Goal: Task Accomplishment & Management: Complete application form

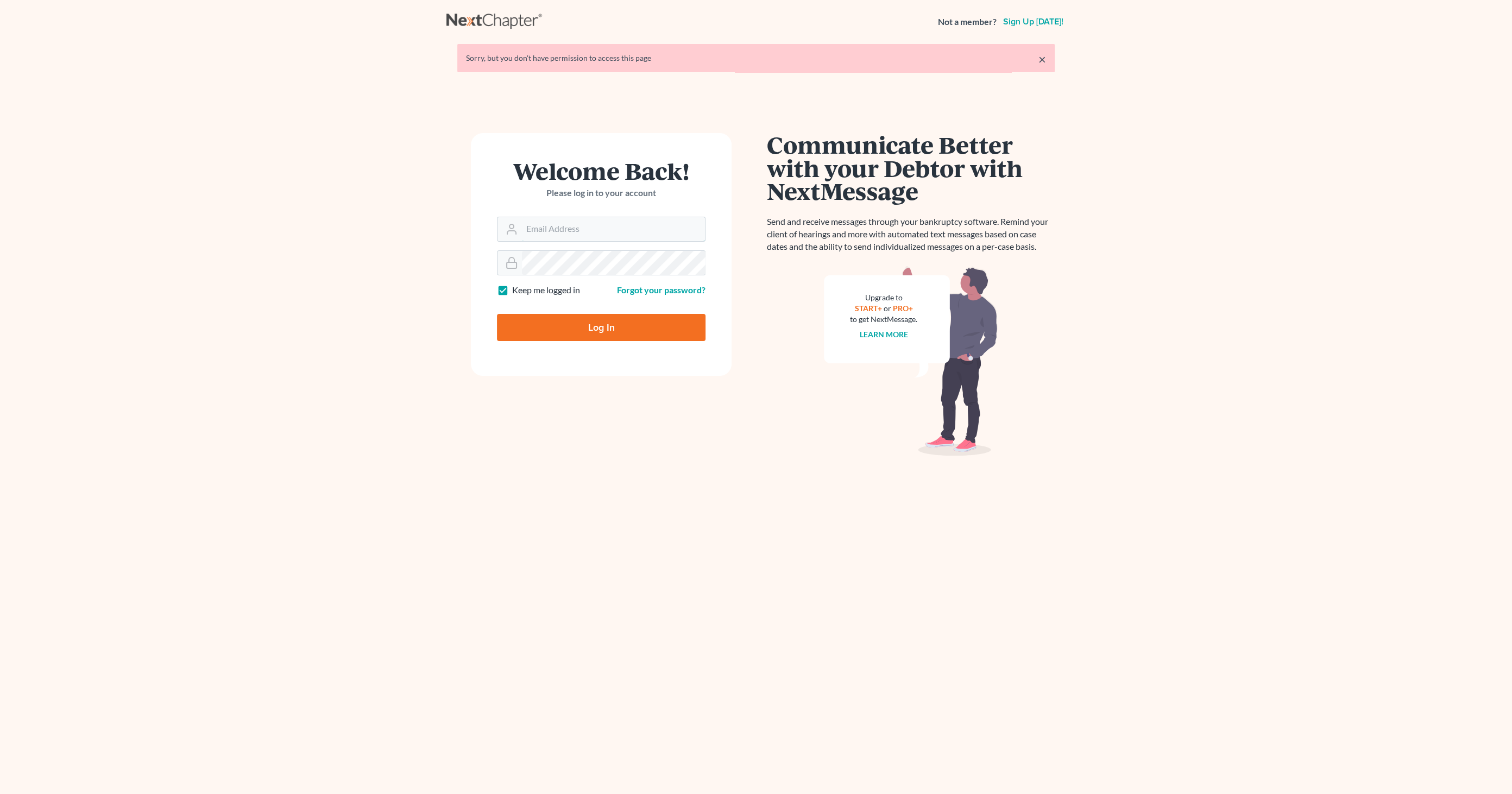
type input "[EMAIL_ADDRESS][DOMAIN_NAME]"
click at [589, 332] on input "Log In" at bounding box center [601, 328] width 208 height 27
type input "Thinking..."
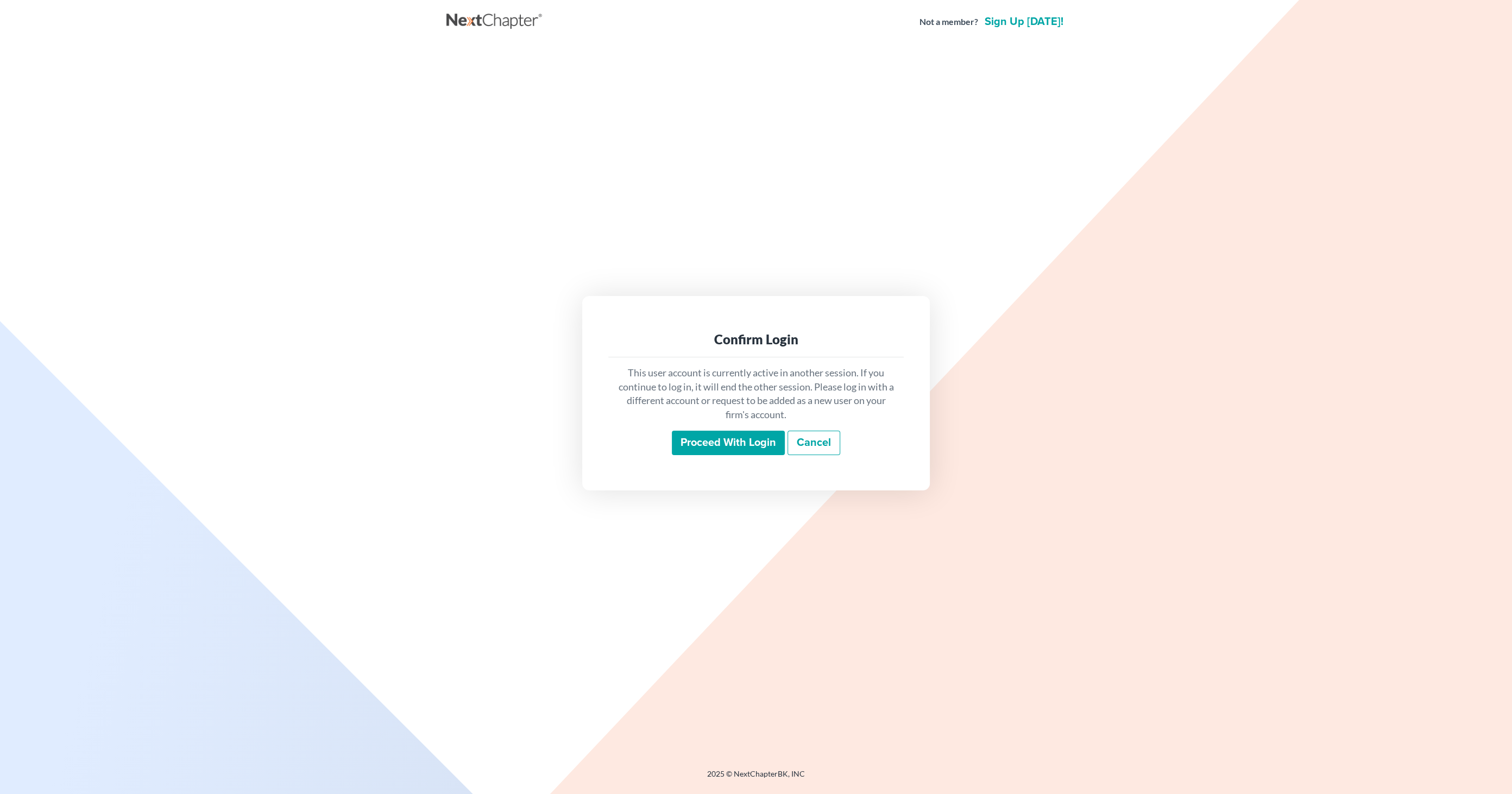
click at [701, 438] on input "Proceed with login" at bounding box center [728, 442] width 113 height 25
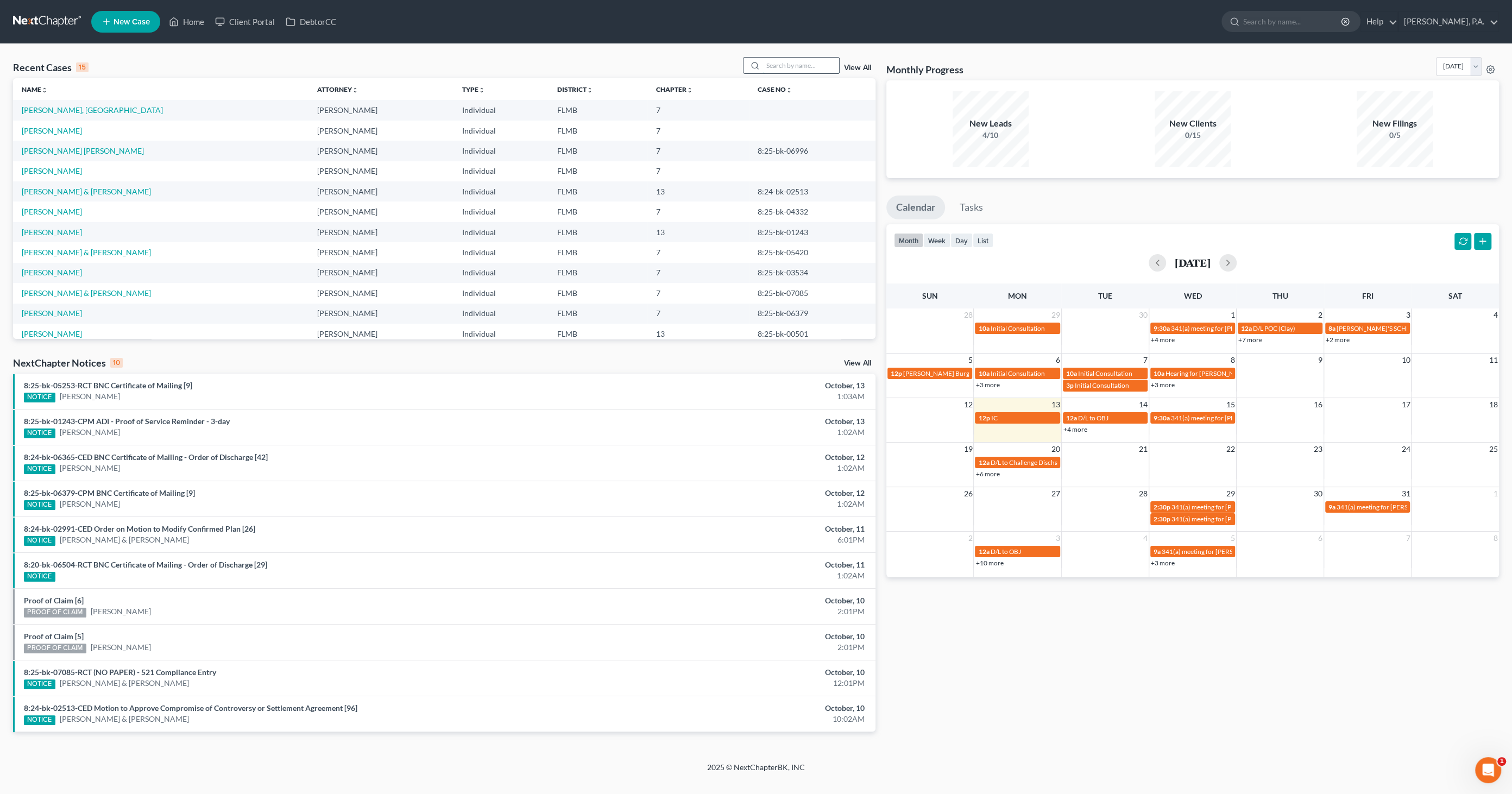
click at [808, 69] on input "search" at bounding box center [801, 66] width 76 height 15
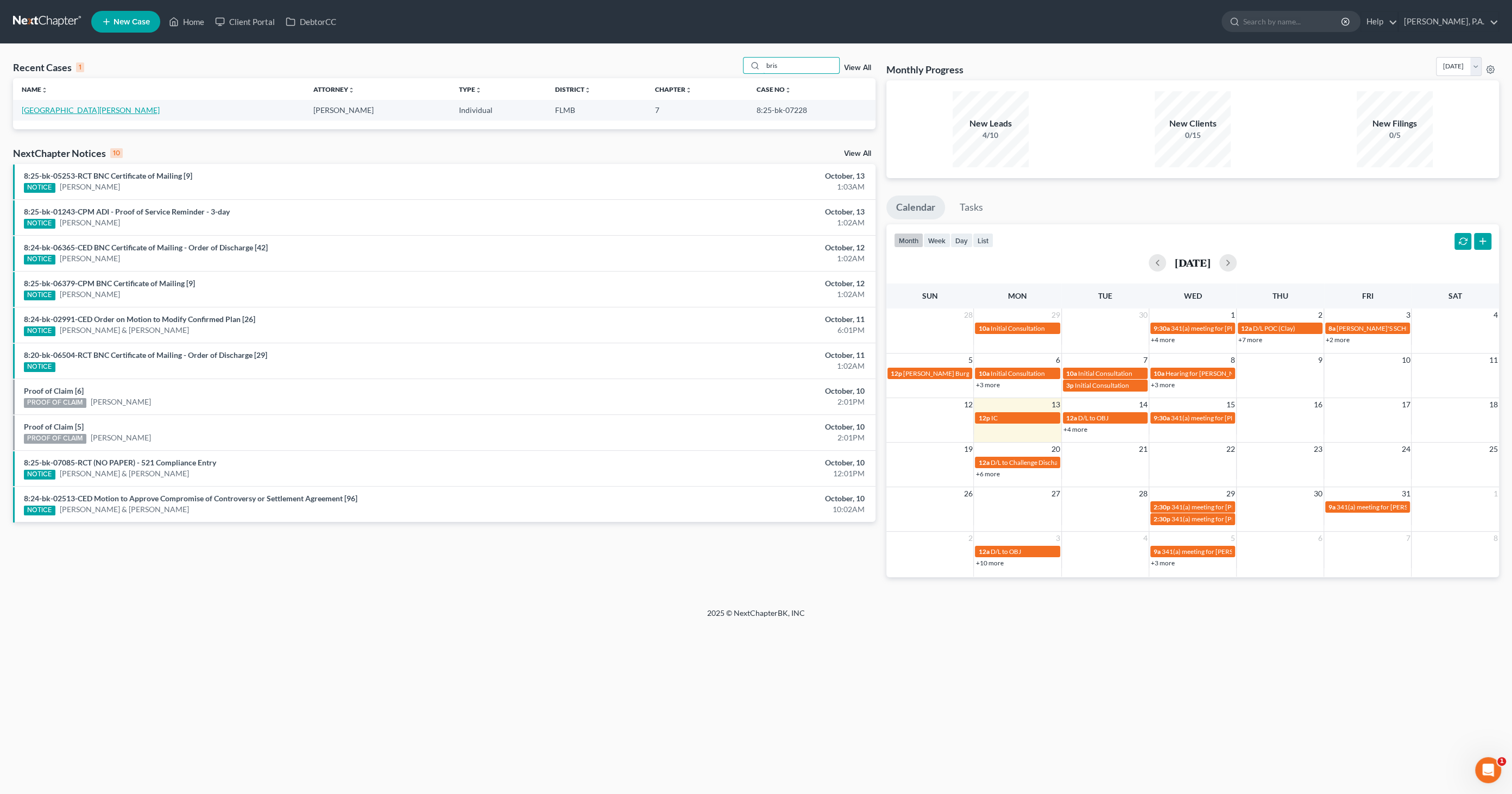
type input "bris"
click at [51, 108] on link "[GEOGRAPHIC_DATA][PERSON_NAME]" at bounding box center [91, 110] width 138 height 9
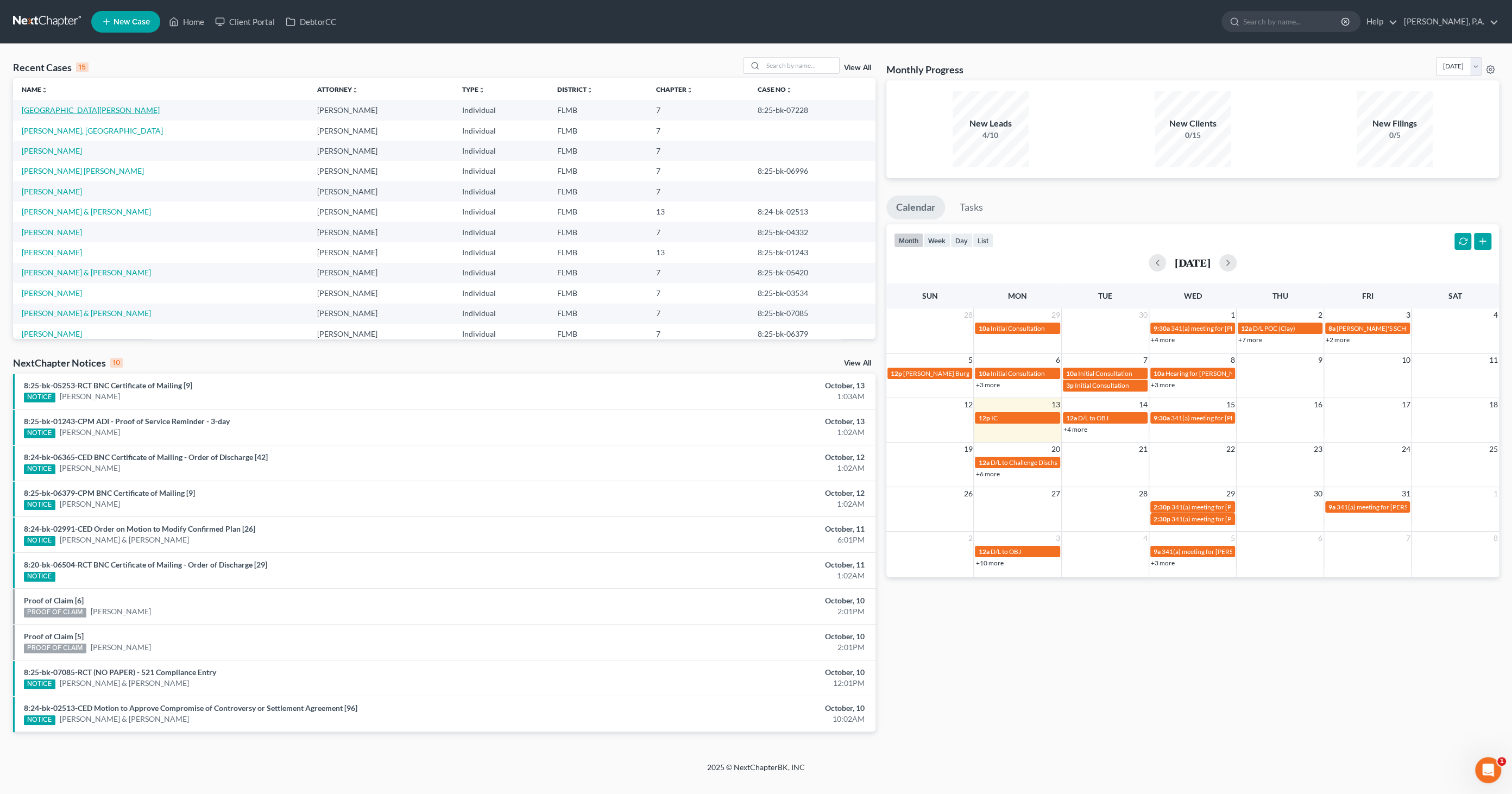
click at [47, 114] on link "[GEOGRAPHIC_DATA][PERSON_NAME]" at bounding box center [91, 110] width 138 height 9
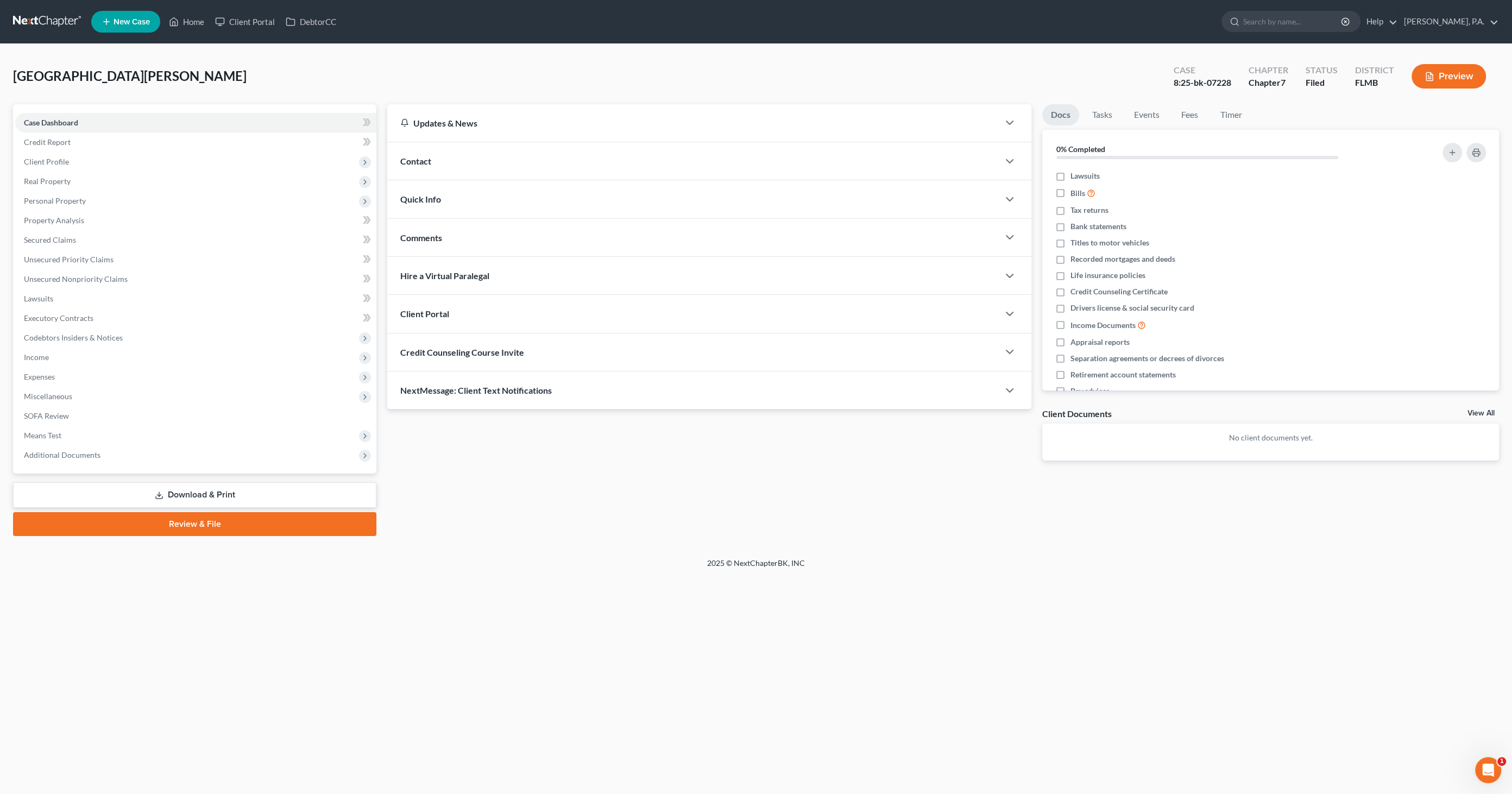
click at [252, 492] on link "Download & Print" at bounding box center [195, 495] width 363 height 25
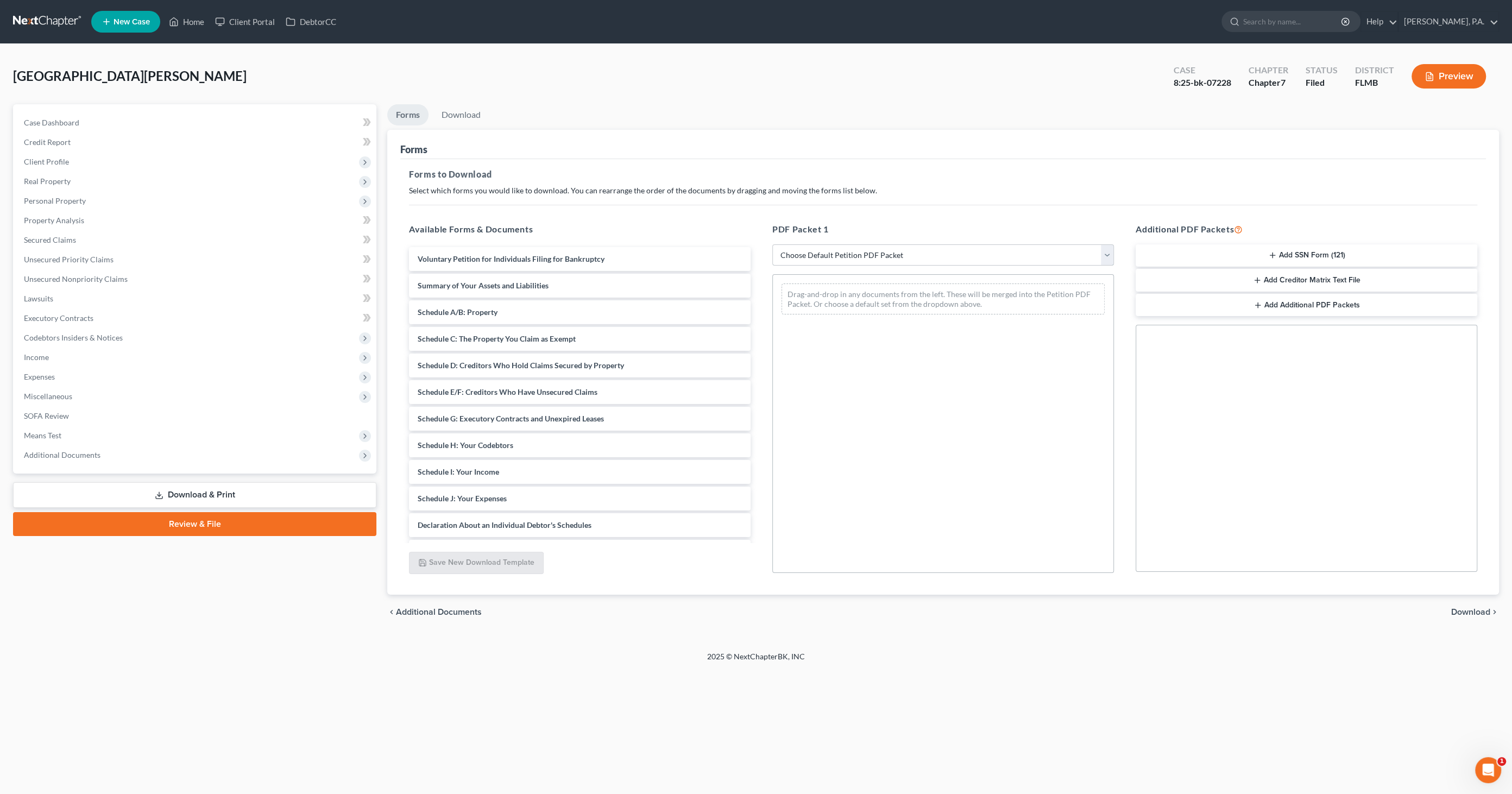
click at [863, 249] on select "Choose Default Petition PDF Packet Complete Bankruptcy Petition (all forms and …" at bounding box center [942, 255] width 342 height 22
select select "0"
click at [772, 244] on select "Choose Default Petition PDF Packet Complete Bankruptcy Petition (all forms and …" at bounding box center [942, 255] width 342 height 22
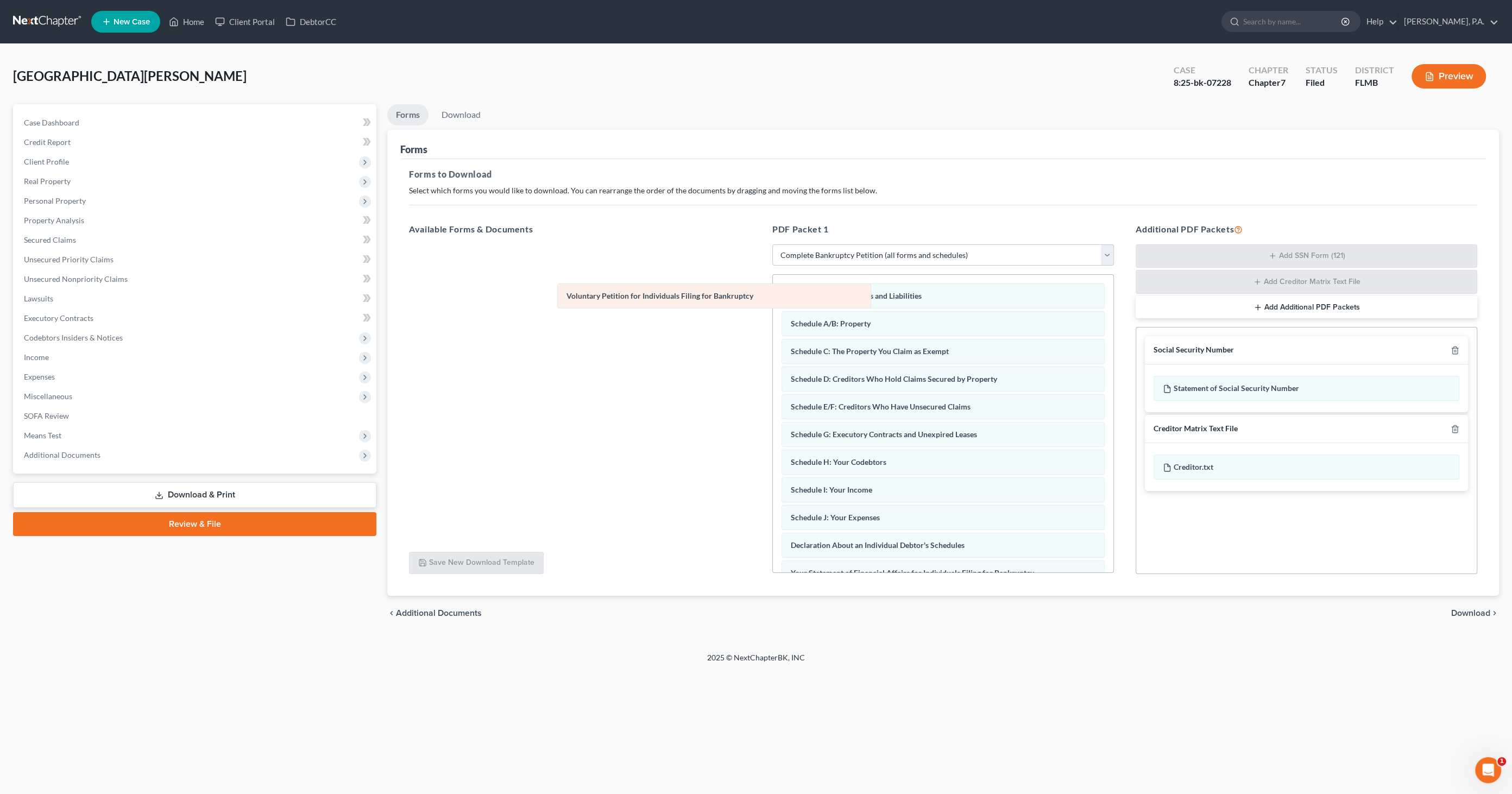
drag, startPoint x: 852, startPoint y: 292, endPoint x: 627, endPoint y: 293, distance: 225.0
click at [773, 293] on div "Voluntary Petition for Individuals Filing for Bankruptcy Voluntary Petition for…" at bounding box center [942, 534] width 340 height 519
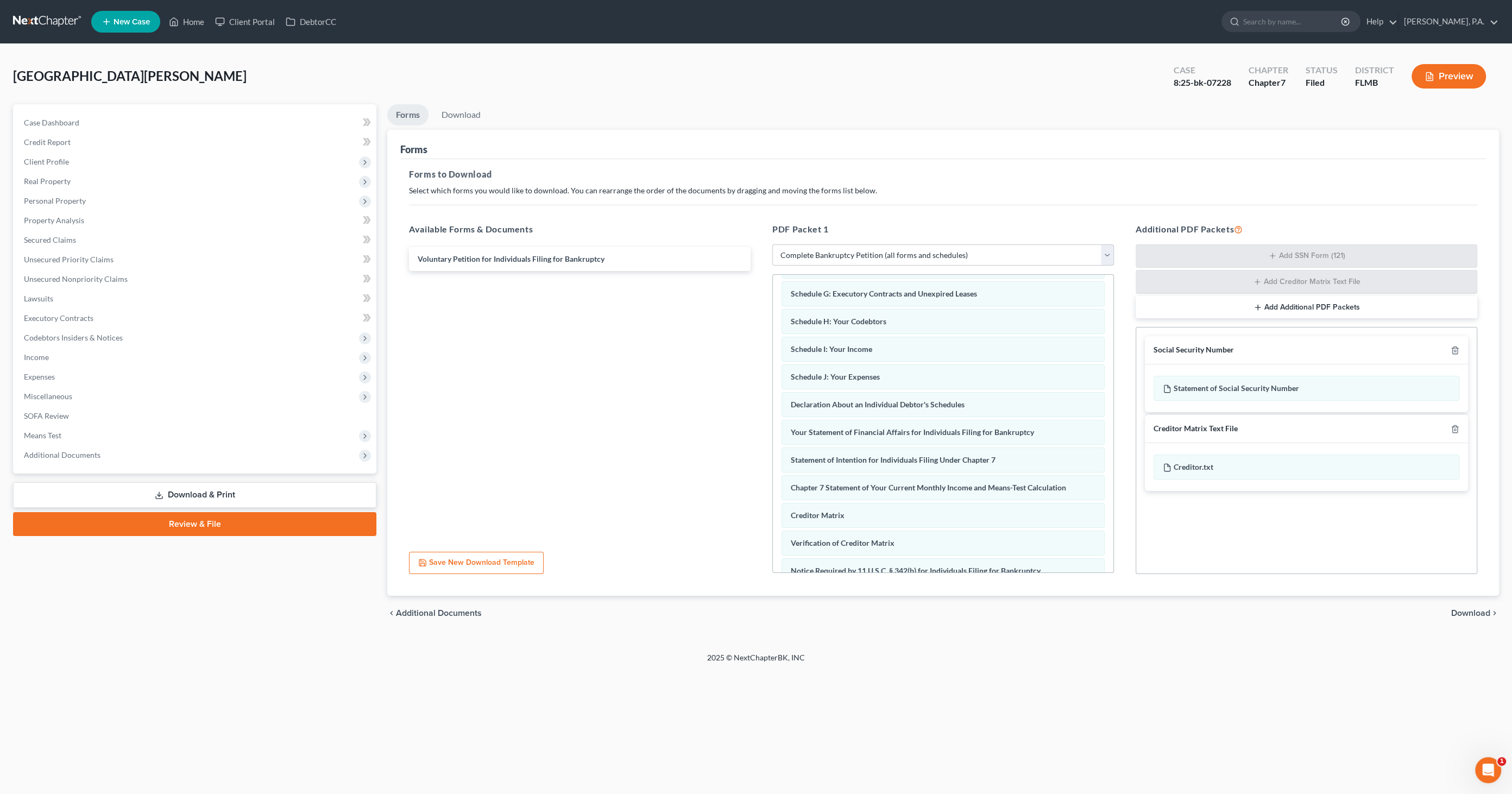
scroll to position [216, 0]
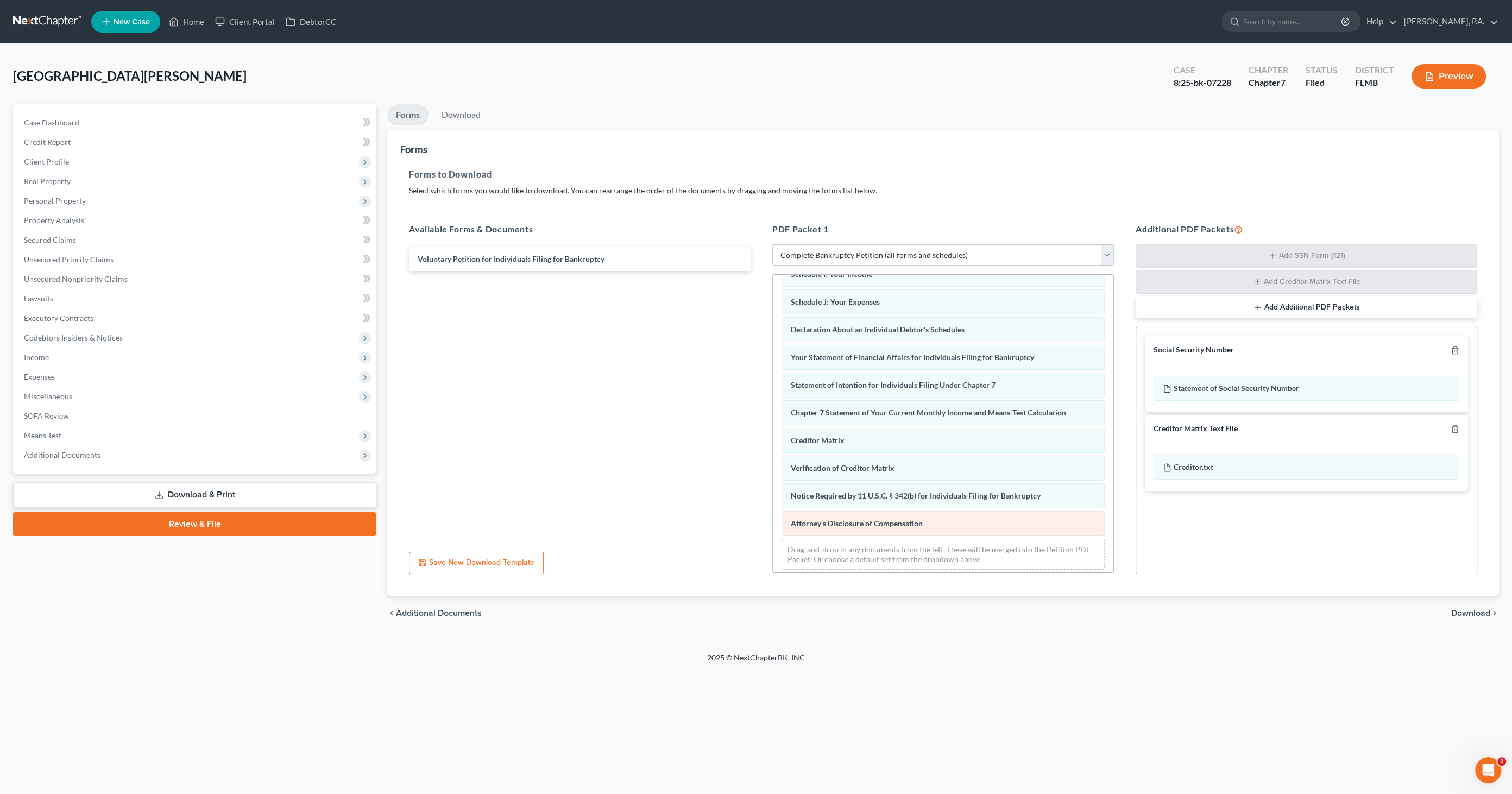
click at [862, 519] on span "Attorney's Disclosure of Compensation" at bounding box center [856, 523] width 132 height 9
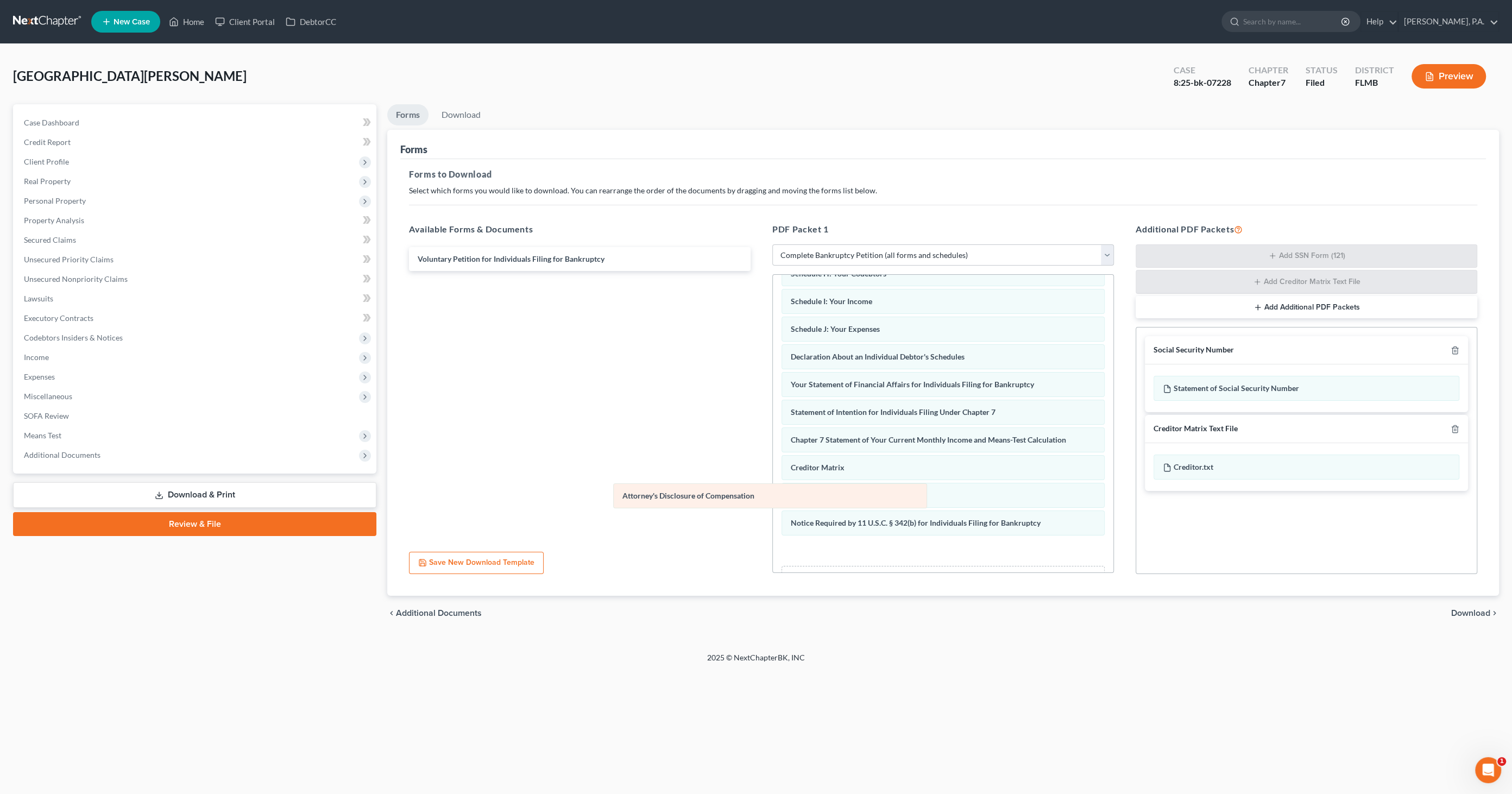
drag, startPoint x: 918, startPoint y: 516, endPoint x: 631, endPoint y: 475, distance: 289.9
click at [773, 475] on div "Attorney's Disclosure of Compensation Summary of Your Assets and Liabilities Sc…" at bounding box center [942, 346] width 340 height 519
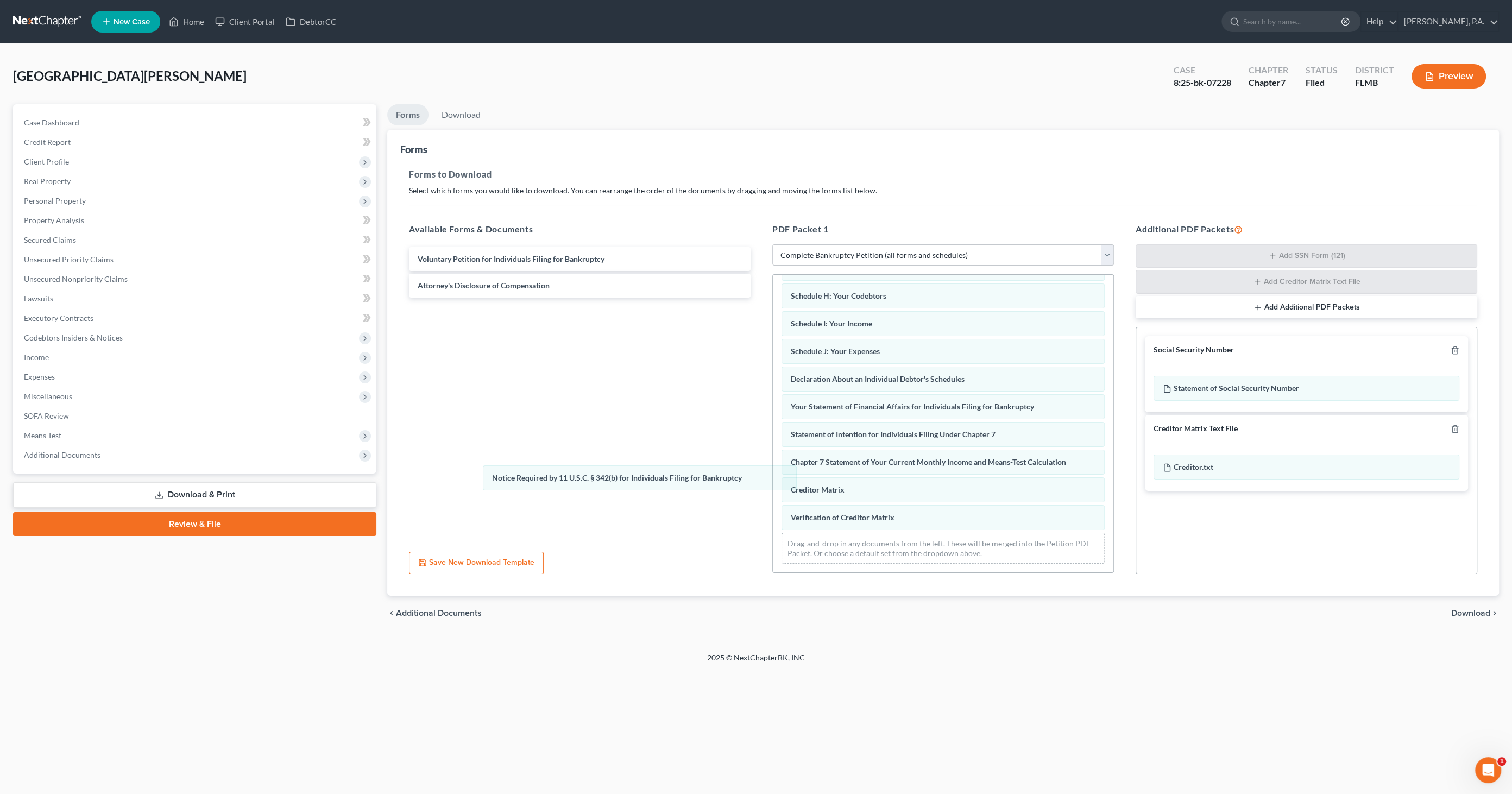
scroll to position [161, 0]
drag, startPoint x: 846, startPoint y: 519, endPoint x: 530, endPoint y: 471, distance: 319.6
click at [773, 473] on div "Notice Required by 11 U.S.C. § 342(b) for Individuals Filing for Bankruptcy Sum…" at bounding box center [942, 345] width 340 height 464
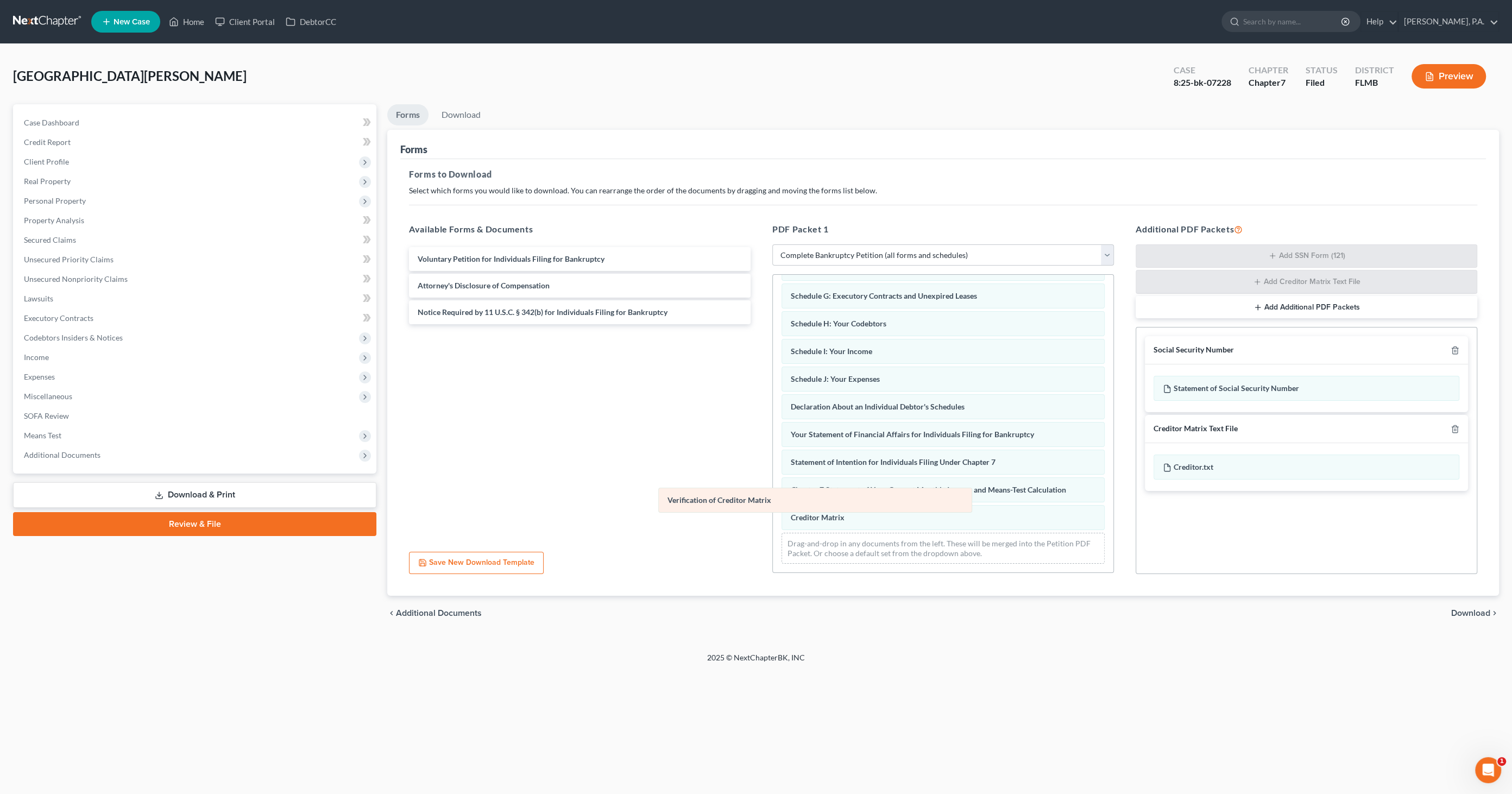
scroll to position [134, 0]
drag, startPoint x: 691, startPoint y: 502, endPoint x: 544, endPoint y: 462, distance: 152.3
click at [773, 463] on div "Verification of Creditor Matrix Summary of Your Assets and Liabilities Schedule…" at bounding box center [942, 359] width 340 height 436
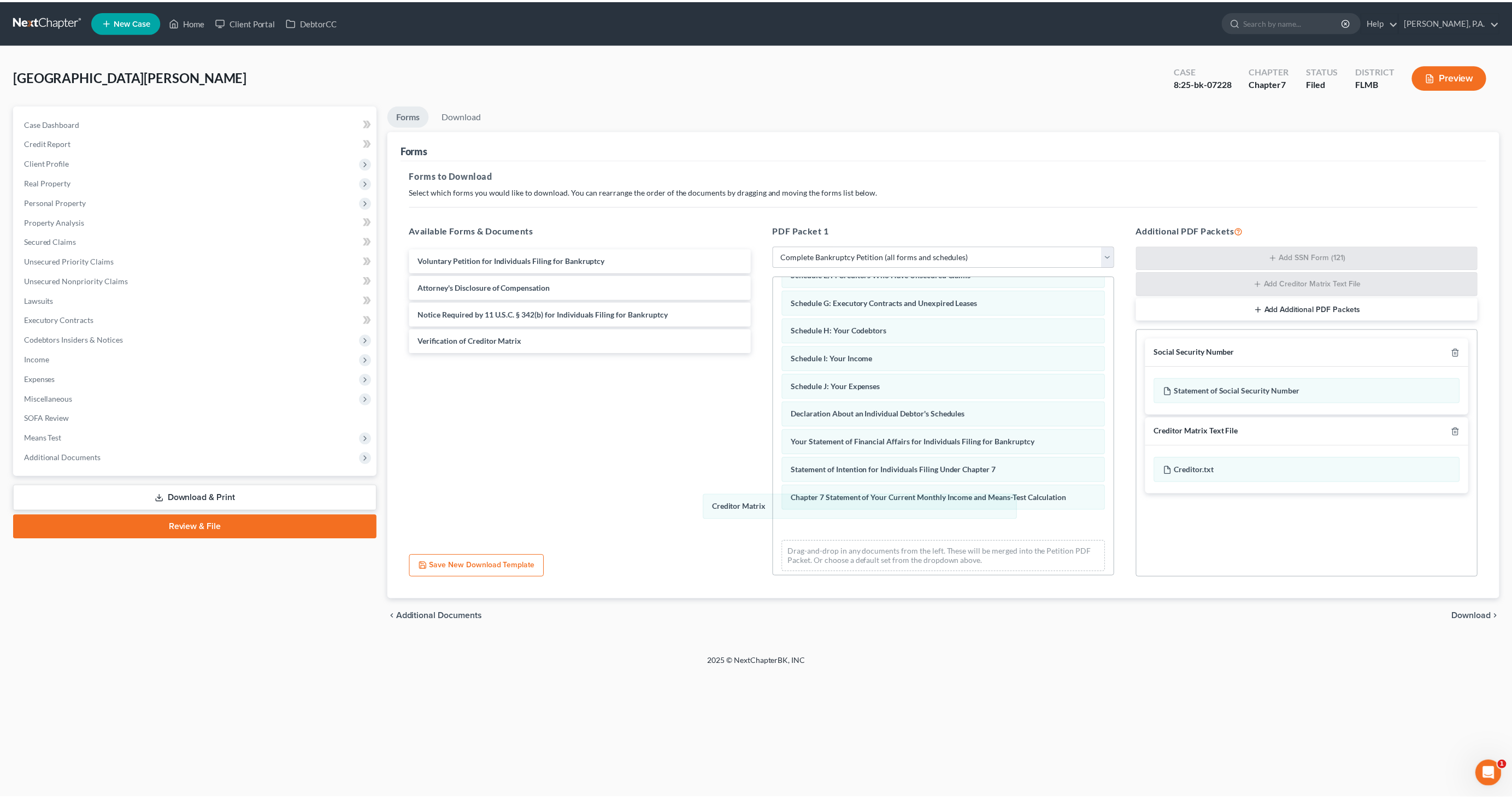
scroll to position [107, 0]
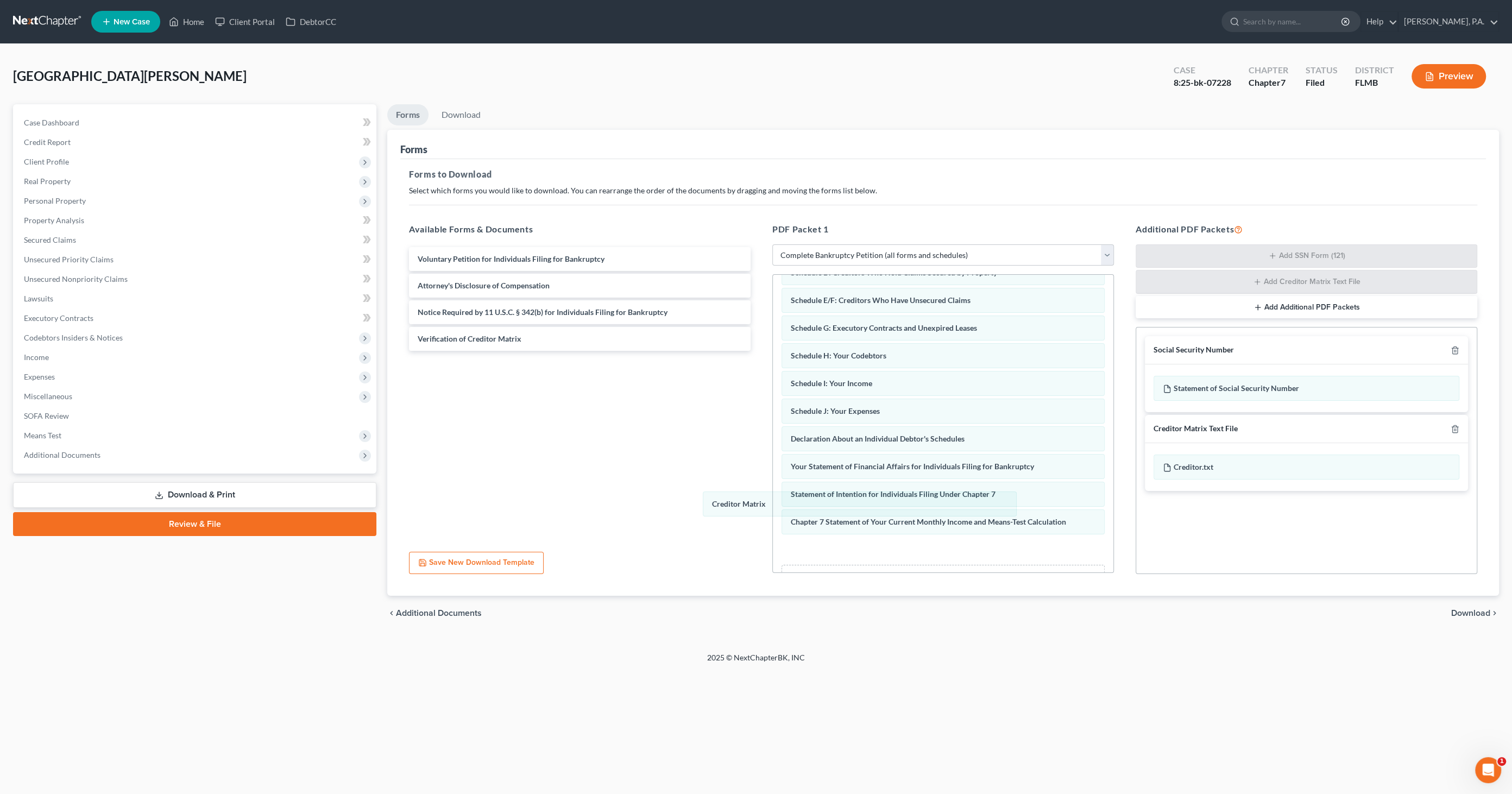
drag, startPoint x: 815, startPoint y: 515, endPoint x: 576, endPoint y: 468, distance: 243.6
click at [773, 461] on div "Creditor Matrix Summary of Your Assets and Liabilities Schedule A/B: Property S…" at bounding box center [942, 386] width 340 height 435
click at [1474, 614] on span "Download" at bounding box center [1470, 613] width 39 height 8
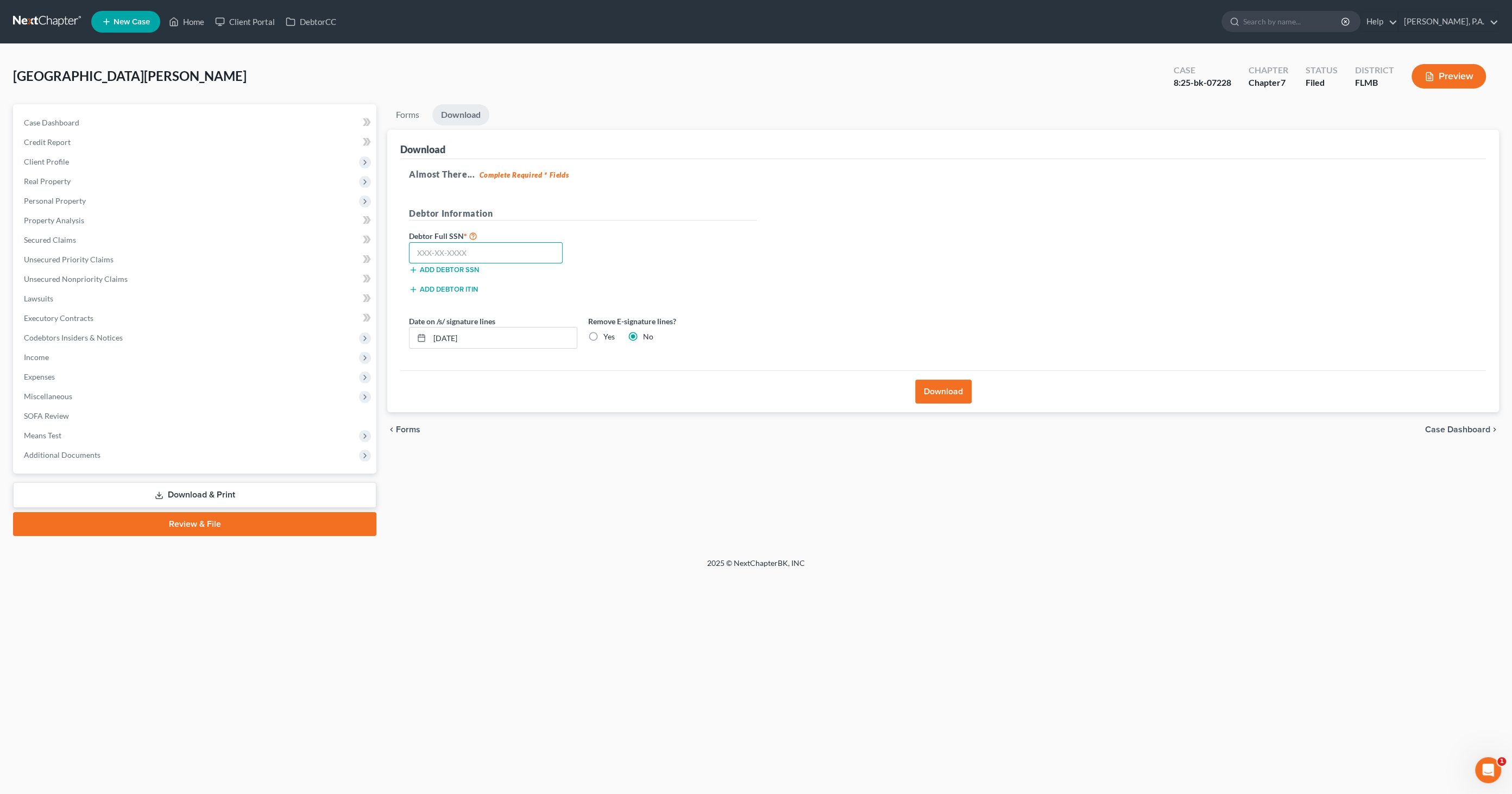
click at [470, 252] on input "text" at bounding box center [486, 253] width 154 height 22
type input "594-86-5622"
click at [604, 335] on label "Yes" at bounding box center [609, 336] width 11 height 11
click at [608, 335] on input "Yes" at bounding box center [611, 335] width 7 height 7
radio input "true"
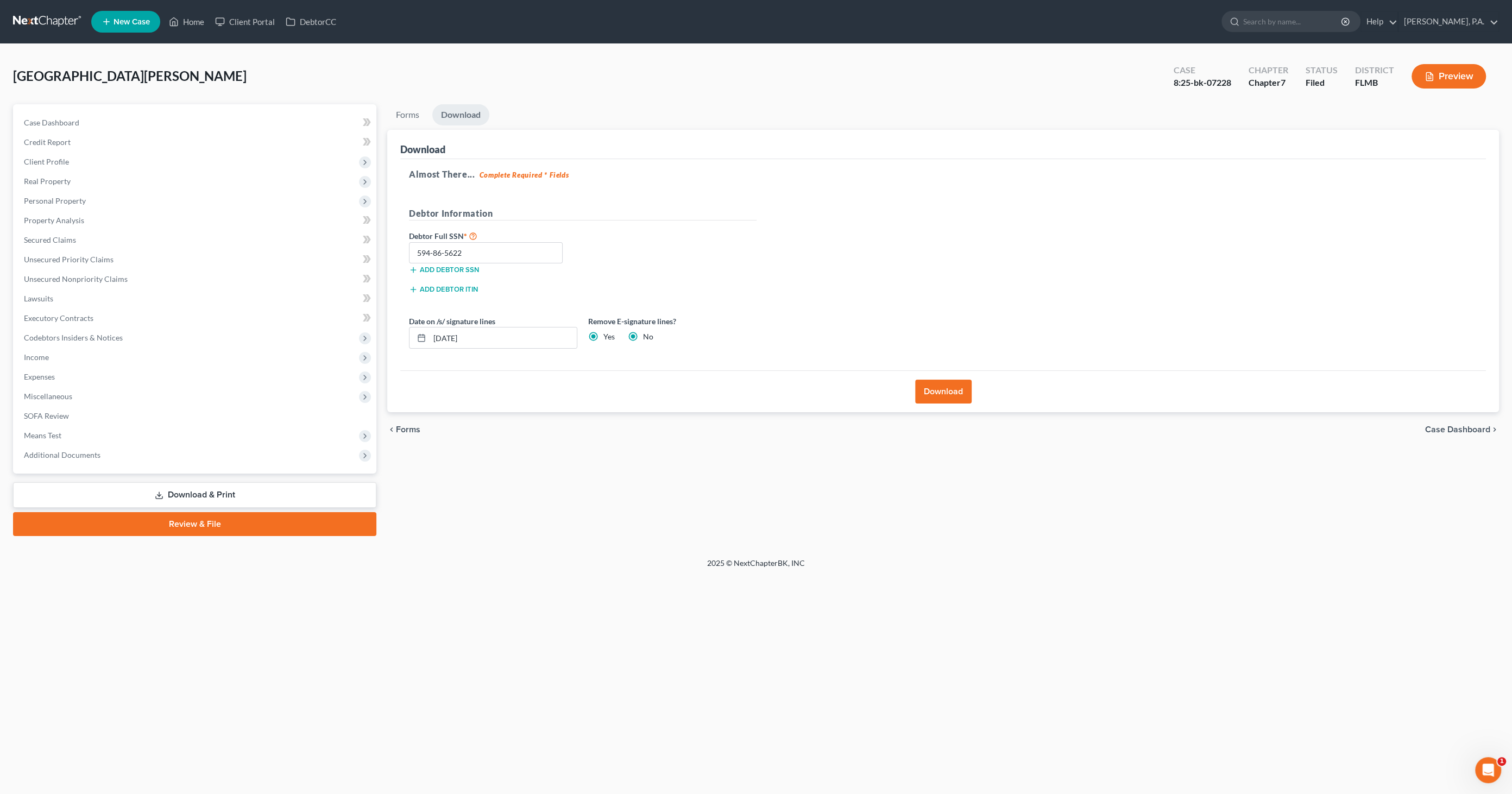
radio input "false"
click at [931, 391] on button "Download" at bounding box center [943, 392] width 56 height 24
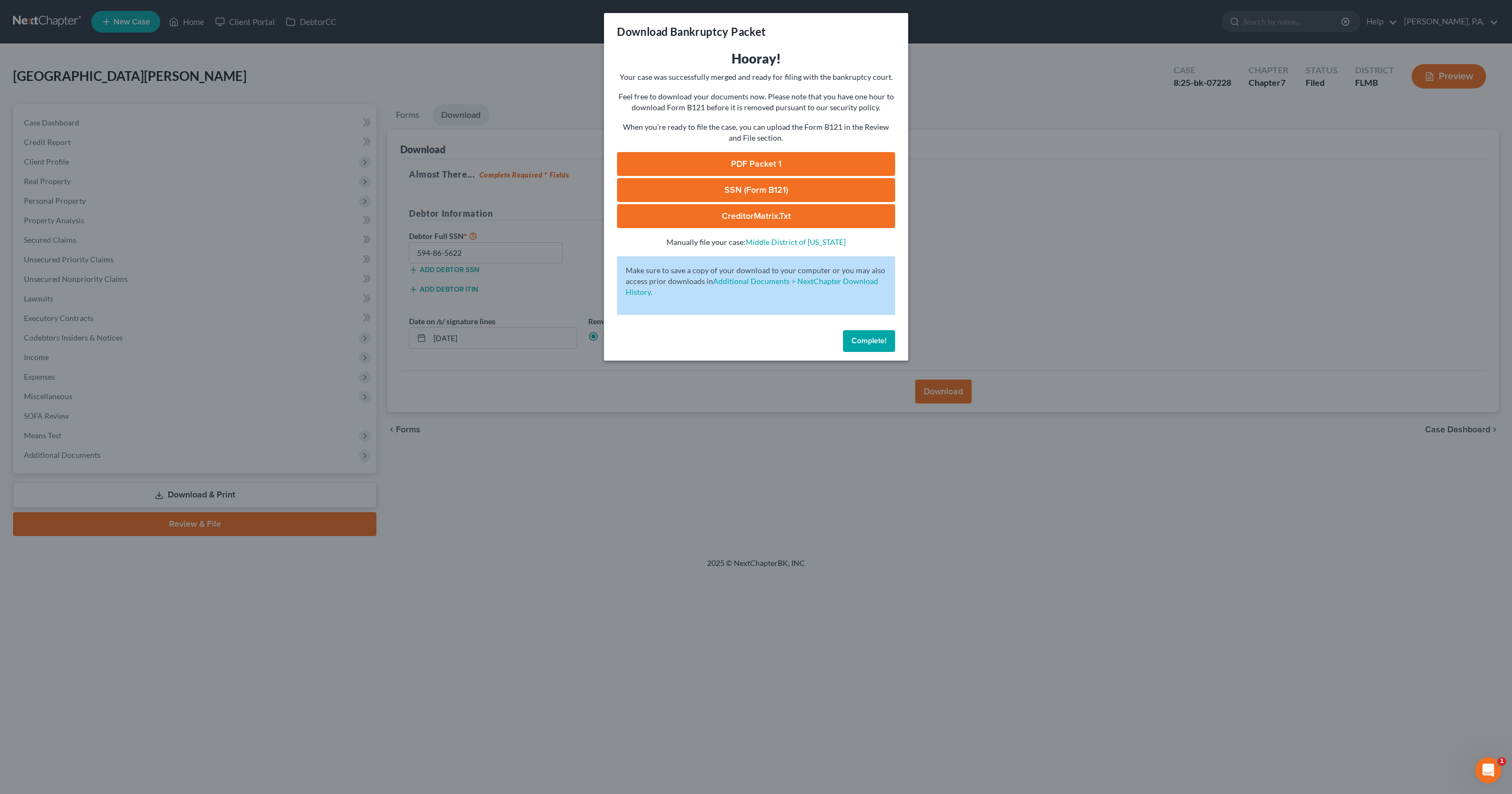
click at [719, 159] on link "PDF Packet 1" at bounding box center [756, 164] width 278 height 24
click at [871, 328] on div "Complete!" at bounding box center [756, 343] width 304 height 35
click at [864, 337] on span "Complete!" at bounding box center [868, 340] width 35 height 9
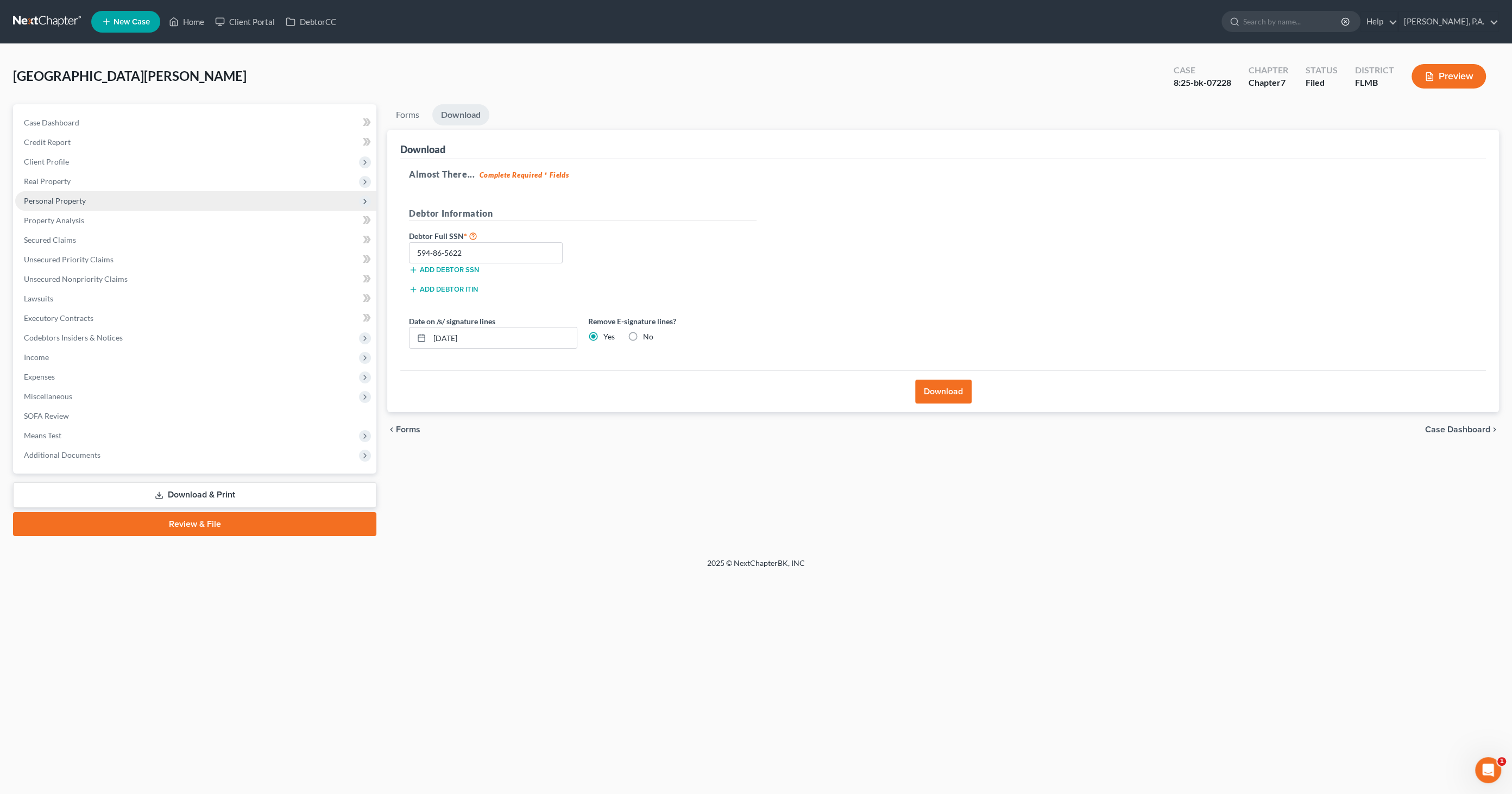
click at [79, 201] on span "Personal Property" at bounding box center [55, 200] width 62 height 9
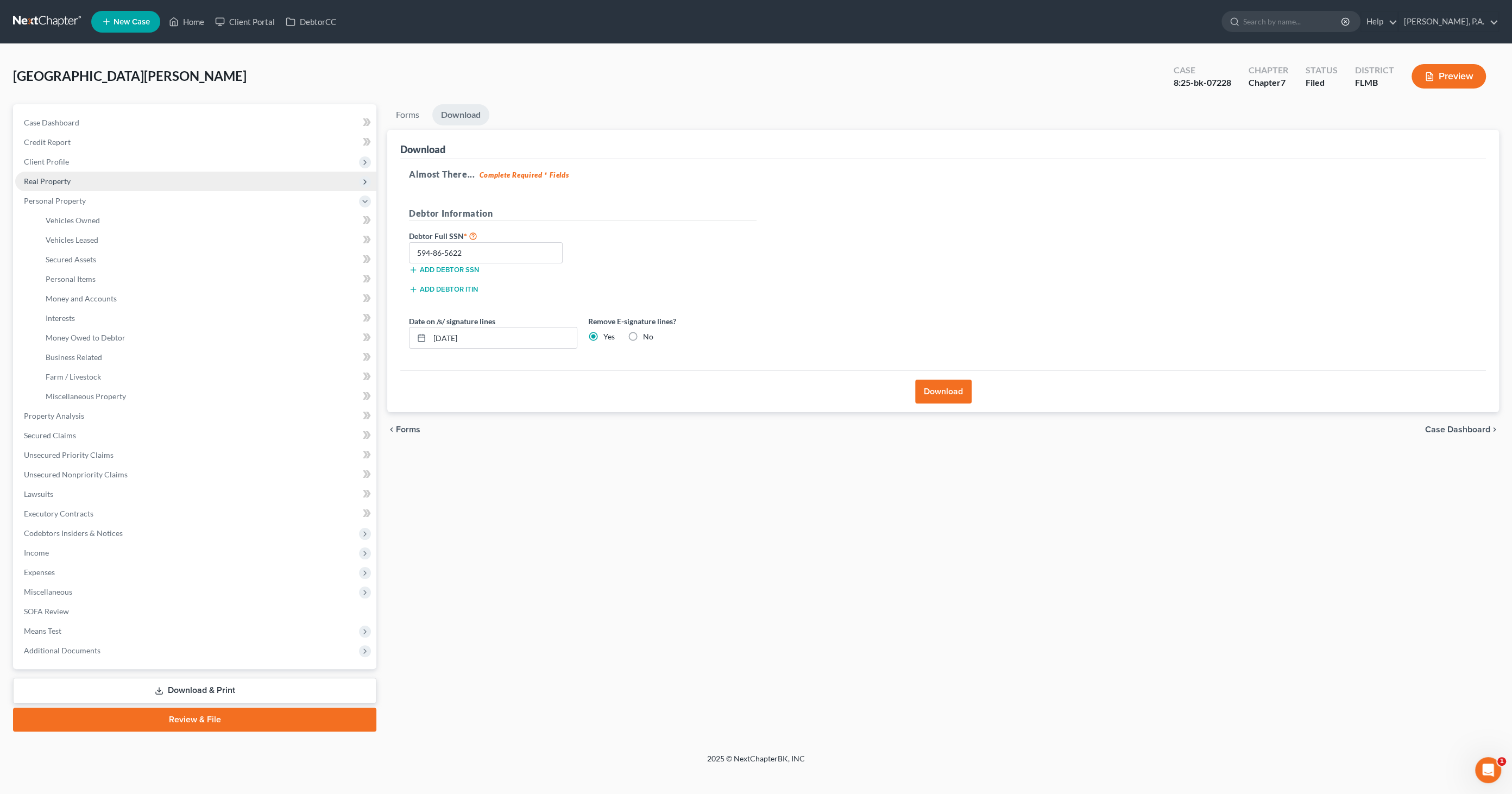
click at [77, 180] on span "Real Property" at bounding box center [196, 182] width 361 height 20
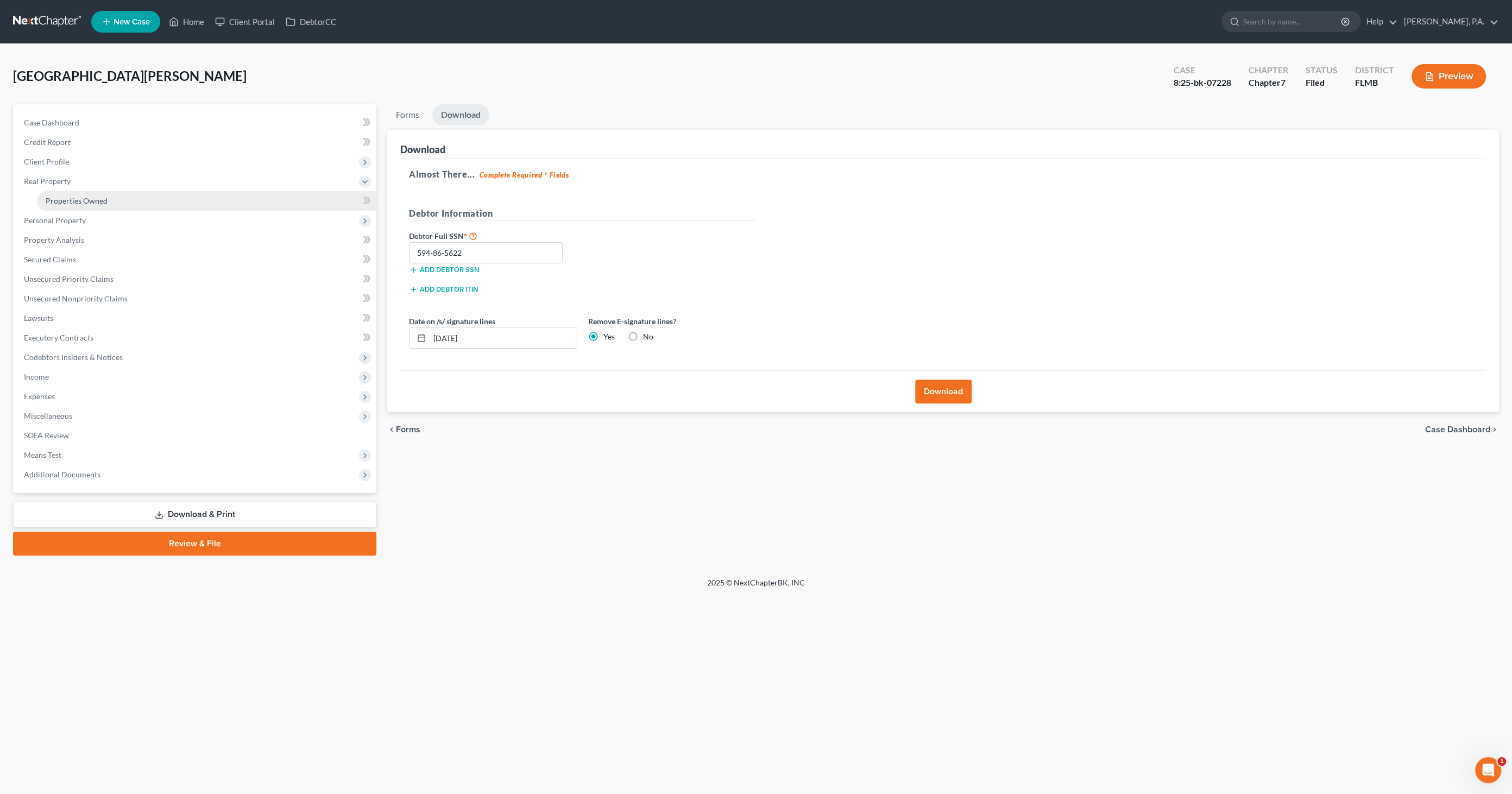
click at [79, 196] on span "Properties Owned" at bounding box center [77, 200] width 62 height 9
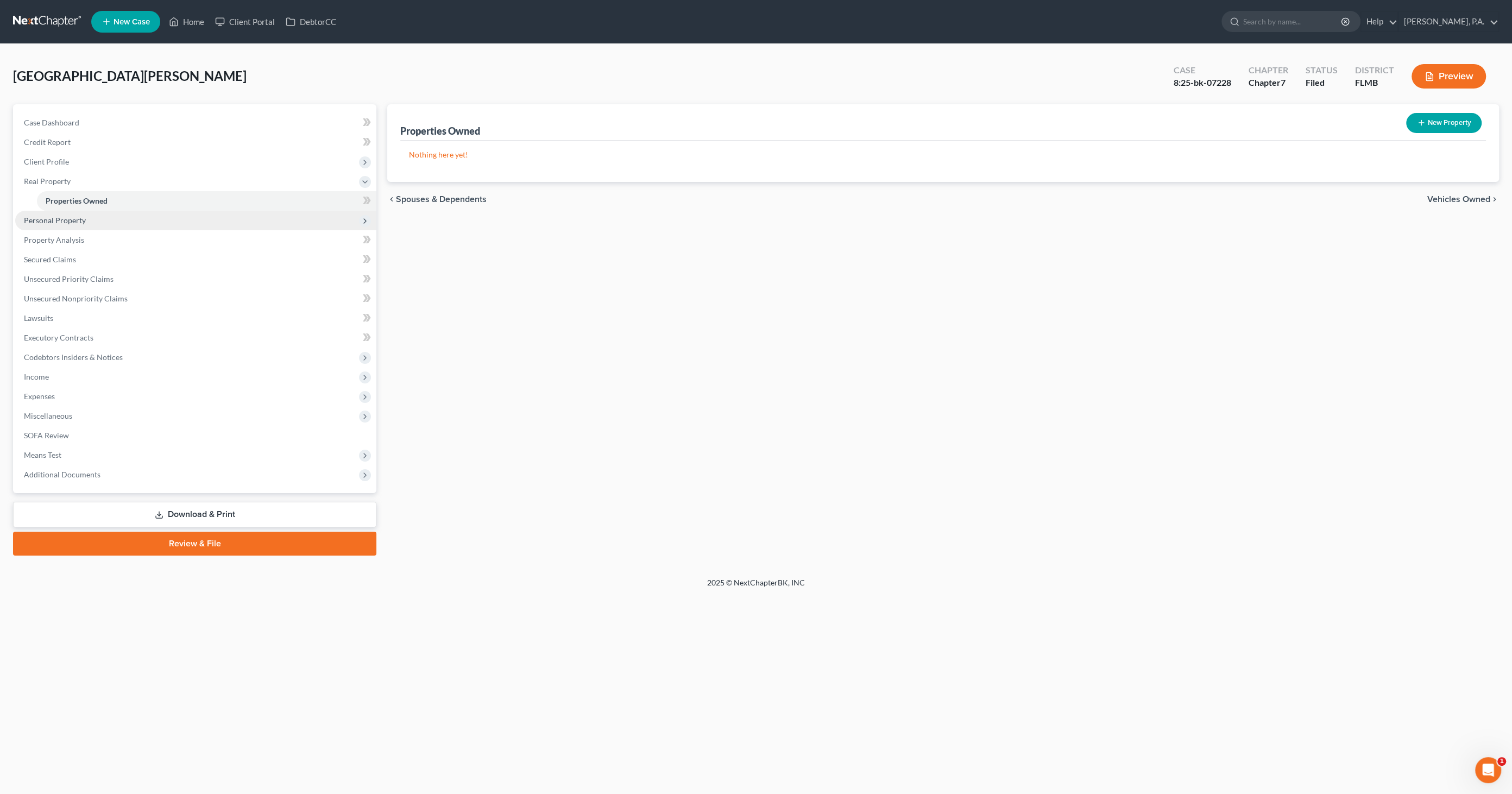
click at [82, 226] on span "Personal Property" at bounding box center [196, 221] width 361 height 20
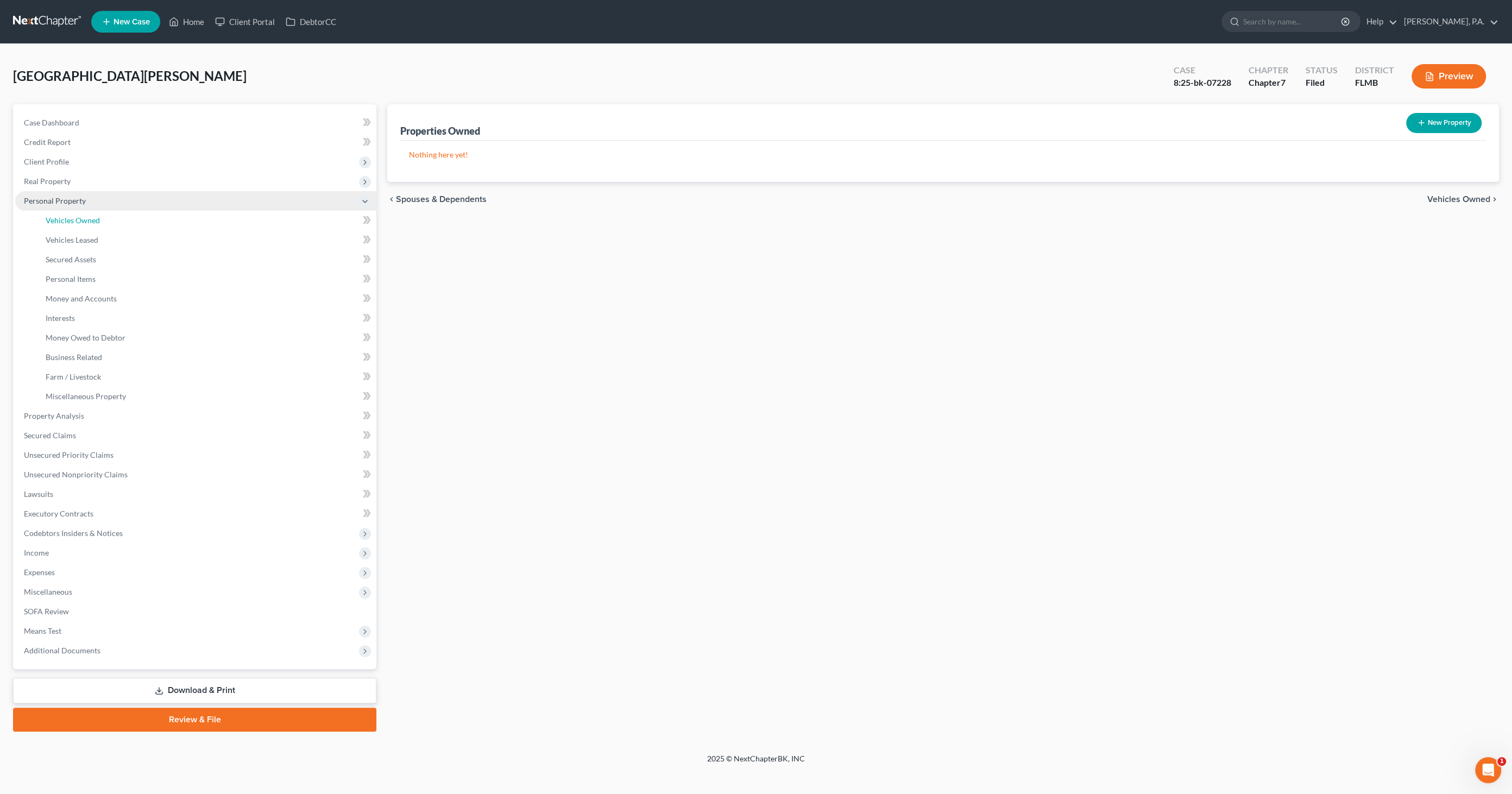
click at [82, 226] on link "Vehicles Owned" at bounding box center [206, 221] width 339 height 20
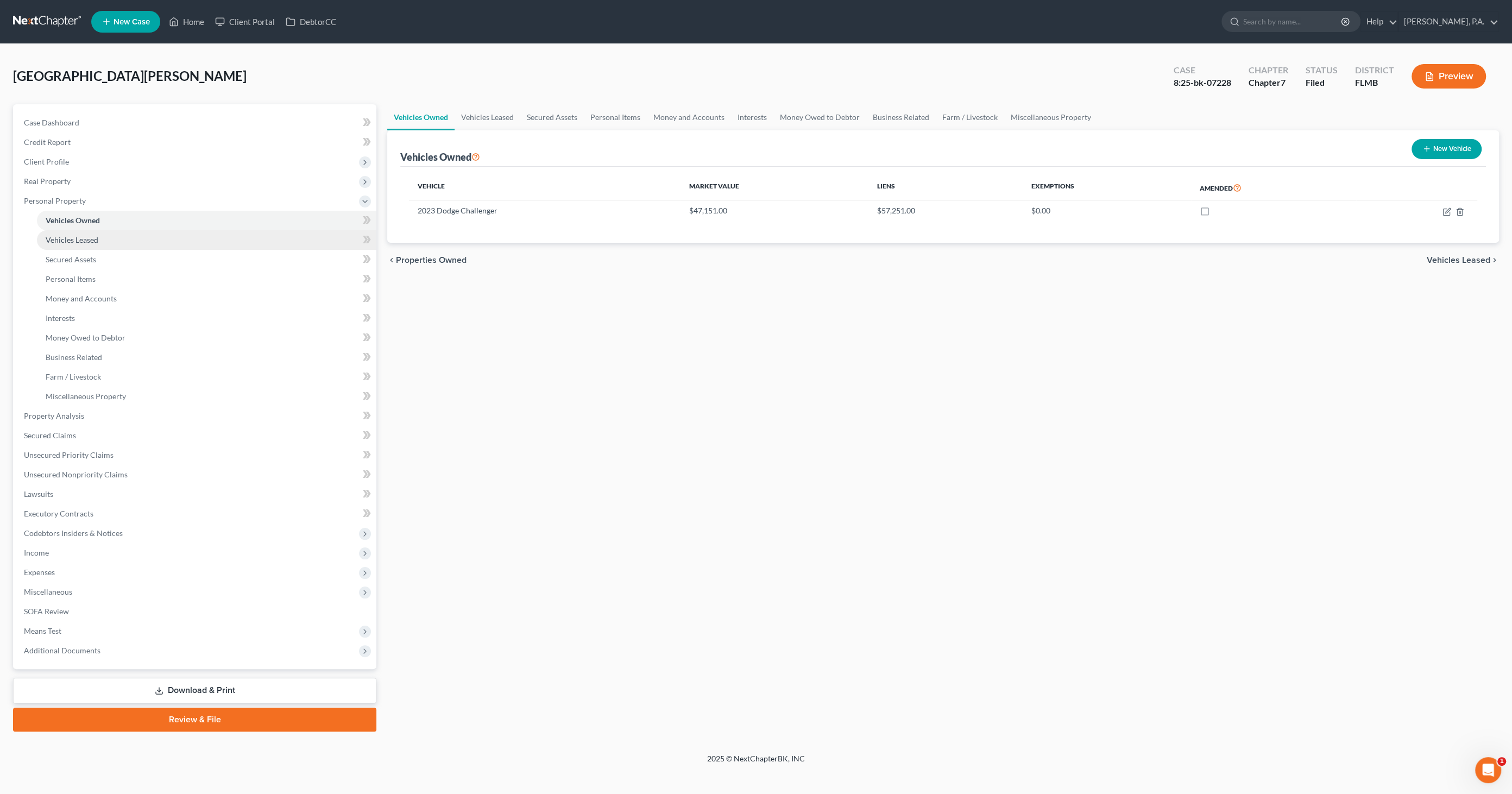
click at [81, 247] on link "Vehicles Leased" at bounding box center [206, 240] width 339 height 20
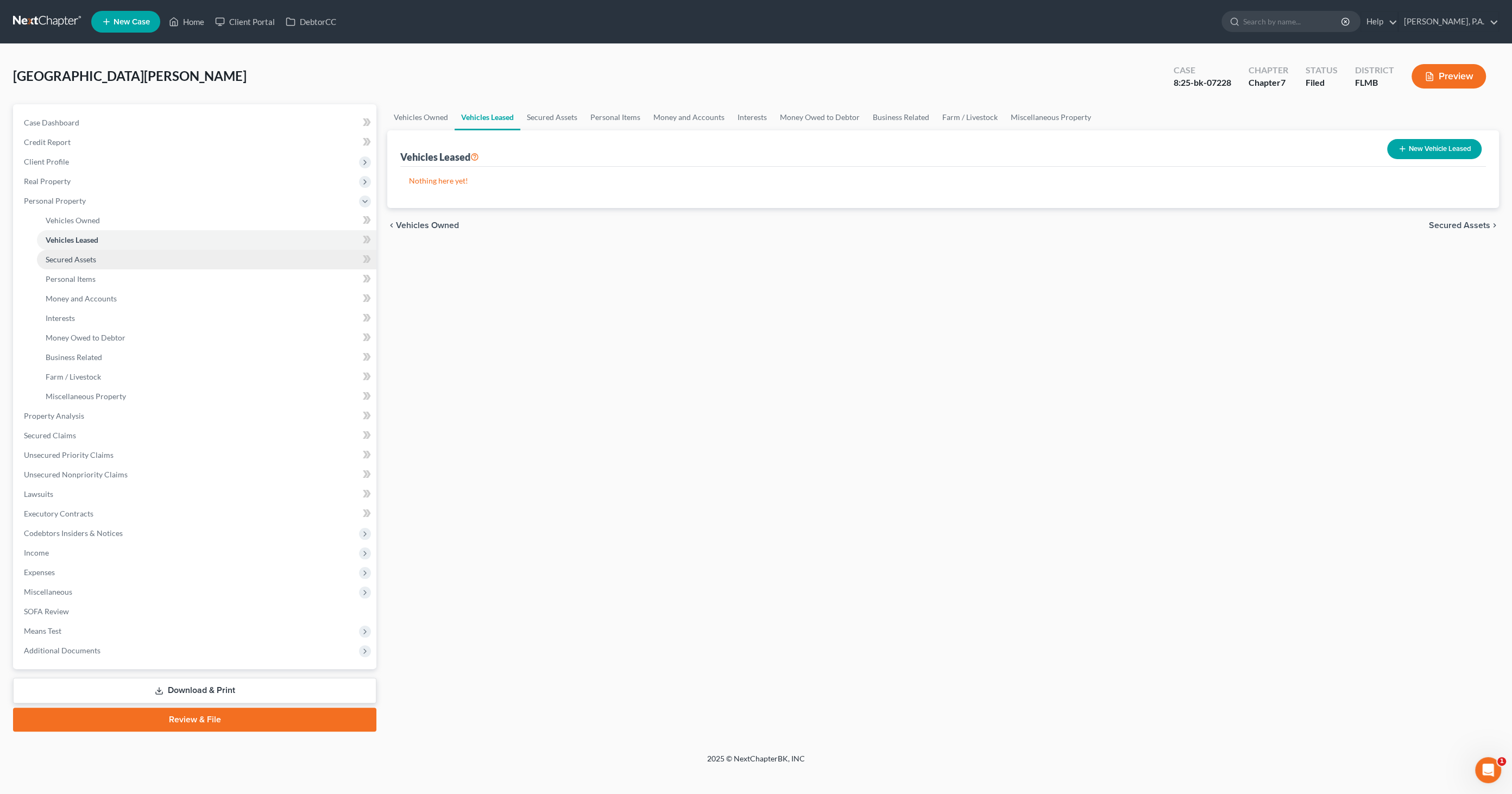
click at [75, 261] on span "Secured Assets" at bounding box center [71, 259] width 51 height 9
click at [75, 281] on span "Personal Items" at bounding box center [70, 278] width 50 height 9
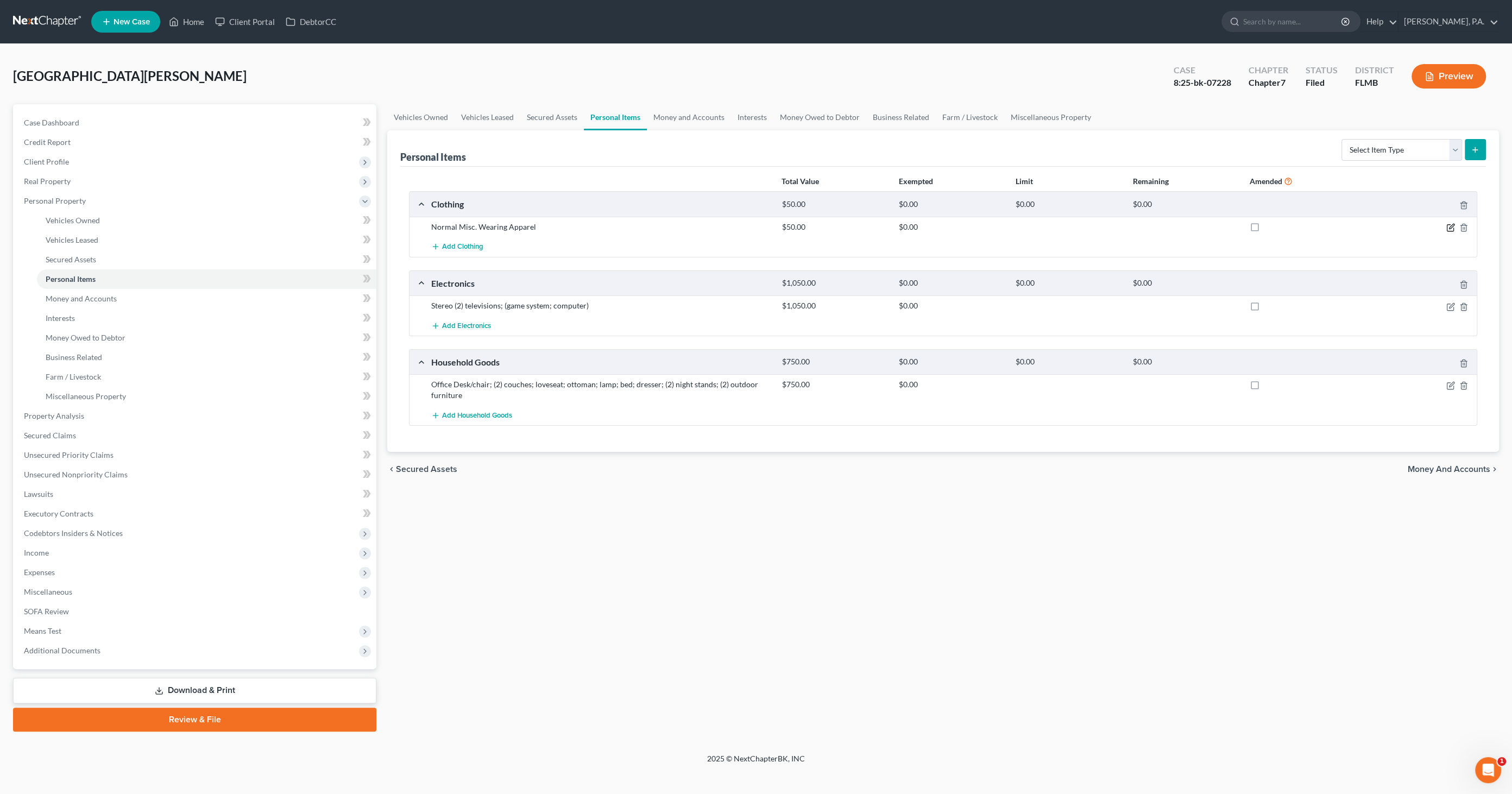
click at [1451, 225] on icon "button" at bounding box center [1450, 228] width 8 height 8
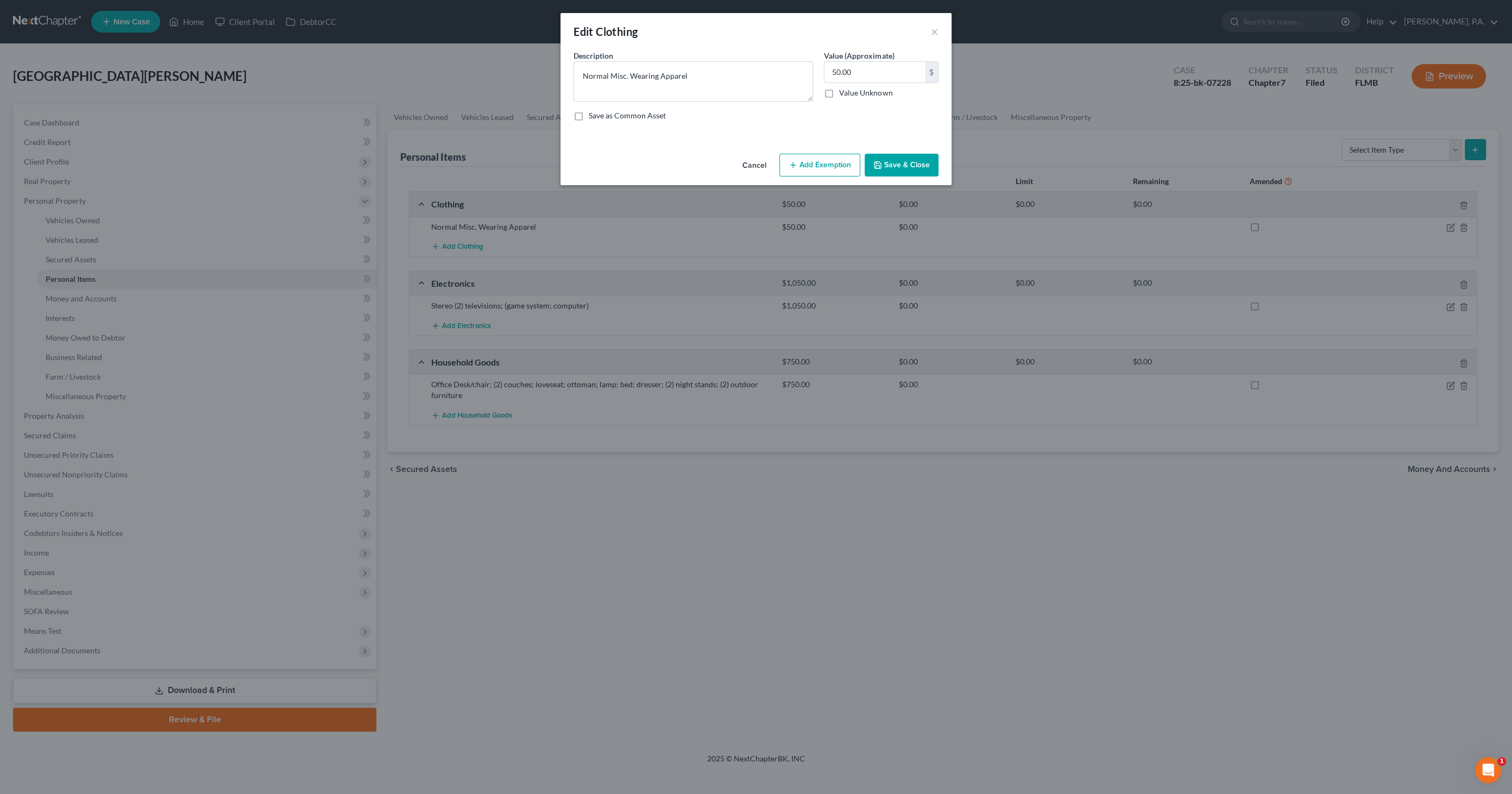
click at [825, 167] on button "Add Exemption" at bounding box center [819, 165] width 81 height 23
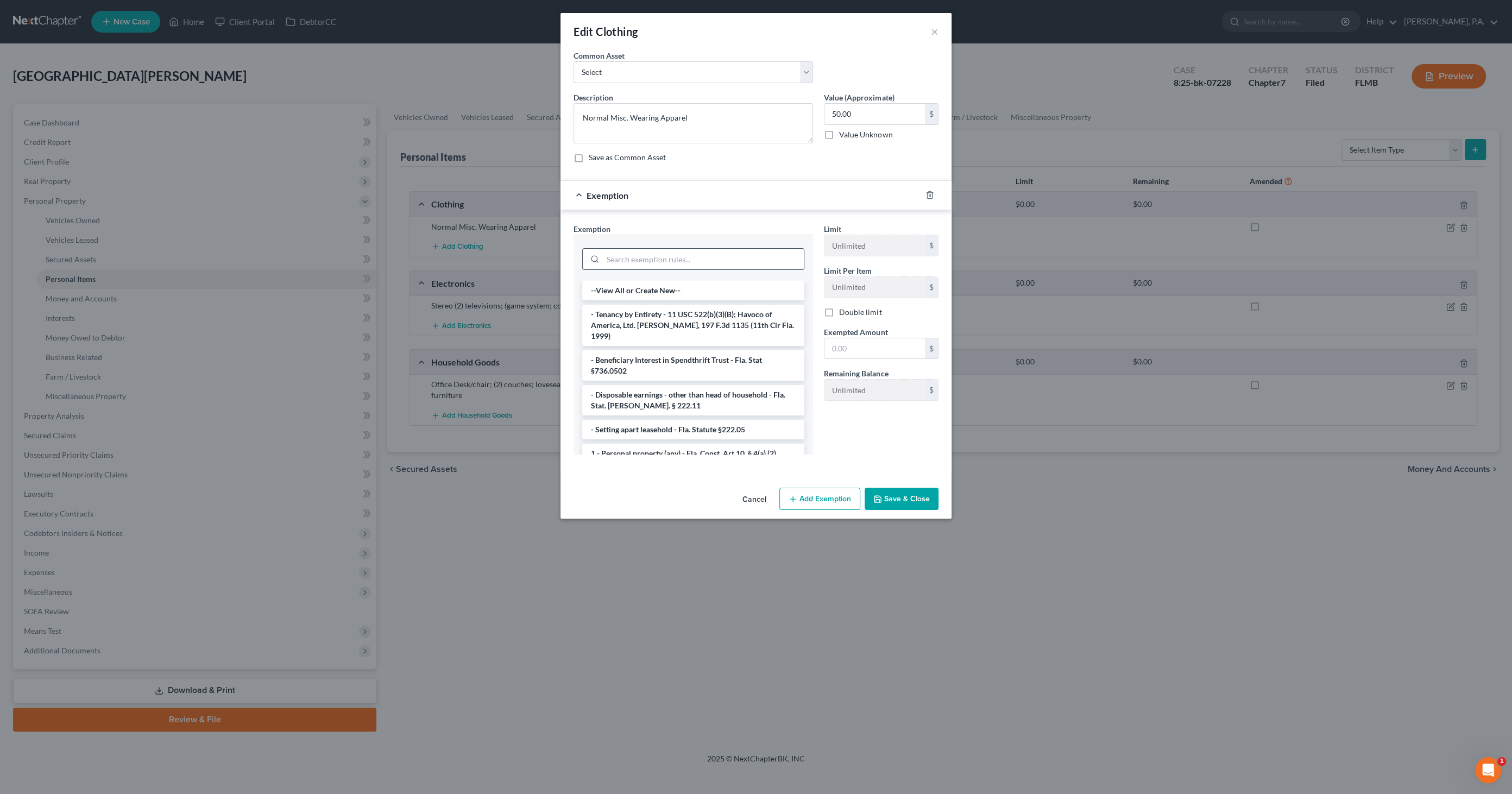
click at [638, 256] on input "search" at bounding box center [703, 259] width 201 height 20
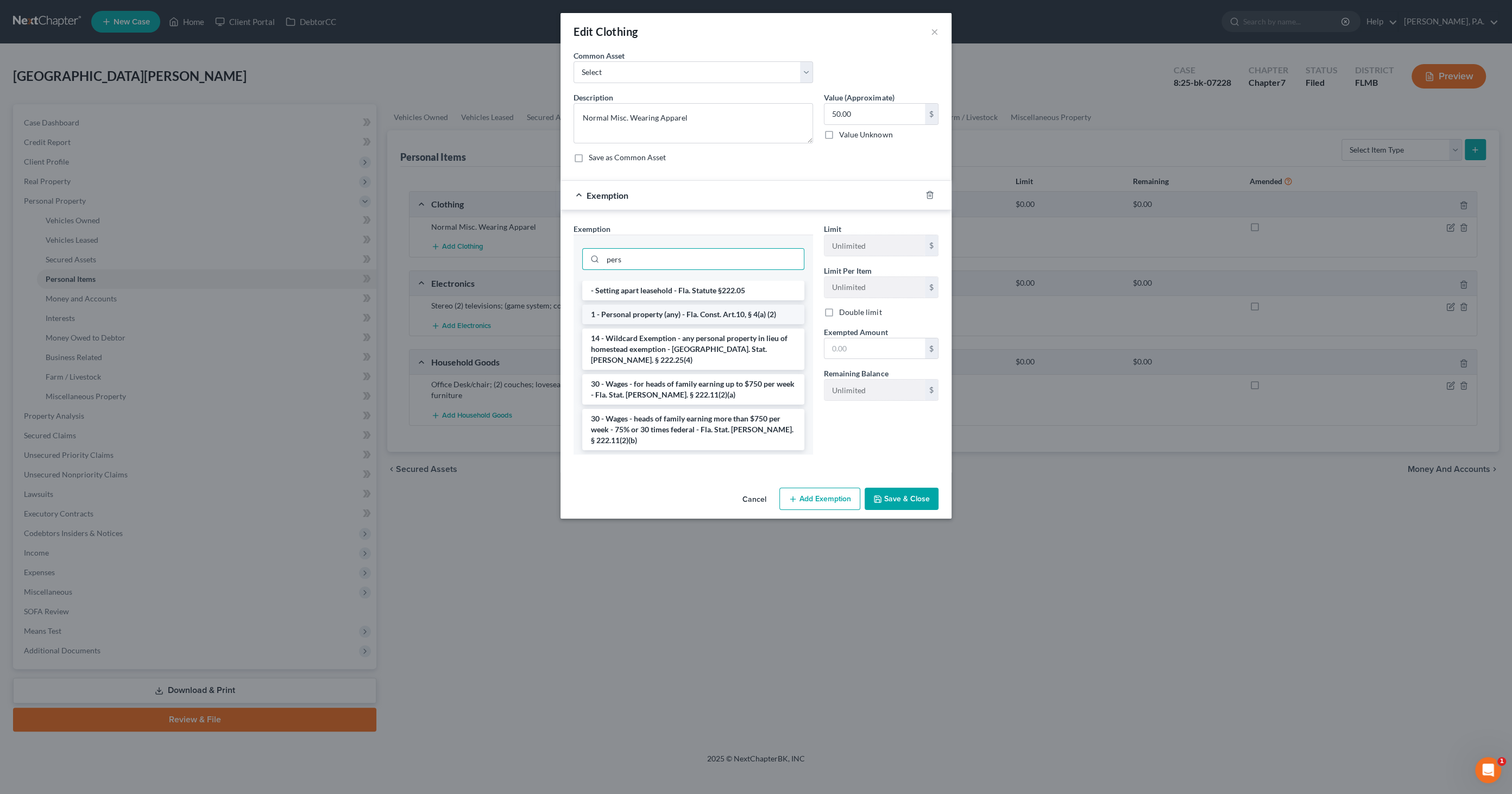
type input "pers"
click at [657, 316] on li "1 - Personal property (any) - Fla. Const. Art.10, § 4(a) (2)" at bounding box center [693, 315] width 222 height 20
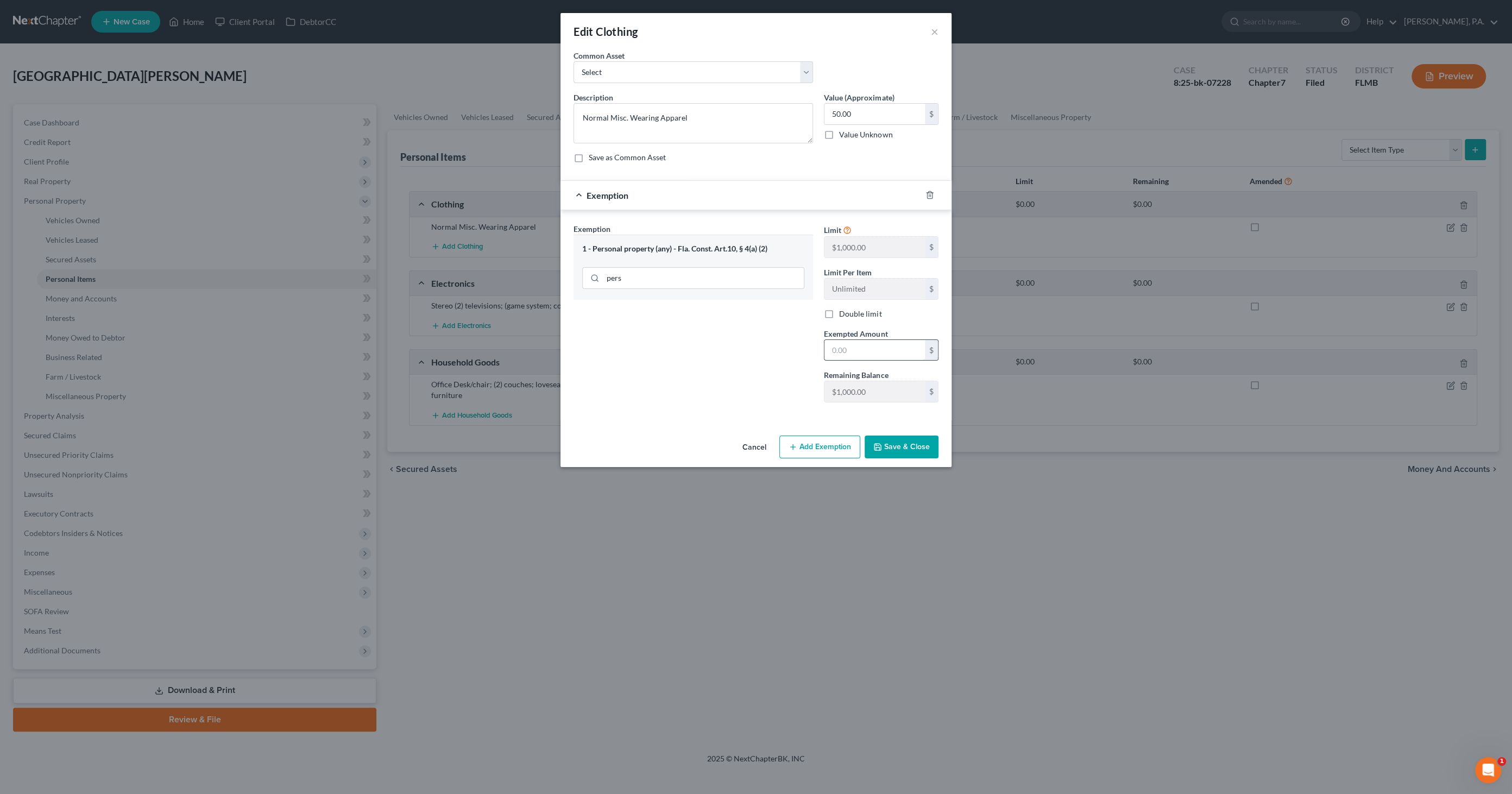
click at [879, 350] on input "text" at bounding box center [874, 350] width 101 height 20
type input "50.00"
click at [902, 442] on button "Save & Close" at bounding box center [901, 447] width 74 height 23
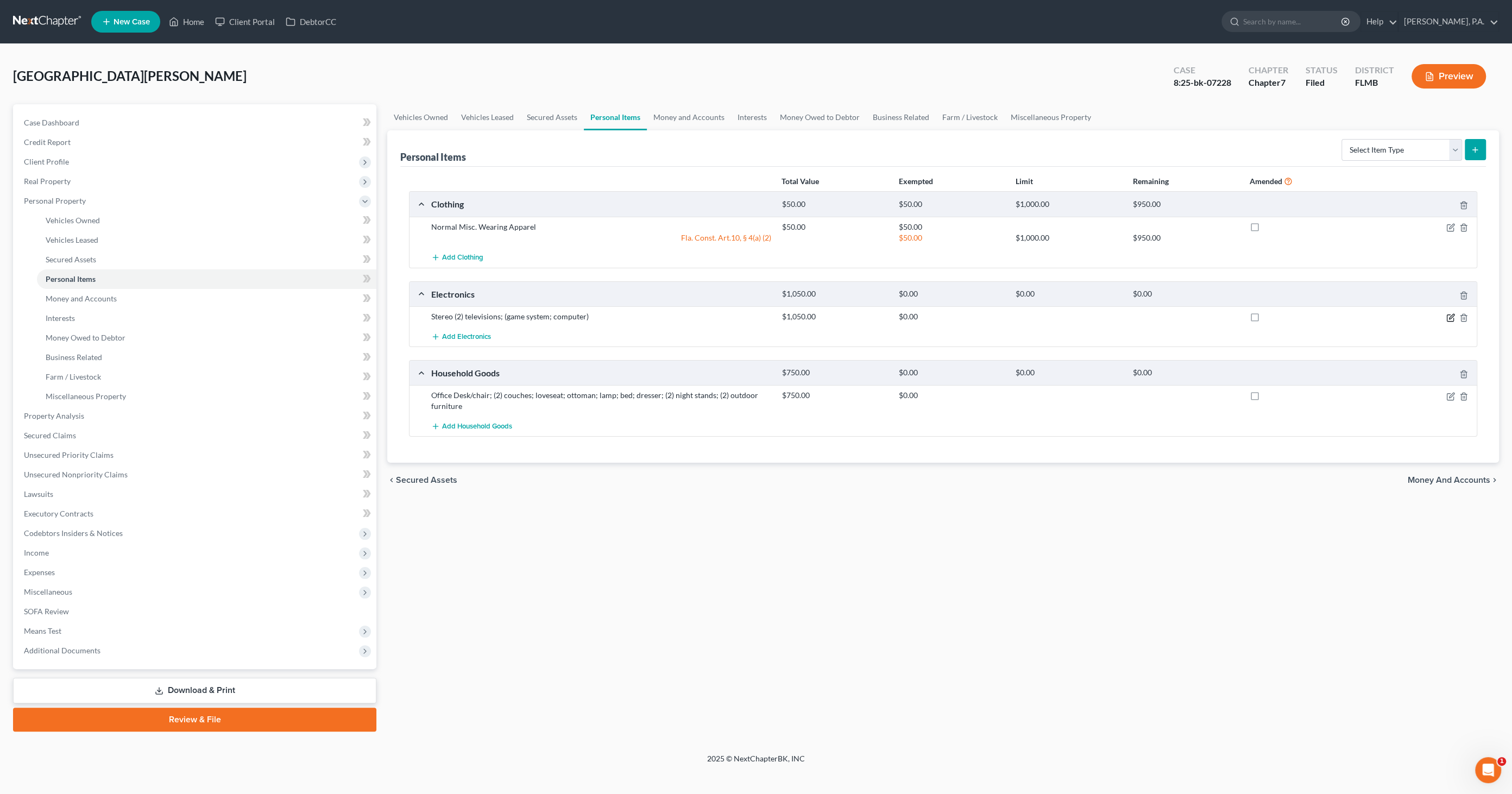
click at [1449, 314] on icon "button" at bounding box center [1450, 318] width 8 height 8
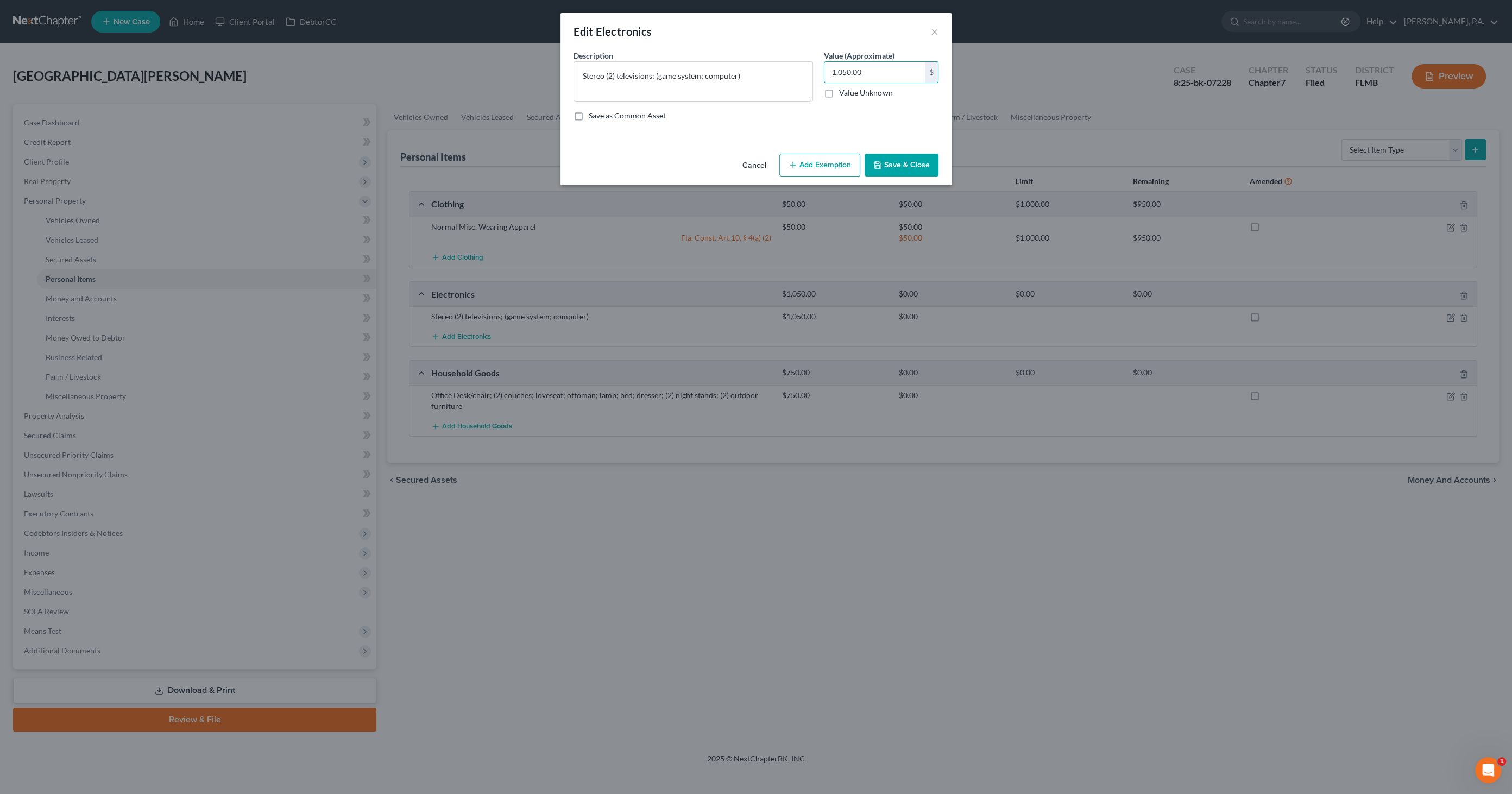
click at [831, 166] on button "Add Exemption" at bounding box center [819, 165] width 81 height 23
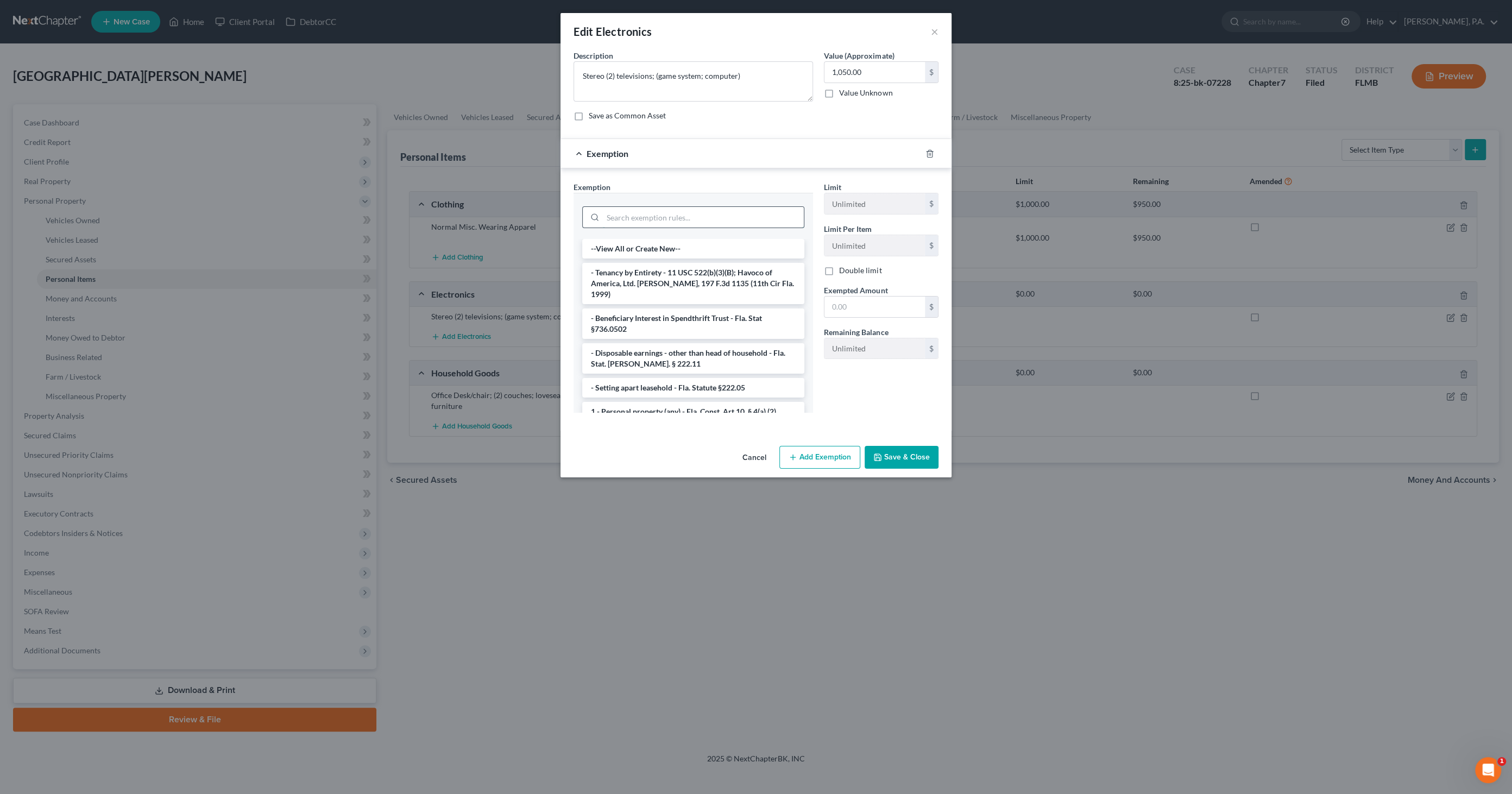
click at [667, 216] on input "search" at bounding box center [703, 217] width 201 height 20
type input "person"
click at [704, 268] on li "1 - Personal property (any) - Fla. Const. Art.10, § 4(a) (2)" at bounding box center [693, 273] width 222 height 20
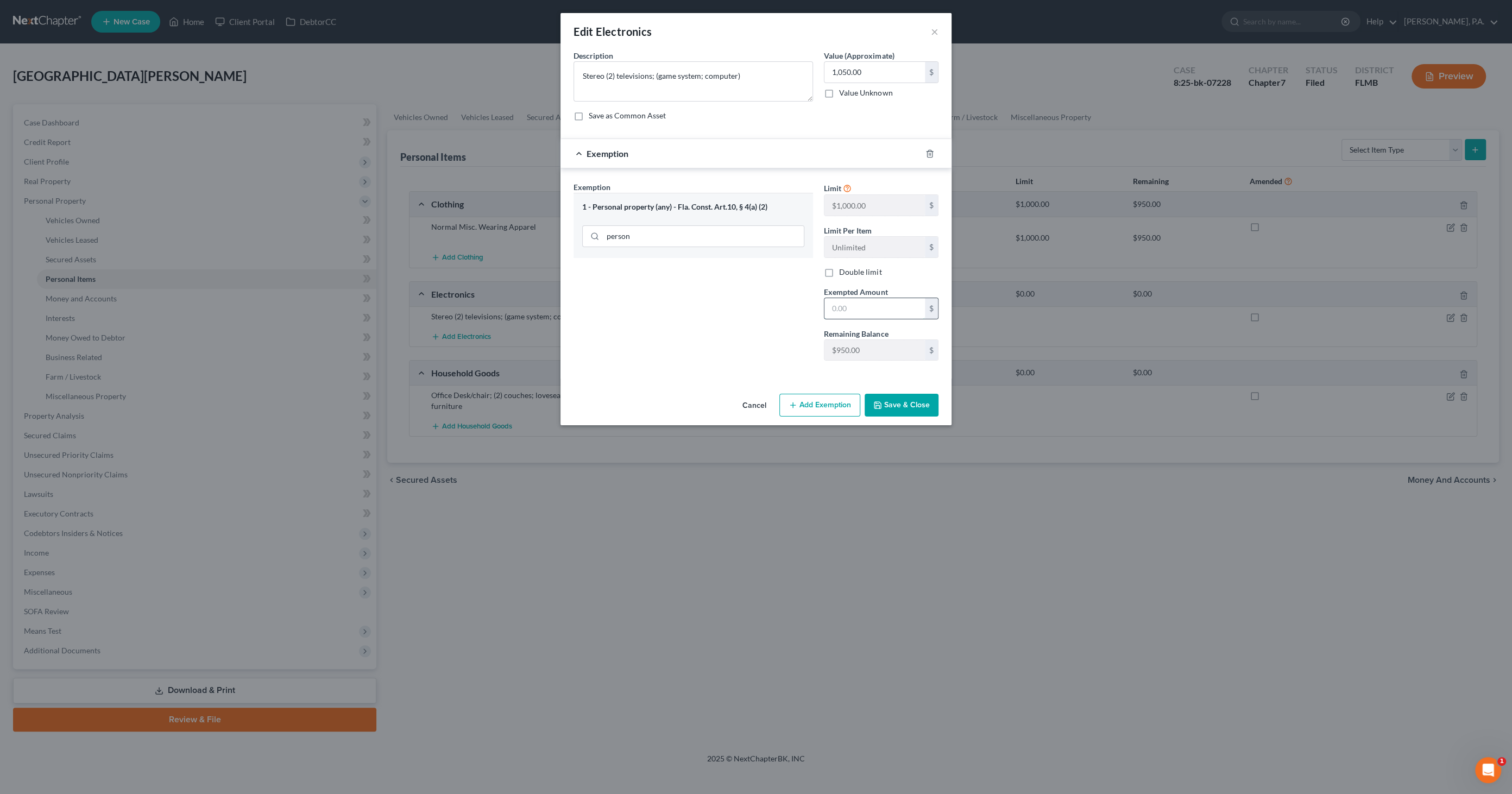
click at [886, 307] on input "text" at bounding box center [874, 308] width 101 height 20
type input "950.00"
click at [820, 404] on button "Add Exemption" at bounding box center [819, 405] width 81 height 23
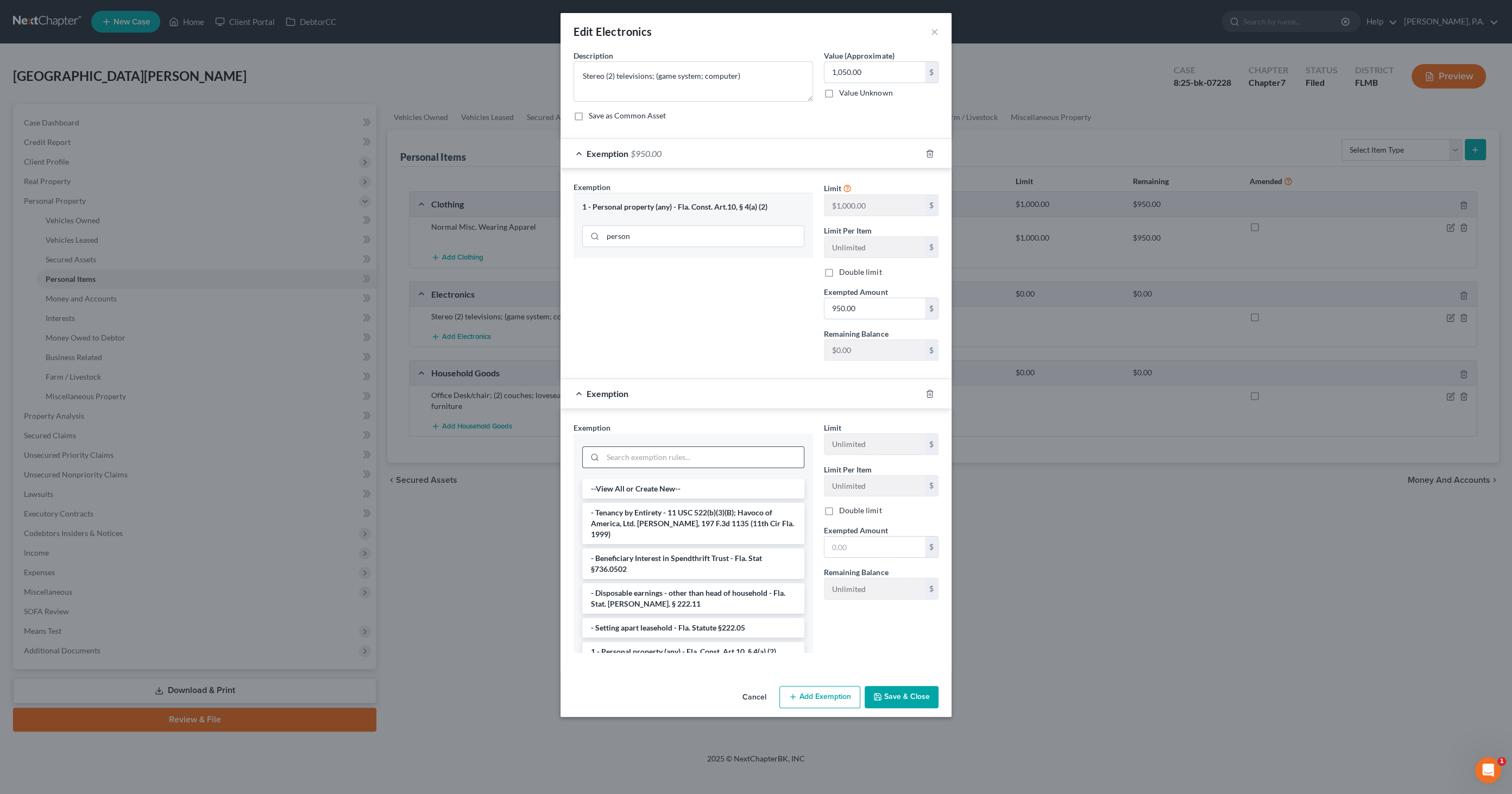
click at [646, 453] on input "search" at bounding box center [703, 457] width 201 height 20
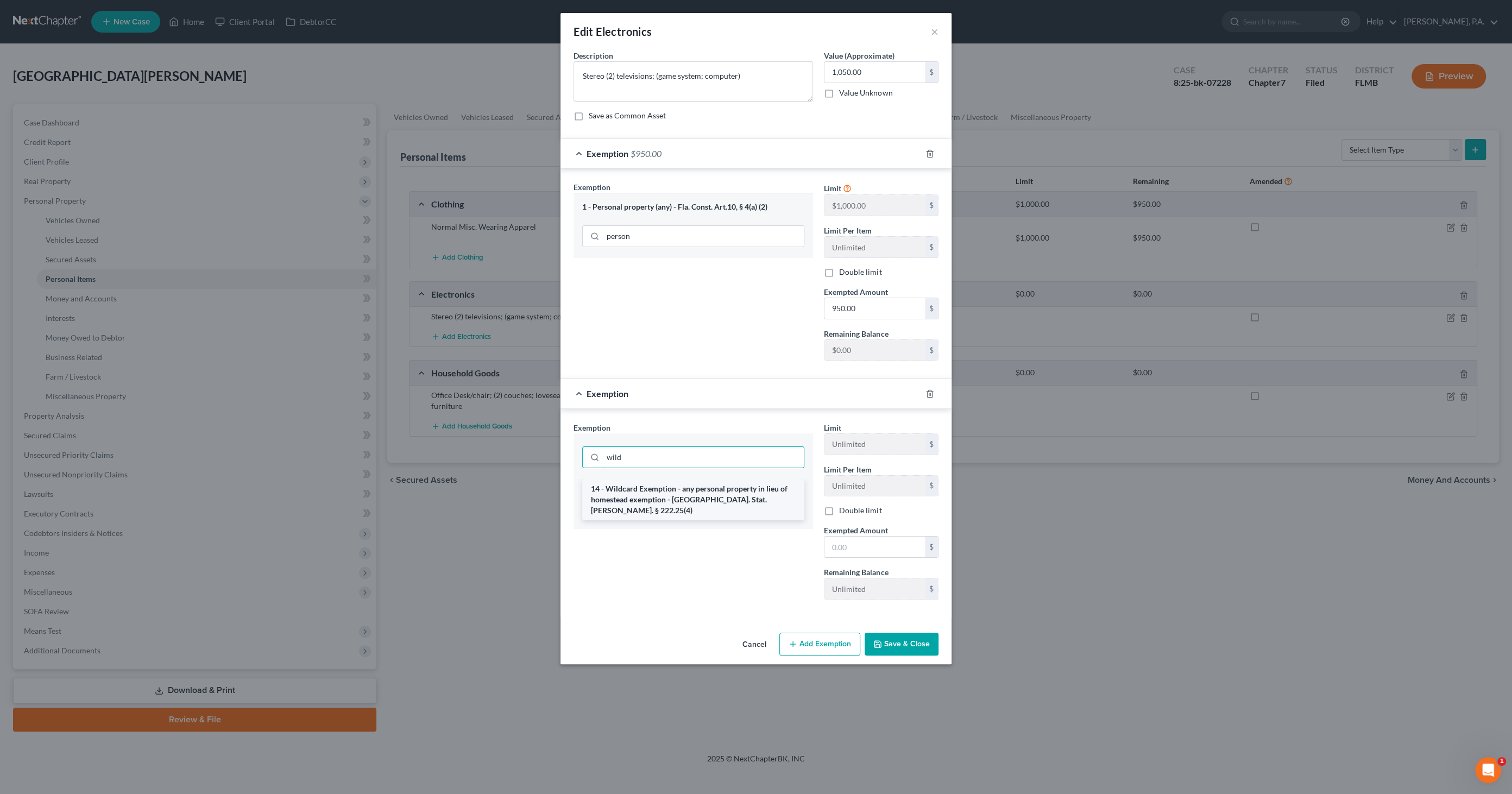
type input "wild"
click at [744, 485] on li "14 - Wildcard Exemption - any personal property in lieu of homestead exemption …" at bounding box center [693, 500] width 222 height 42
click at [890, 552] on input "text" at bounding box center [874, 548] width 101 height 20
type input "100.00"
click at [893, 647] on button "Save & Close" at bounding box center [901, 646] width 74 height 23
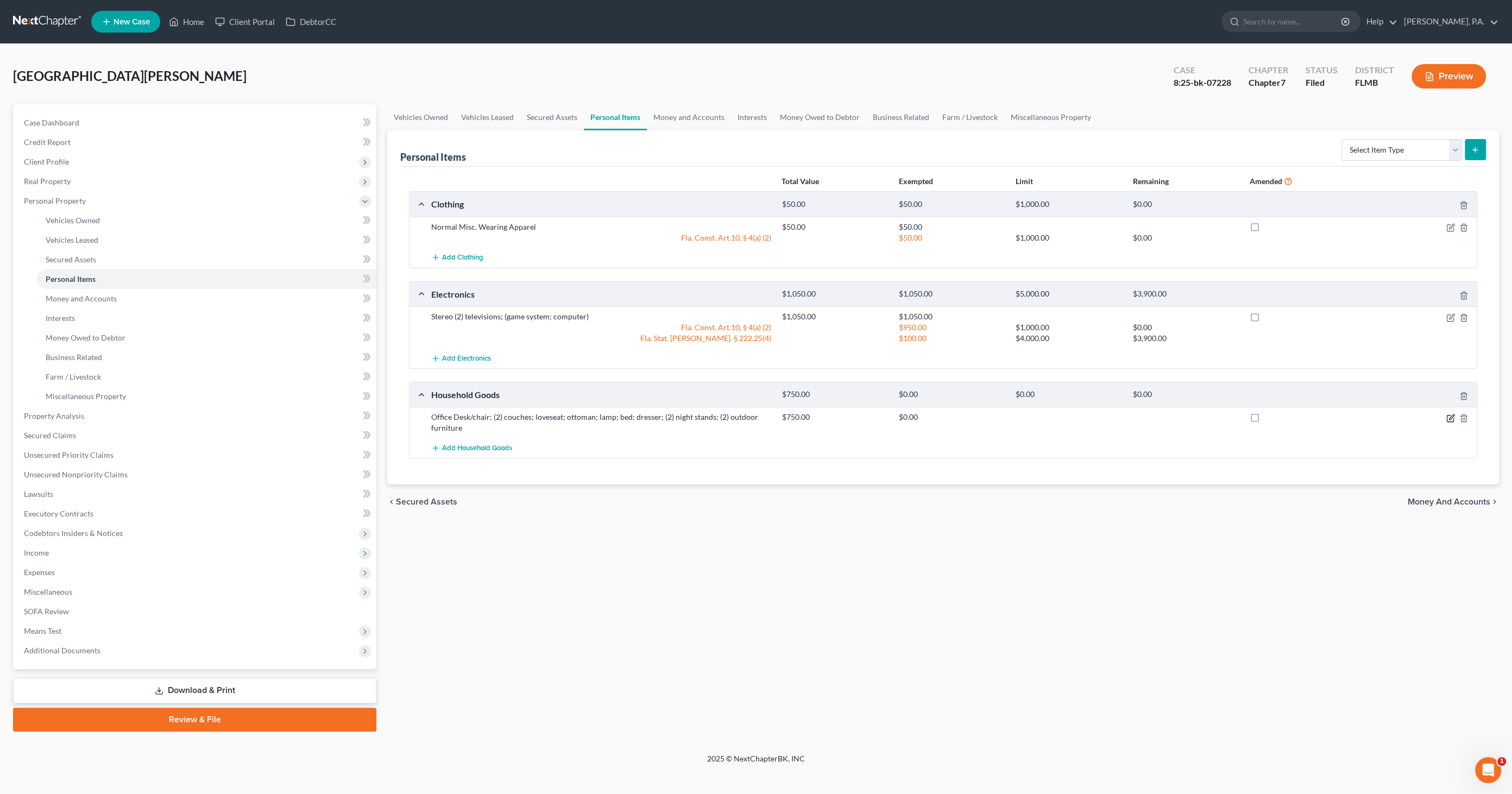
click at [1450, 416] on icon "button" at bounding box center [1450, 418] width 8 height 8
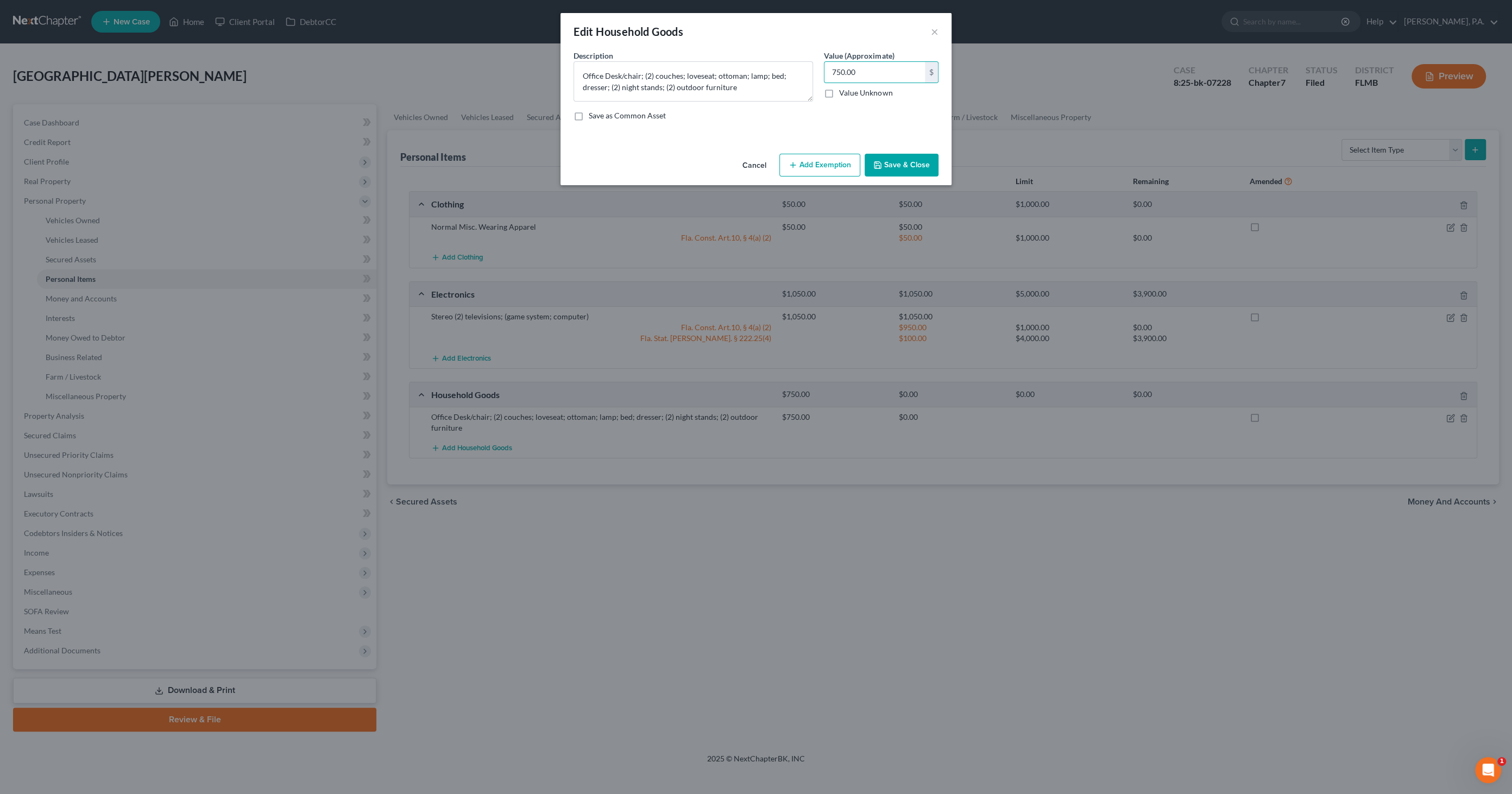
click at [837, 172] on button "Add Exemption" at bounding box center [819, 165] width 81 height 23
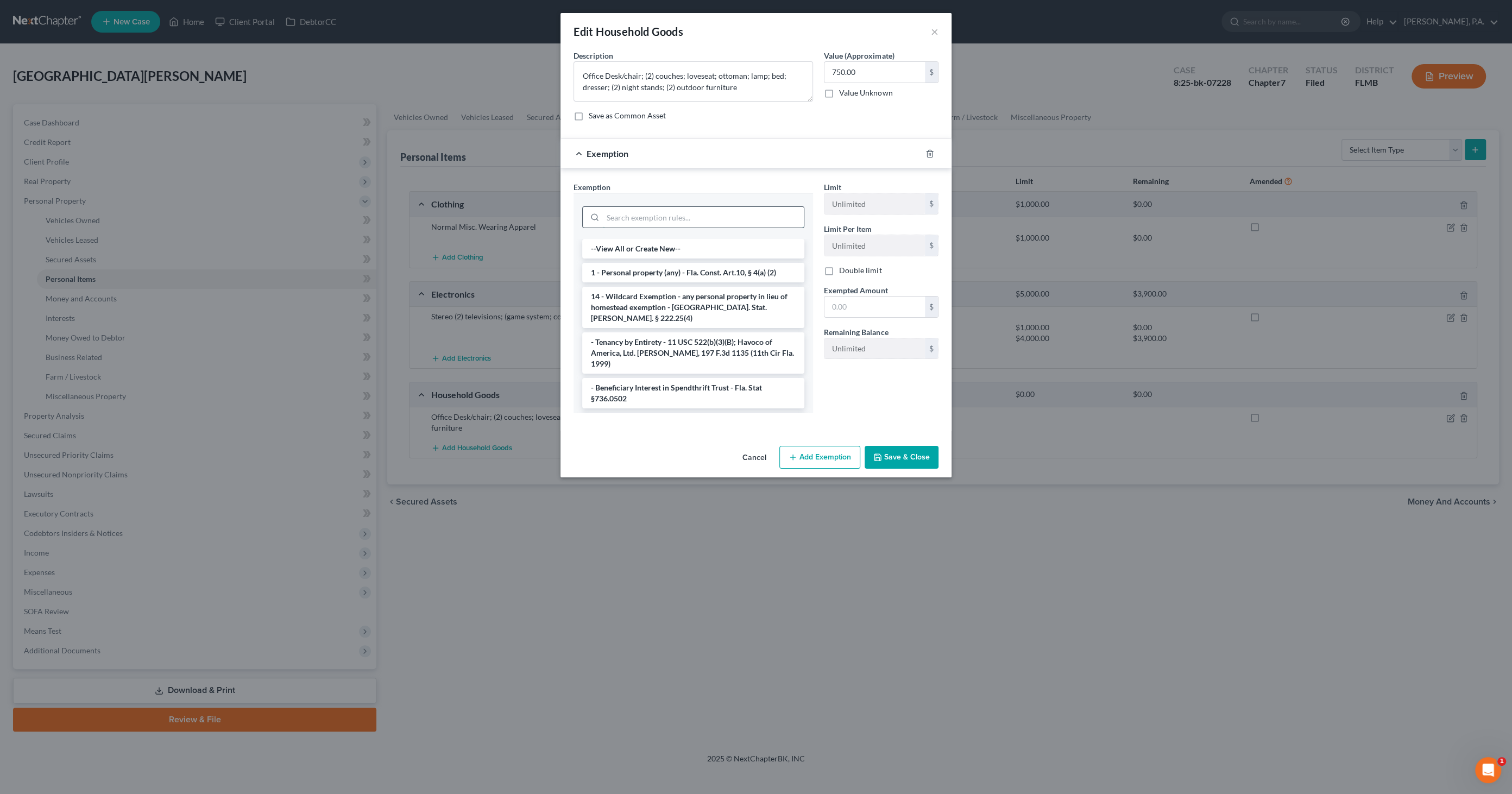
click at [739, 217] on input "search" at bounding box center [703, 217] width 201 height 20
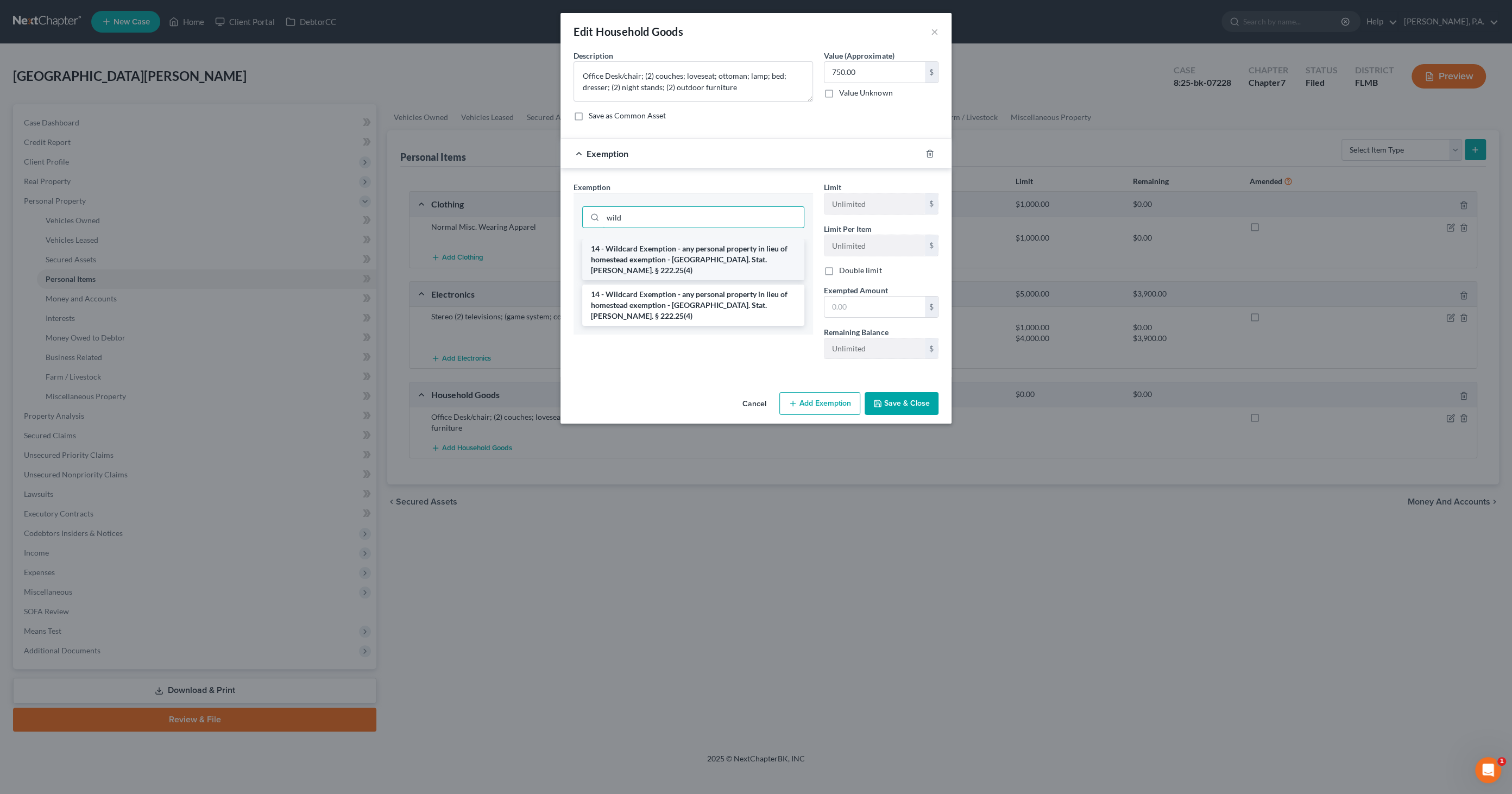
type input "wild"
click at [745, 248] on li "14 - Wildcard Exemption - any personal property in lieu of homestead exemption …" at bounding box center [693, 259] width 222 height 42
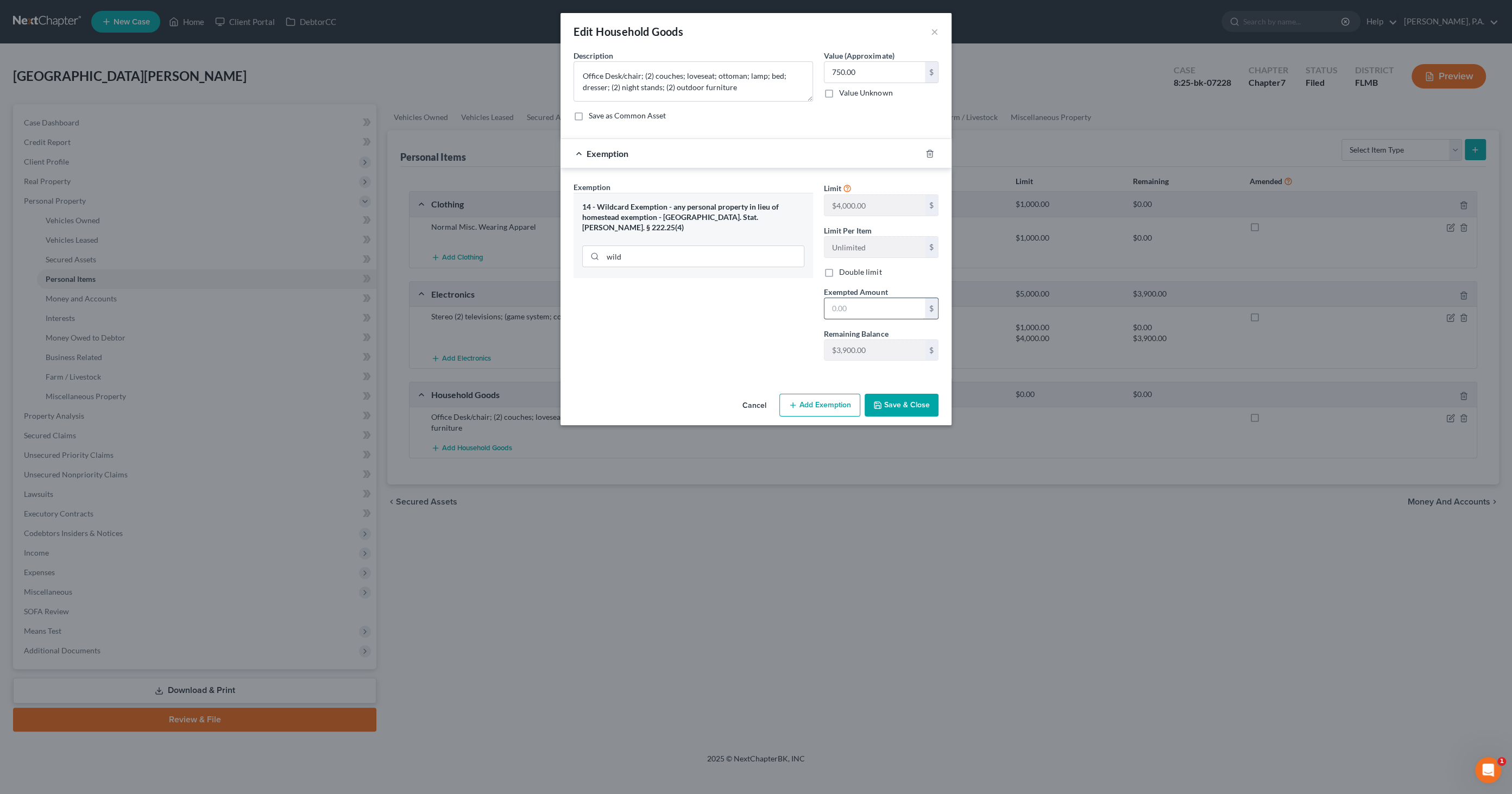
click at [893, 311] on input "text" at bounding box center [874, 308] width 101 height 20
paste input "750.00"
type input "750.00"
click at [905, 411] on button "Save & Close" at bounding box center [901, 405] width 74 height 23
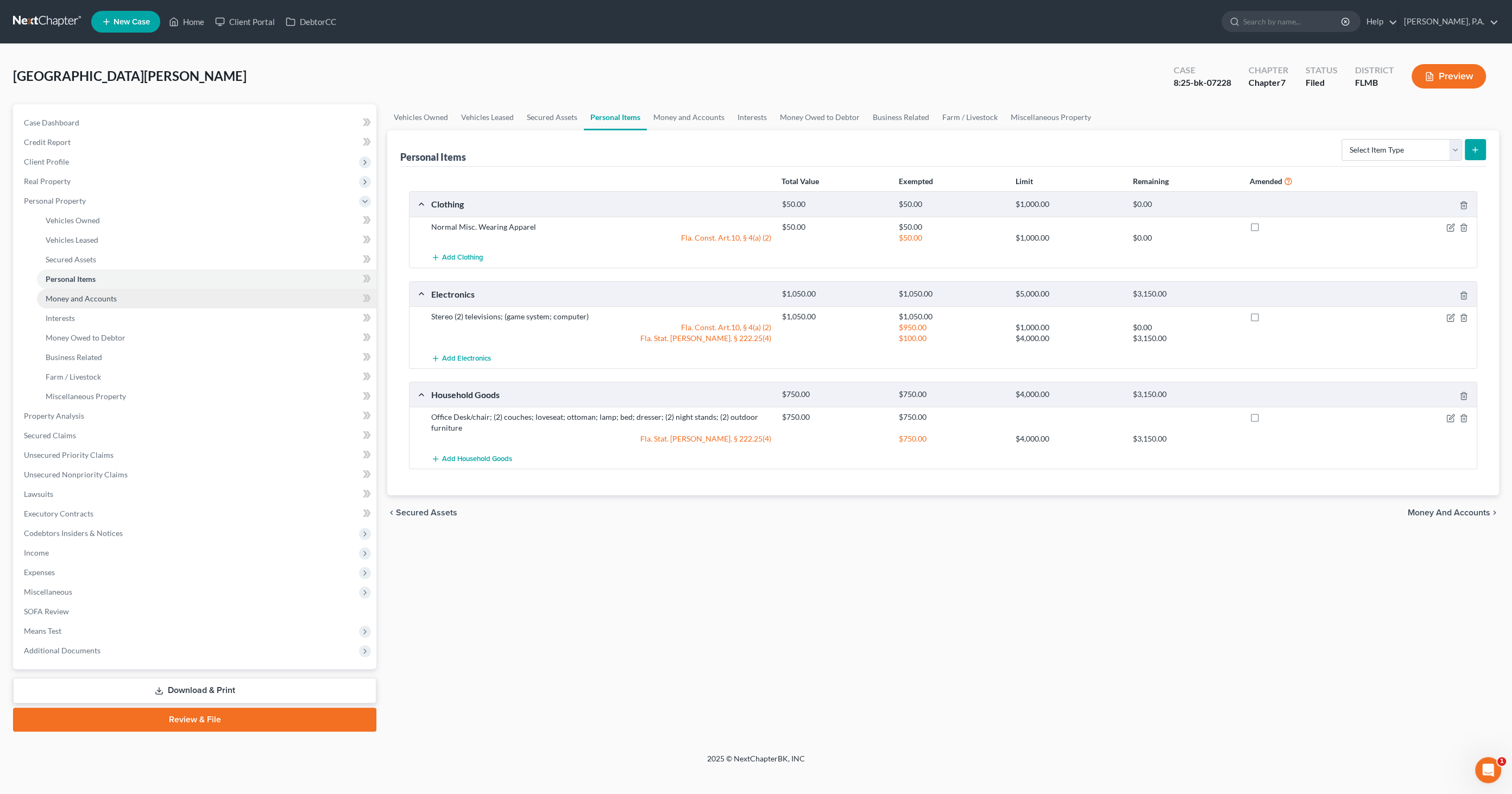
click at [86, 300] on span "Money and Accounts" at bounding box center [81, 298] width 71 height 9
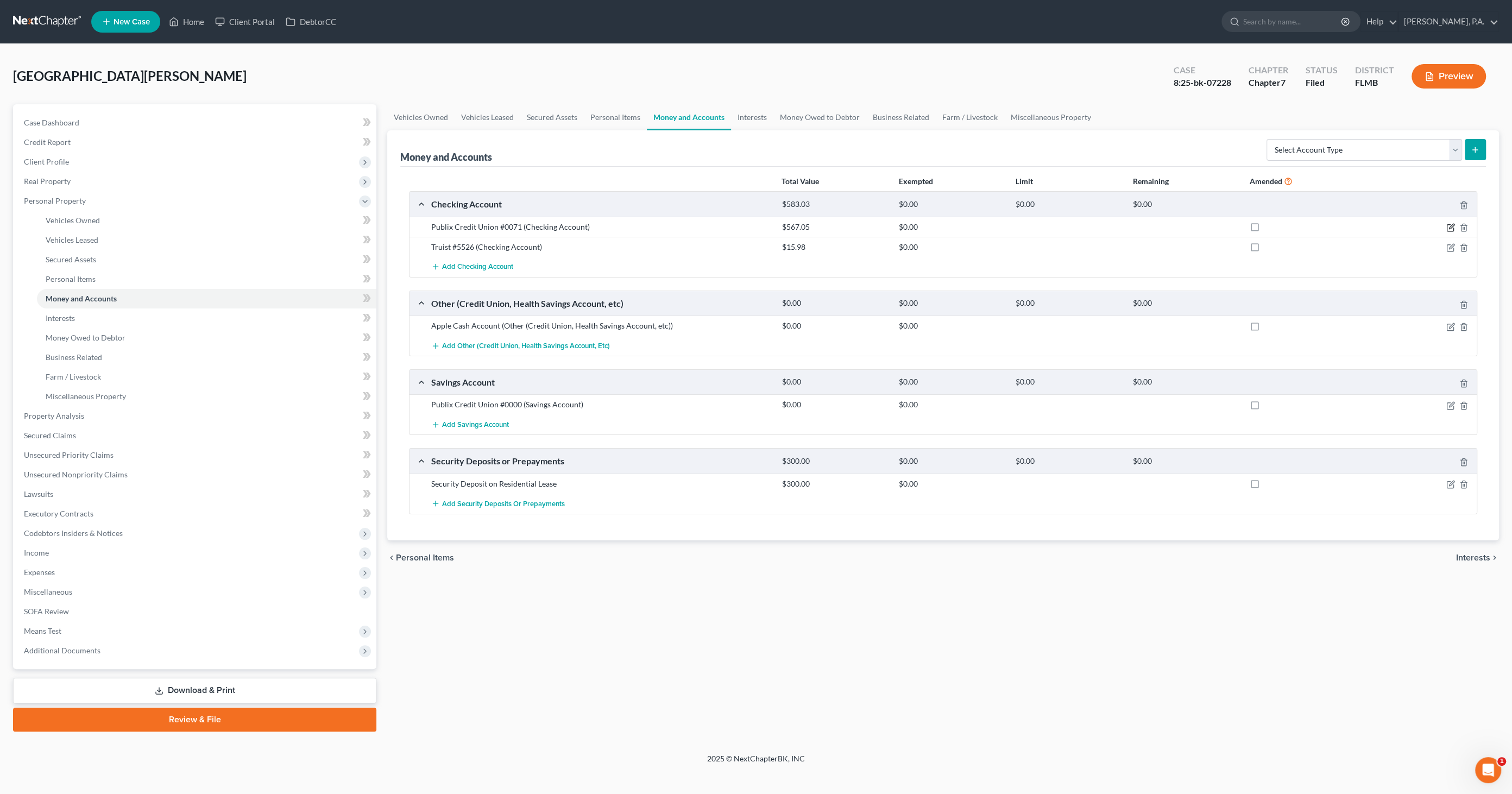
click at [1449, 224] on icon "button" at bounding box center [1450, 228] width 8 height 8
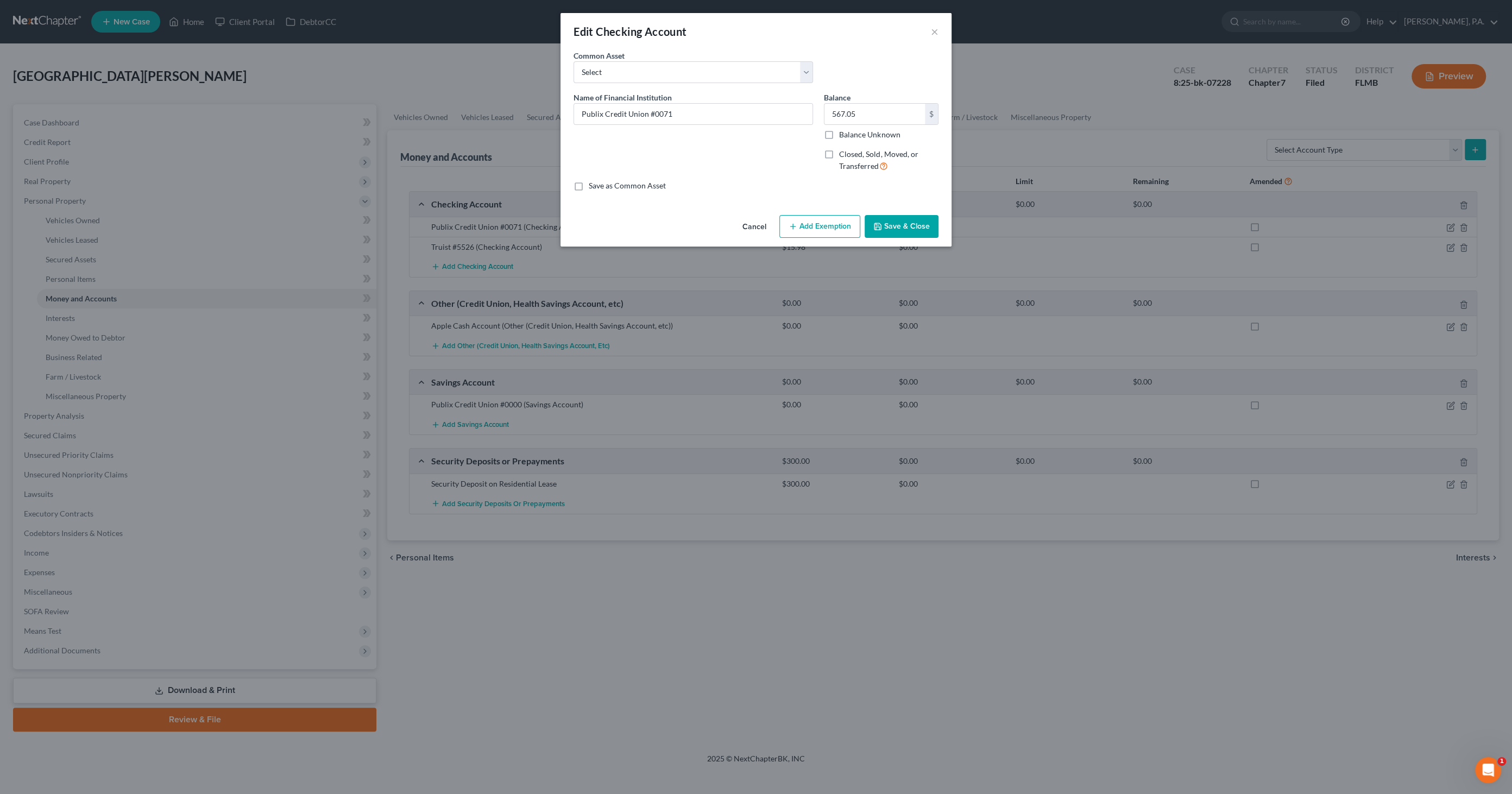
click at [835, 231] on button "Add Exemption" at bounding box center [819, 226] width 81 height 23
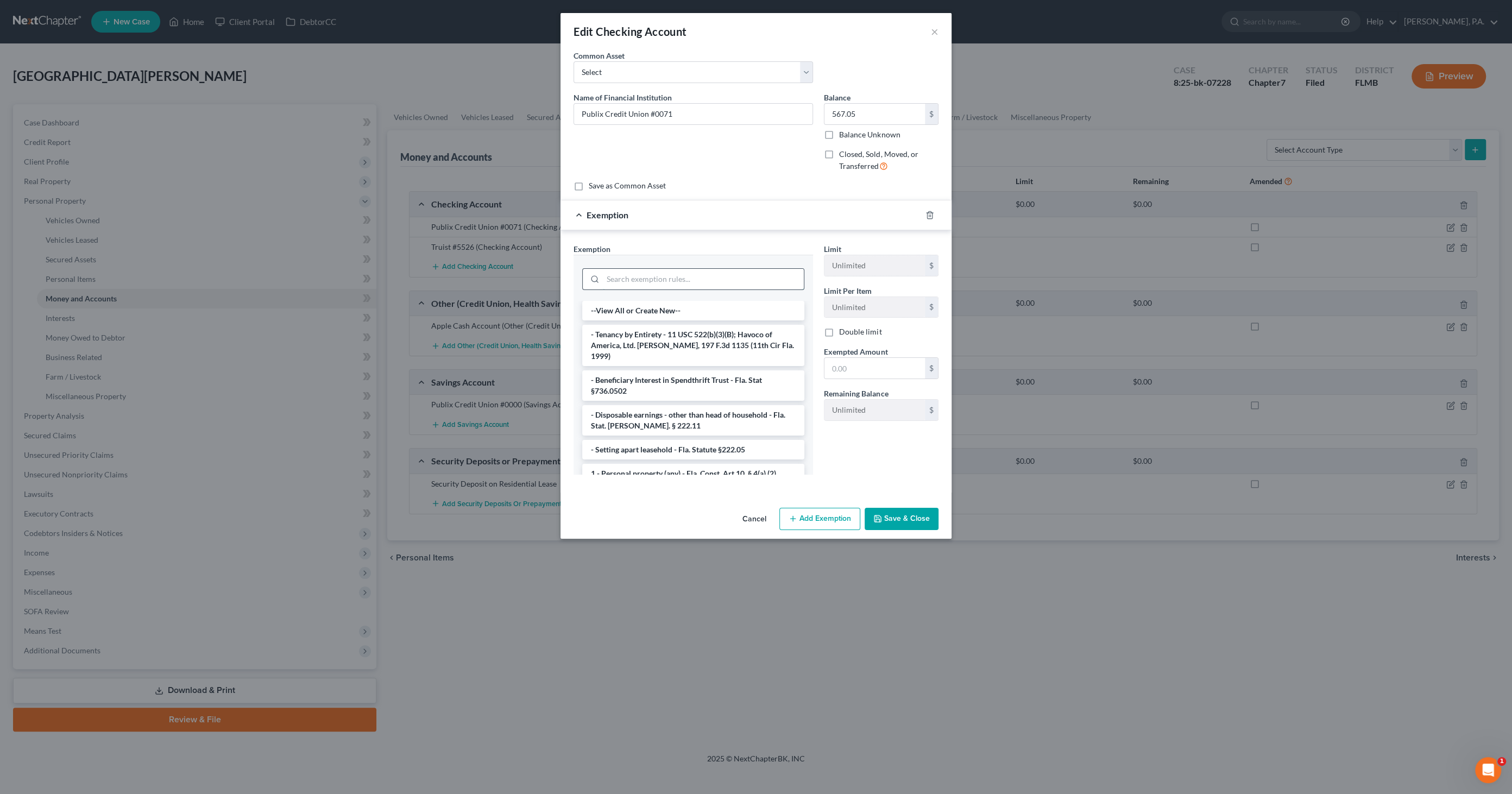
click at [699, 280] on input "search" at bounding box center [703, 279] width 201 height 20
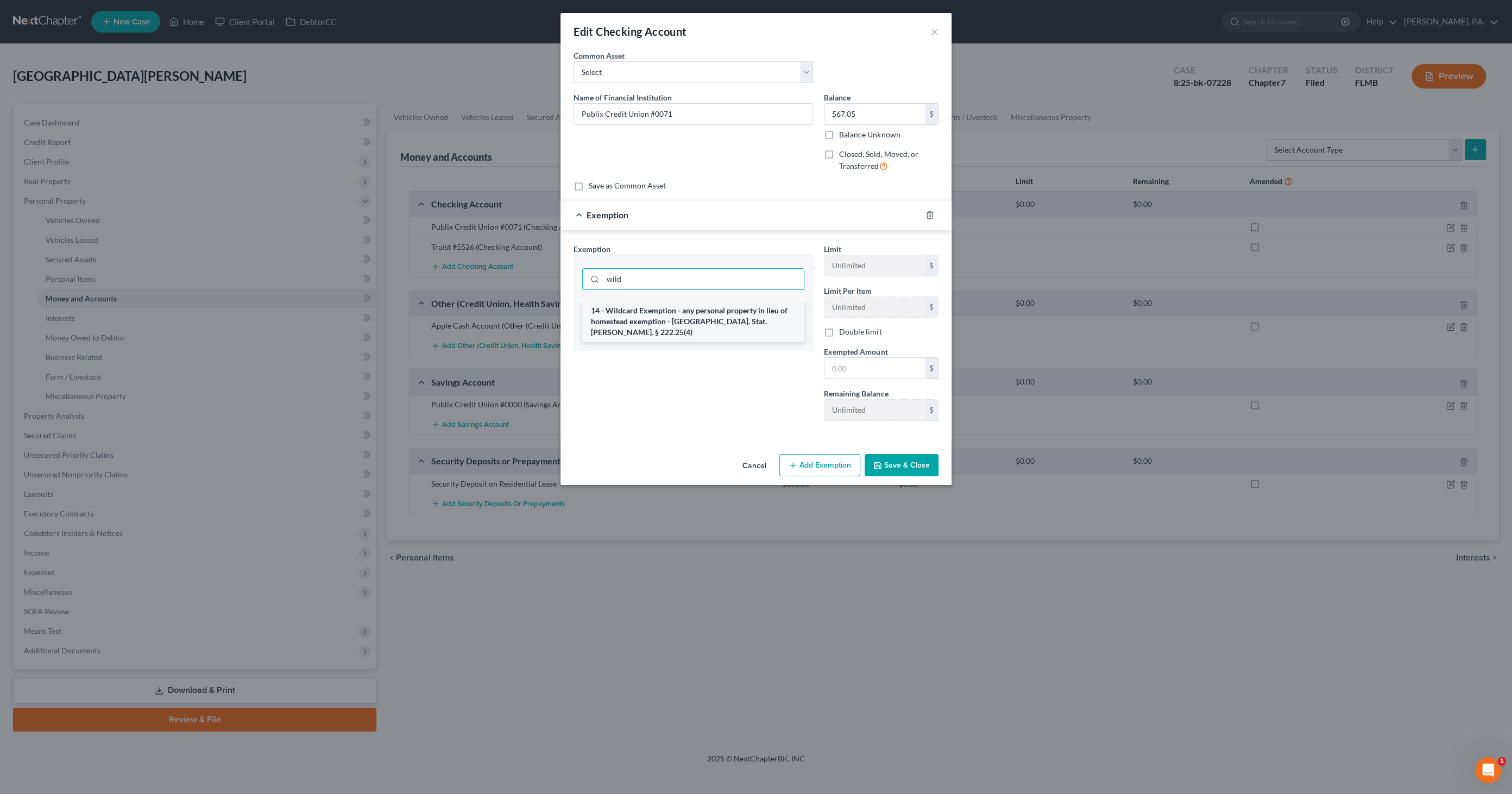
type input "wild"
click at [704, 307] on li "14 - Wildcard Exemption - any personal property in lieu of homestead exemption …" at bounding box center [693, 321] width 222 height 42
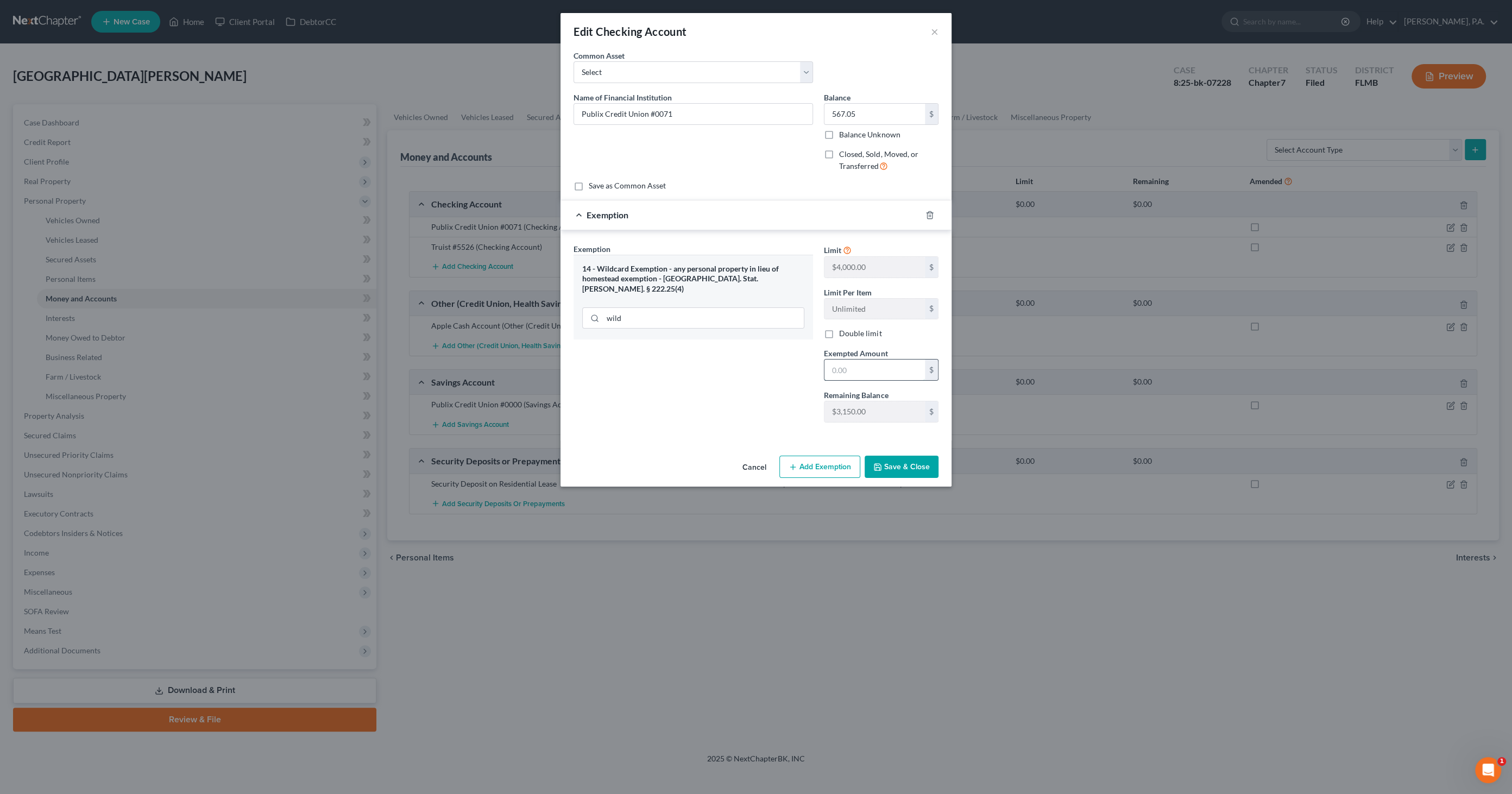
click at [886, 361] on input "text" at bounding box center [874, 369] width 101 height 20
type input "567.05"
click at [897, 457] on button "Save & Close" at bounding box center [901, 467] width 74 height 23
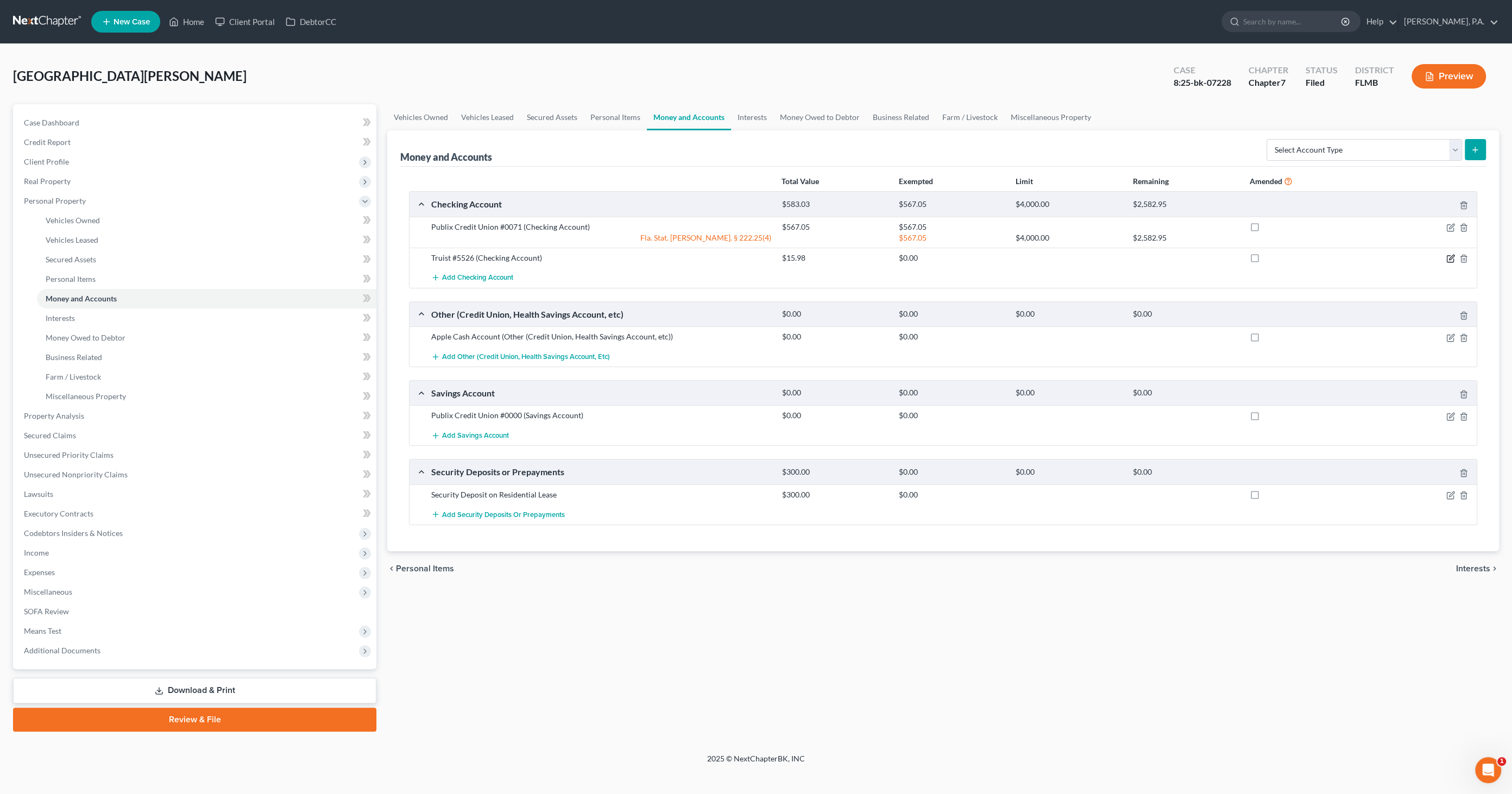
click at [1453, 256] on icon "button" at bounding box center [1450, 259] width 8 height 8
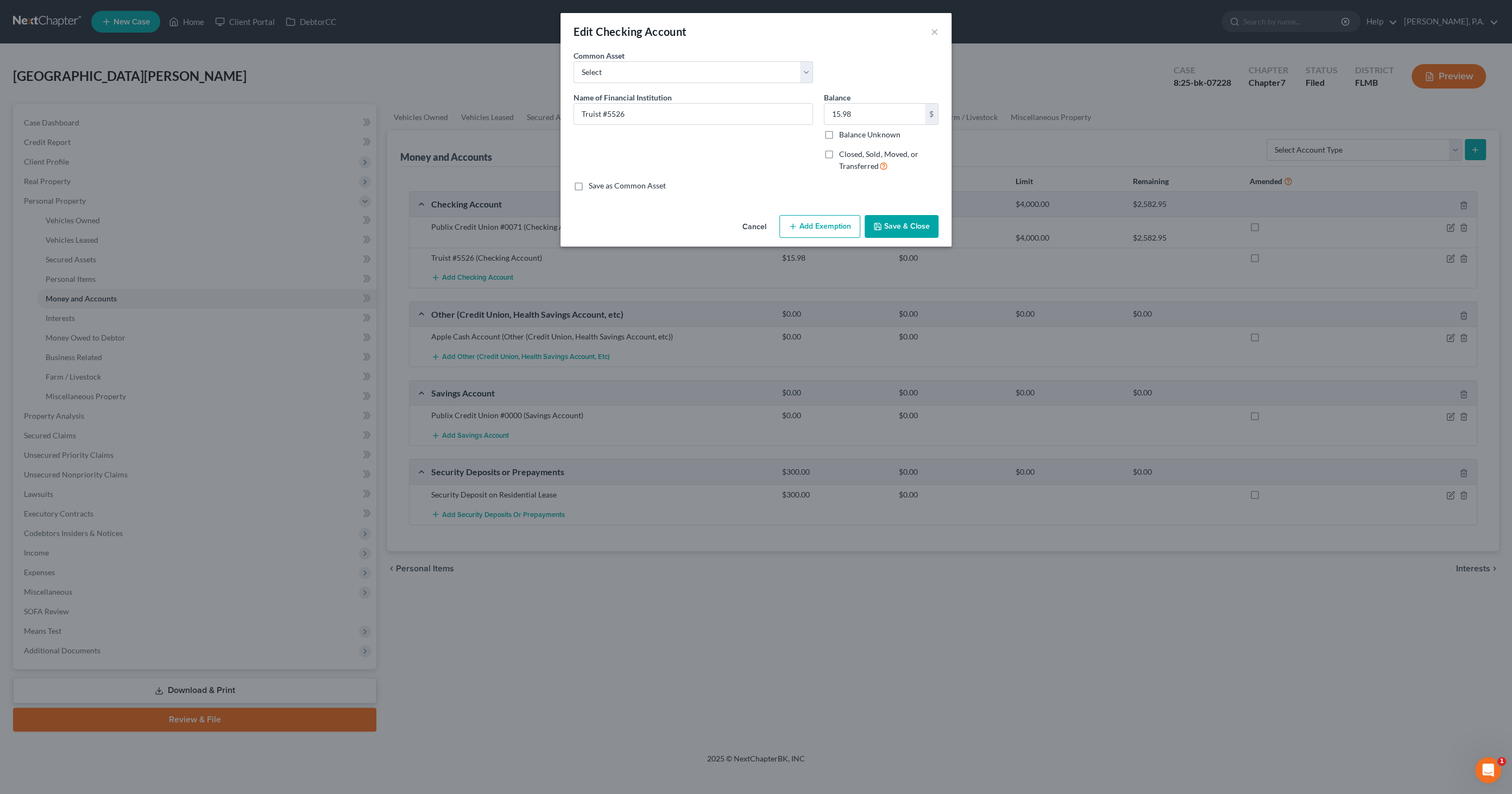
click at [826, 227] on button "Add Exemption" at bounding box center [819, 226] width 81 height 23
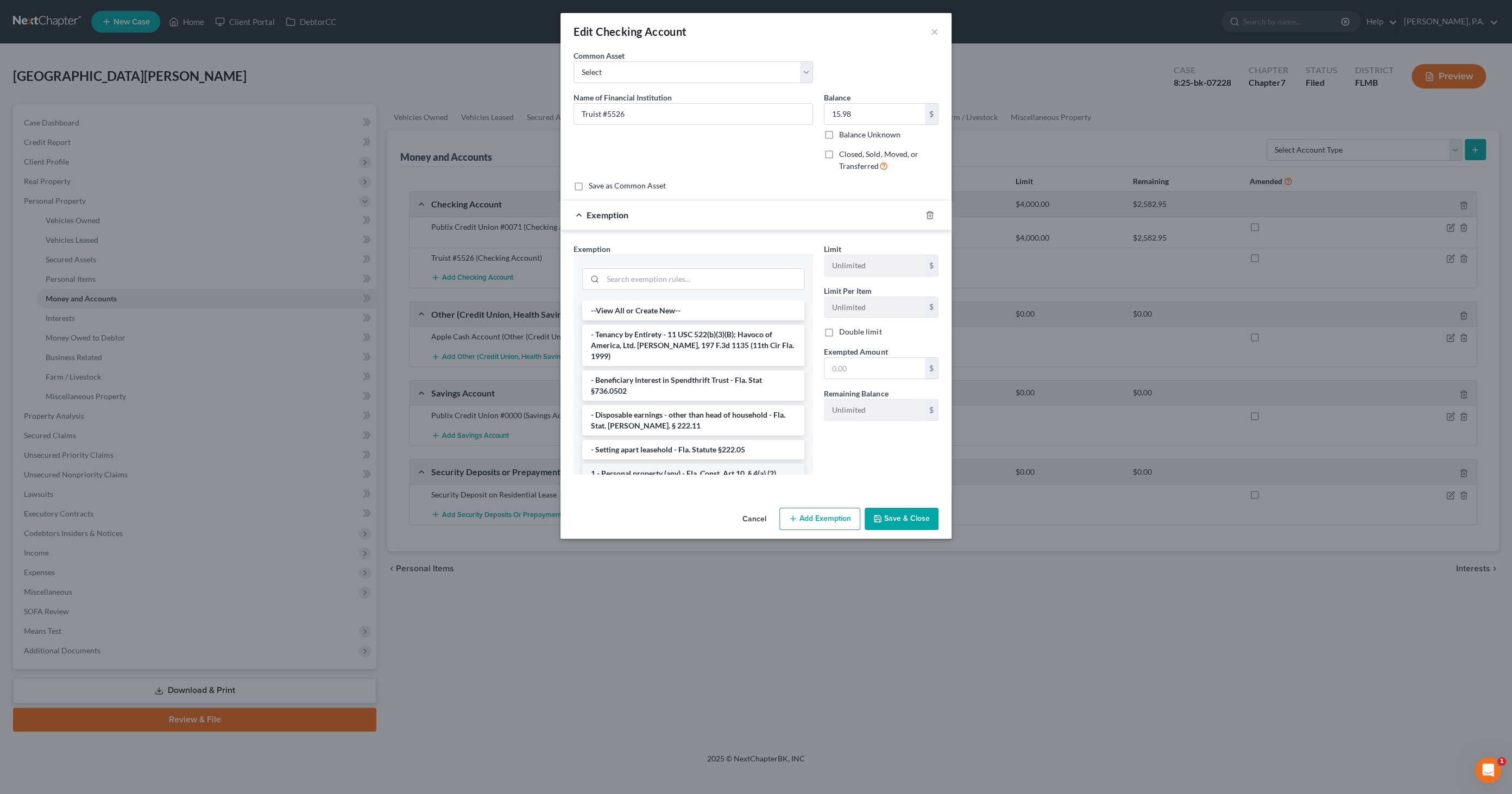
click at [666, 464] on li "1 - Personal property (any) - Fla. Const. Art.10, § 4(a) (2)" at bounding box center [693, 473] width 222 height 20
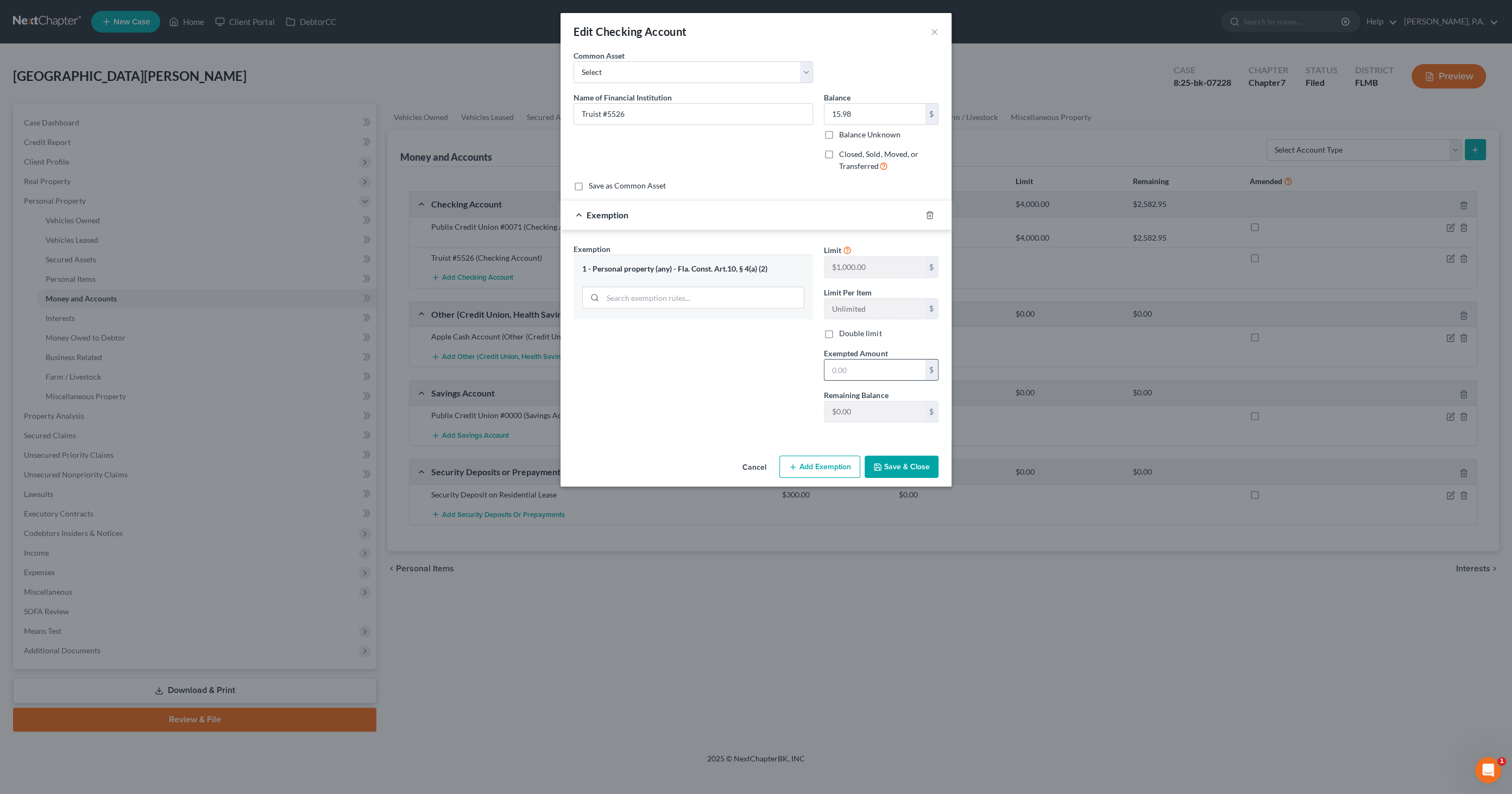
click at [849, 371] on input "text" at bounding box center [874, 369] width 101 height 20
type input "15.98"
click at [894, 462] on button "Save & Close" at bounding box center [901, 467] width 74 height 23
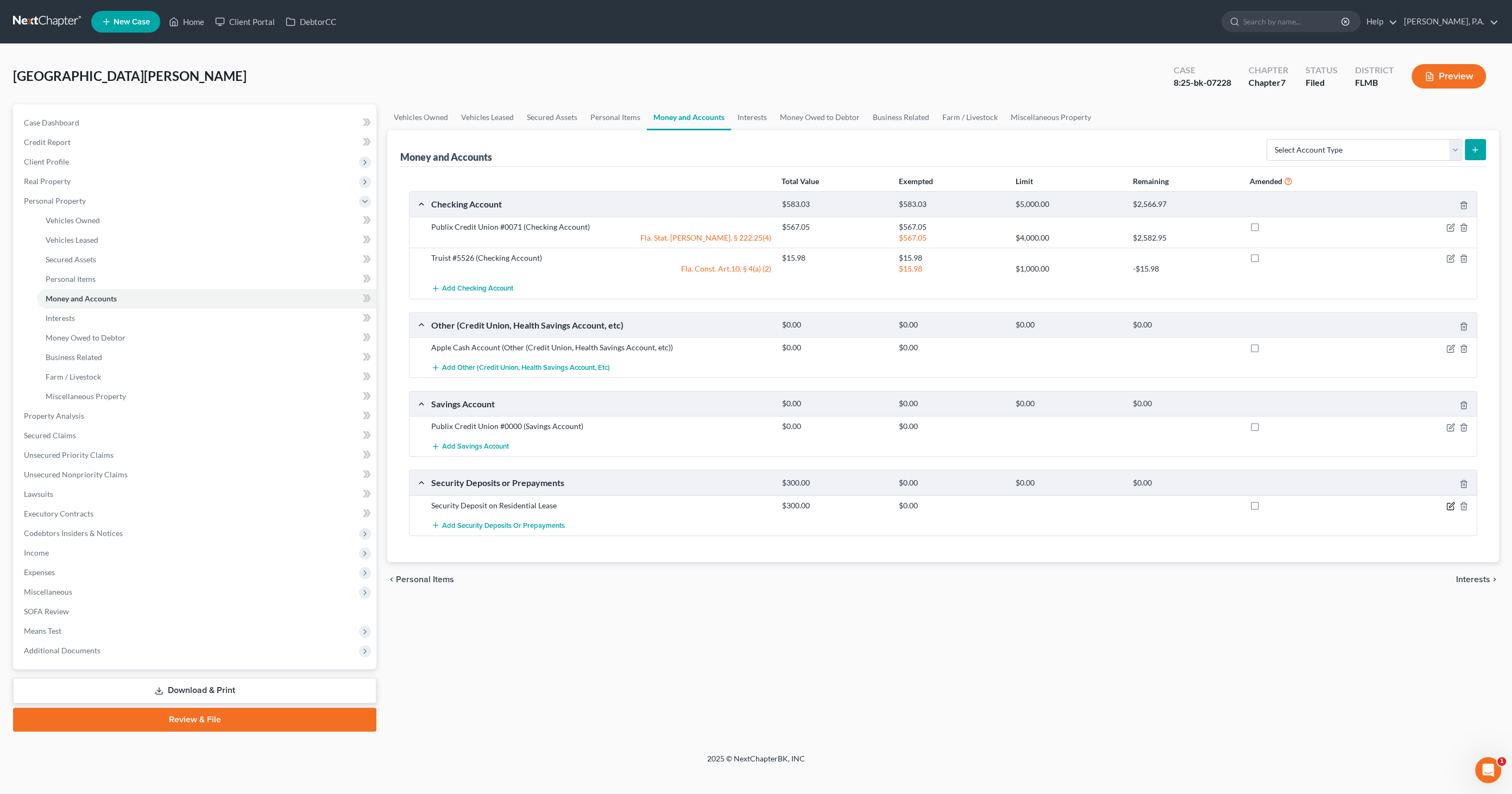
click at [1450, 504] on icon "button" at bounding box center [1449, 507] width 6 height 6
select select "3"
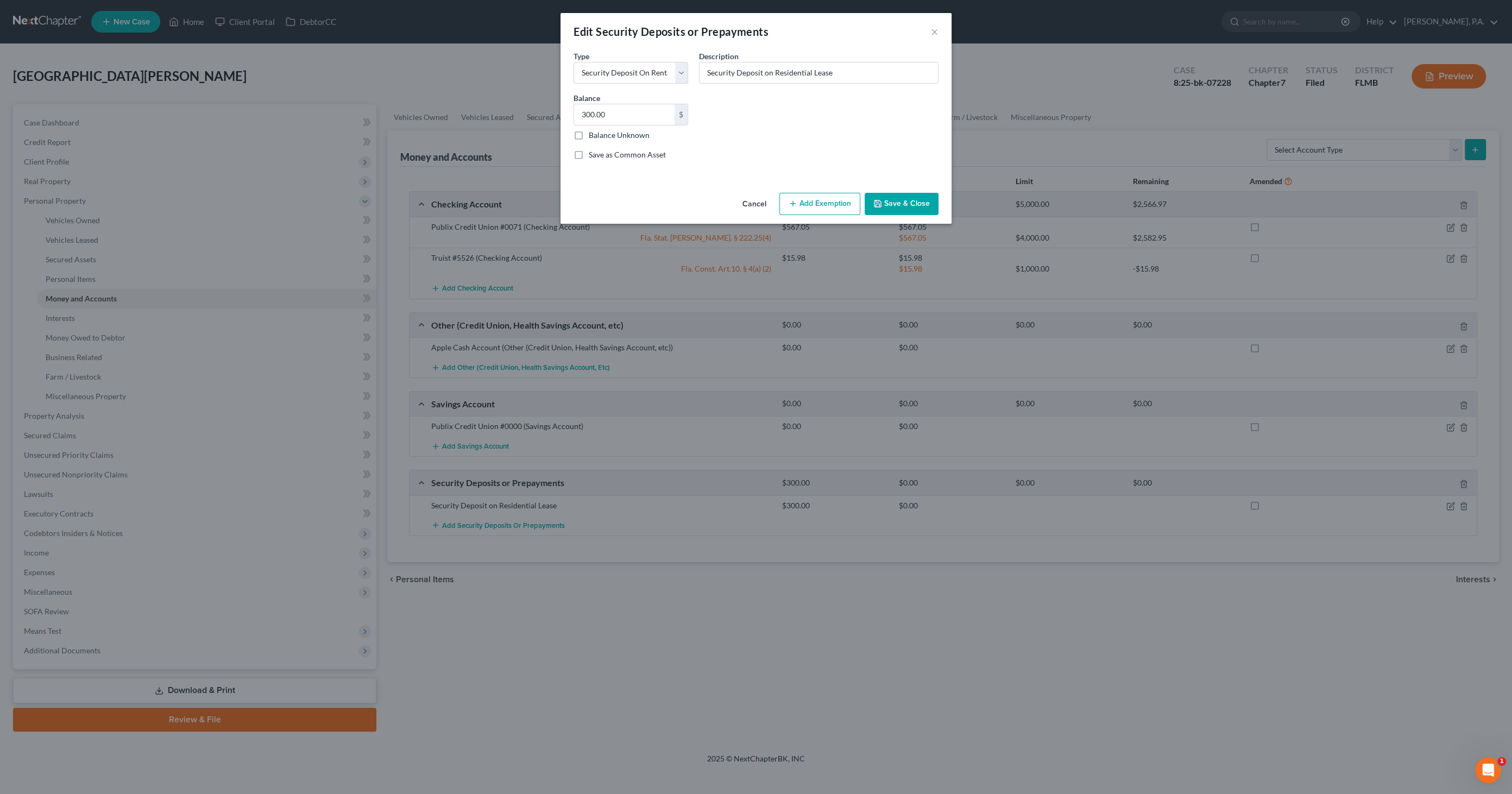
click at [835, 198] on button "Add Exemption" at bounding box center [819, 204] width 81 height 23
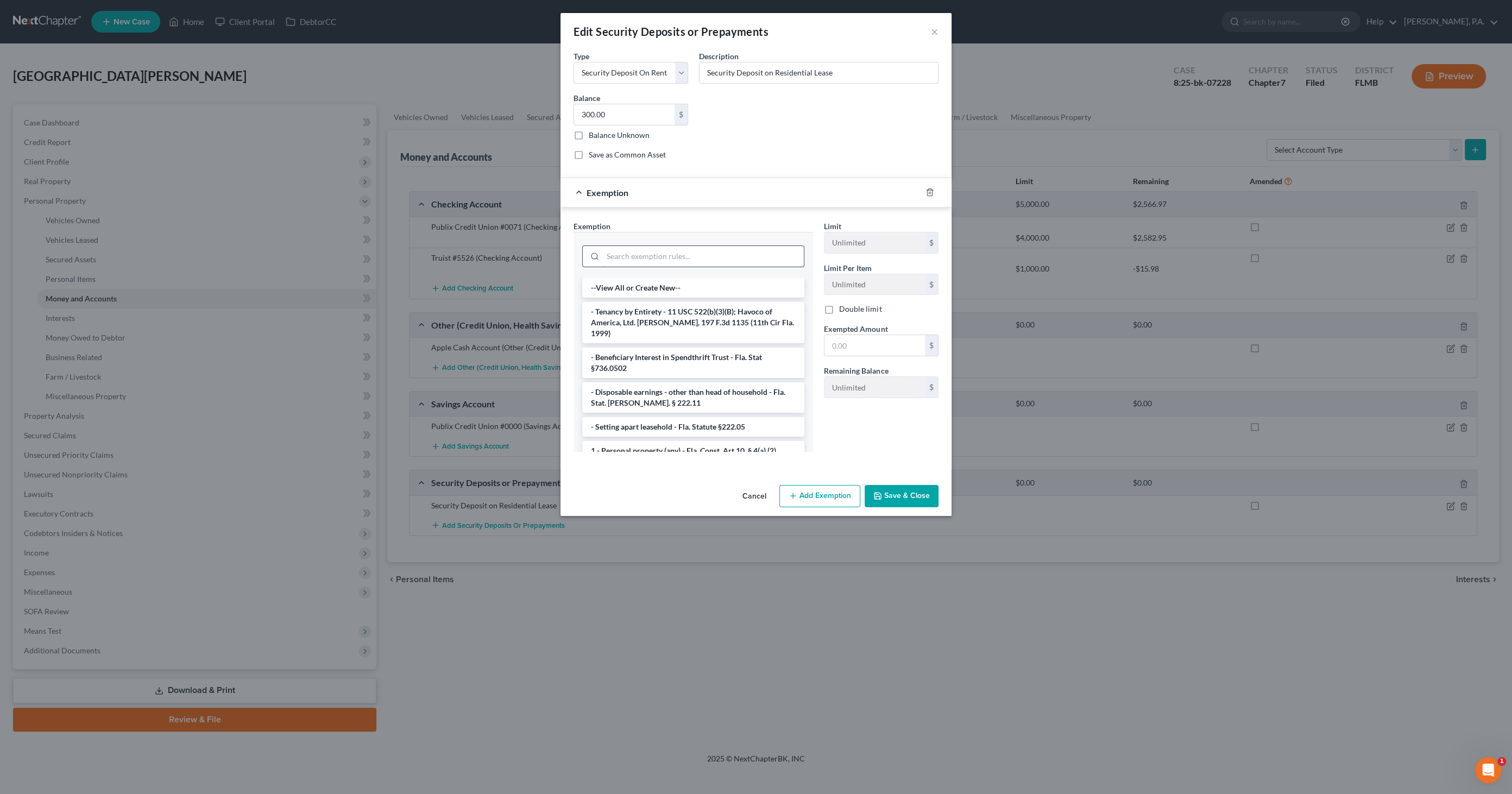
click at [619, 249] on input "search" at bounding box center [703, 256] width 201 height 20
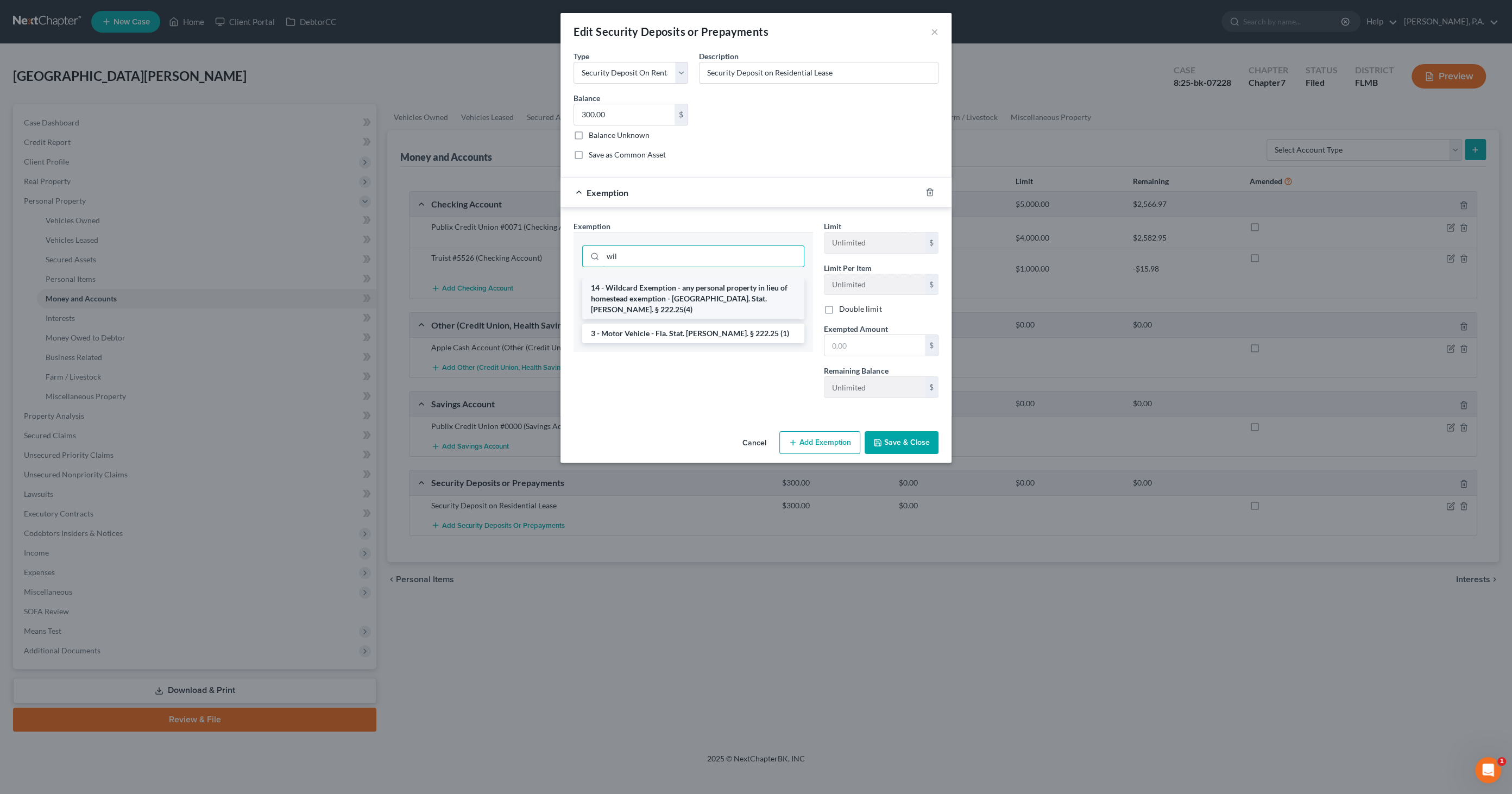
type input "wil"
click at [676, 294] on li "14 - Wildcard Exemption - any personal property in lieu of homestead exemption …" at bounding box center [693, 299] width 222 height 42
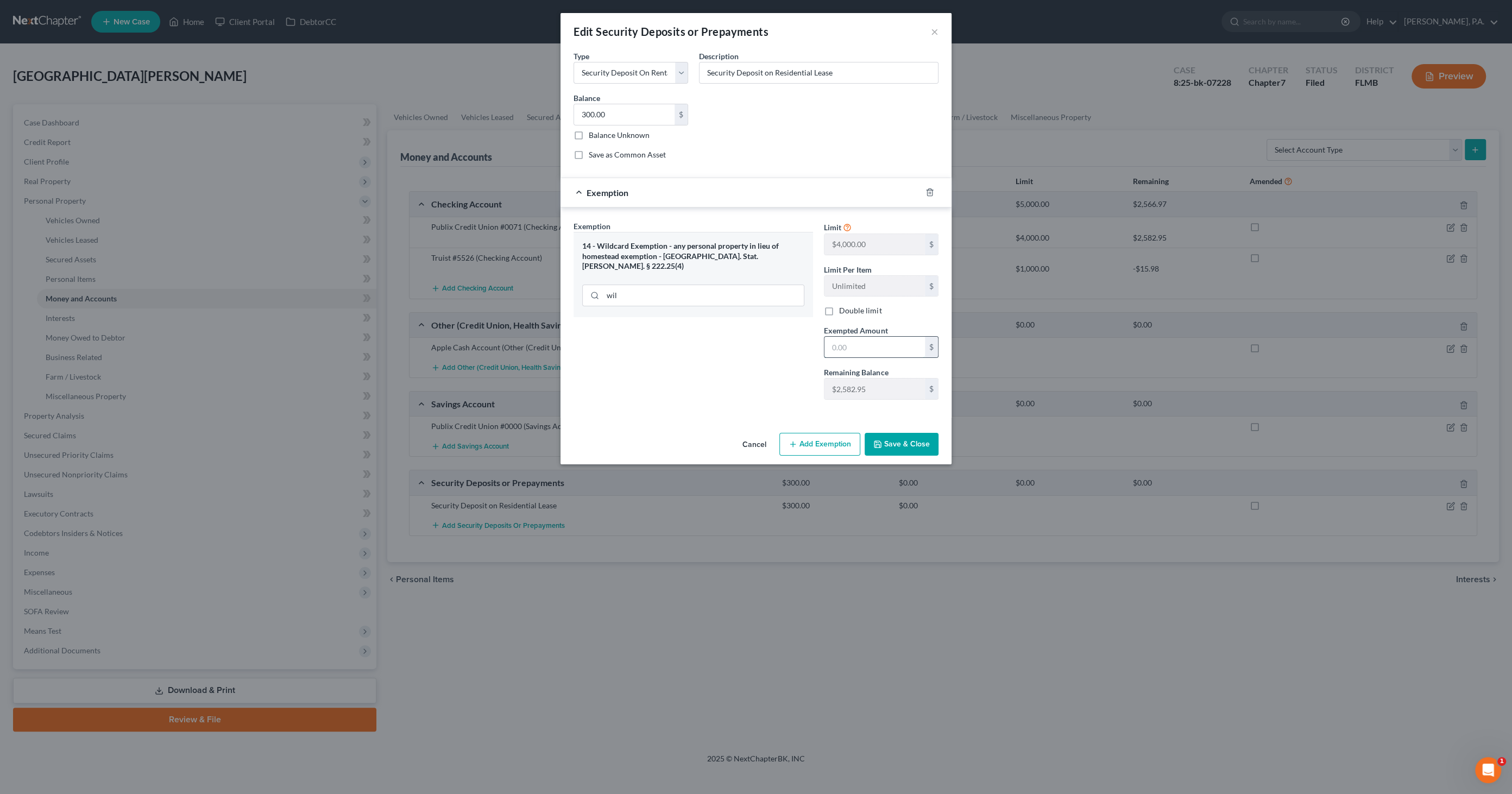
click at [888, 345] on input "text" at bounding box center [874, 347] width 101 height 20
type input "300.00"
click at [912, 442] on button "Save & Close" at bounding box center [901, 445] width 74 height 23
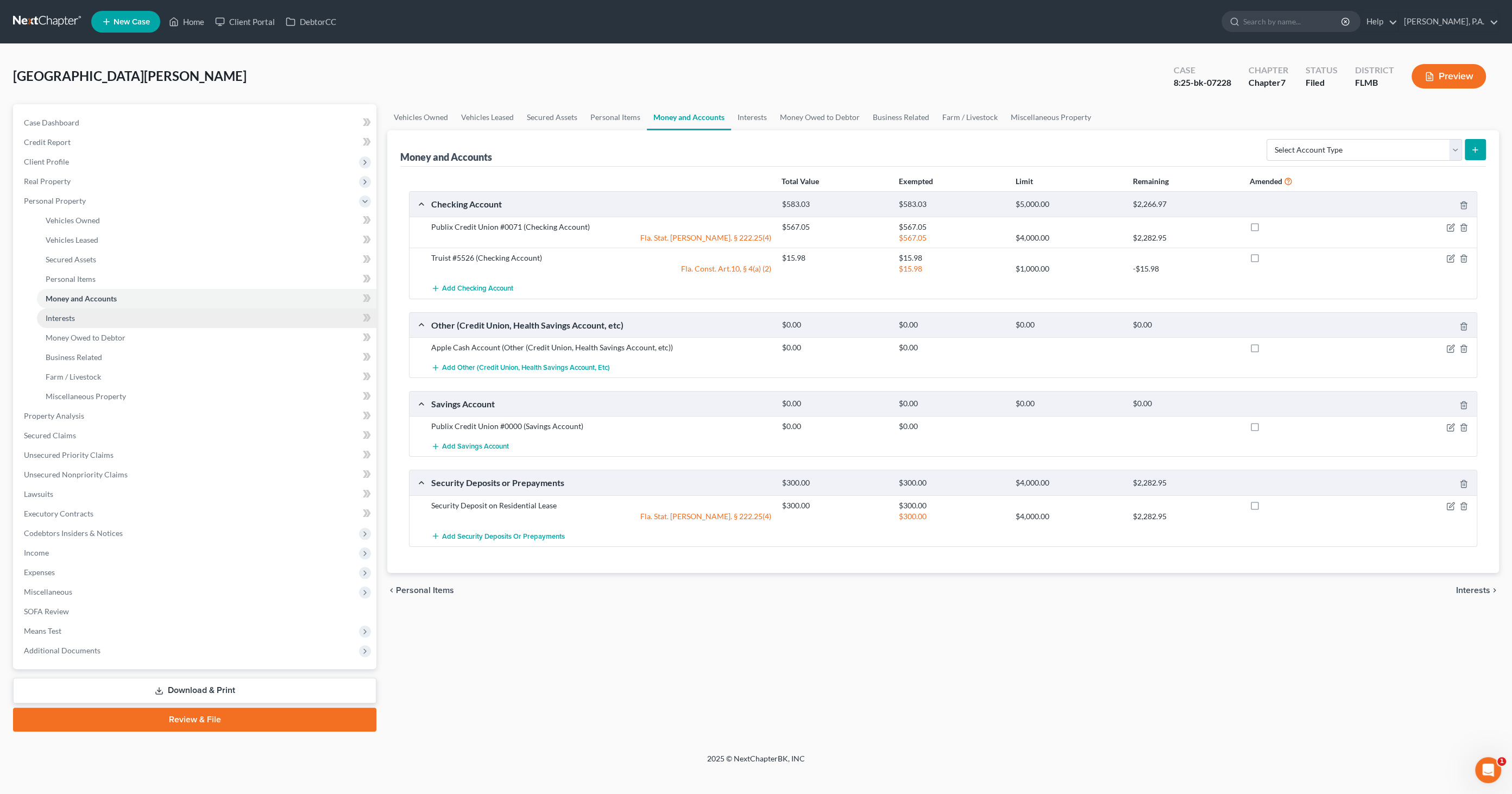
click at [51, 312] on link "Interests" at bounding box center [206, 318] width 339 height 20
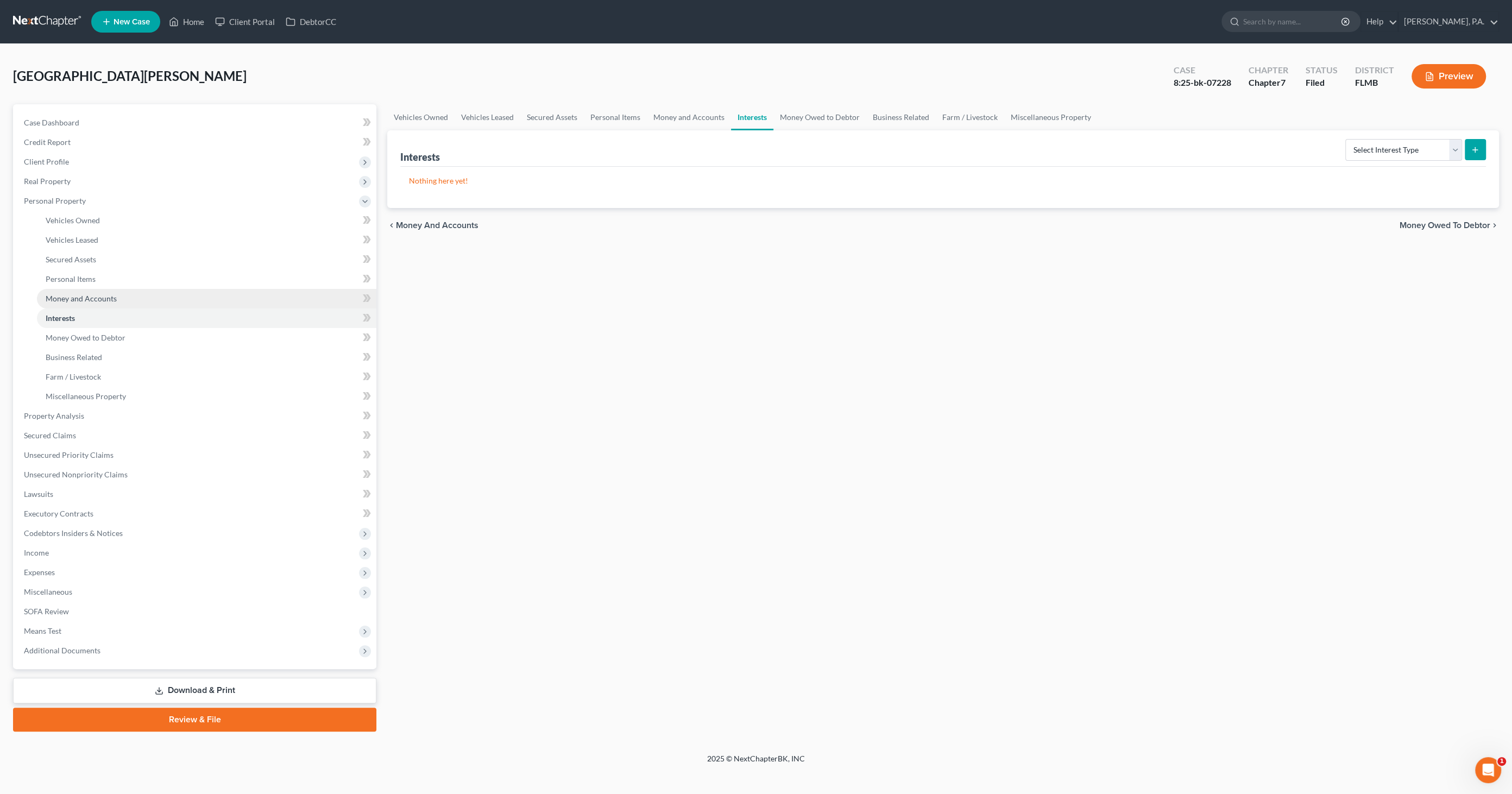
click at [85, 294] on span "Money and Accounts" at bounding box center [81, 298] width 71 height 9
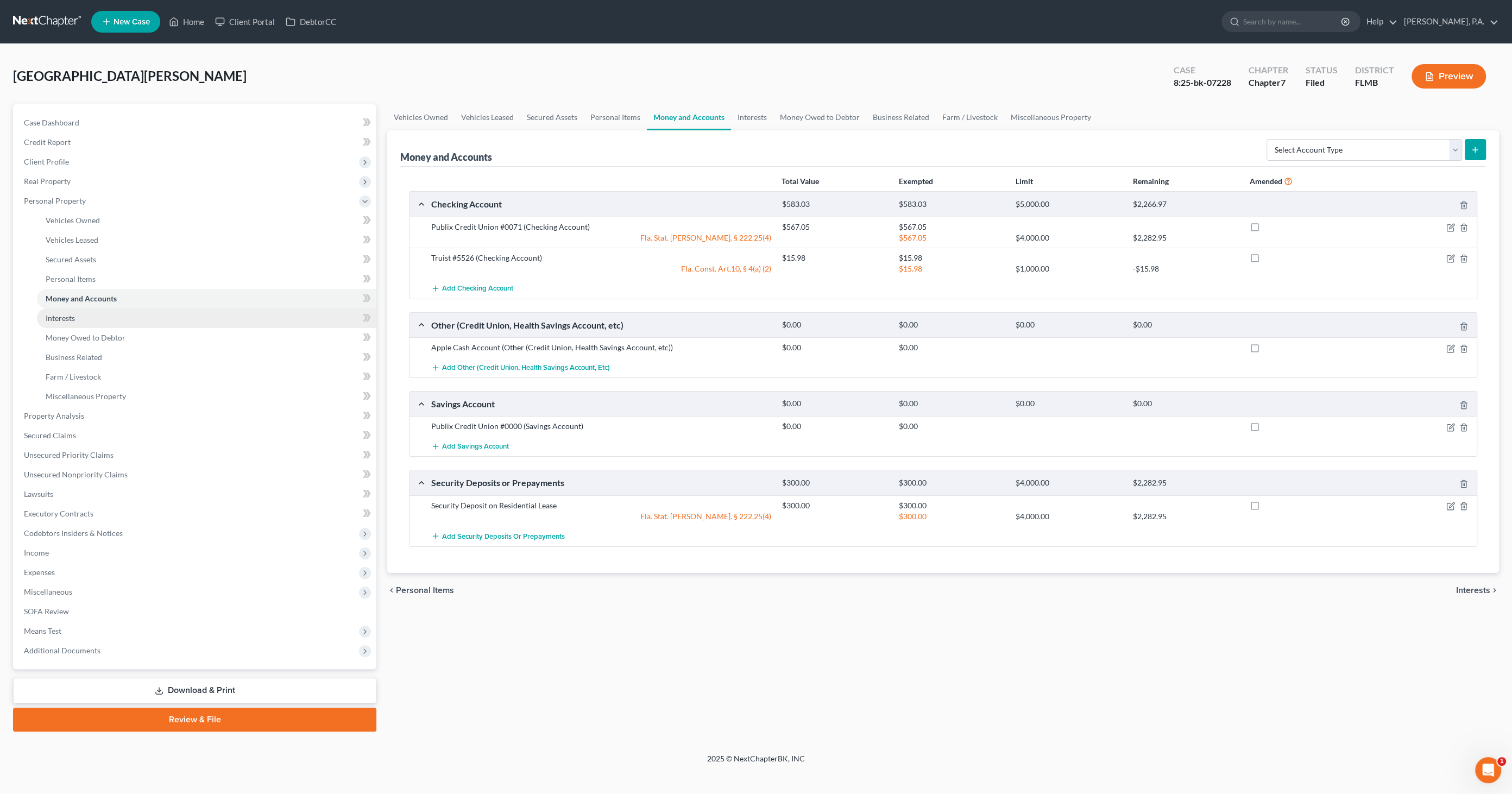
click at [75, 316] on span "Interests" at bounding box center [61, 318] width 30 height 9
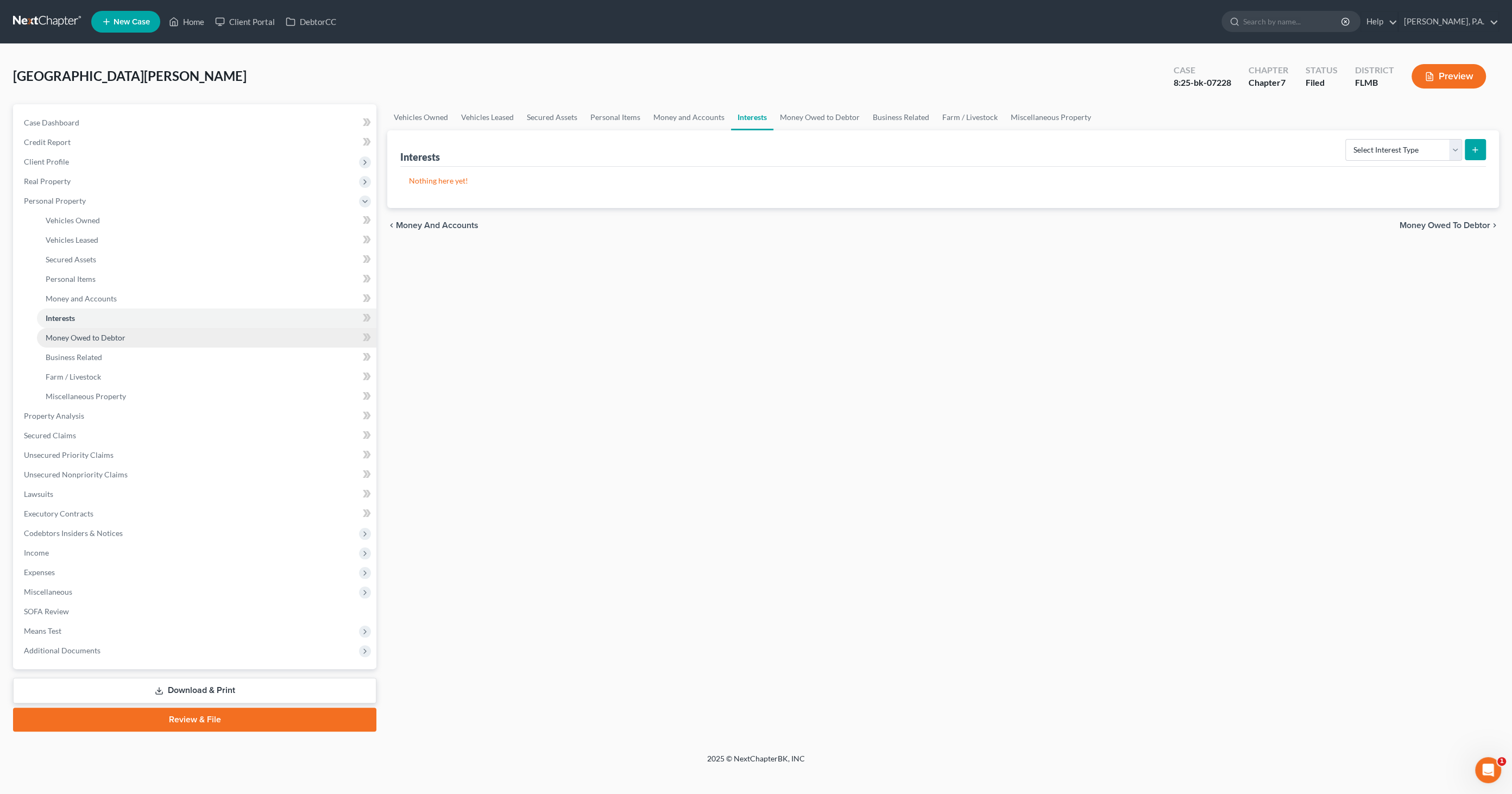
click at [70, 338] on span "Money Owed to Debtor" at bounding box center [85, 337] width 80 height 9
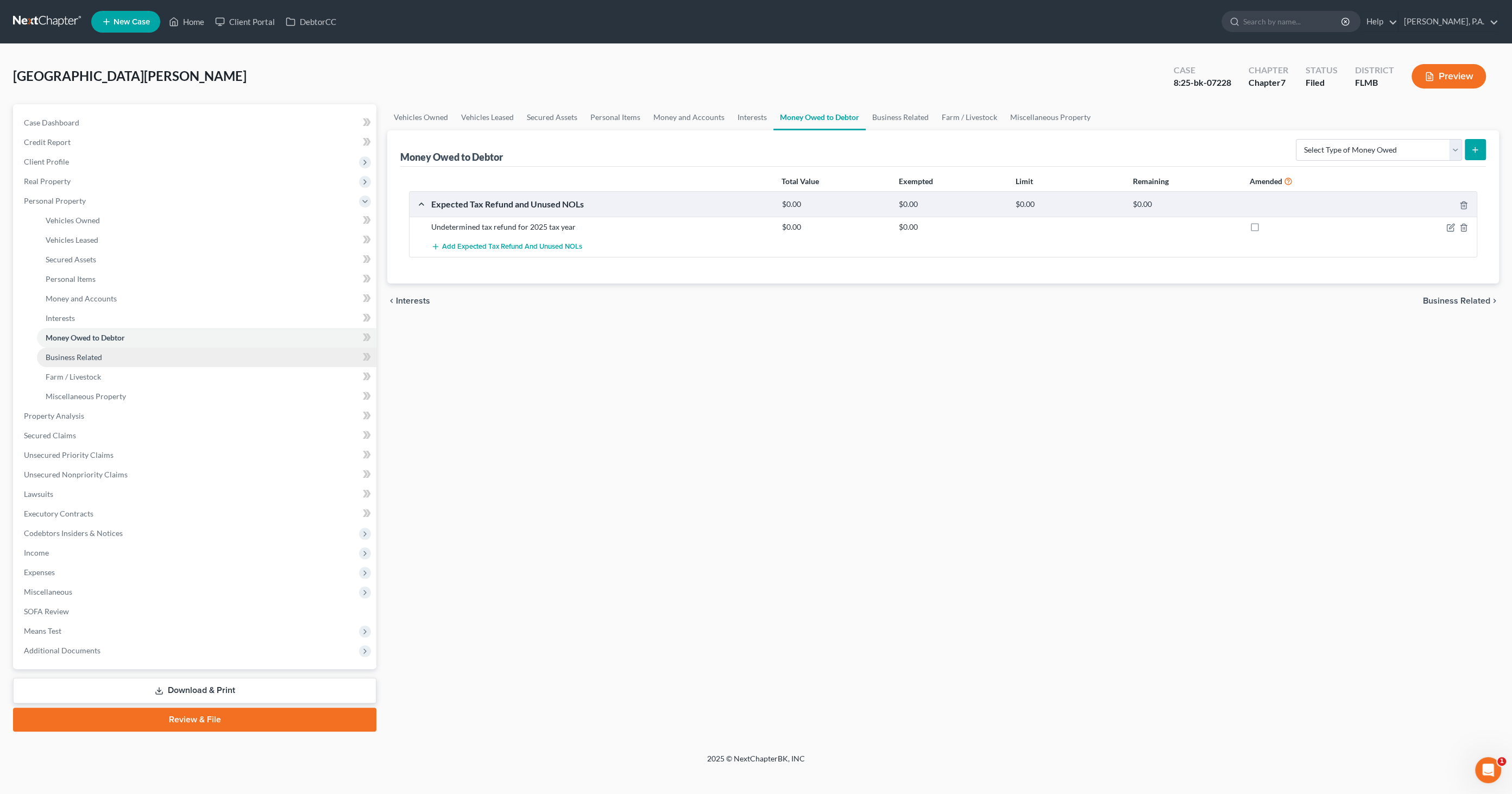
click at [67, 356] on span "Business Related" at bounding box center [74, 356] width 56 height 9
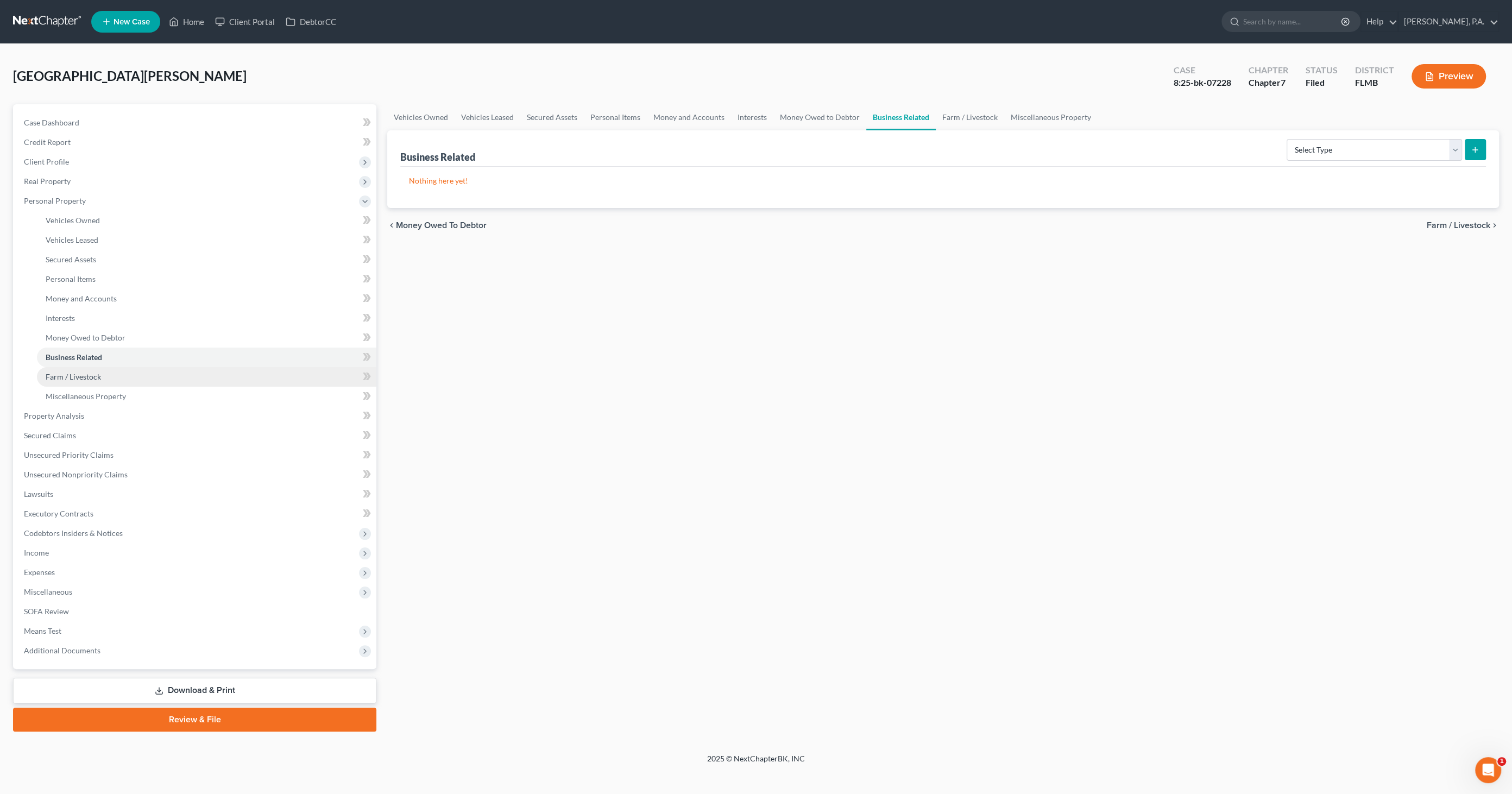
click at [61, 372] on span "Farm / Livestock" at bounding box center [73, 376] width 56 height 9
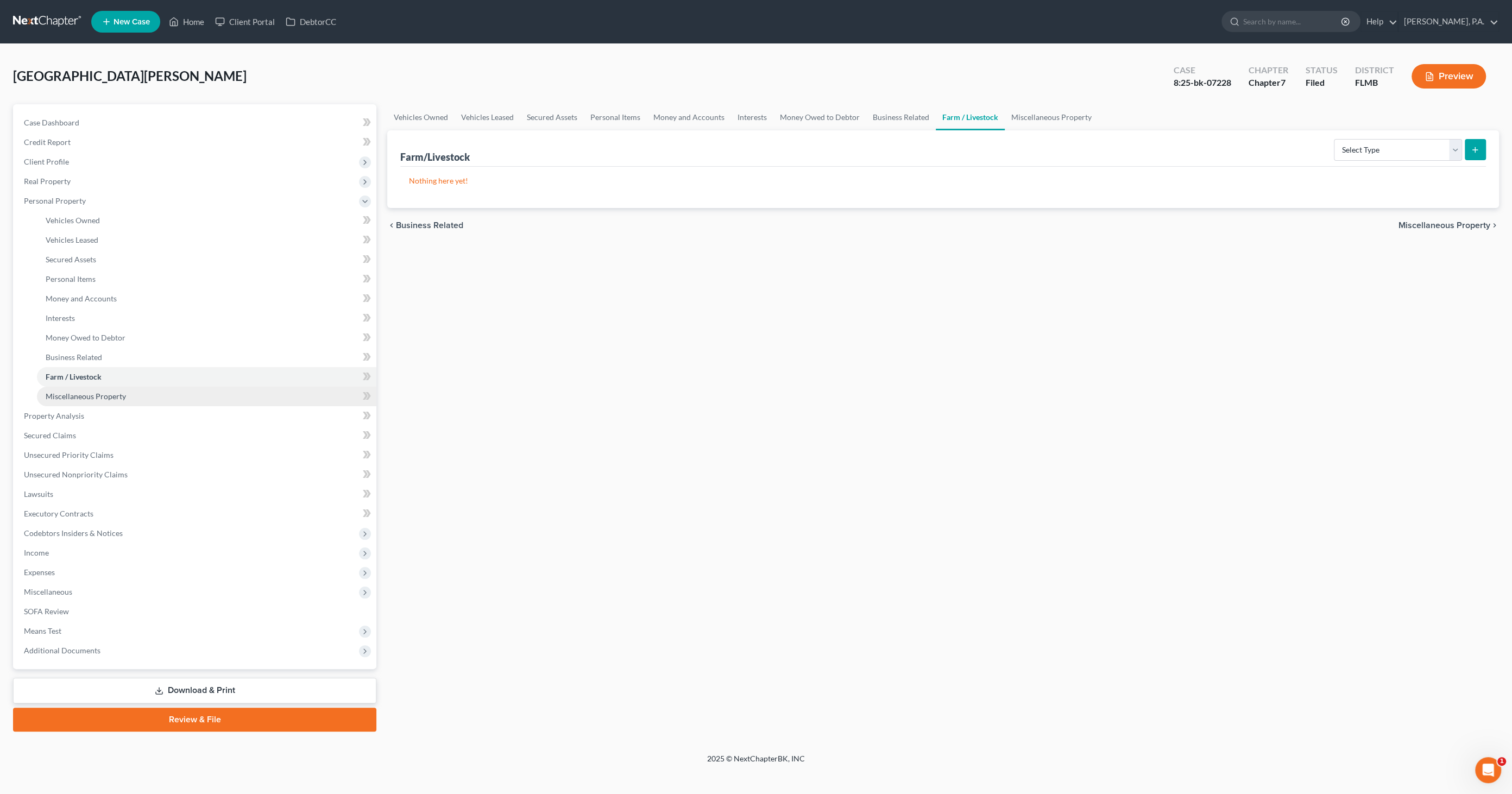
click at [60, 387] on link "Miscellaneous Property" at bounding box center [206, 397] width 339 height 20
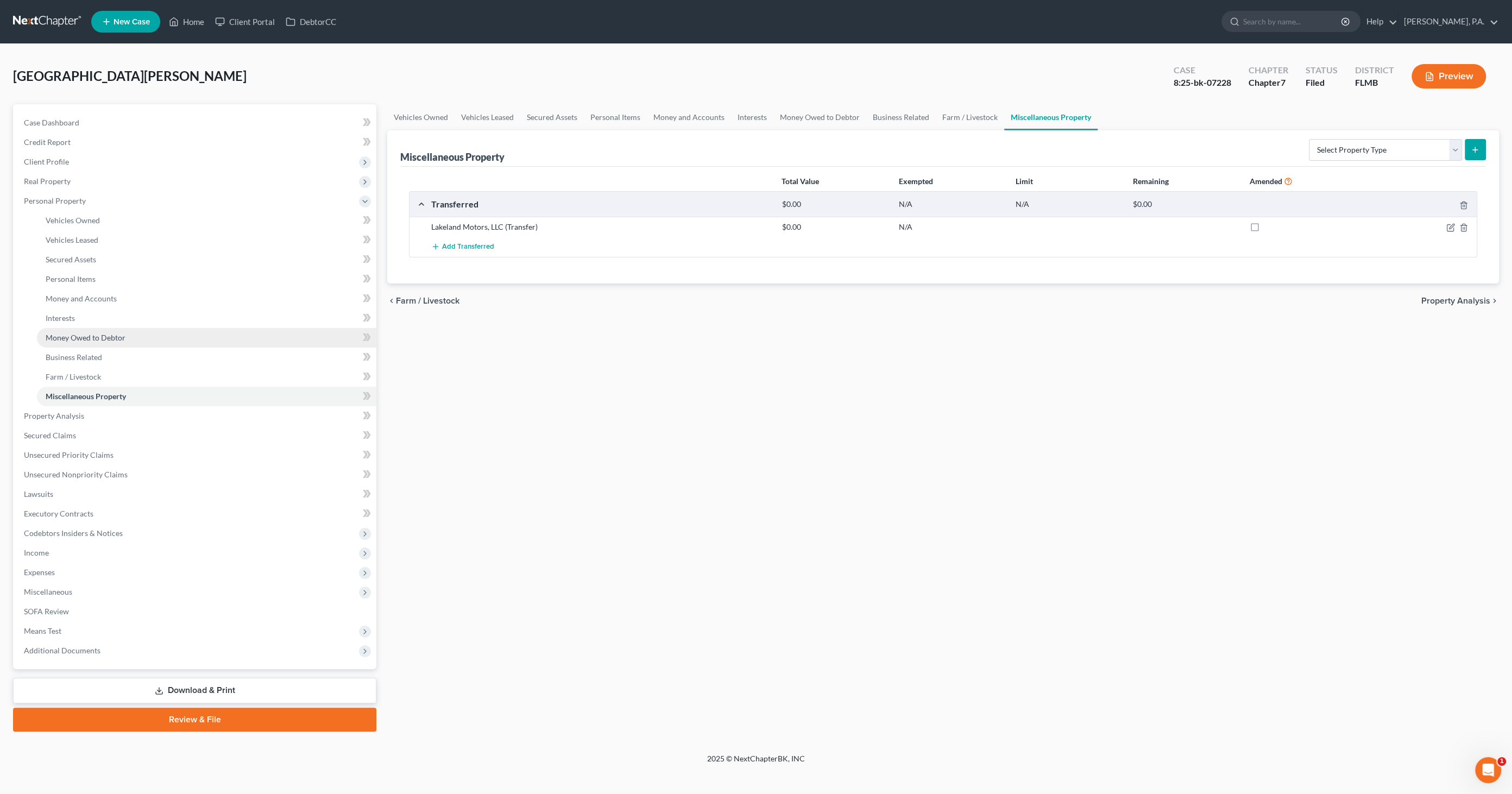
click at [73, 341] on span "Money Owed to Debtor" at bounding box center [85, 337] width 80 height 9
click at [1451, 227] on icon "button" at bounding box center [1451, 226] width 5 height 5
select select "0"
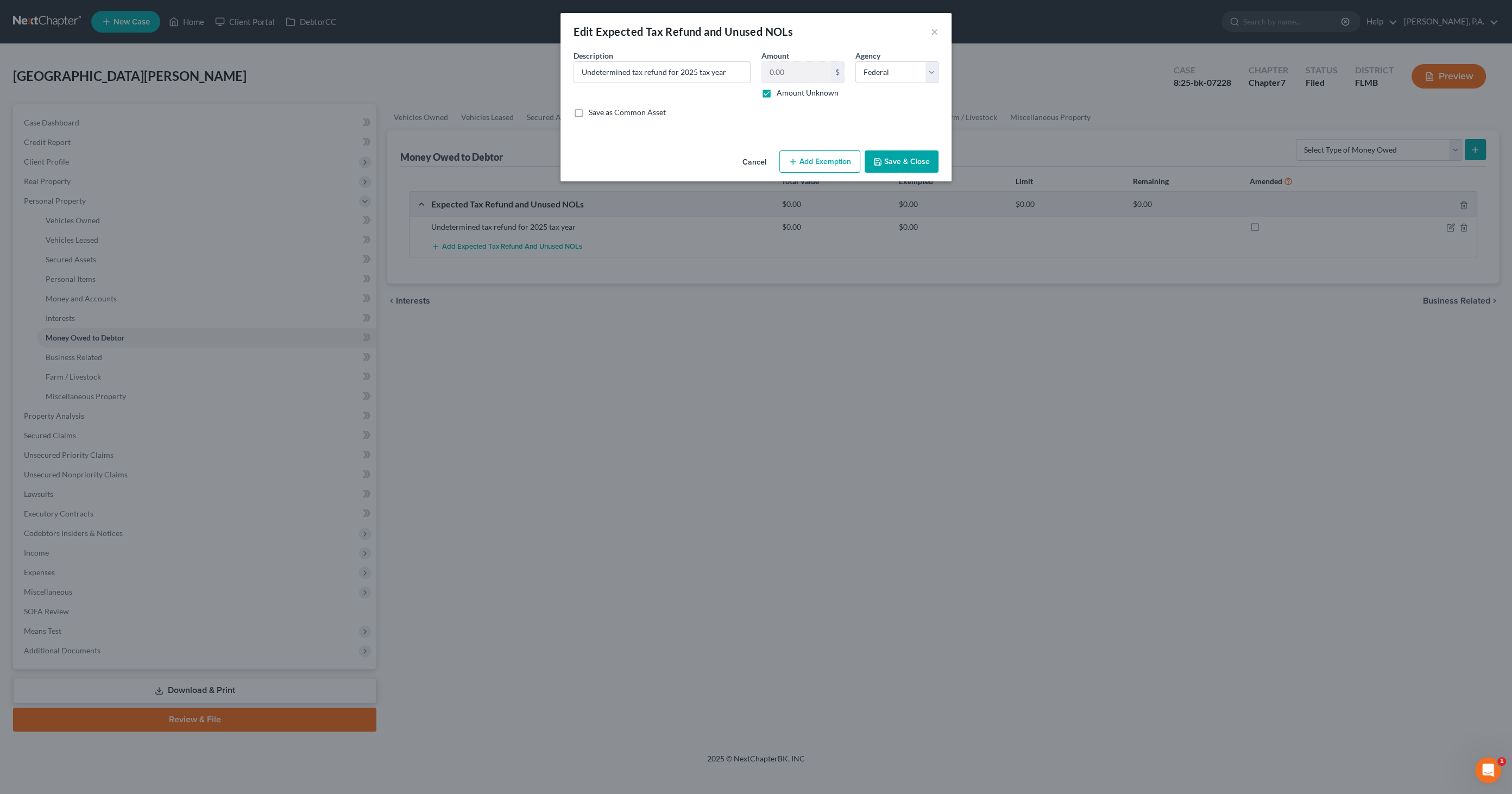
click at [843, 156] on button "Add Exemption" at bounding box center [819, 162] width 81 height 23
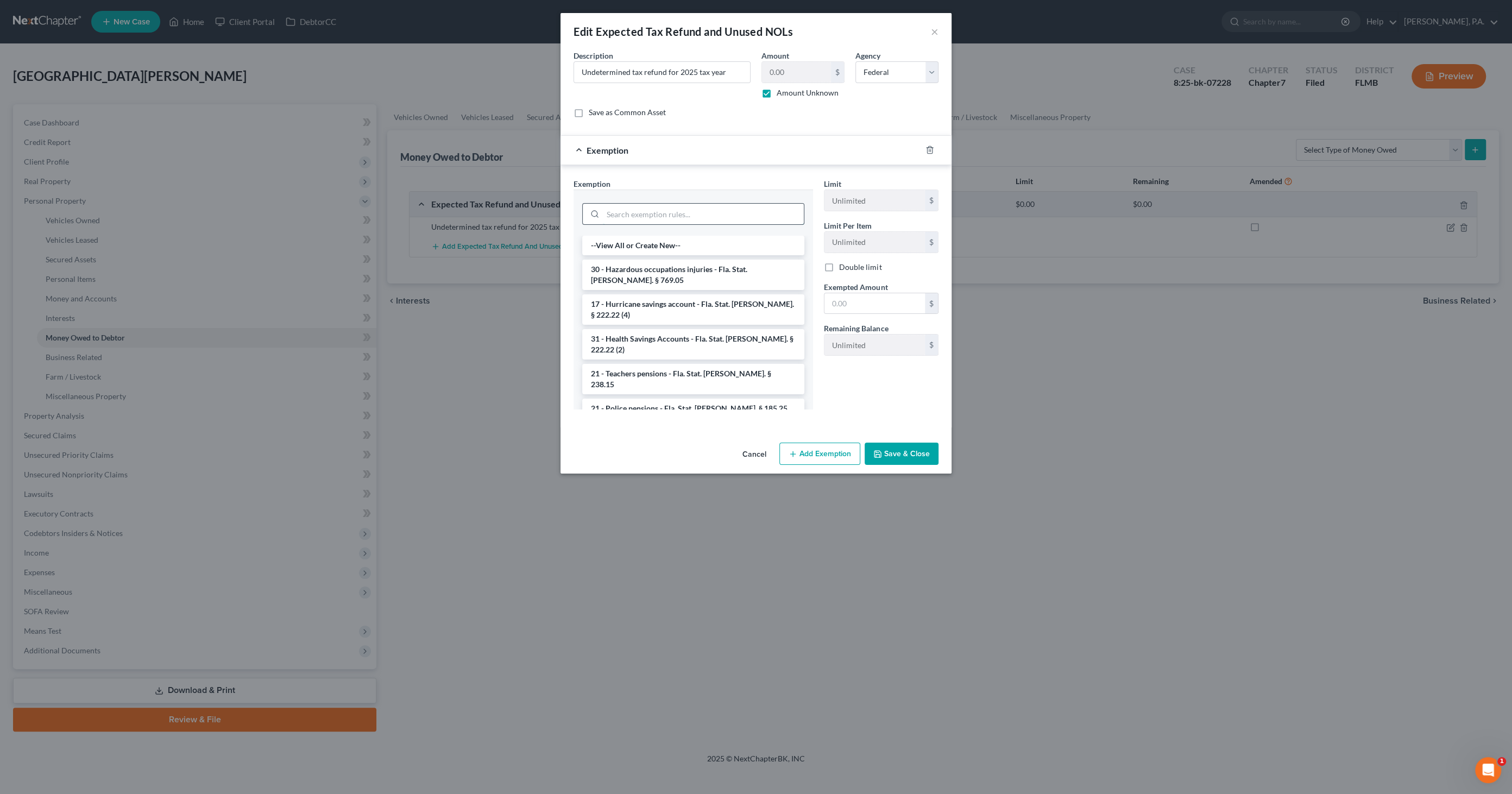
click at [637, 214] on input "search" at bounding box center [703, 213] width 201 height 20
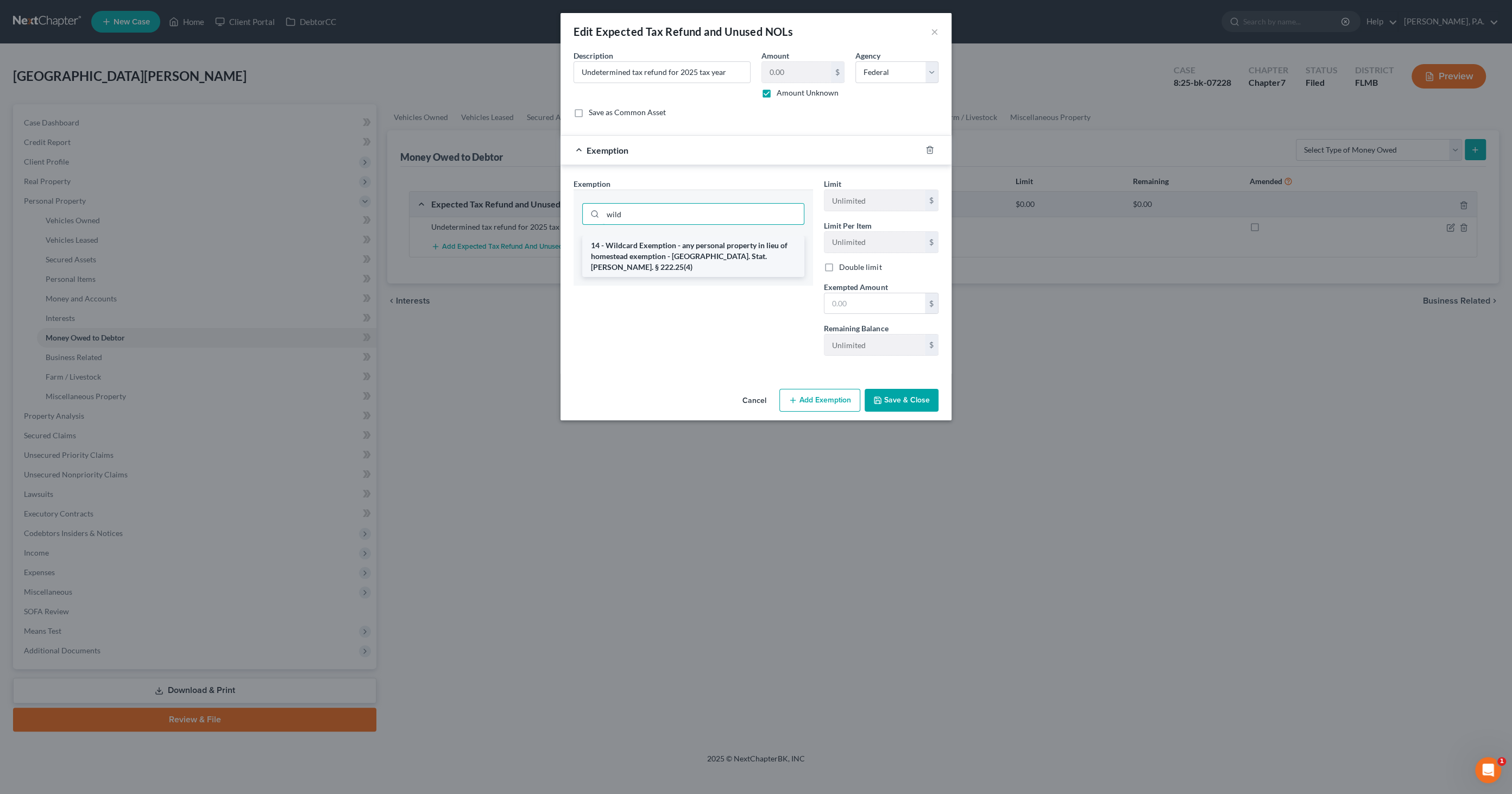
type input "wild"
click at [701, 256] on li "14 - Wildcard Exemption - any personal property in lieu of homestead exemption …" at bounding box center [693, 256] width 222 height 42
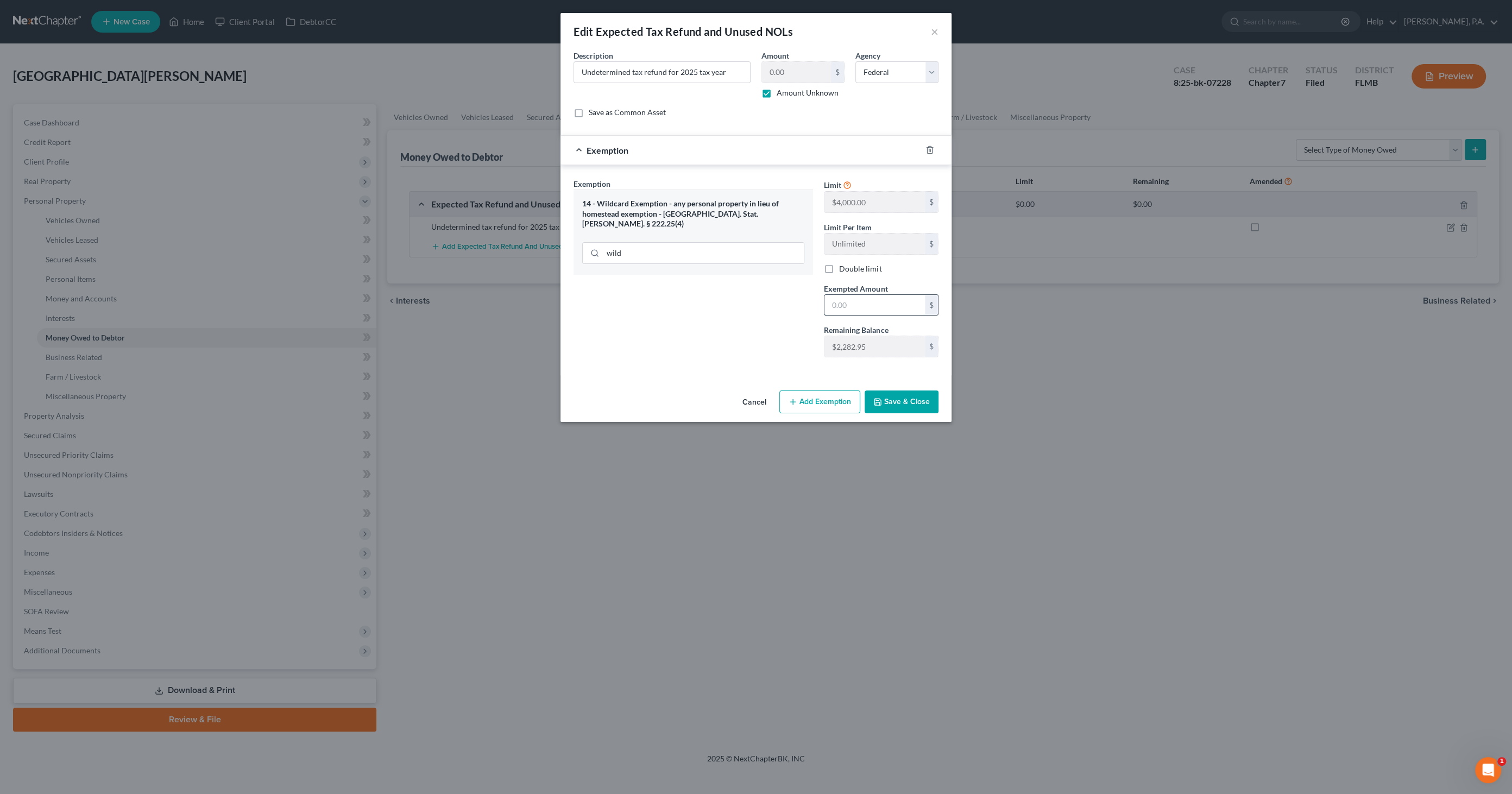
click at [858, 301] on input "text" at bounding box center [874, 305] width 101 height 20
paste input "$2,282.95"
type input "$2,282.95"
click at [911, 397] on button "Save & Close" at bounding box center [901, 402] width 74 height 23
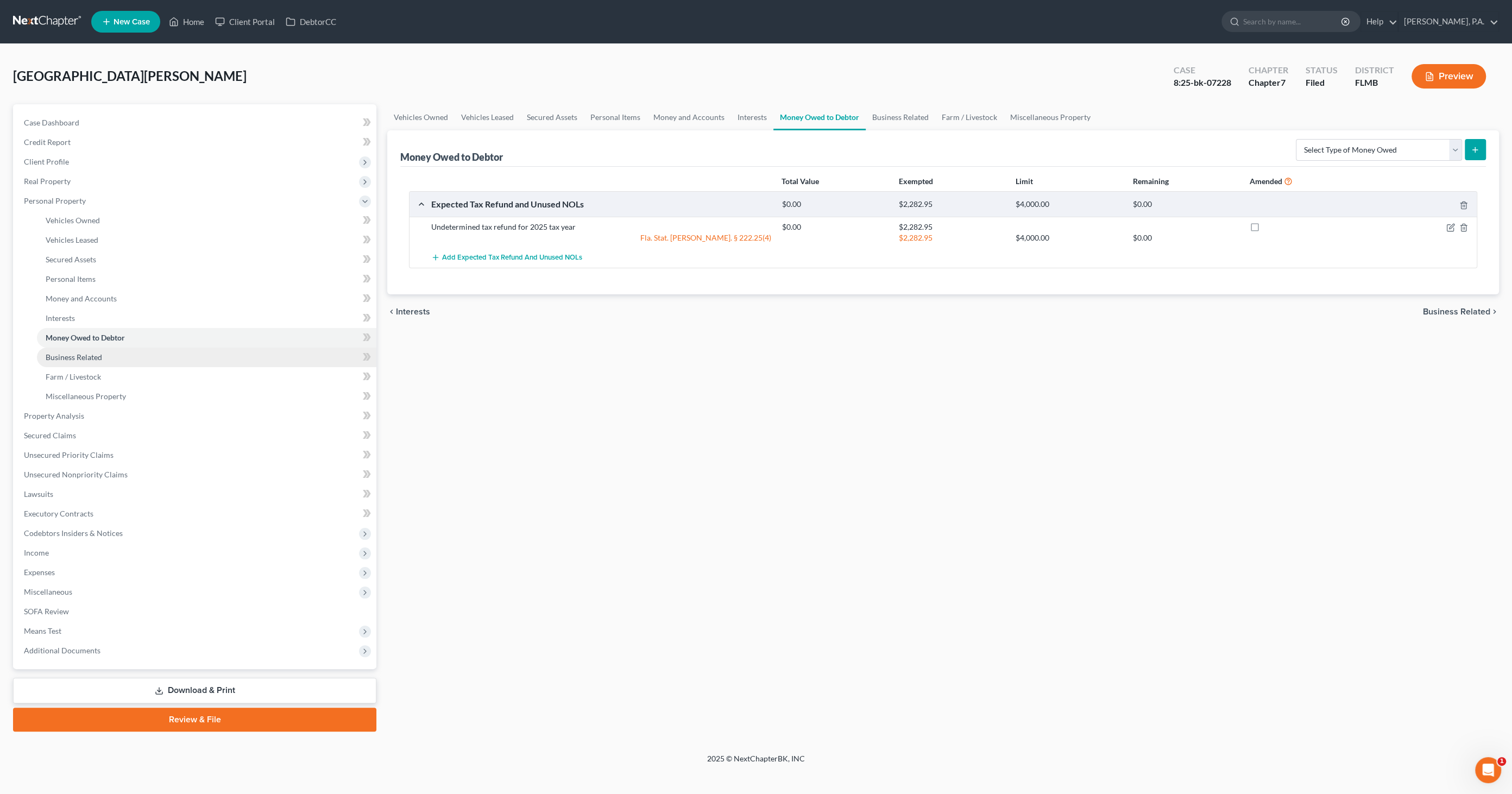
click at [99, 350] on link "Business Related" at bounding box center [206, 357] width 339 height 20
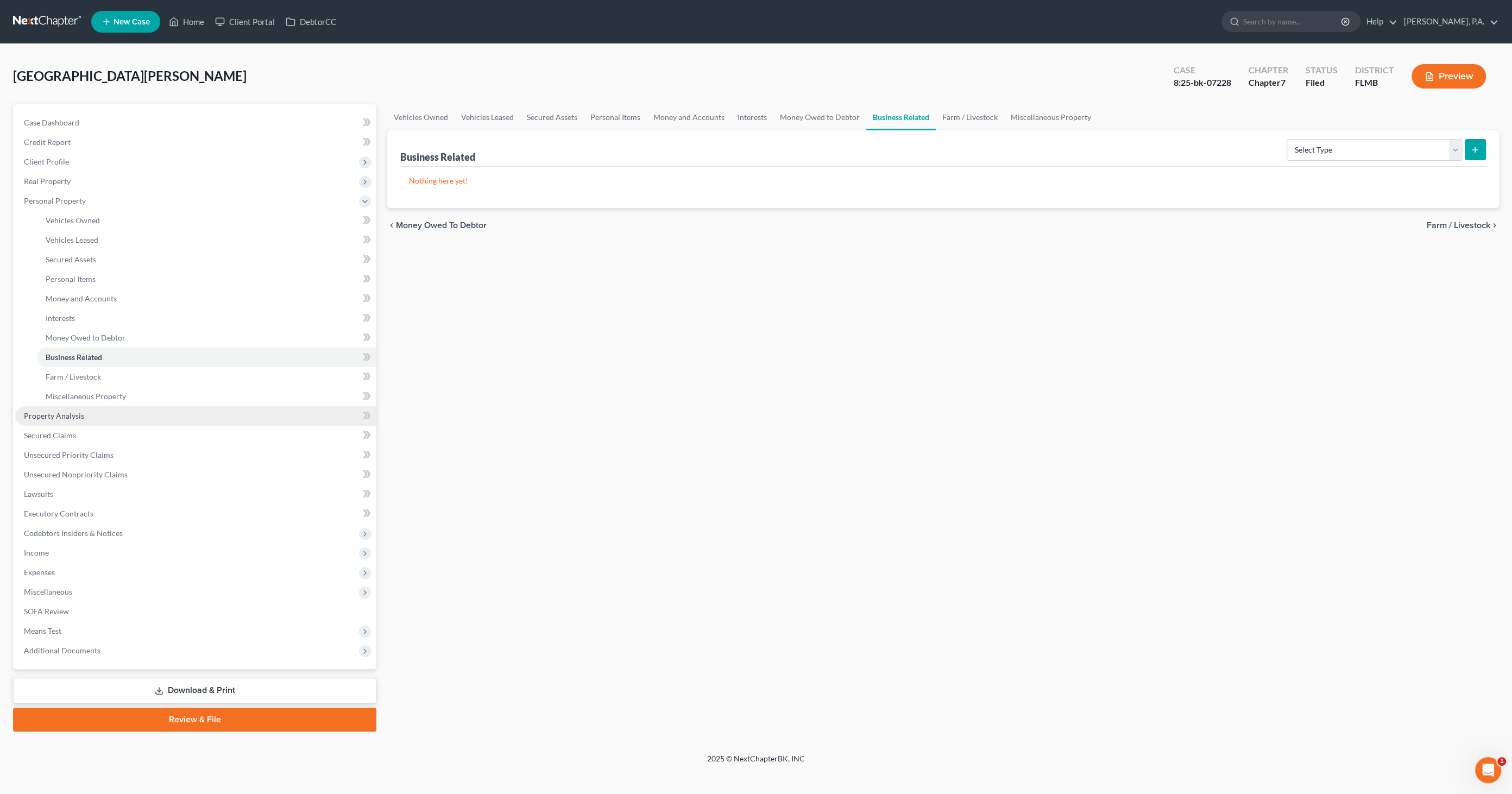
click at [65, 417] on span "Property Analysis" at bounding box center [54, 416] width 61 height 9
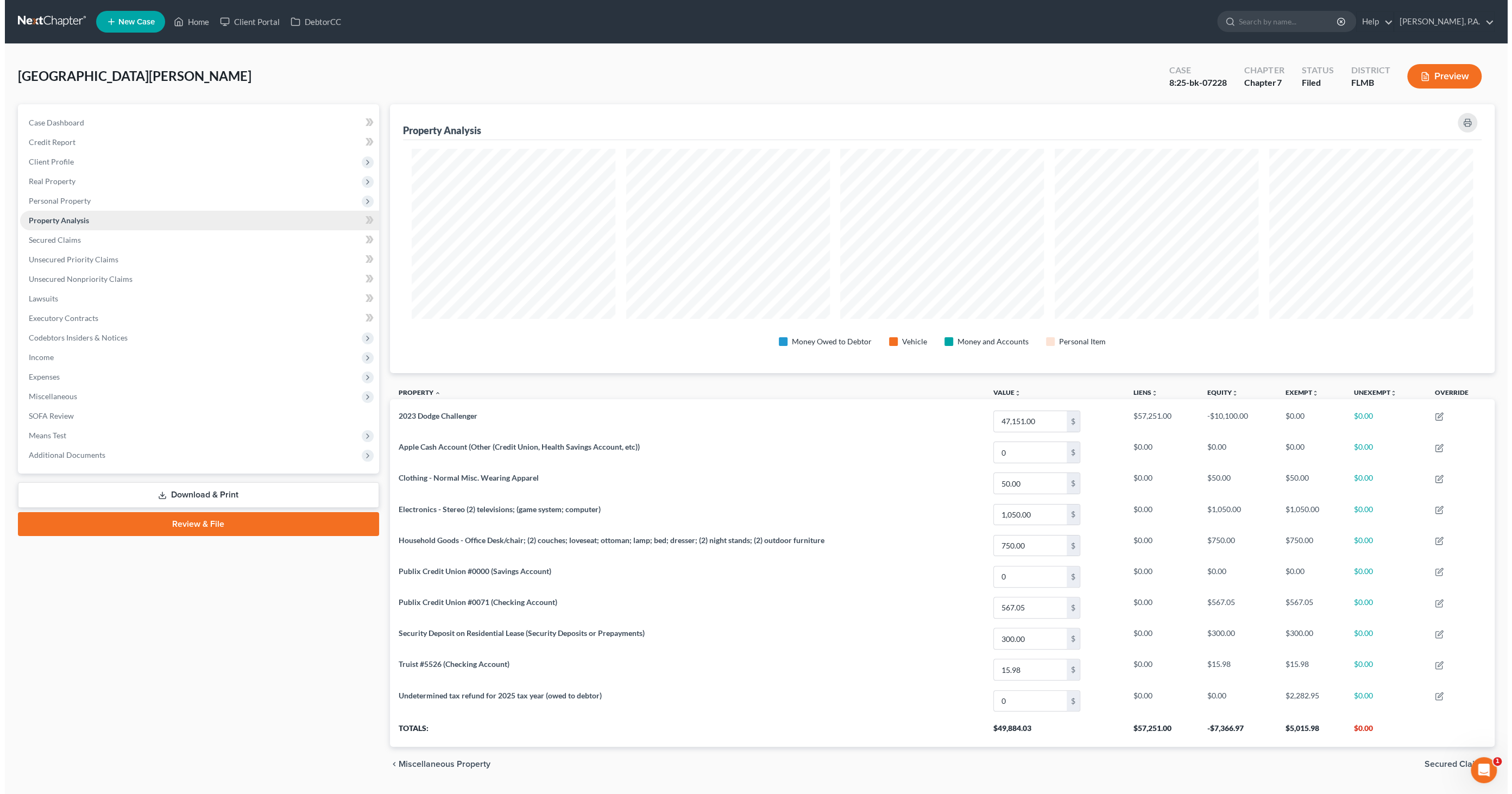
scroll to position [542945, 541888]
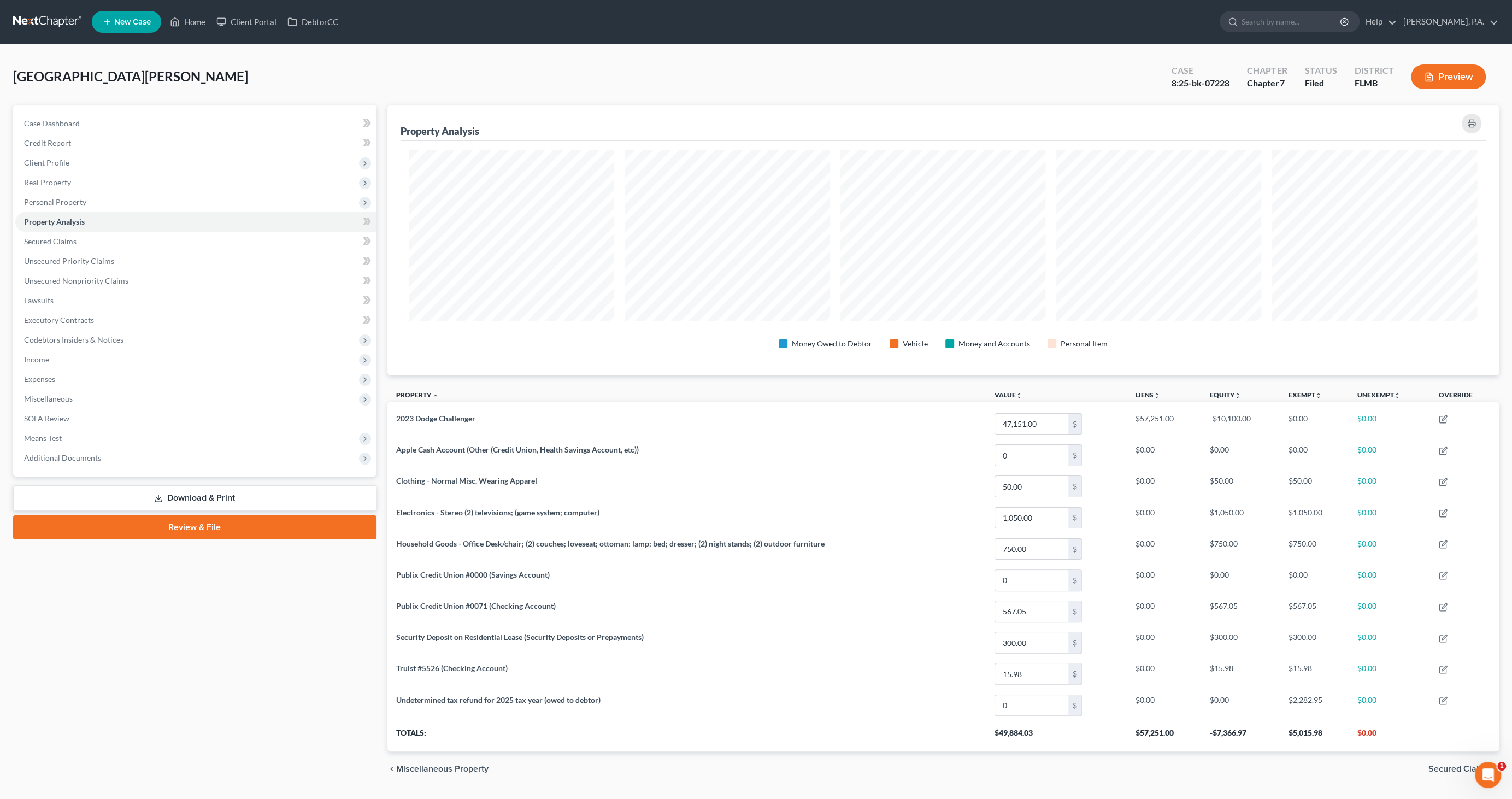
click at [291, 493] on link "Download & Print" at bounding box center [195, 498] width 364 height 26
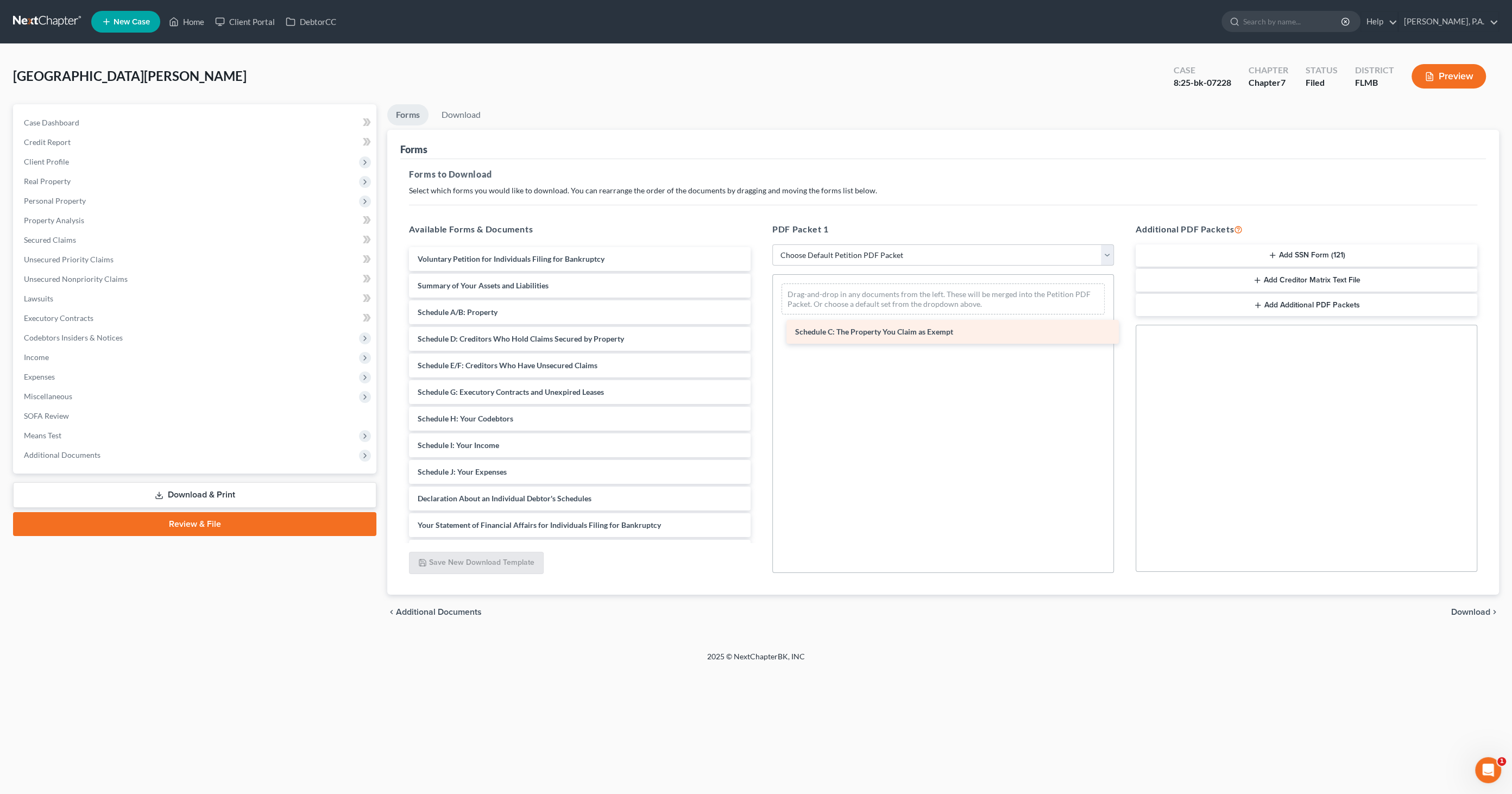
drag, startPoint x: 477, startPoint y: 332, endPoint x: 854, endPoint y: 326, distance: 377.0
click at [759, 326] on div "Schedule C: The Property You Claim as Exempt Voluntary Petition for Individuals…" at bounding box center [580, 472] width 359 height 449
click at [1467, 608] on span "Download" at bounding box center [1470, 612] width 39 height 8
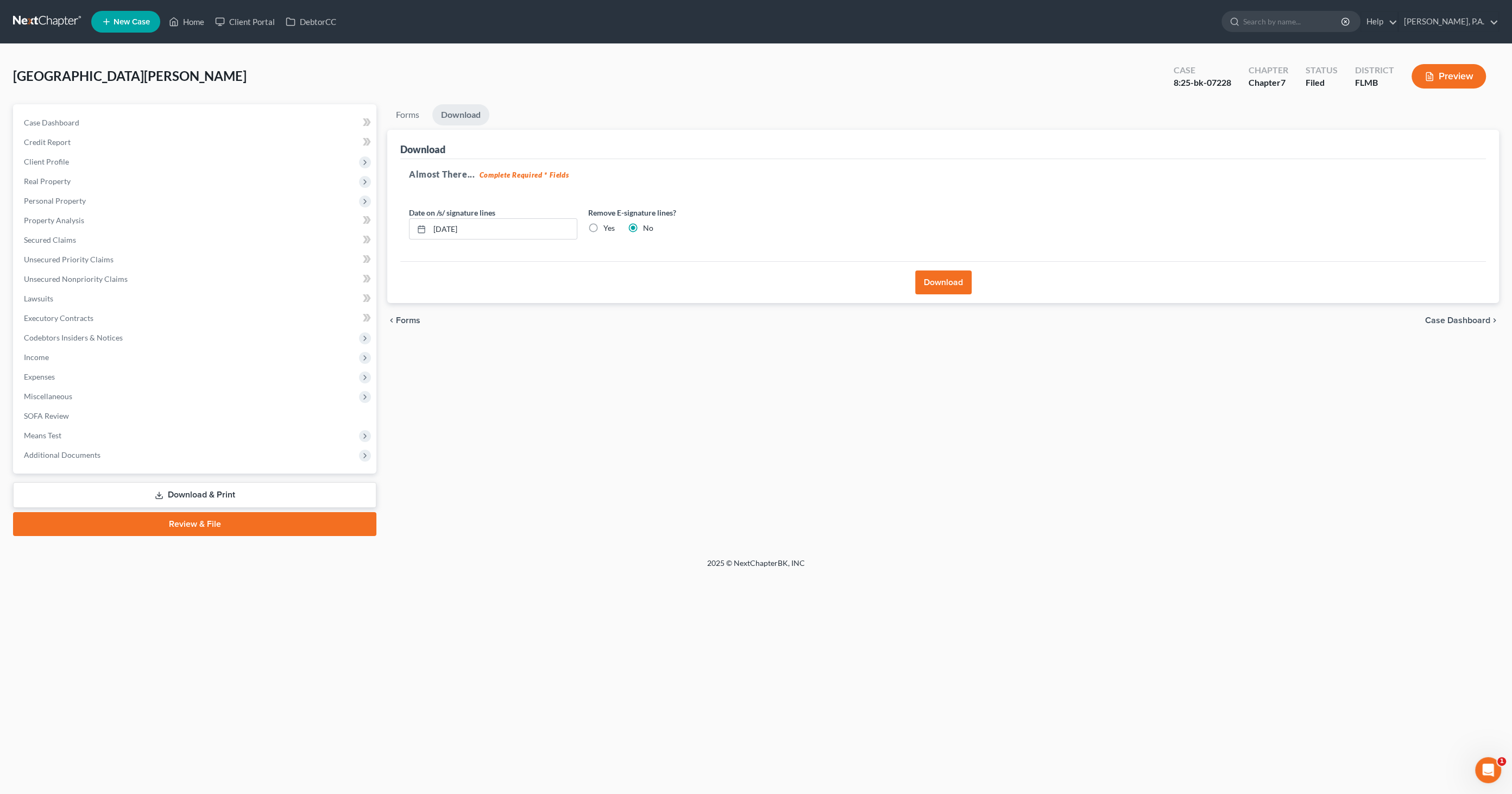
click at [959, 280] on button "Download" at bounding box center [943, 283] width 56 height 24
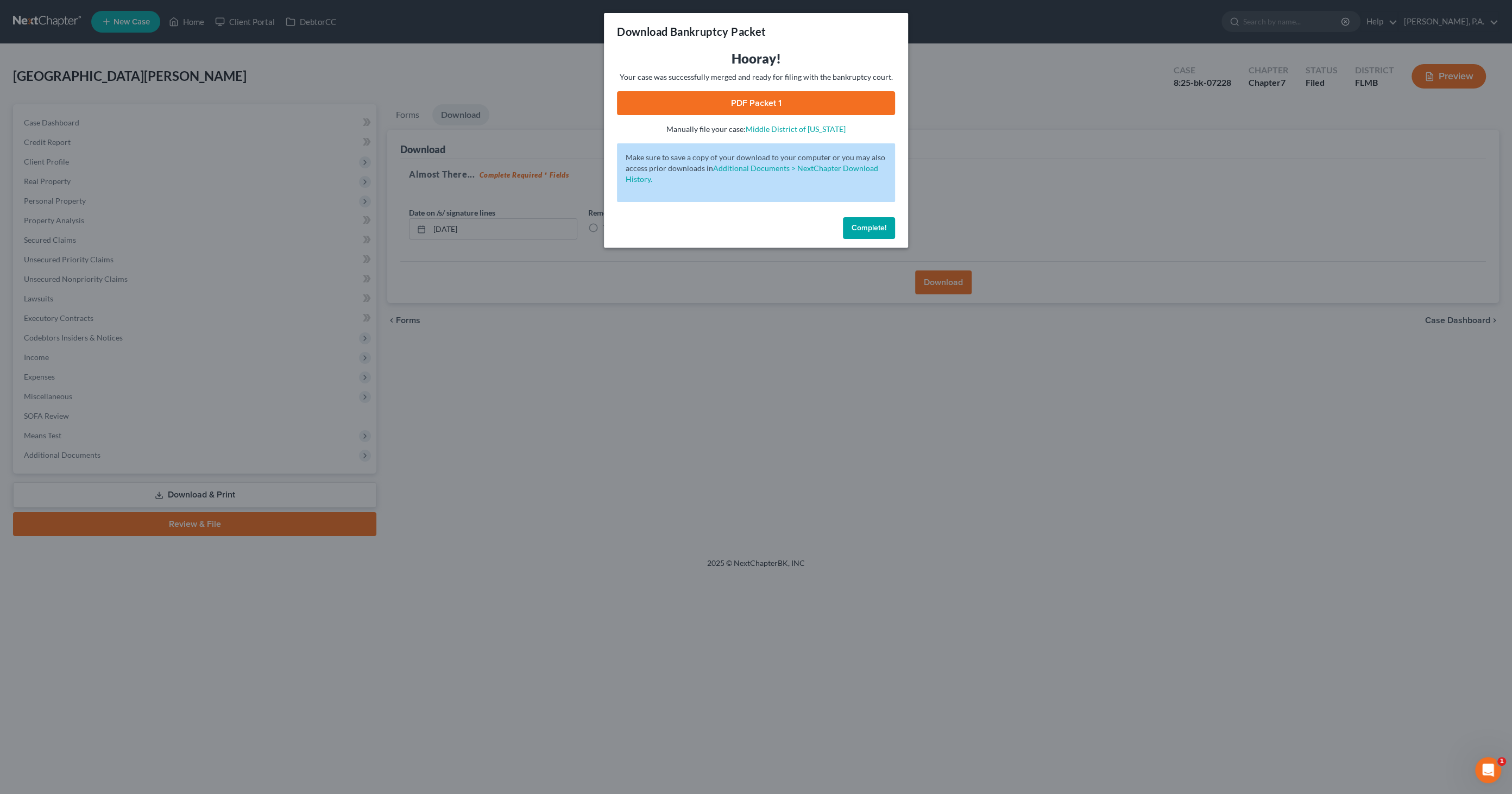
click at [787, 102] on link "PDF Packet 1" at bounding box center [756, 104] width 278 height 24
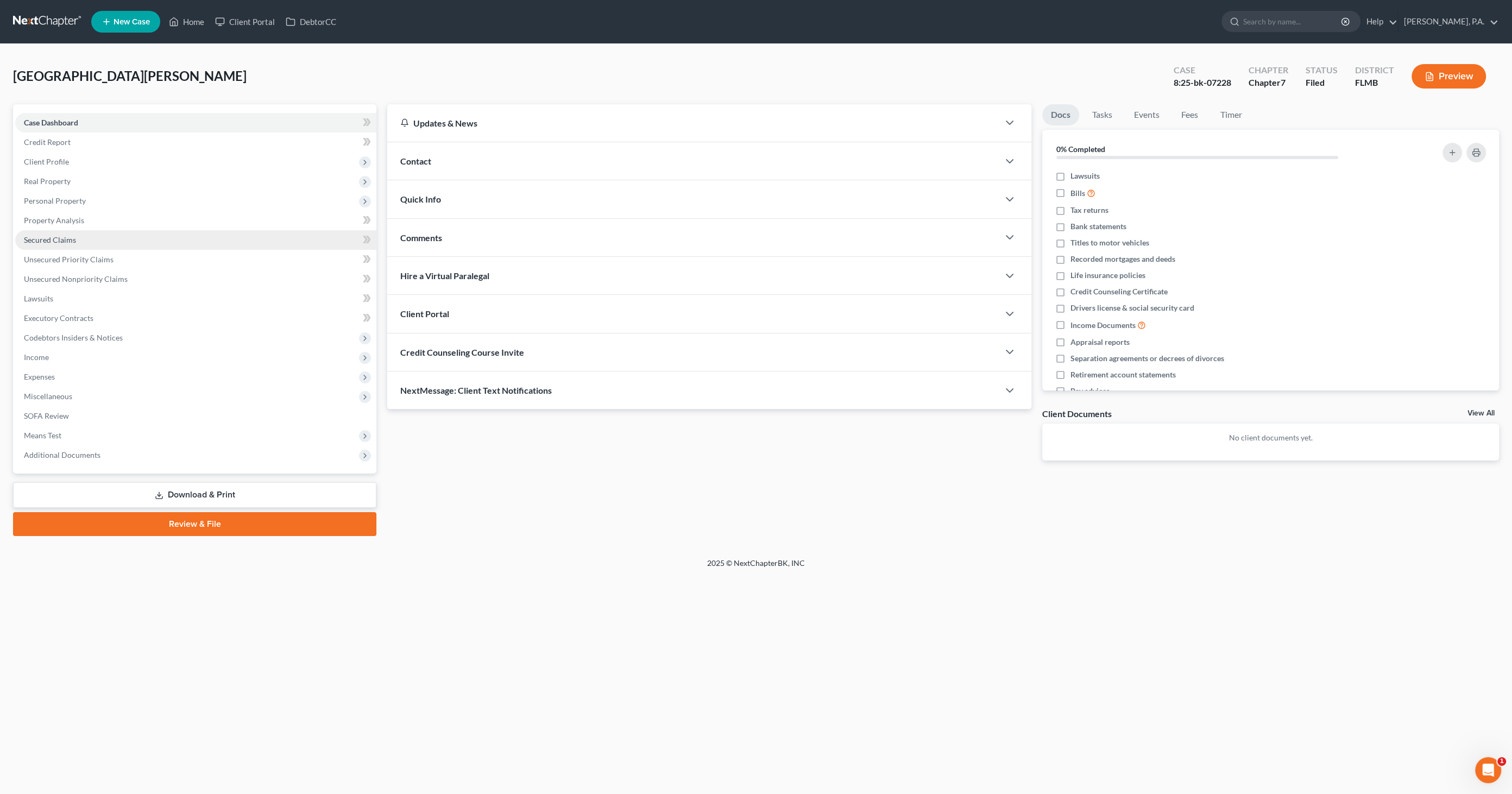
click at [75, 245] on link "Secured Claims" at bounding box center [196, 240] width 361 height 20
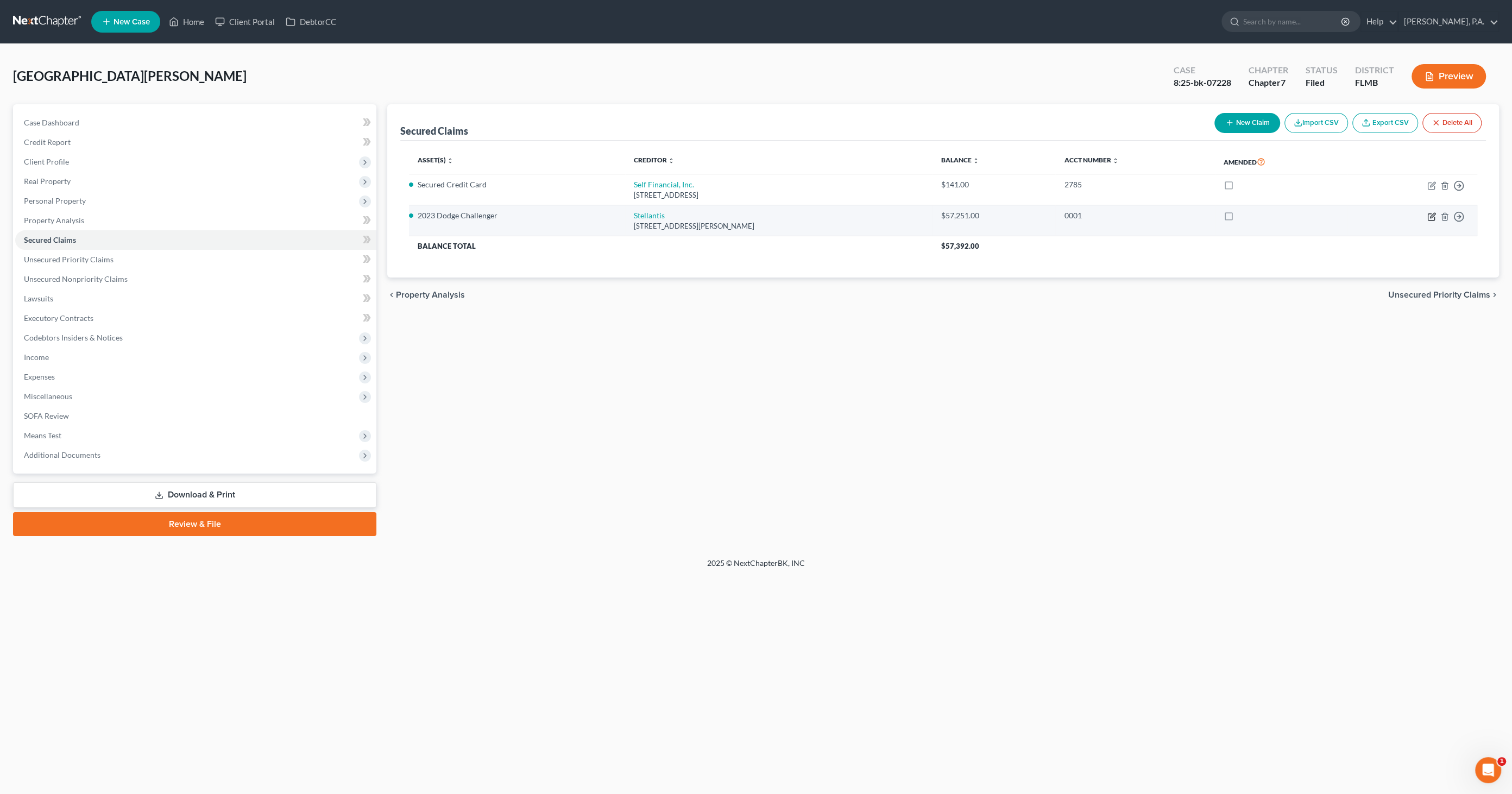
click at [1429, 215] on icon "button" at bounding box center [1431, 216] width 8 height 8
select select "10"
select select "2"
select select "0"
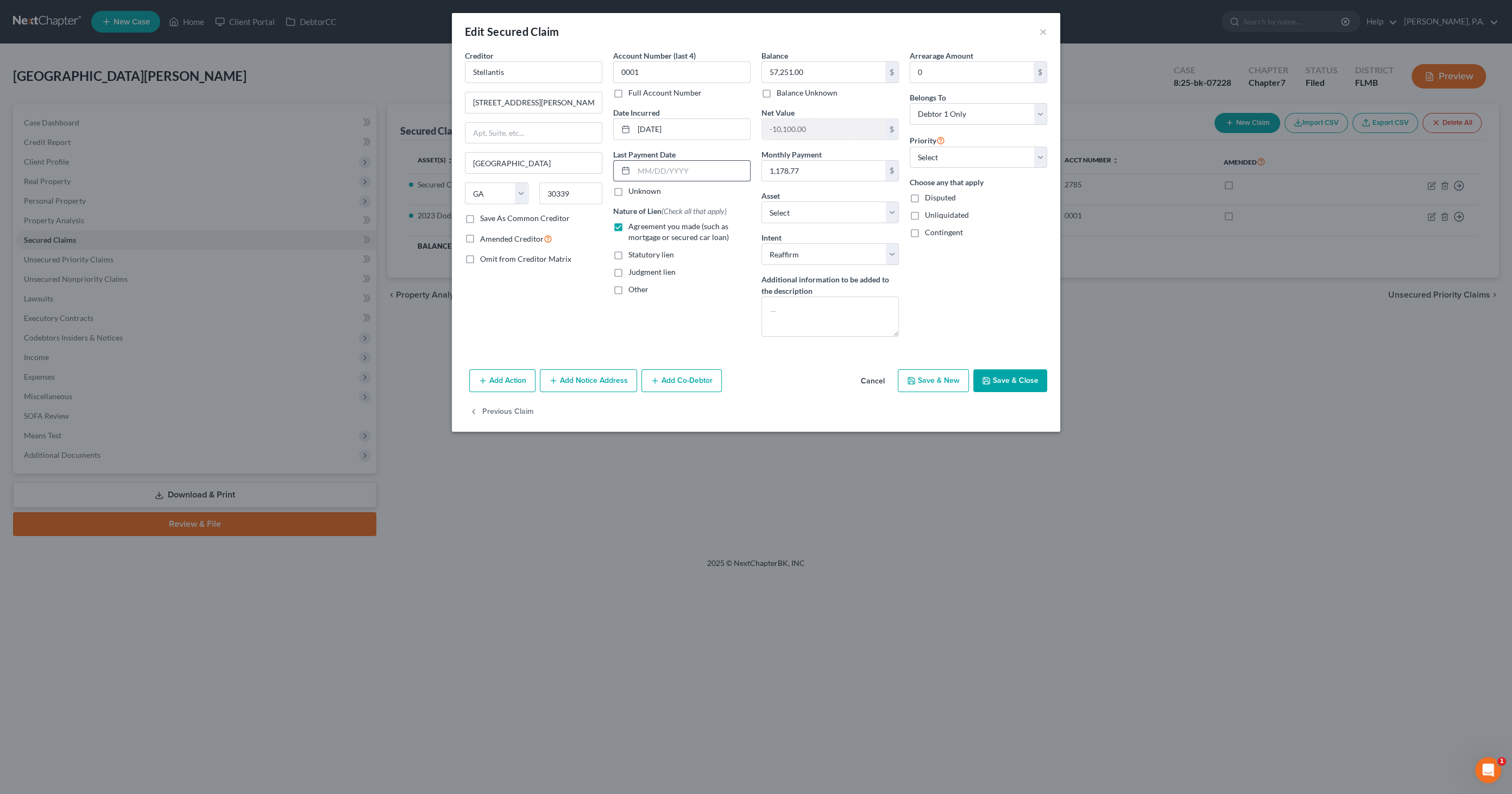
click at [671, 167] on input "text" at bounding box center [692, 170] width 116 height 20
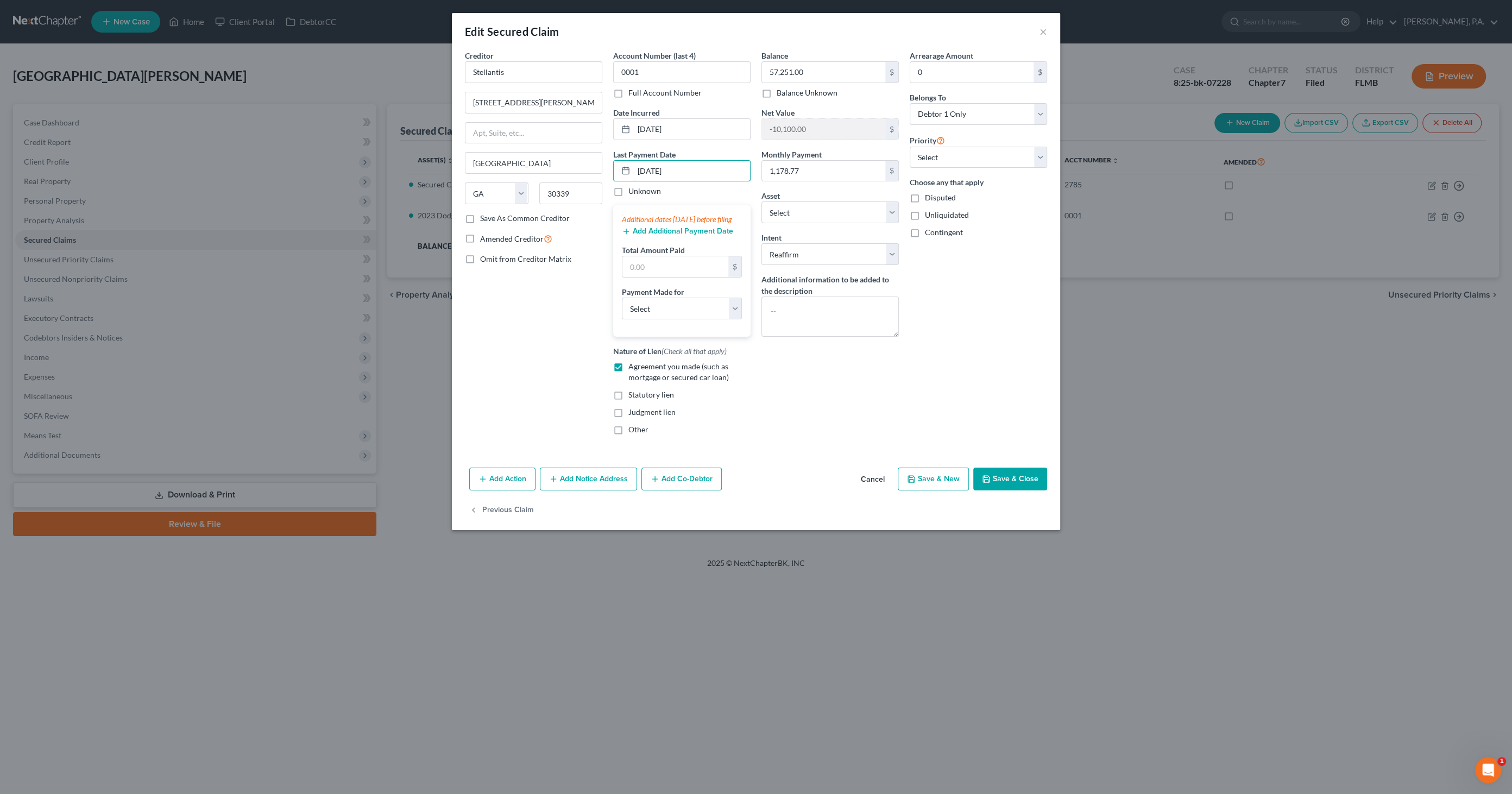
type input "08/25/2025"
click at [668, 236] on button "Add Additional Payment Date" at bounding box center [677, 231] width 111 height 8
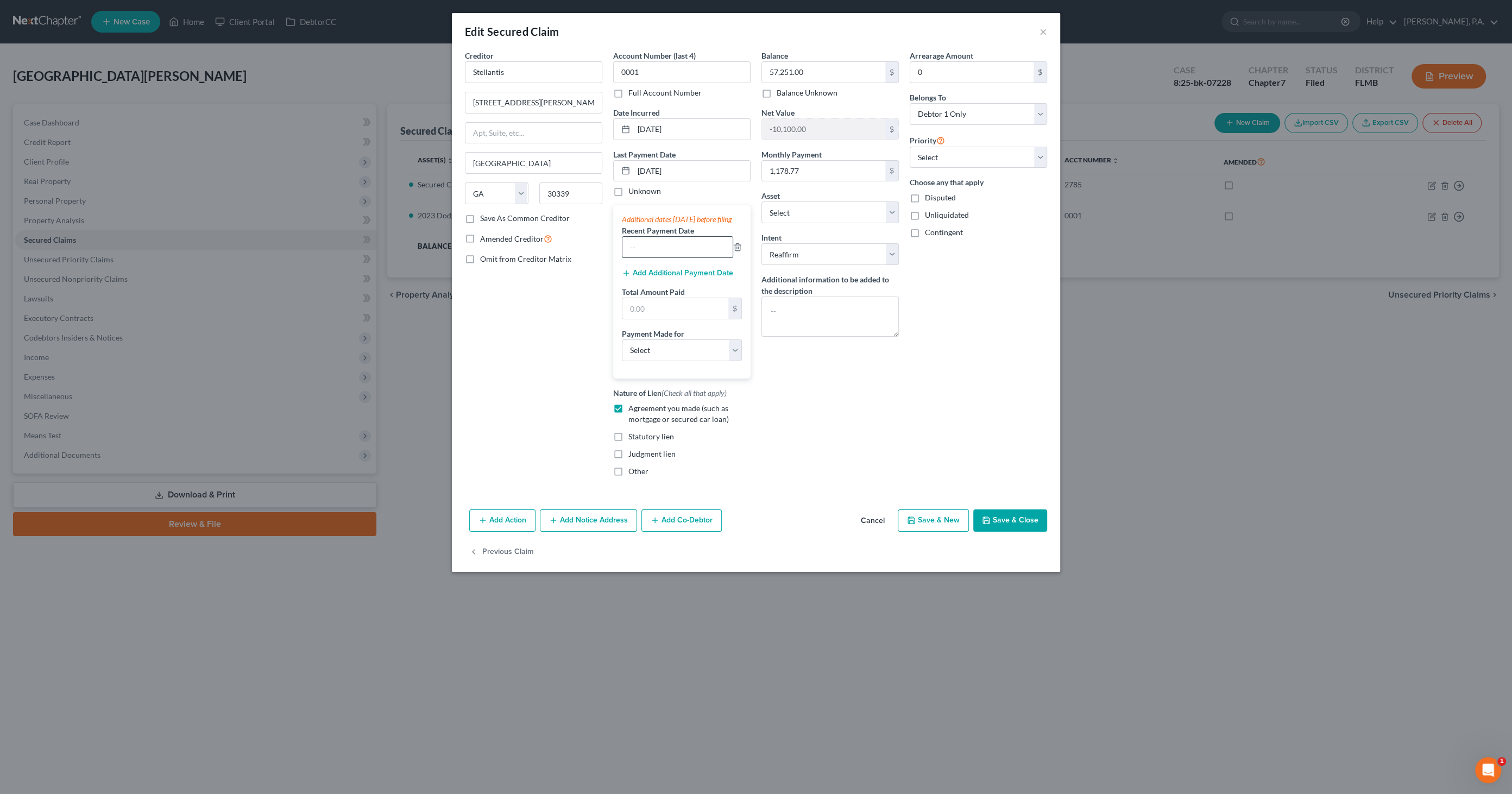
click at [661, 257] on input "text" at bounding box center [677, 247] width 111 height 20
type input "07/14/2025"
click at [660, 317] on input "text" at bounding box center [675, 308] width 106 height 20
type input "1,857.54"
click at [658, 361] on select "Select Car Credit Card Loan Repayment Mortgage Other Suppliers Or Vendors" at bounding box center [682, 350] width 120 height 22
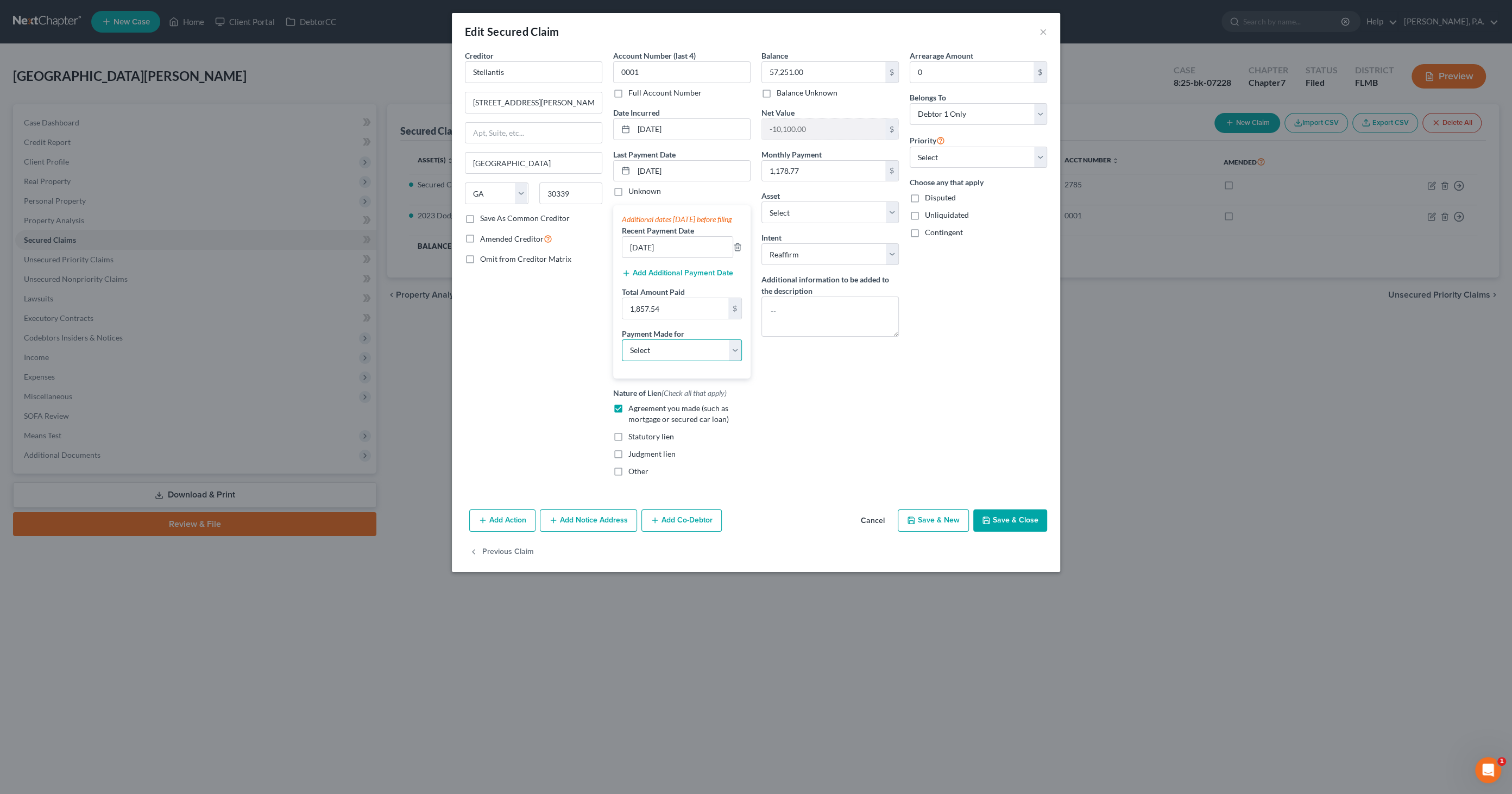
select select "0"
click at [622, 349] on select "Select Car Credit Card Loan Repayment Mortgage Other Suppliers Or Vendors" at bounding box center [682, 350] width 120 height 22
click at [1028, 533] on button "Save & Close" at bounding box center [1010, 521] width 74 height 23
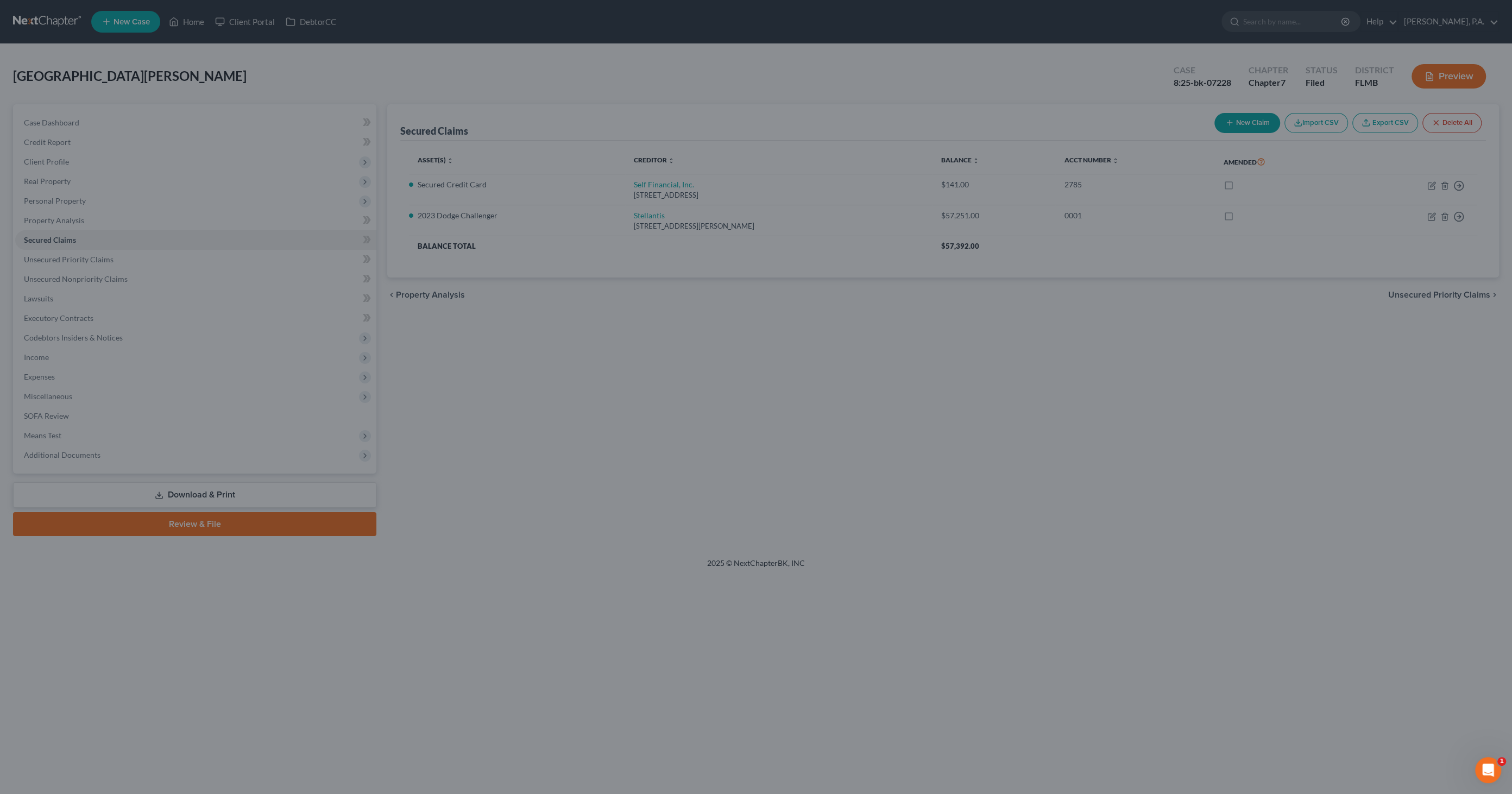
select select "3"
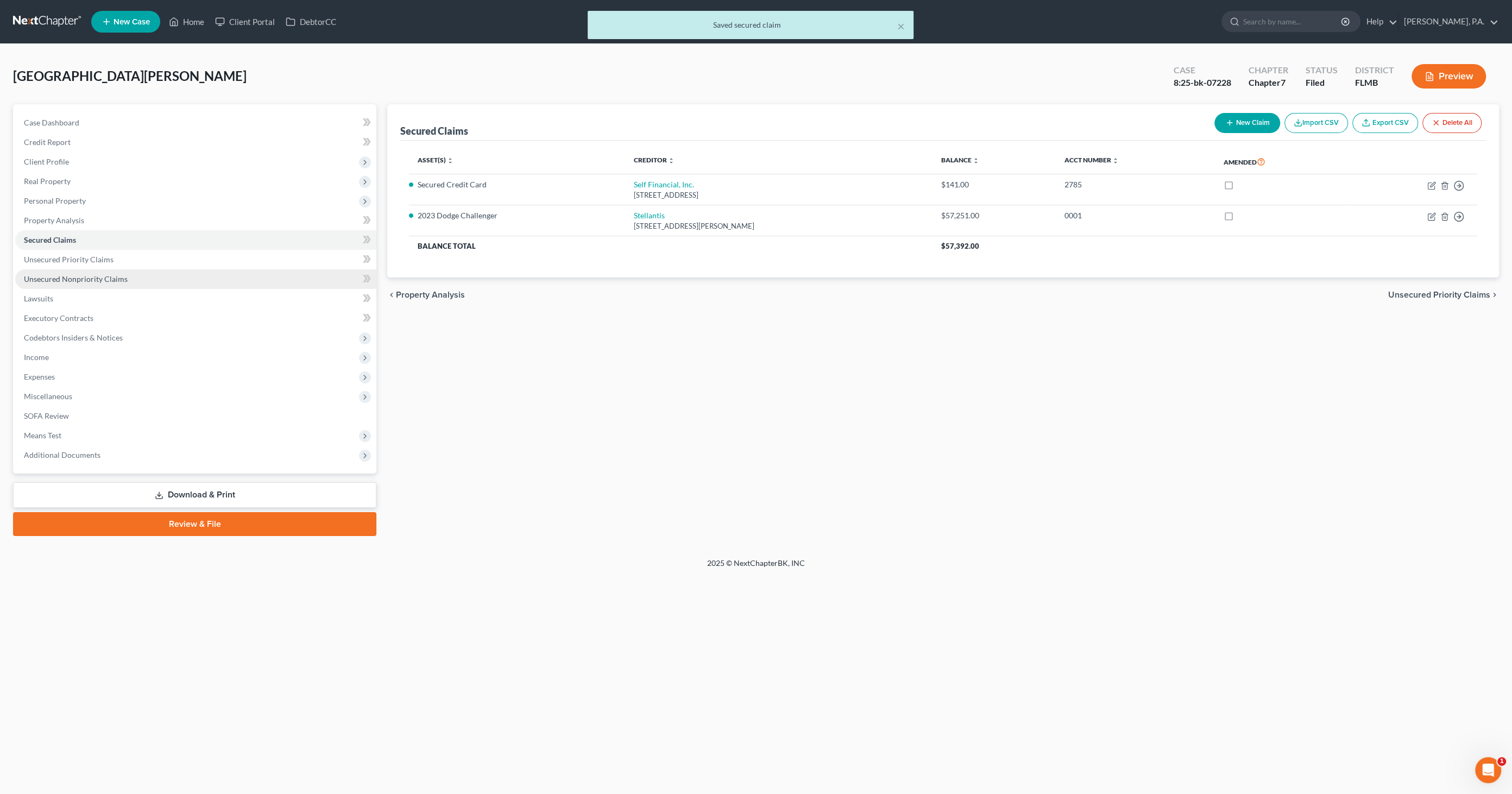
click at [82, 285] on link "Unsecured Nonpriority Claims" at bounding box center [196, 279] width 361 height 20
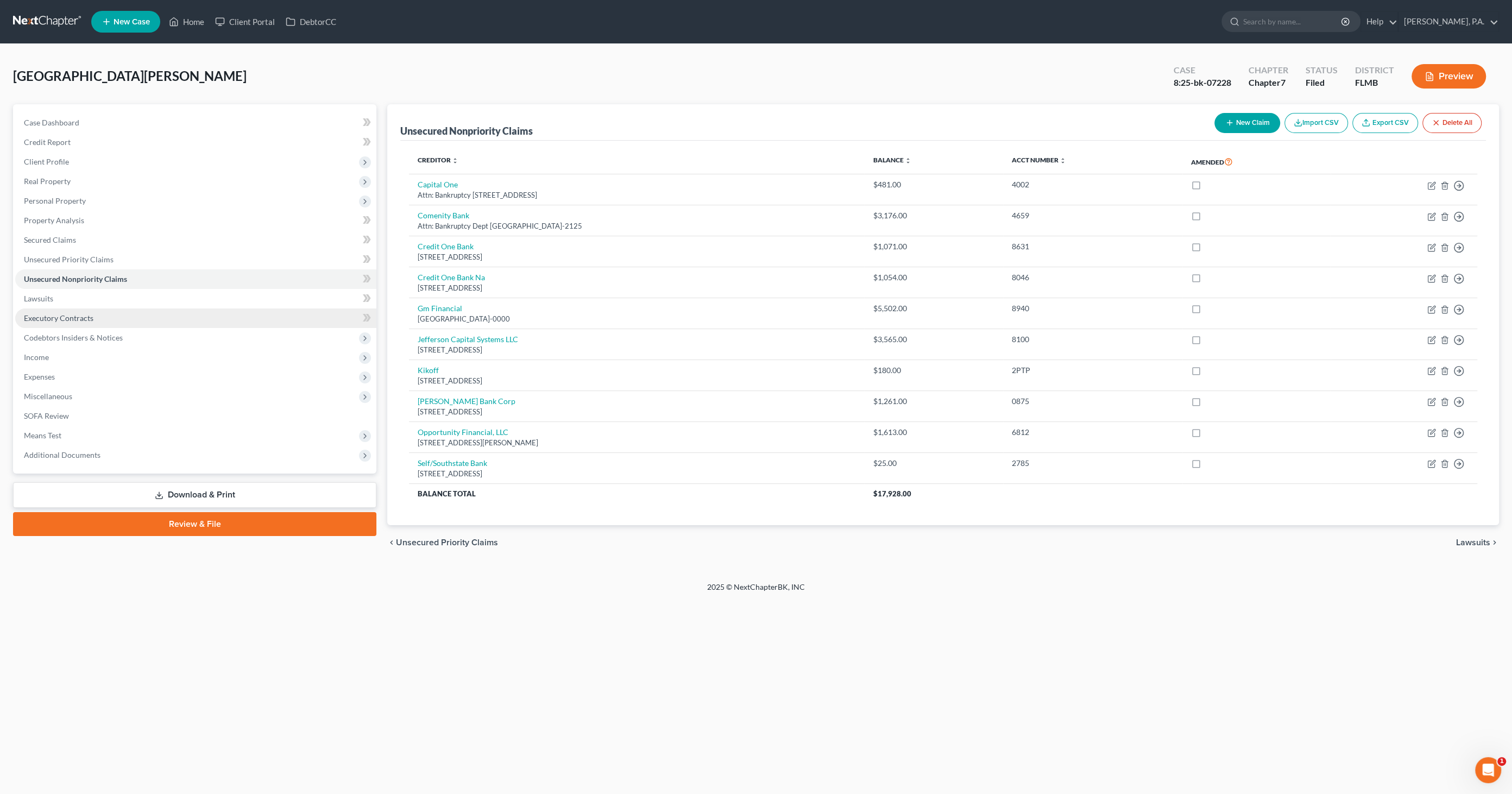
click at [82, 316] on span "Executory Contracts" at bounding box center [58, 318] width 70 height 9
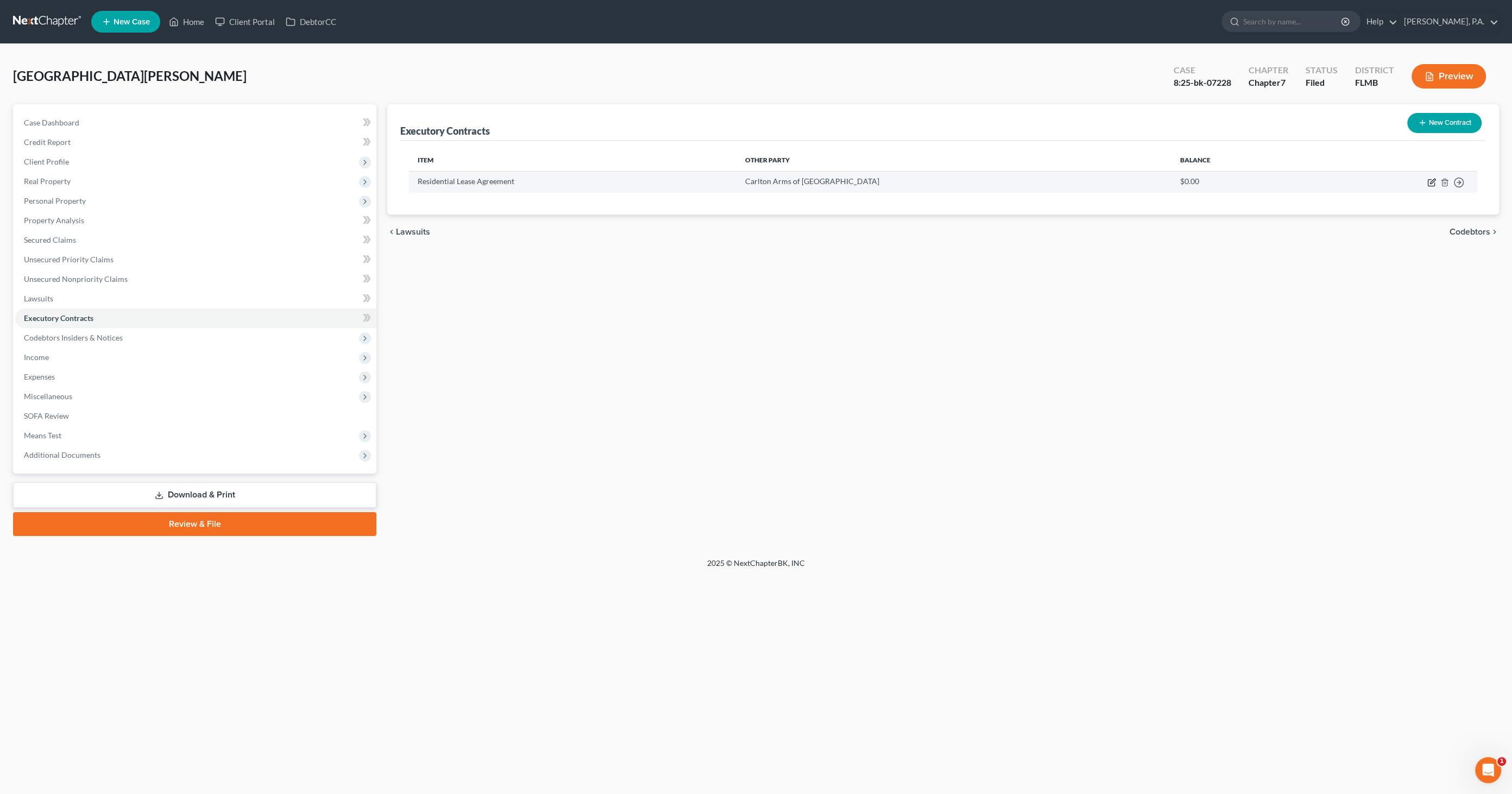
click at [1430, 182] on icon "button" at bounding box center [1432, 181] width 5 height 5
select select "3"
select select "9"
select select "0"
select select "2"
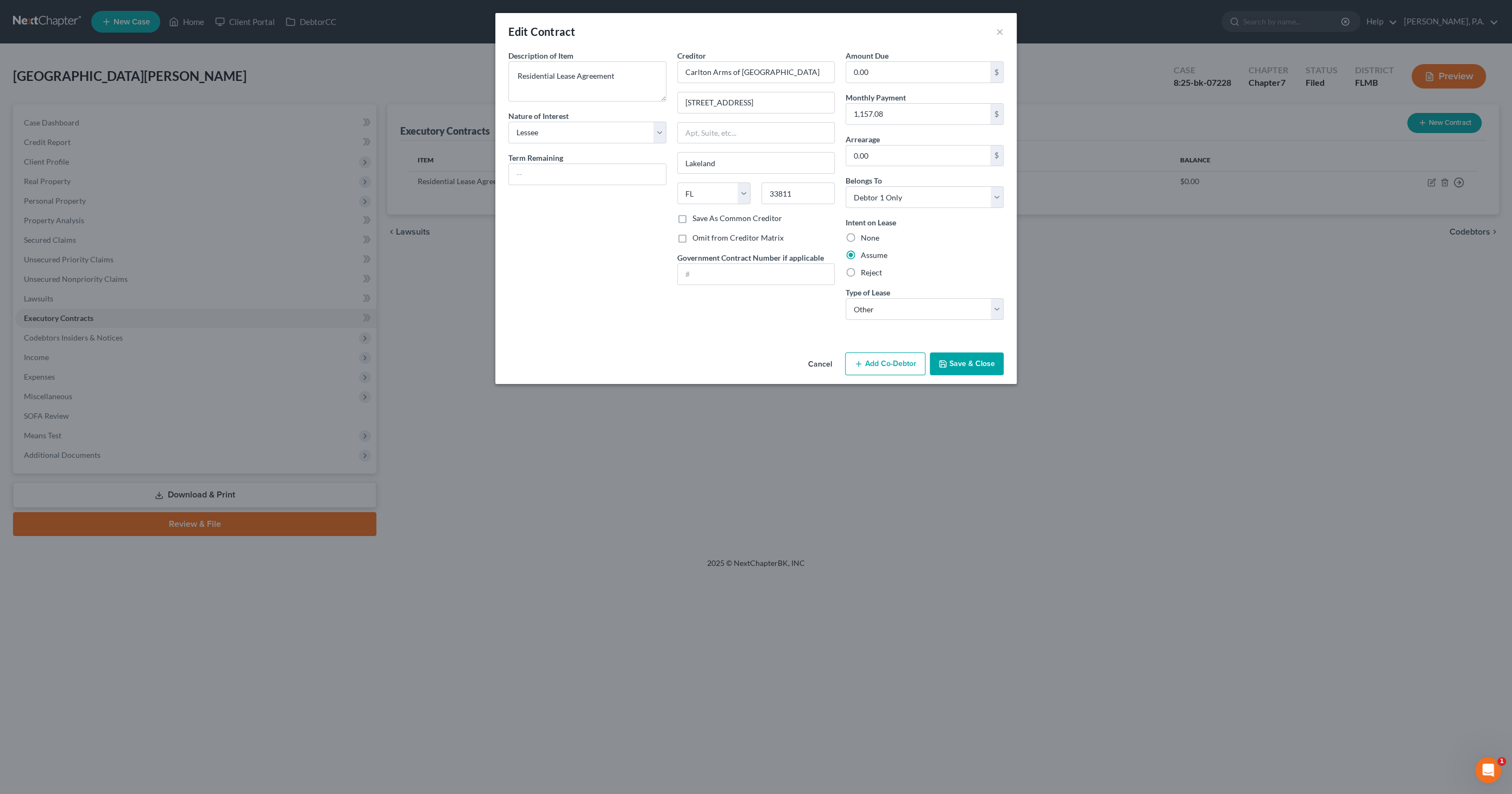
click at [708, 218] on label "Save As Common Creditor" at bounding box center [737, 218] width 89 height 11
click at [704, 218] on input "Save As Common Creditor" at bounding box center [700, 216] width 7 height 7
checkbox input "true"
click at [952, 359] on button "Save & Close" at bounding box center [966, 364] width 74 height 23
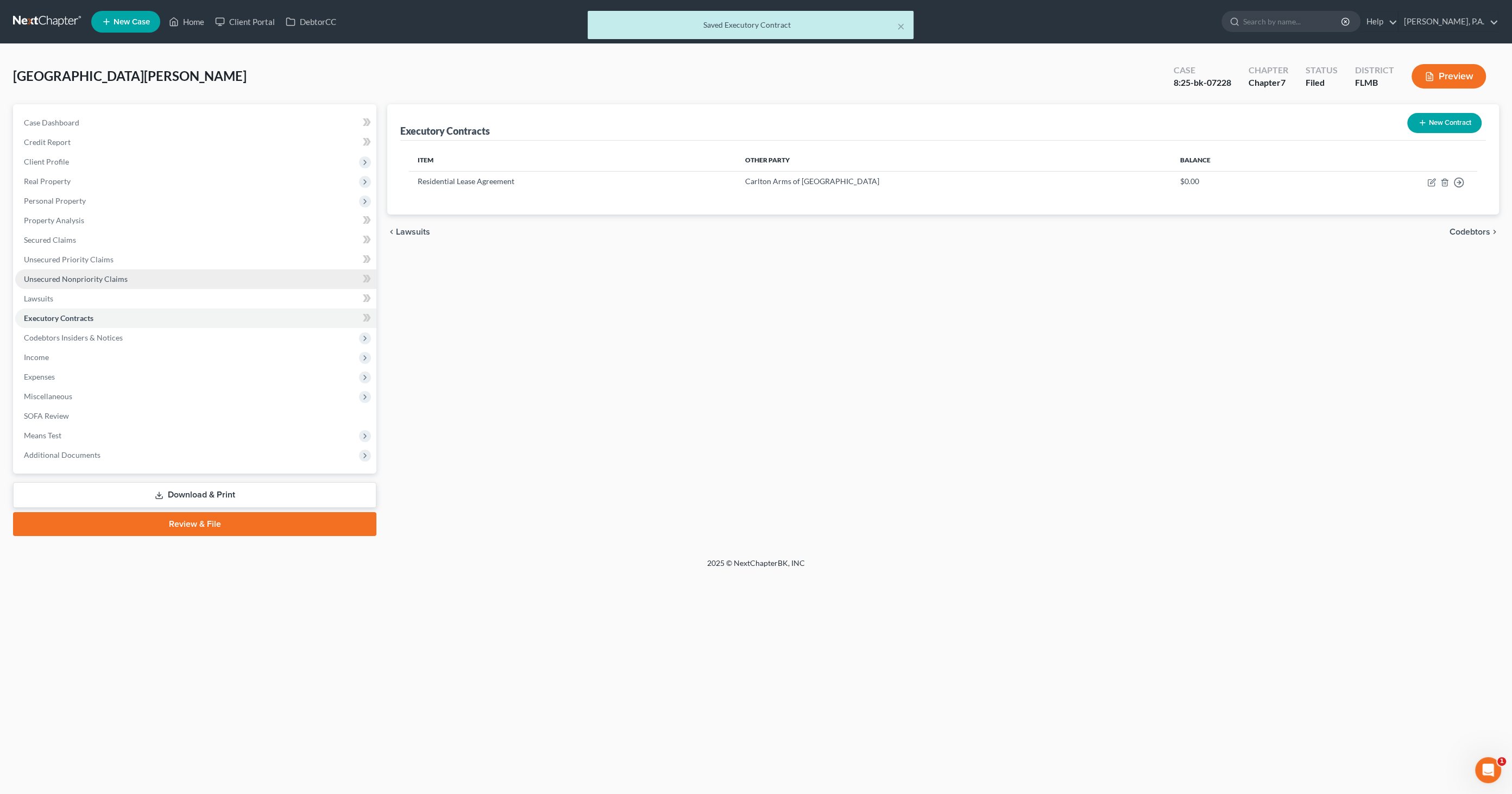
click at [80, 278] on span "Unsecured Nonpriority Claims" at bounding box center [75, 278] width 104 height 9
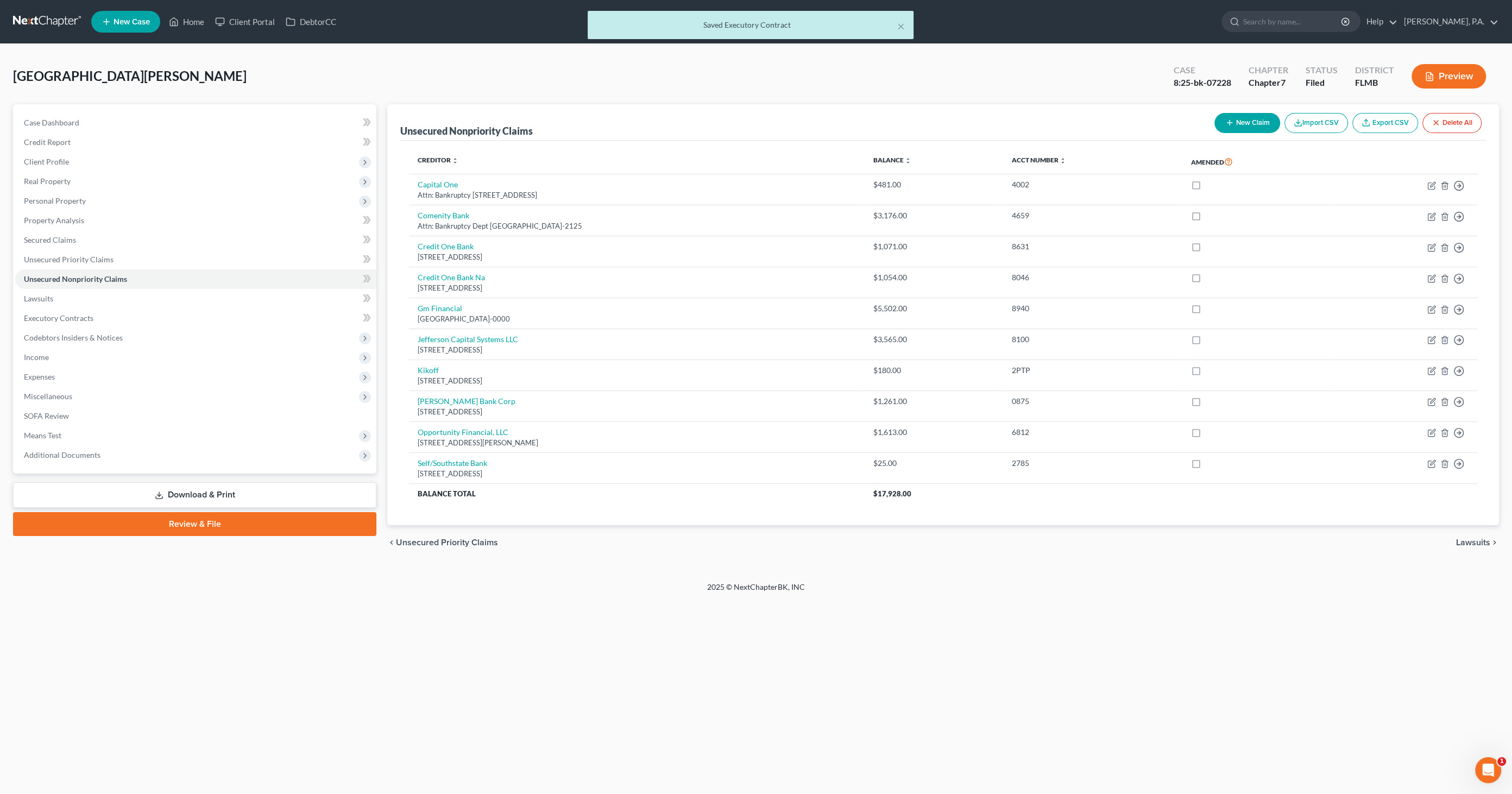
click at [1237, 124] on button "New Claim" at bounding box center [1247, 123] width 65 height 20
select select "0"
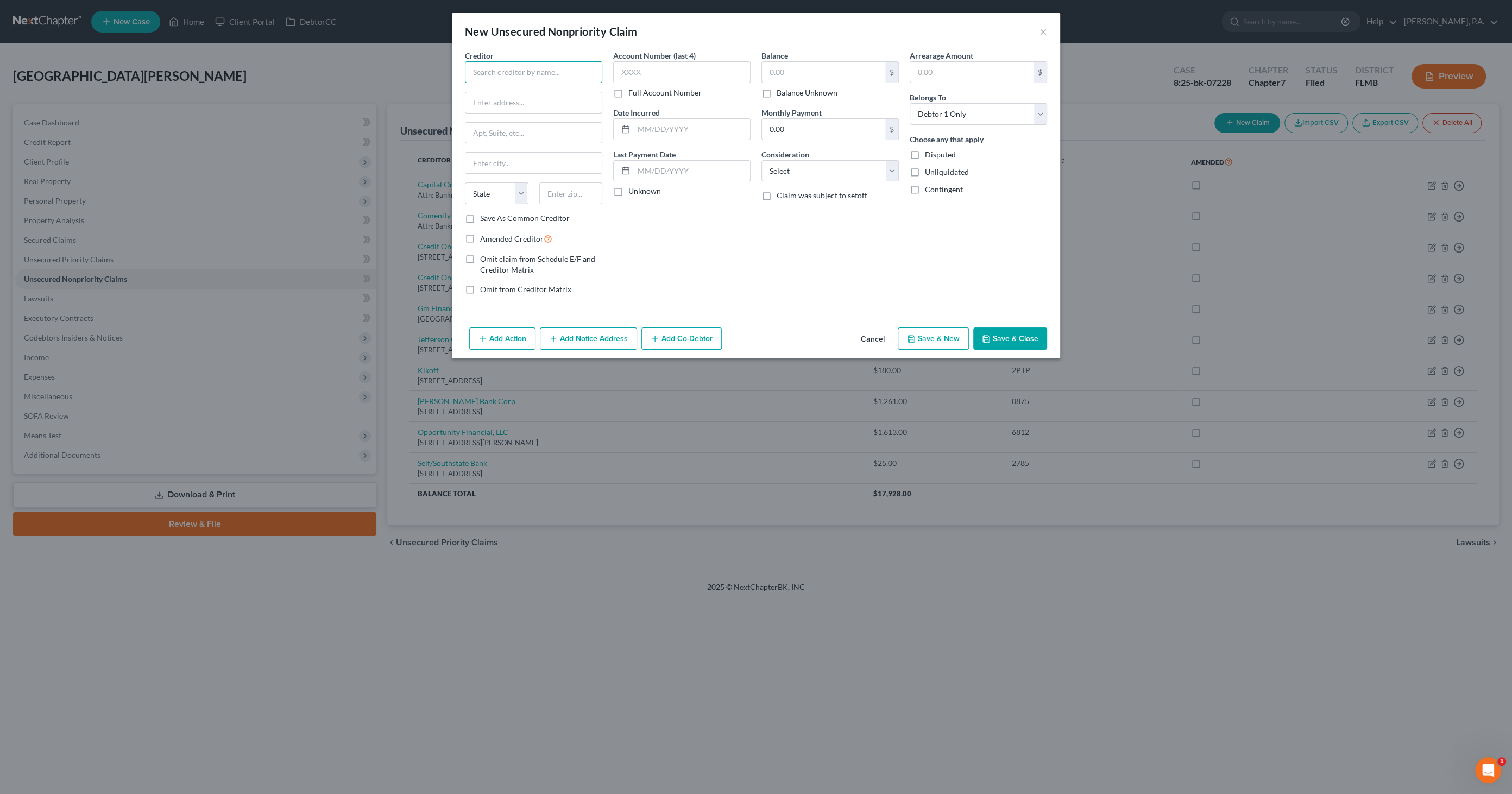
click at [492, 66] on input "text" at bounding box center [533, 72] width 137 height 22
click at [510, 197] on div "Carlton Arms of [GEOGRAPHIC_DATA]" at bounding box center [536, 206] width 125 height 22
type input "Carlton Arms of [GEOGRAPHIC_DATA]"
type input "[STREET_ADDRESS]"
type input "Lakeland"
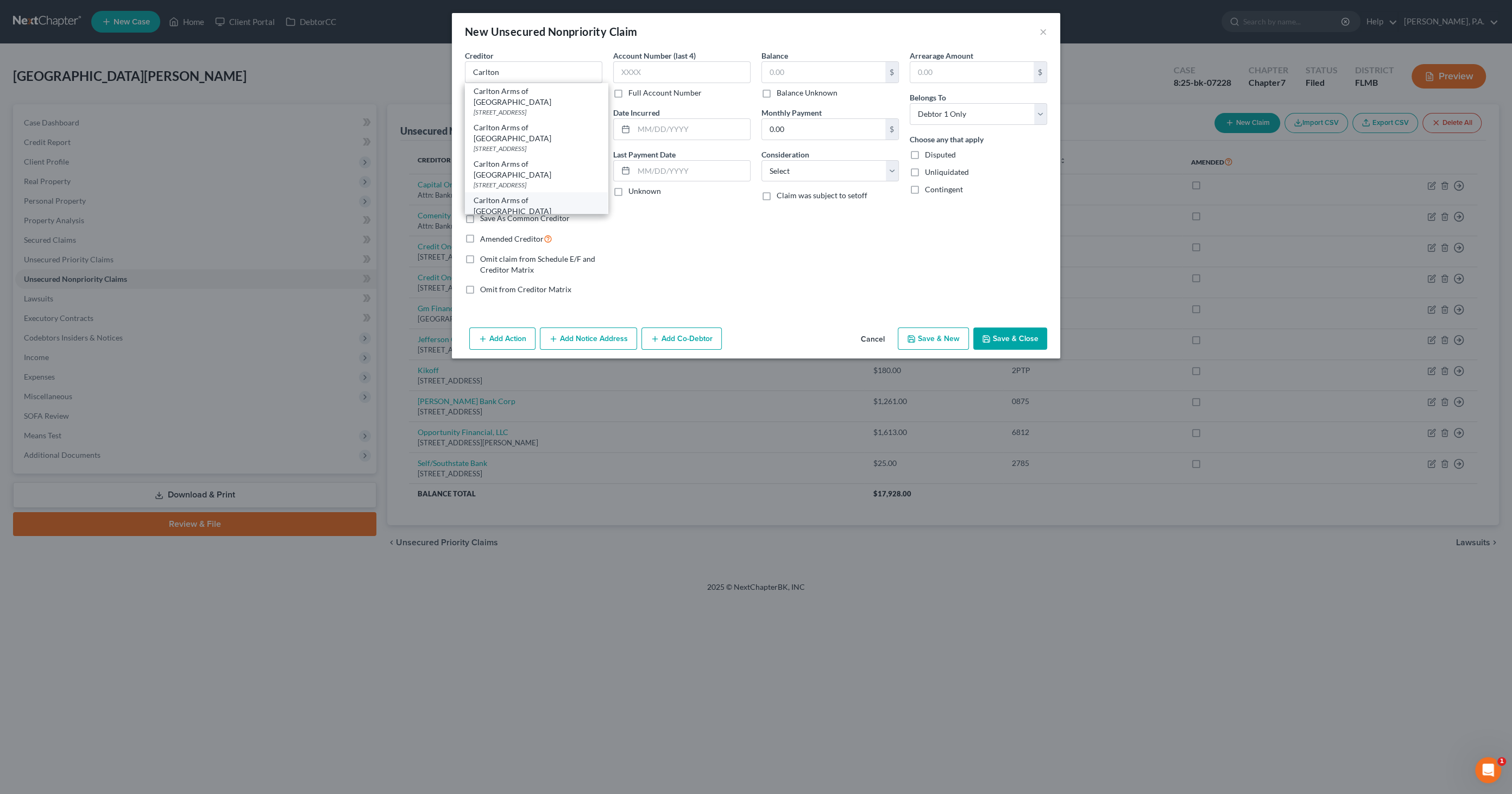
select select "9"
type input "33811"
click at [803, 168] on select "Select Cable / Satellite Services Collection Agency Credit Card Debt Debt Couns…" at bounding box center [830, 170] width 137 height 22
select select "14"
click at [761, 160] on select "Select Cable / Satellite Services Collection Agency Credit Card Debt Debt Couns…" at bounding box center [830, 170] width 137 height 22
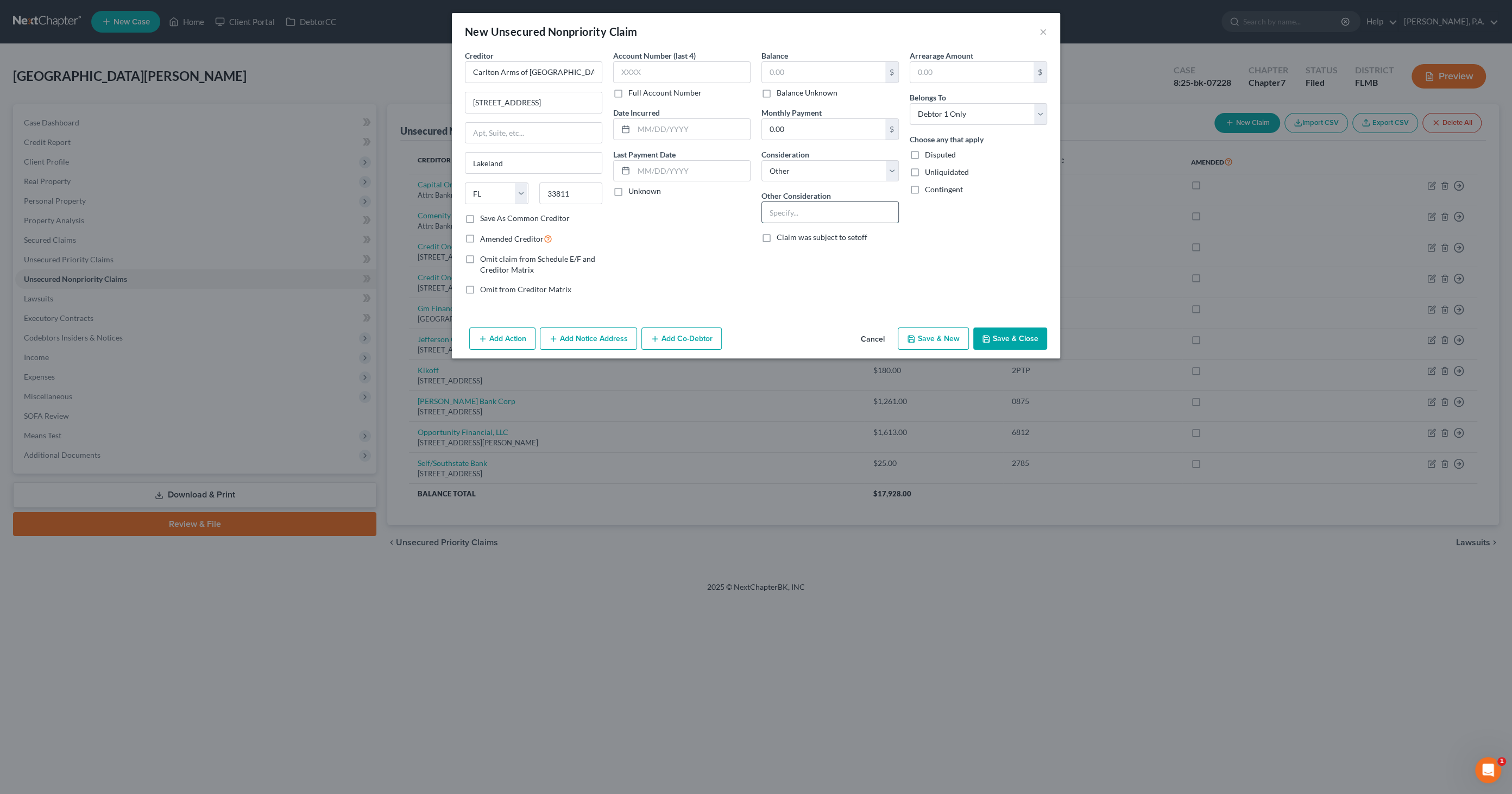
click at [808, 212] on input "text" at bounding box center [830, 212] width 137 height 20
type input "Rent"
click at [680, 172] on input "text" at bounding box center [692, 170] width 116 height 20
drag, startPoint x: 863, startPoint y: 334, endPoint x: 872, endPoint y: 340, distance: 10.8
click at [864, 335] on button "Cancel" at bounding box center [873, 339] width 42 height 22
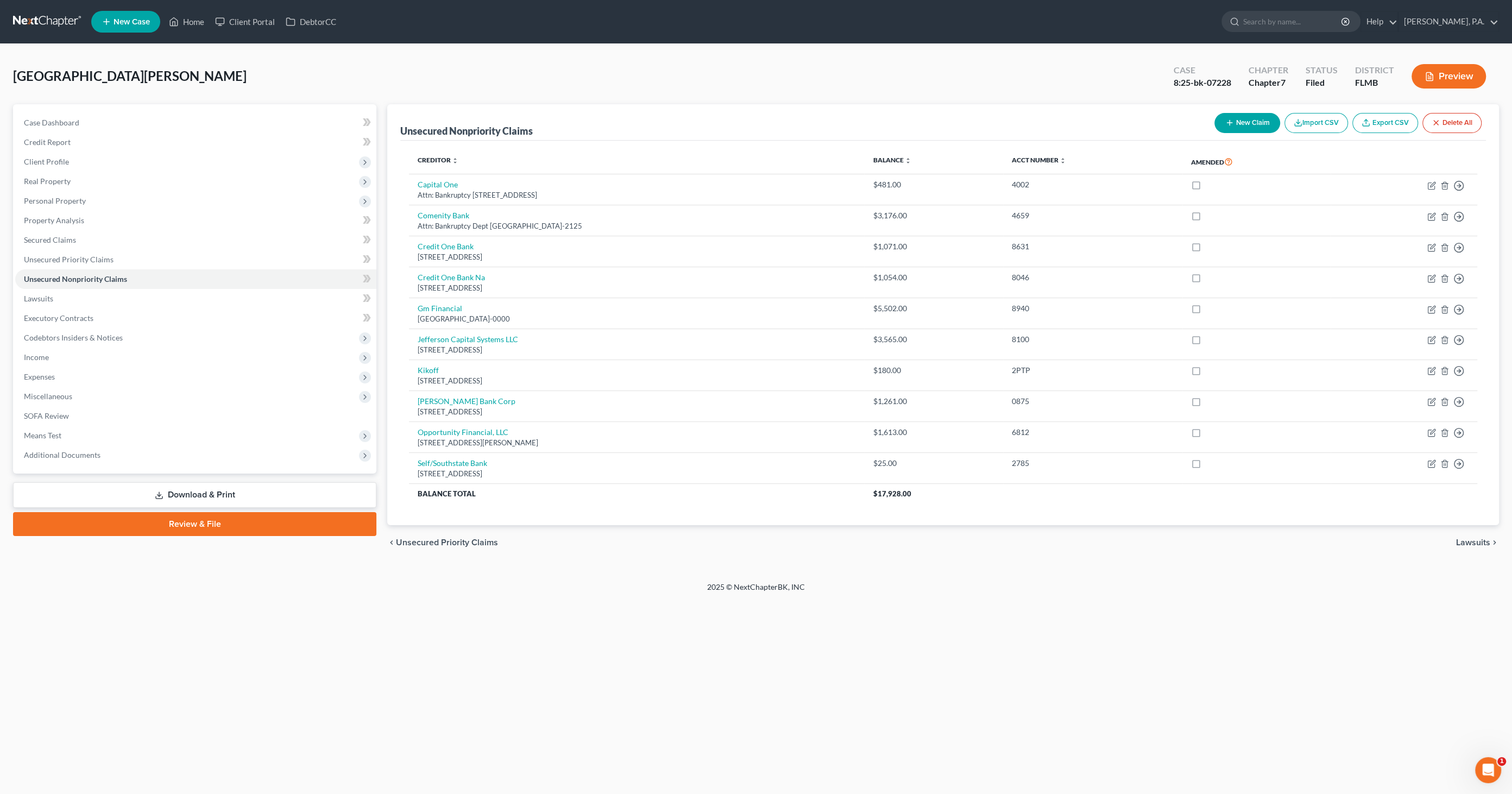
click at [1240, 120] on button "New Claim" at bounding box center [1247, 123] width 65 height 20
select select "0"
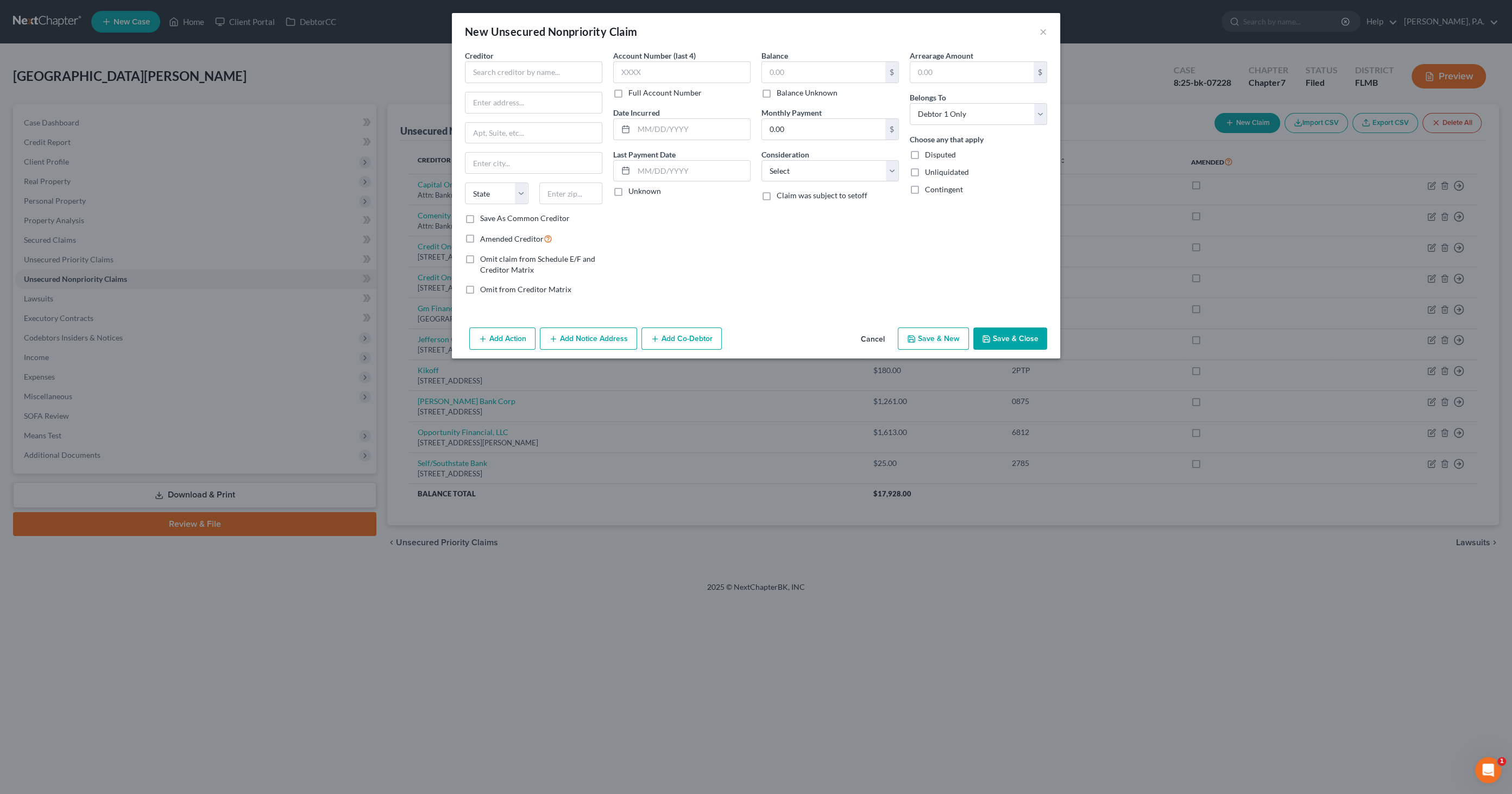
click at [564, 59] on div "Creditor *" at bounding box center [533, 66] width 137 height 33
click at [561, 66] on input "text" at bounding box center [533, 72] width 137 height 22
click at [539, 199] on div "Carlton Arms of [GEOGRAPHIC_DATA]" at bounding box center [536, 206] width 125 height 22
type input "Carlton Arms of [GEOGRAPHIC_DATA]"
type input "[STREET_ADDRESS]"
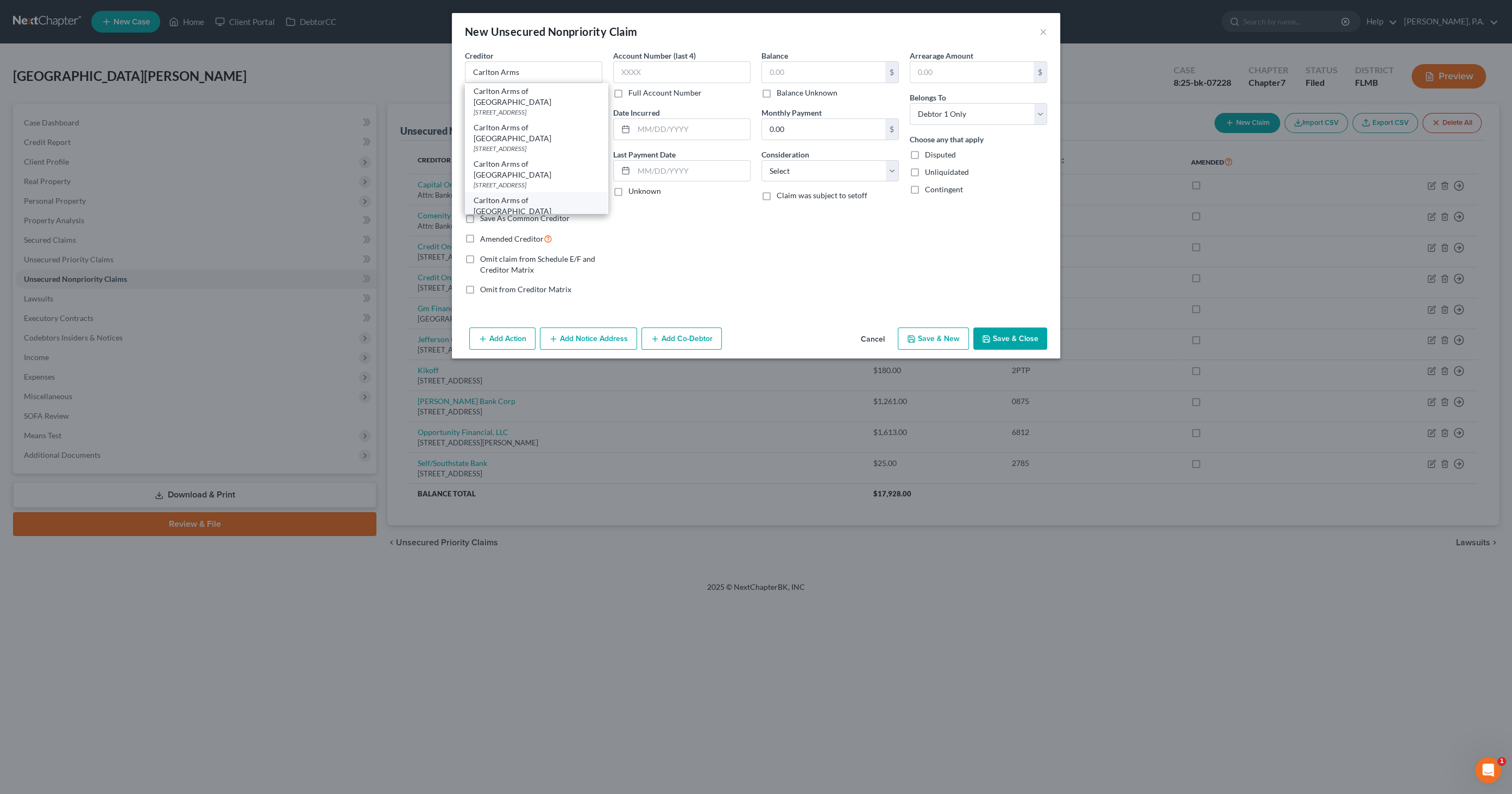
type input "Lakeland"
select select "9"
type input "33811"
click at [698, 173] on input "text" at bounding box center [692, 170] width 116 height 20
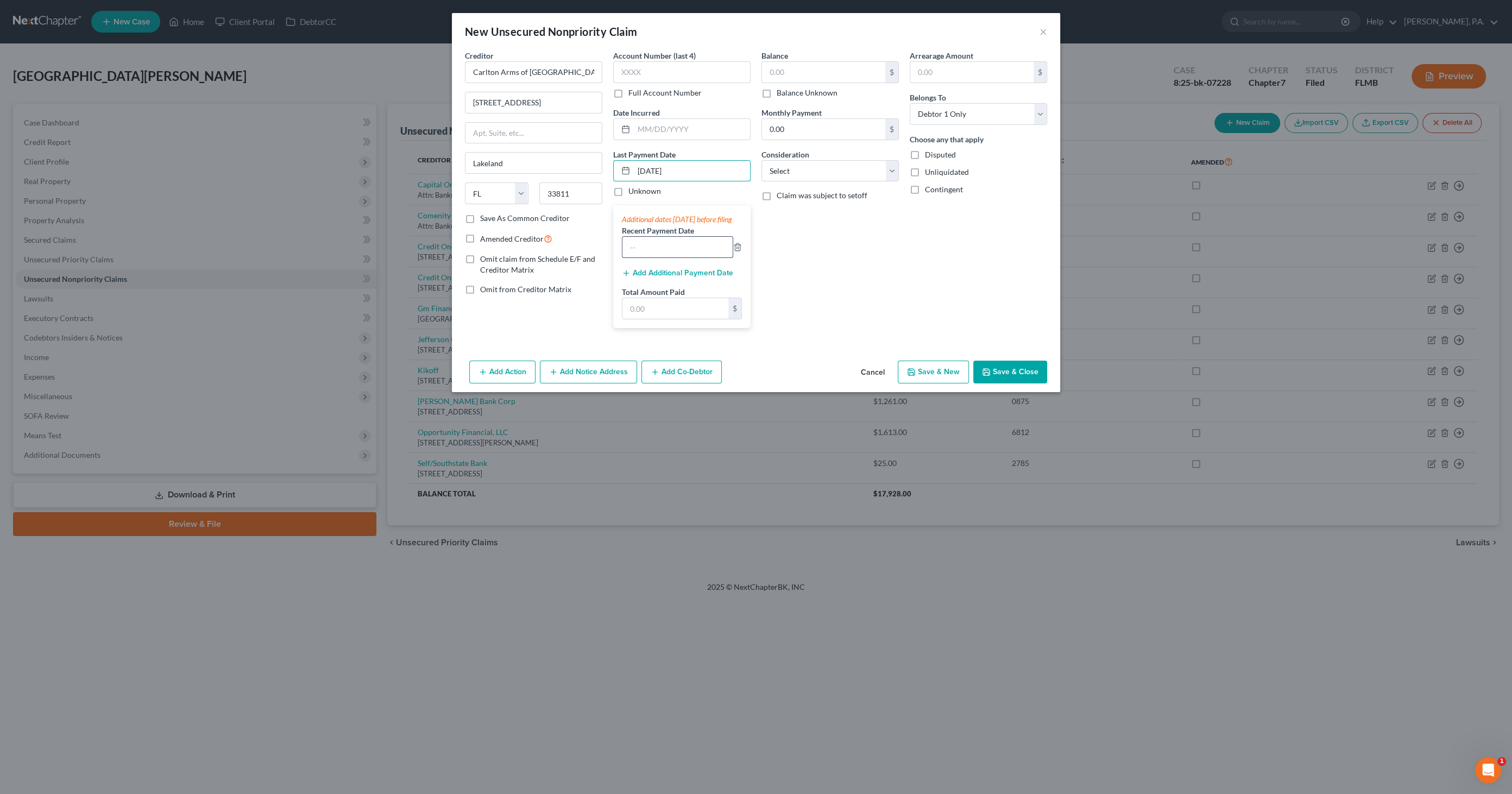
type input "[DATE]"
click at [704, 257] on input "text" at bounding box center [677, 247] width 111 height 20
type input "2304.52"
click at [803, 172] on select "Select Cable / Satellite Services Collection Agency Credit Card Debt Debt Couns…" at bounding box center [830, 170] width 137 height 22
select select "14"
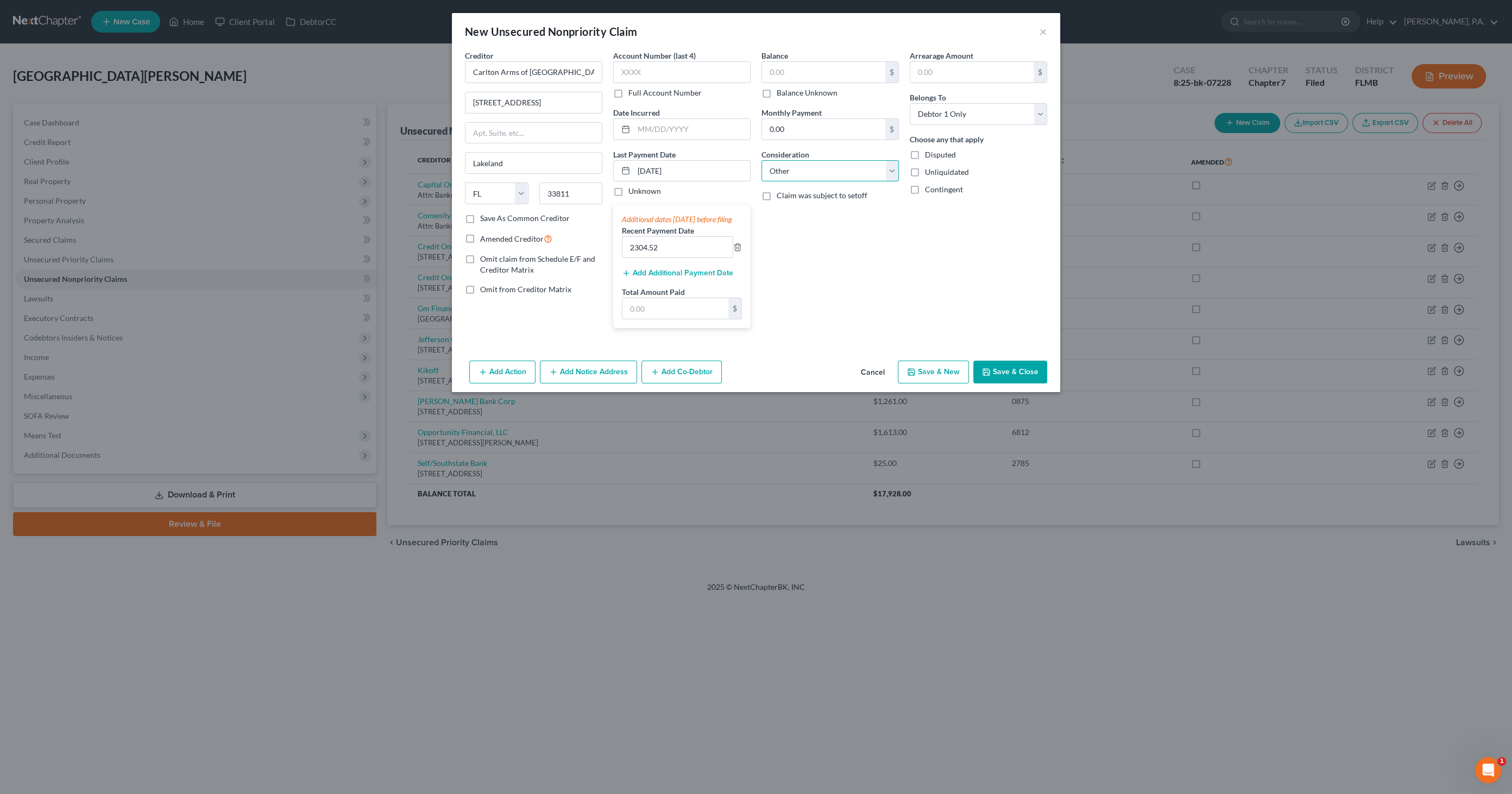
click at [761, 160] on select "Select Cable / Satellite Services Collection Agency Credit Card Debt Debt Couns…" at bounding box center [830, 170] width 137 height 22
click at [801, 212] on input "text" at bounding box center [830, 212] width 137 height 20
type input "Rent"
click at [1014, 381] on button "Save & Close" at bounding box center [1010, 372] width 74 height 23
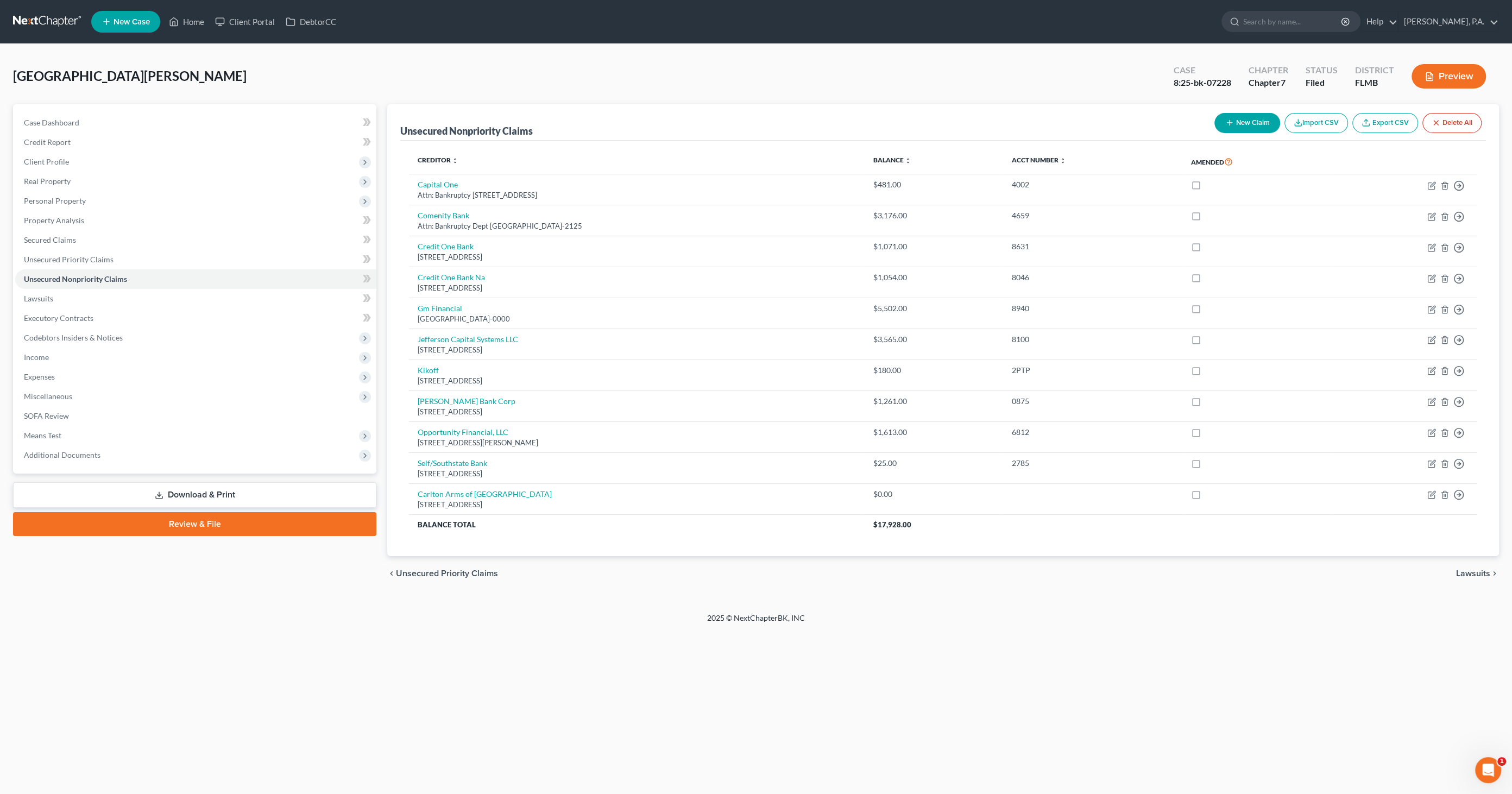
drag, startPoint x: 190, startPoint y: 490, endPoint x: 210, endPoint y: 501, distance: 22.8
click at [190, 490] on link "Download & Print" at bounding box center [195, 495] width 363 height 25
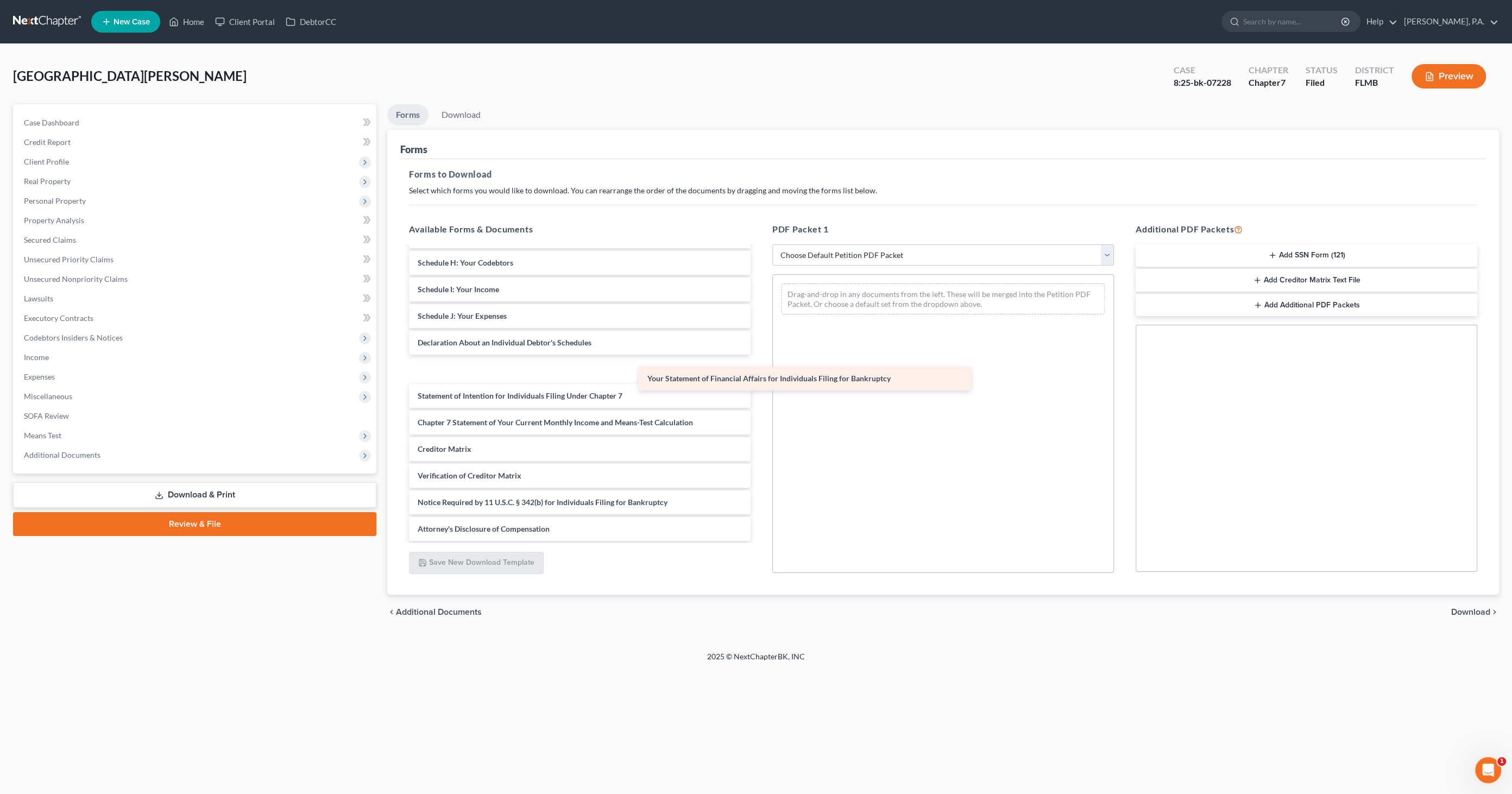
scroll to position [156, 0]
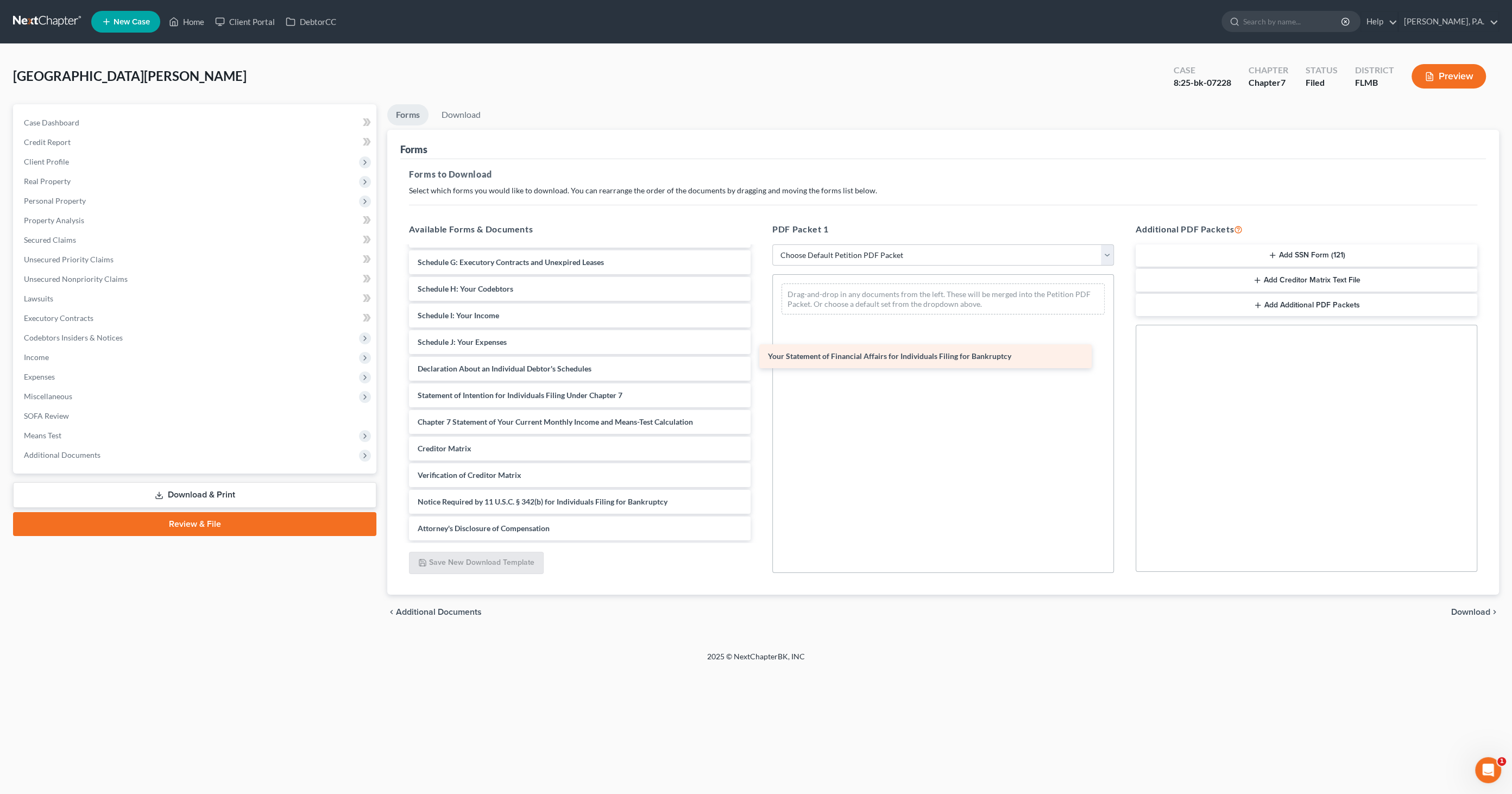
drag, startPoint x: 502, startPoint y: 369, endPoint x: 853, endPoint y: 358, distance: 351.2
click at [759, 358] on div "Your Statement of Financial Affairs for Individuals Filing for Bankruptcy Volun…" at bounding box center [580, 316] width 359 height 449
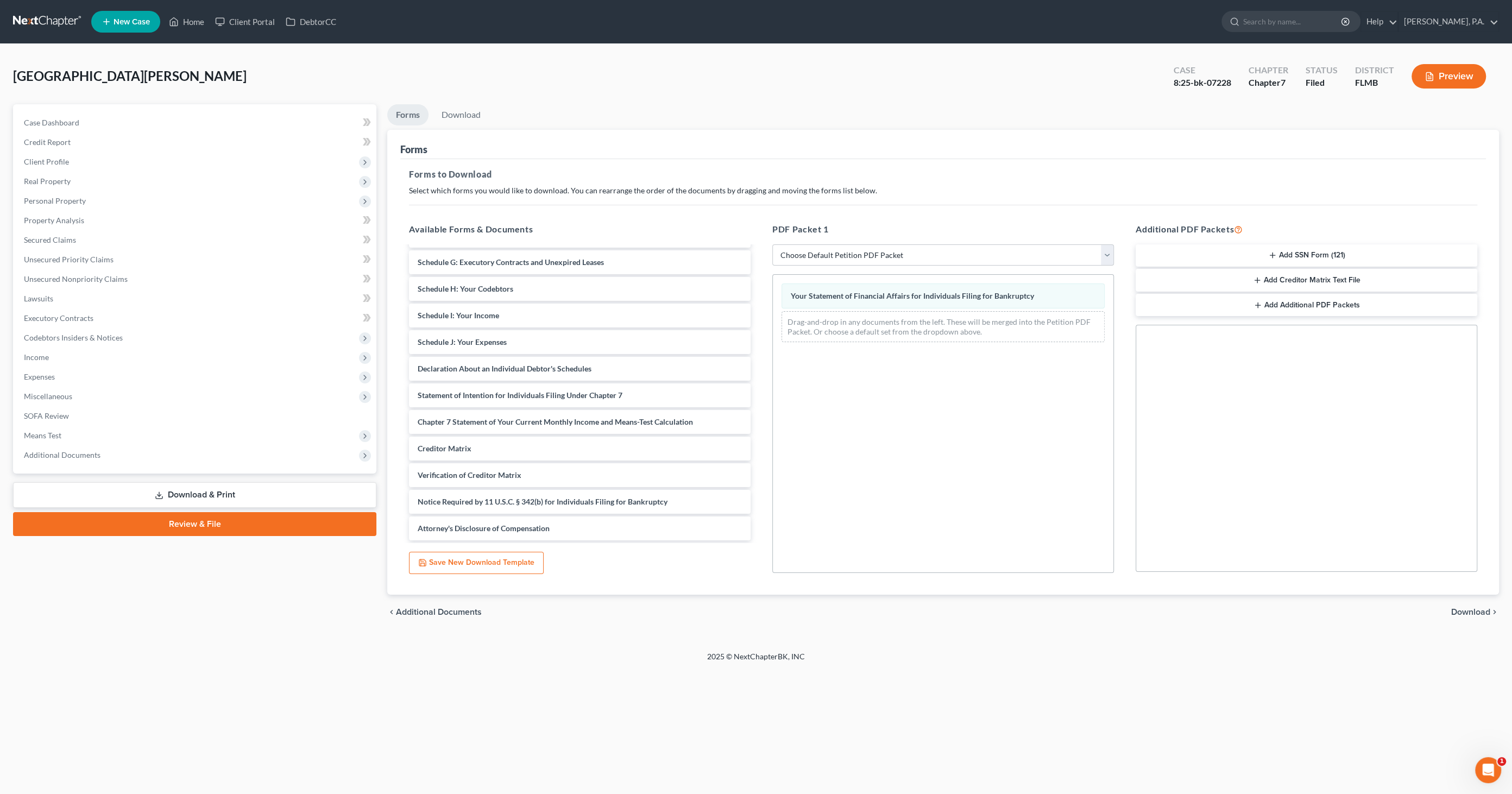
click at [1460, 609] on span "Download" at bounding box center [1470, 612] width 39 height 8
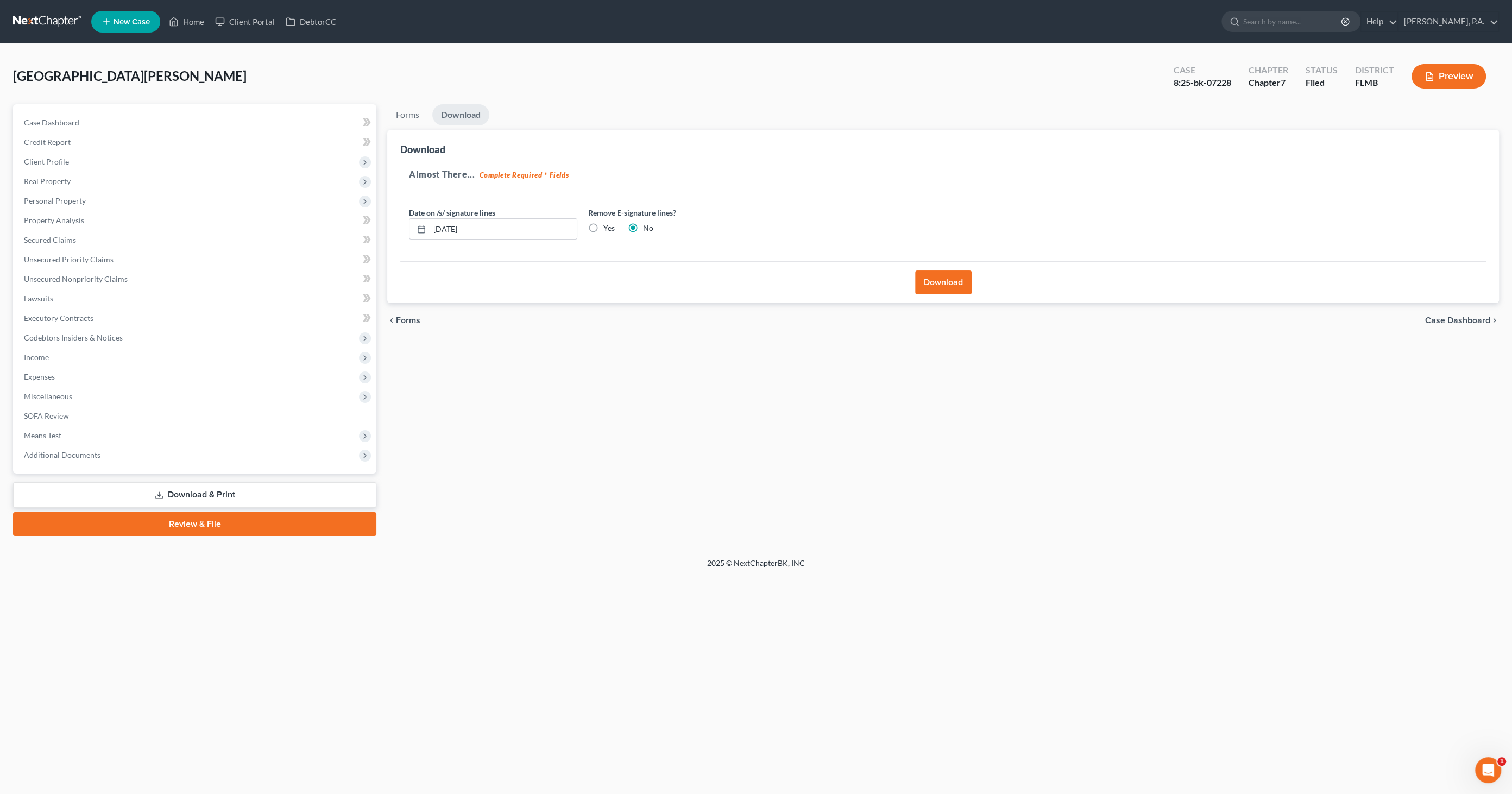
drag, startPoint x: 590, startPoint y: 222, endPoint x: 604, endPoint y: 226, distance: 14.6
click at [604, 223] on label "Yes" at bounding box center [609, 228] width 11 height 11
click at [608, 223] on input "Yes" at bounding box center [611, 226] width 7 height 7
radio input "true"
radio input "false"
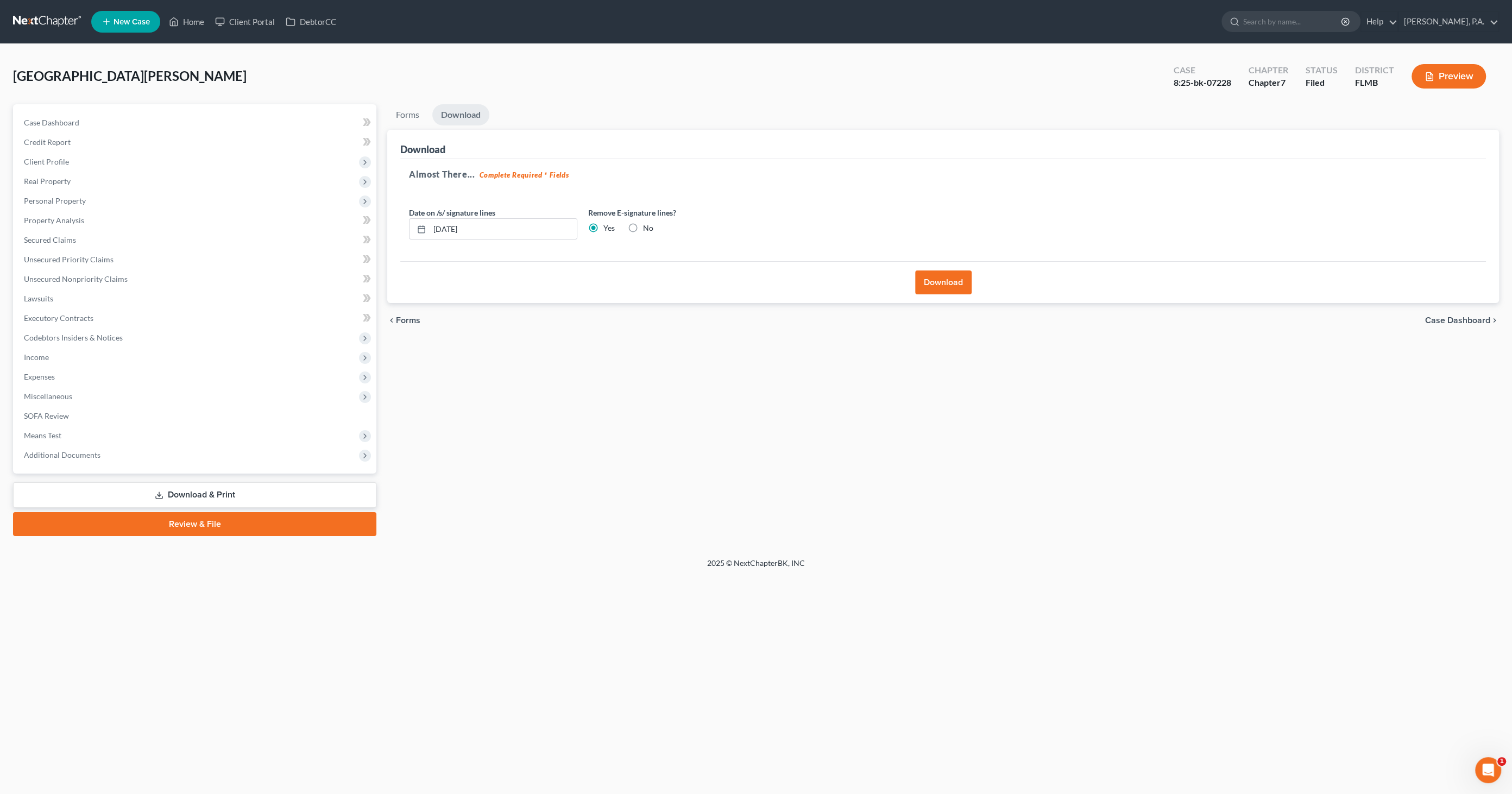
click at [918, 275] on button "Download" at bounding box center [943, 283] width 56 height 24
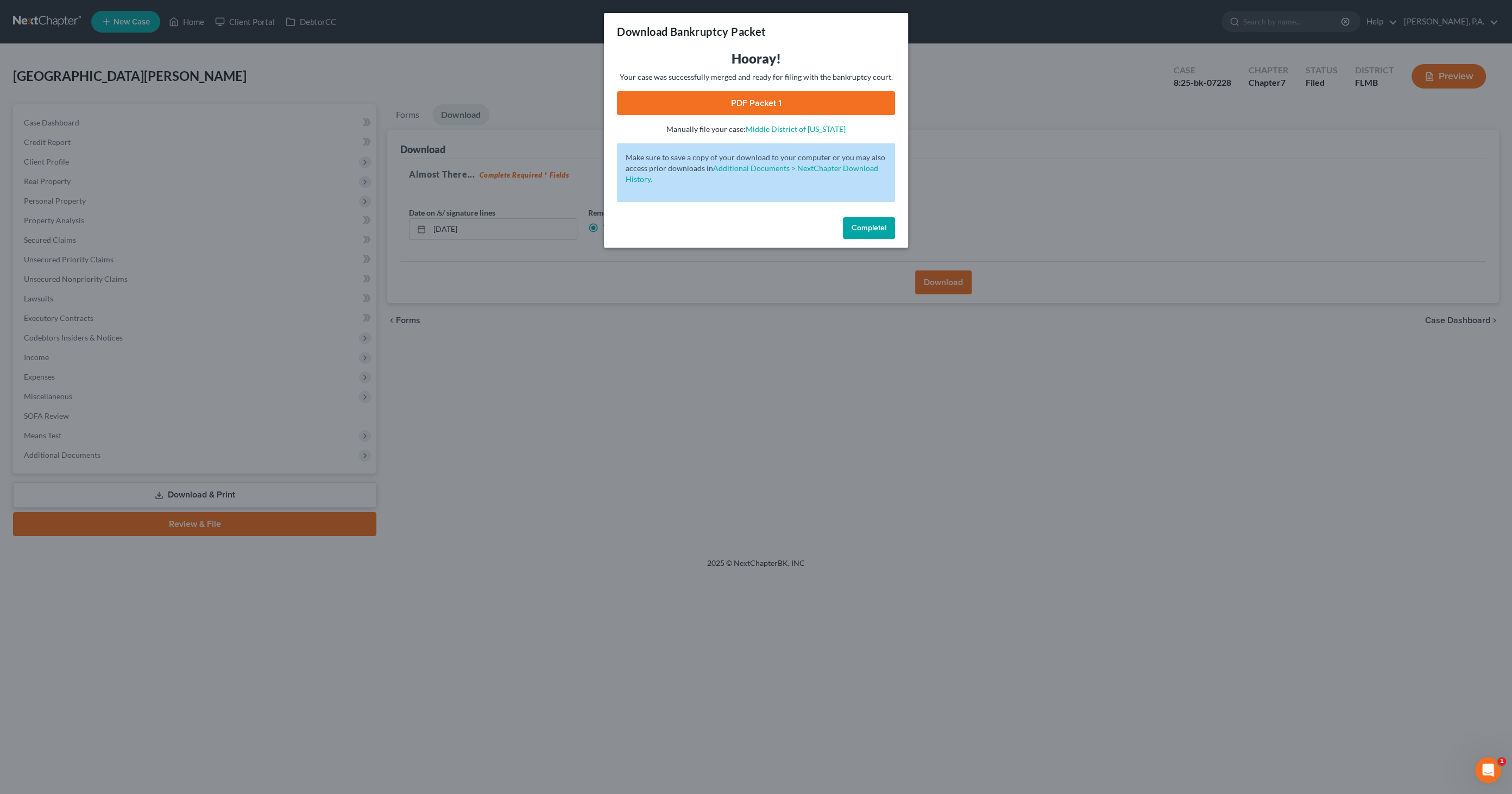
click at [767, 109] on link "PDF Packet 1" at bounding box center [756, 104] width 278 height 24
drag, startPoint x: 869, startPoint y: 228, endPoint x: 854, endPoint y: 226, distance: 15.1
click at [869, 228] on span "Complete!" at bounding box center [868, 228] width 35 height 9
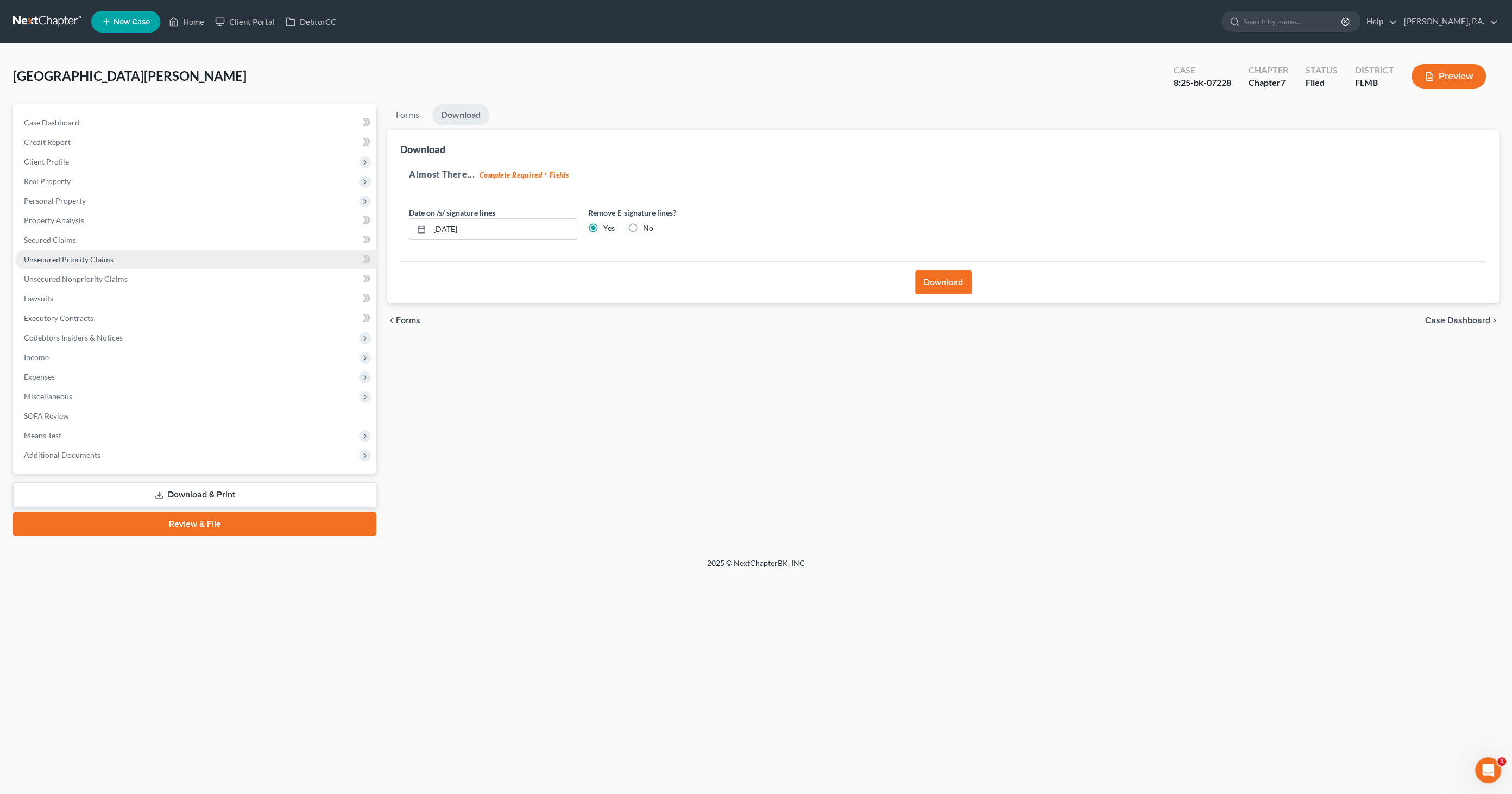
click at [75, 256] on span "Unsecured Priority Claims" at bounding box center [68, 259] width 89 height 9
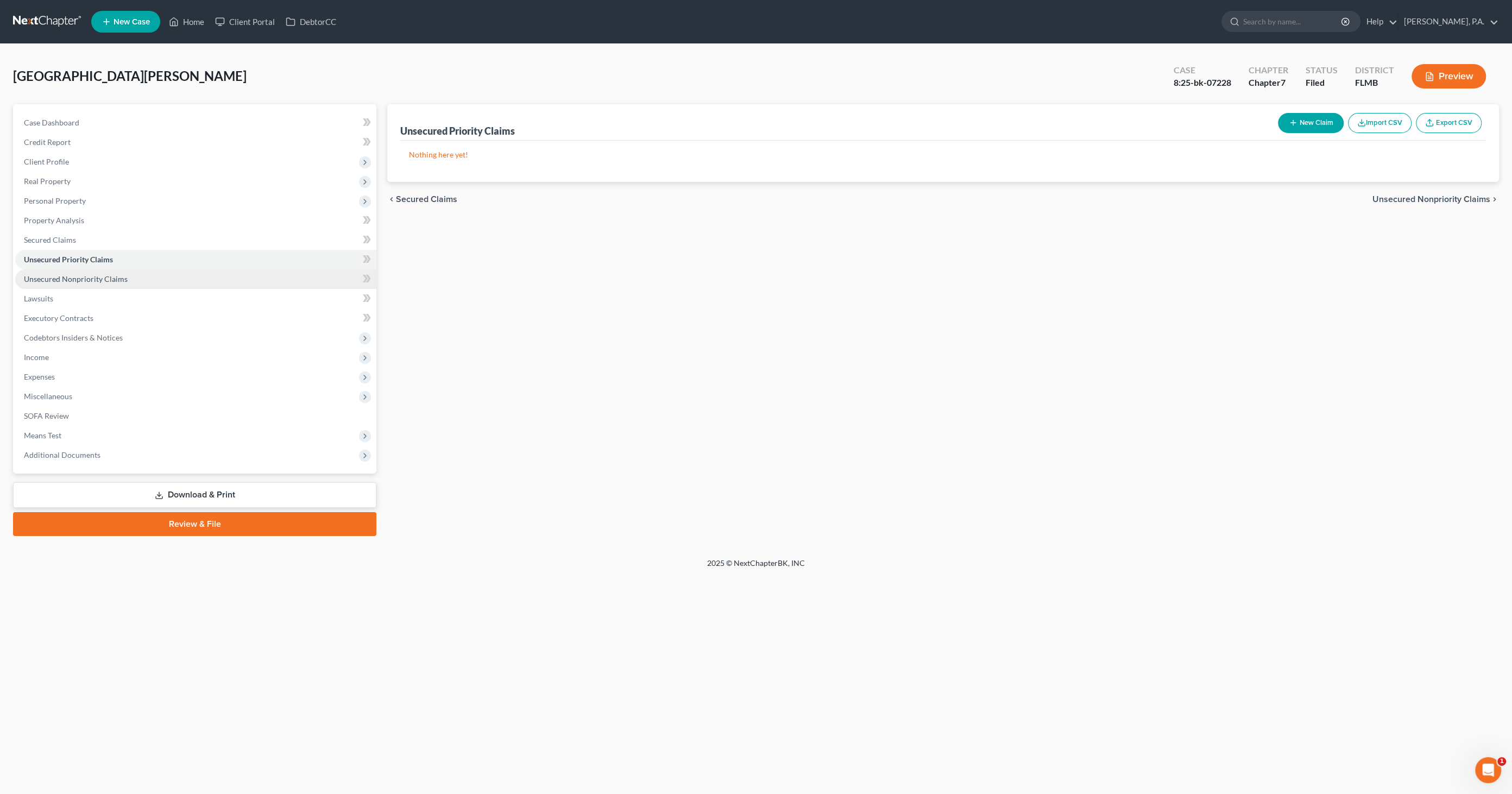
click at [56, 274] on span "Unsecured Nonpriority Claims" at bounding box center [75, 278] width 104 height 9
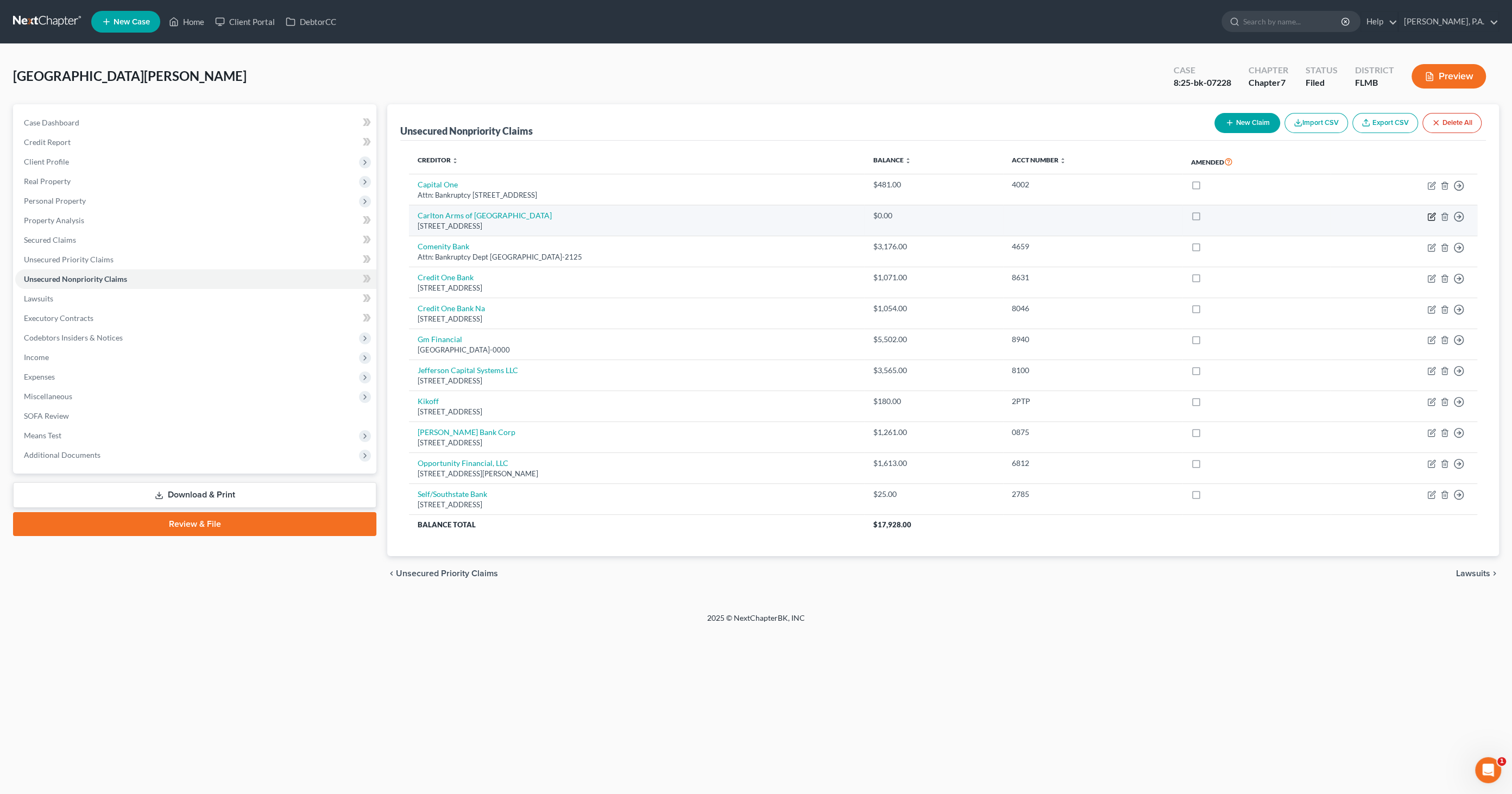
click at [1429, 213] on icon "button" at bounding box center [1430, 216] width 6 height 6
select select "9"
select select "14"
select select "0"
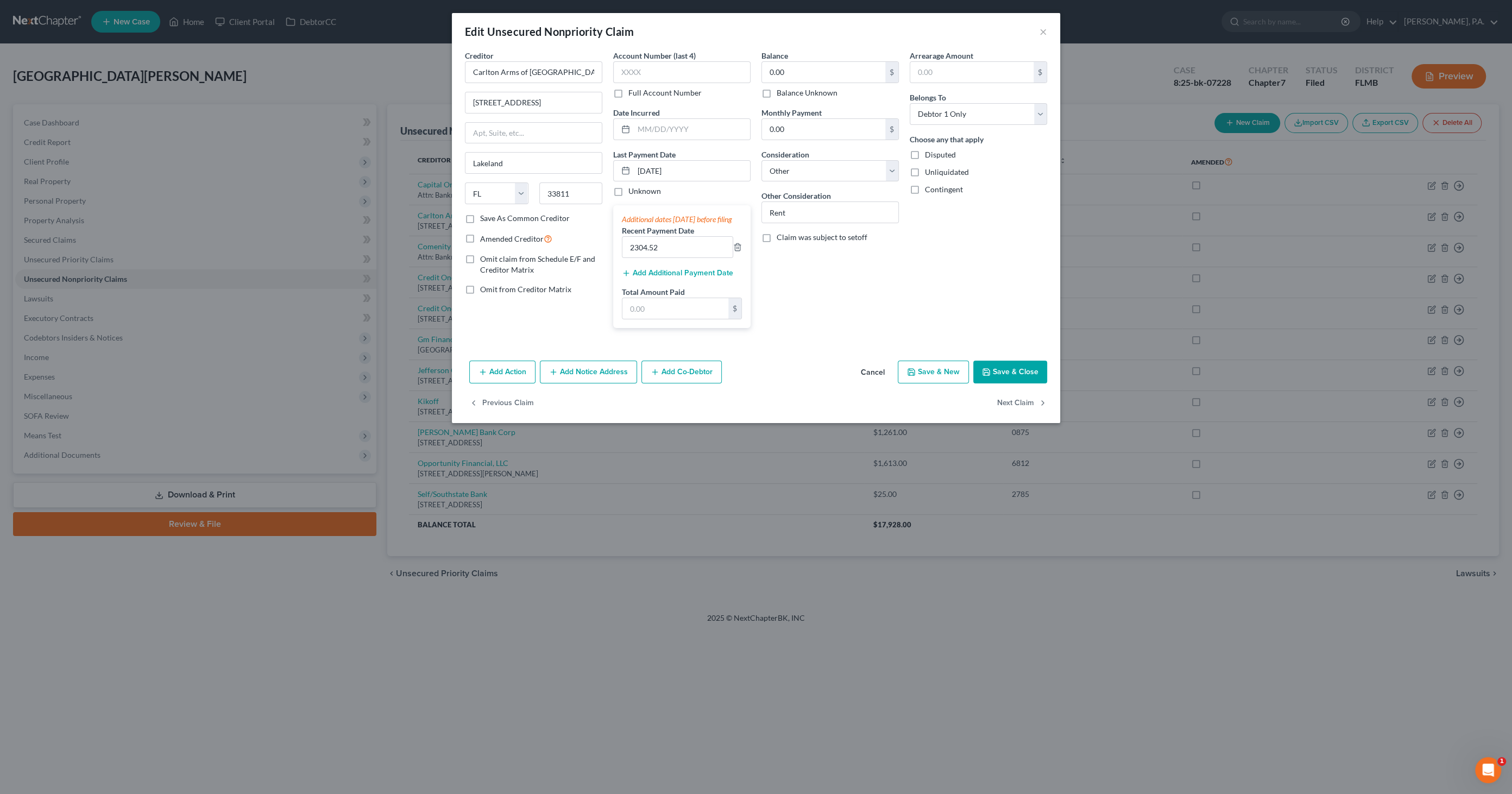
click at [878, 380] on button "Cancel" at bounding box center [873, 373] width 42 height 22
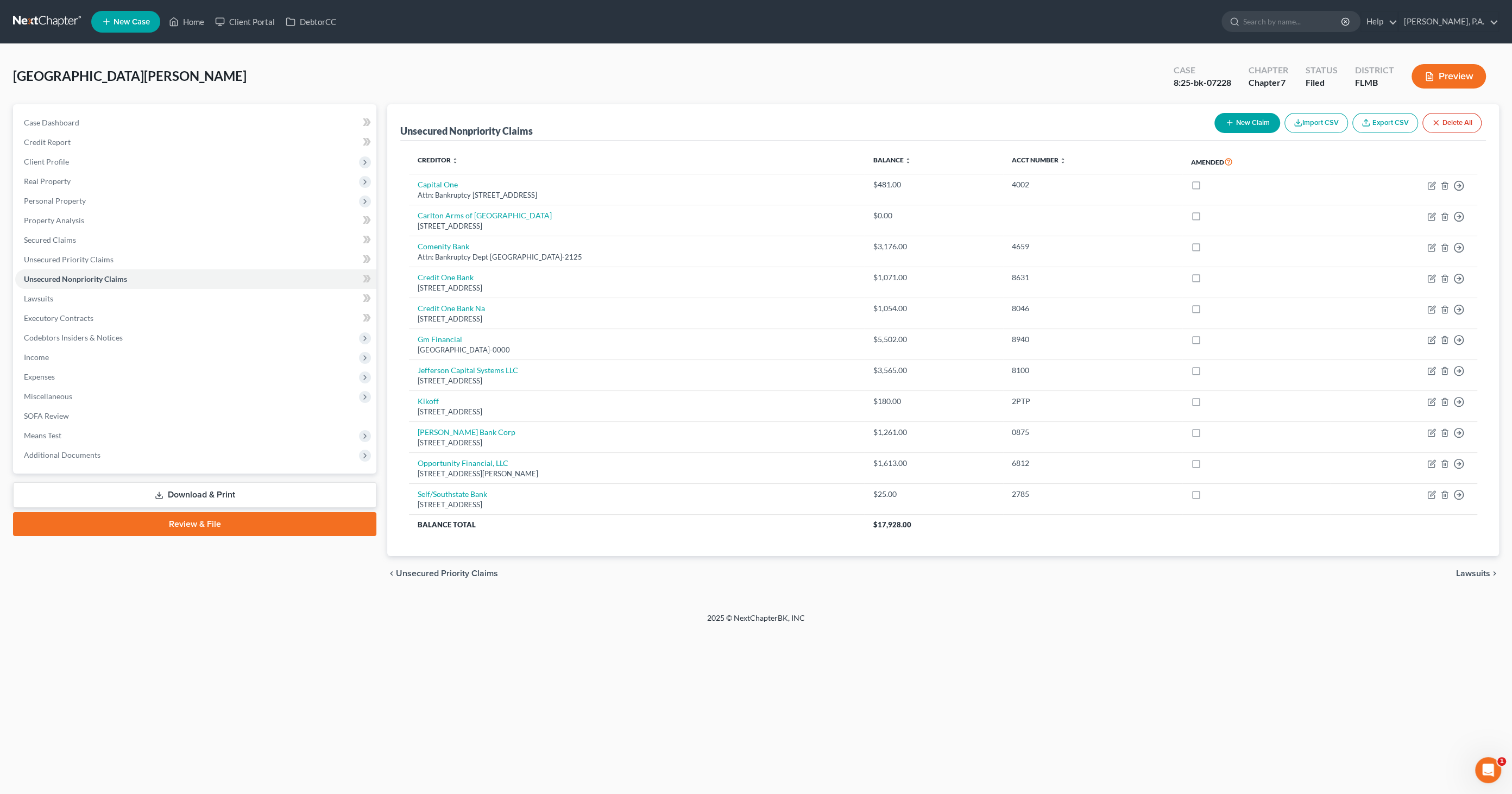
click at [1441, 73] on button "Preview" at bounding box center [1449, 76] width 75 height 25
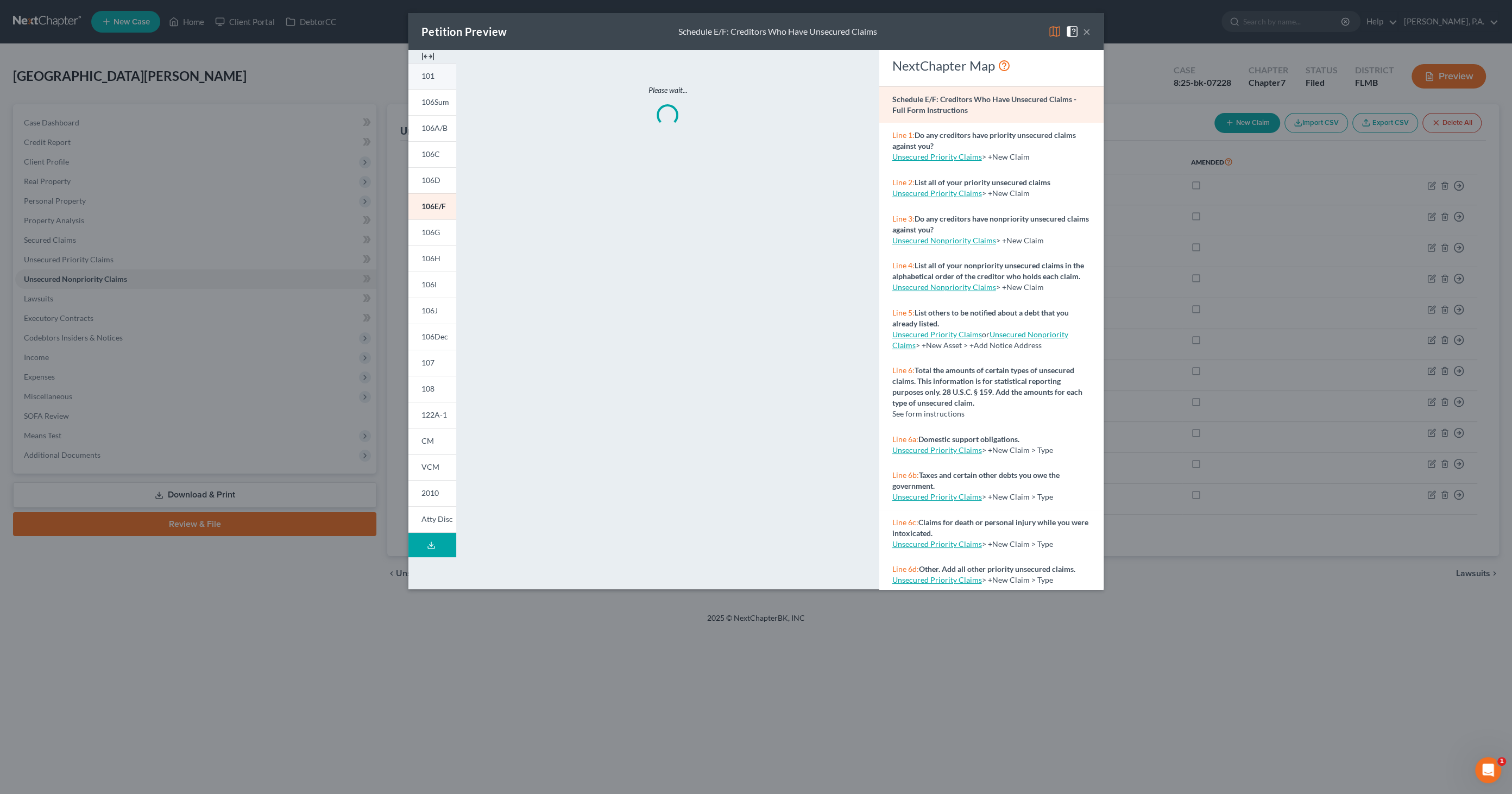
drag, startPoint x: 426, startPoint y: 52, endPoint x: 429, endPoint y: 68, distance: 16.3
click at [427, 52] on img at bounding box center [427, 56] width 13 height 13
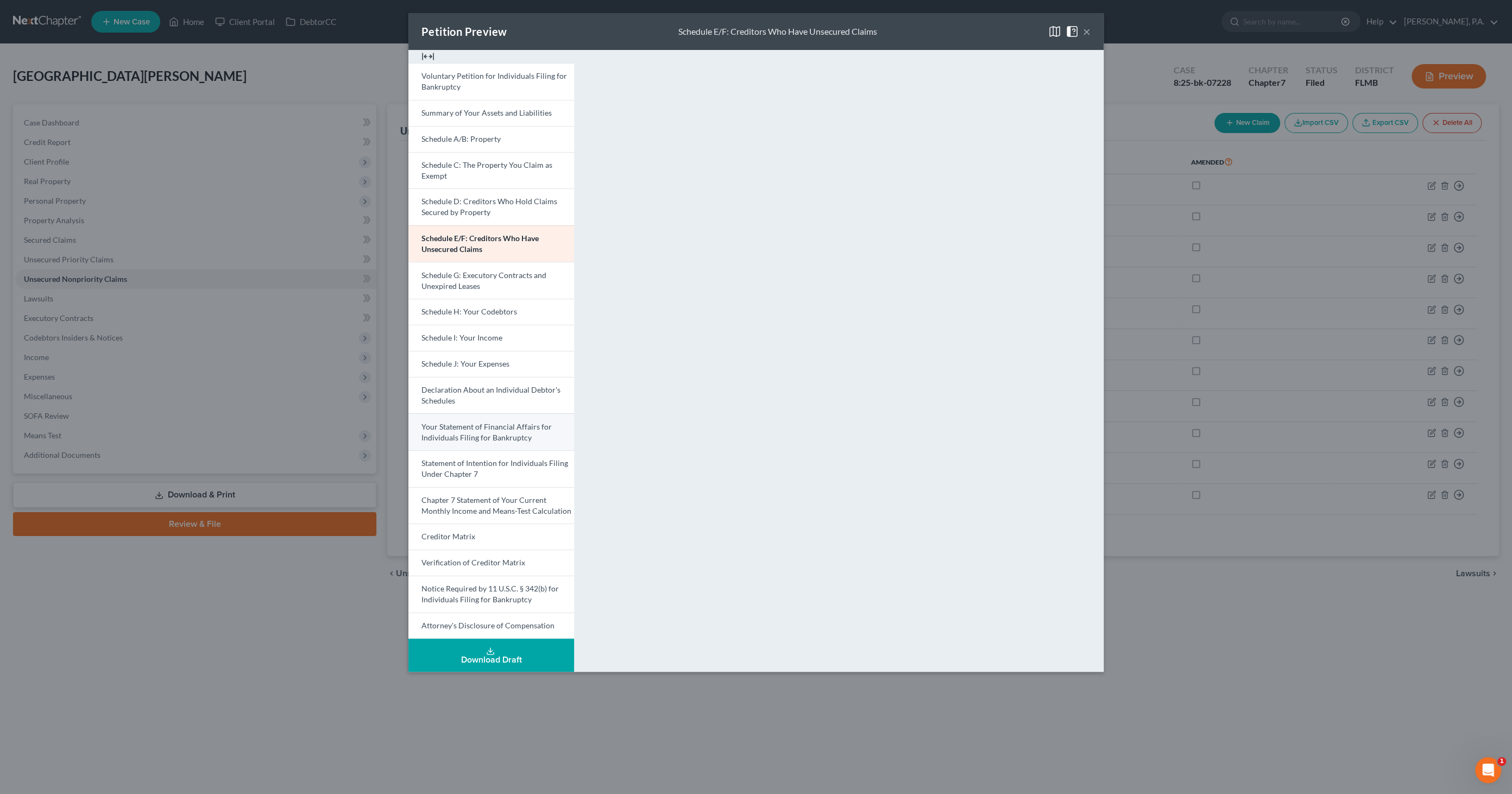
click at [532, 427] on span "Your Statement of Financial Affairs for Individuals Filing for Bankruptcy" at bounding box center [486, 432] width 130 height 20
click at [1088, 31] on button "×" at bounding box center [1086, 31] width 8 height 13
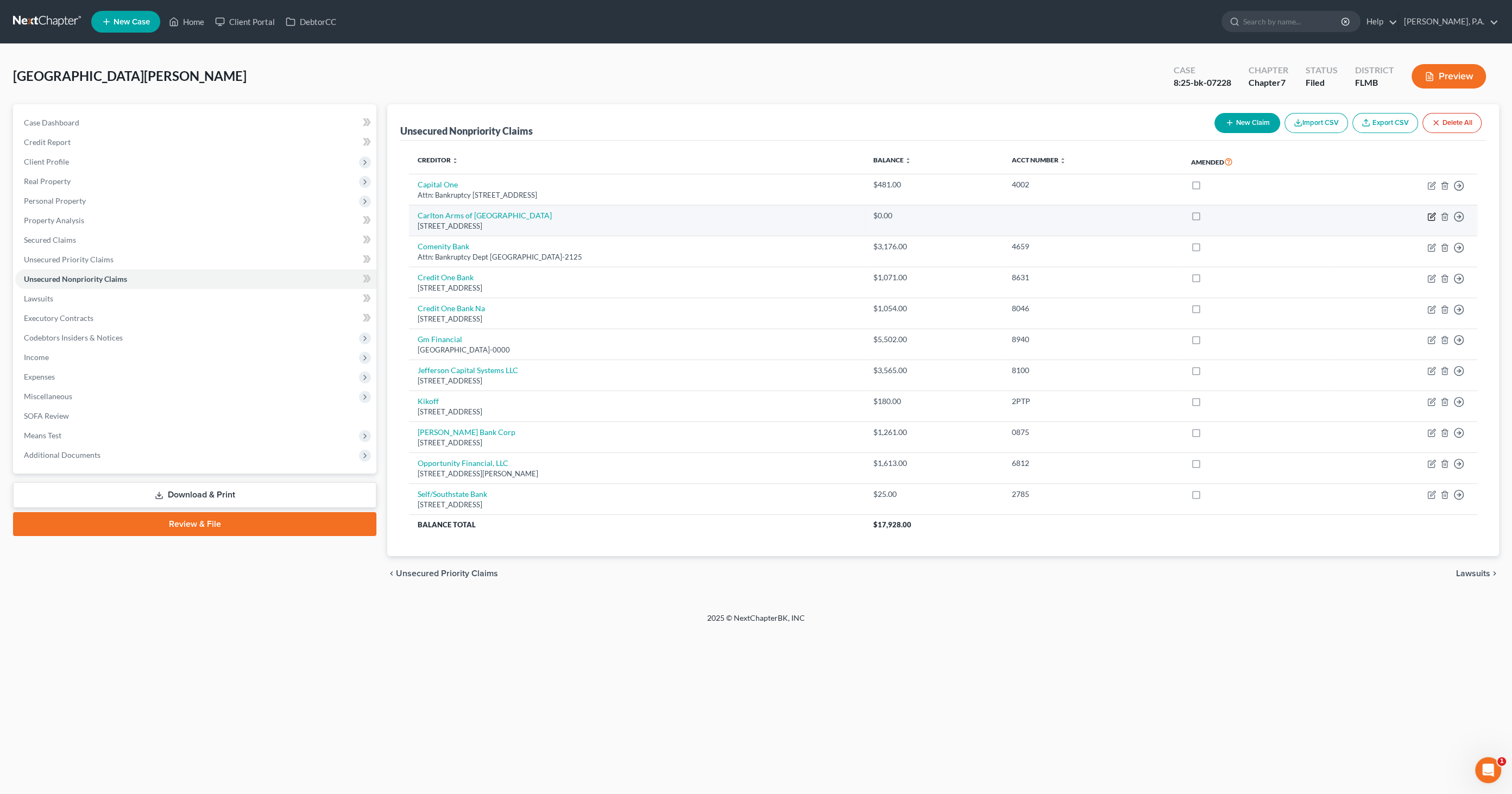
click at [1430, 214] on icon "button" at bounding box center [1431, 216] width 8 height 8
select select "9"
select select "14"
select select "0"
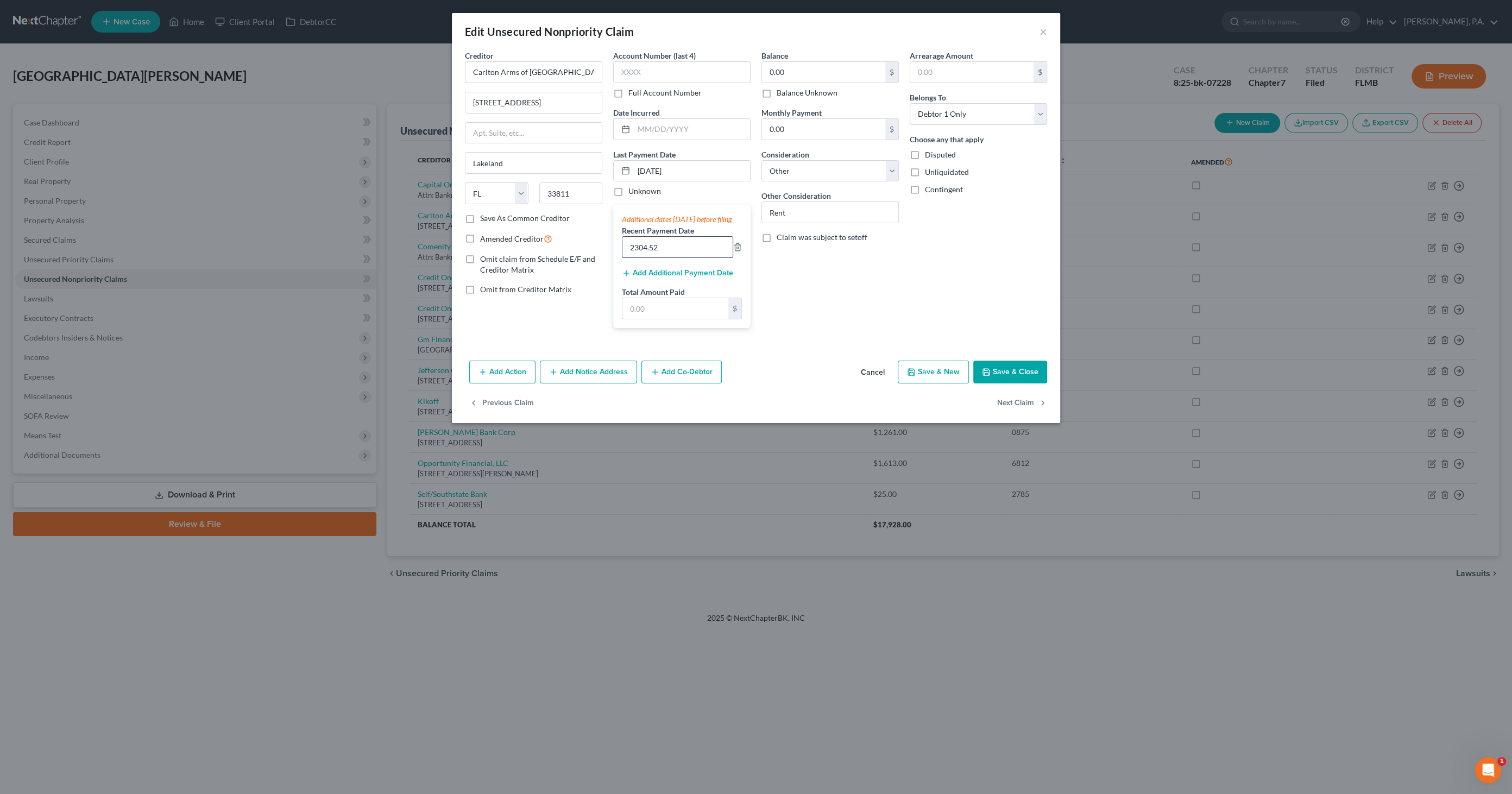
click at [680, 257] on input "2304.52" at bounding box center [677, 247] width 111 height 20
click at [677, 257] on input "2304.52" at bounding box center [677, 247] width 111 height 20
click at [699, 319] on input "text" at bounding box center [675, 308] width 106 height 20
click at [725, 293] on div "Additional dates within 90 days before filing Recent Payment Date 2304.52 Add A…" at bounding box center [681, 266] width 137 height 123
click at [685, 170] on input "[DATE]" at bounding box center [692, 170] width 116 height 20
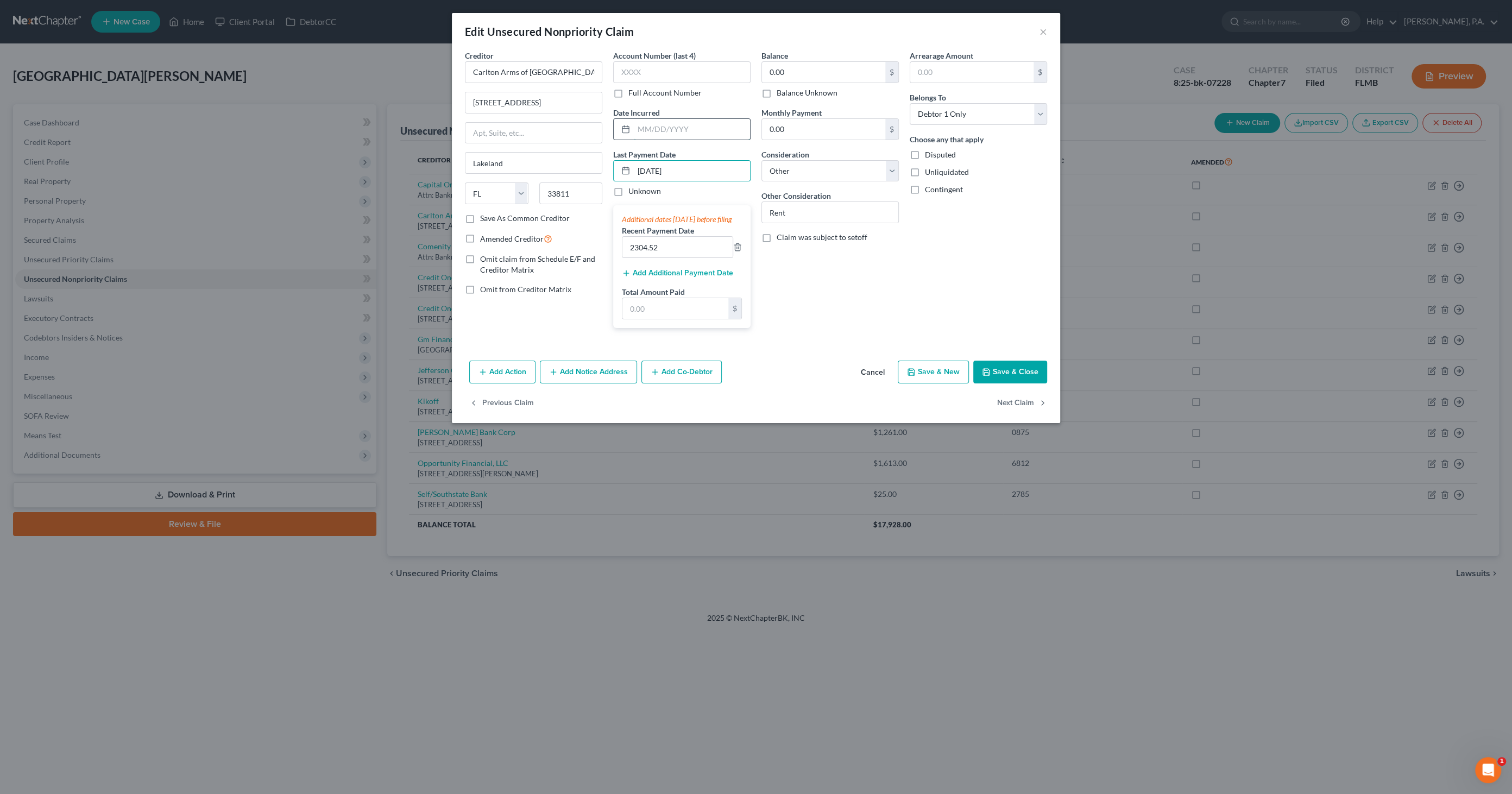
click at [725, 135] on input "text" at bounding box center [692, 129] width 116 height 20
click at [811, 68] on input "0.00" at bounding box center [823, 72] width 123 height 20
click at [832, 132] on input "0.00" at bounding box center [823, 129] width 123 height 20
click at [843, 166] on select "Select Cable / Satellite Services Collection Agency Credit Card Debt Debt Couns…" at bounding box center [830, 170] width 137 height 22
click at [854, 161] on select "Select Cable / Satellite Services Collection Agency Credit Card Debt Debt Couns…" at bounding box center [830, 170] width 137 height 22
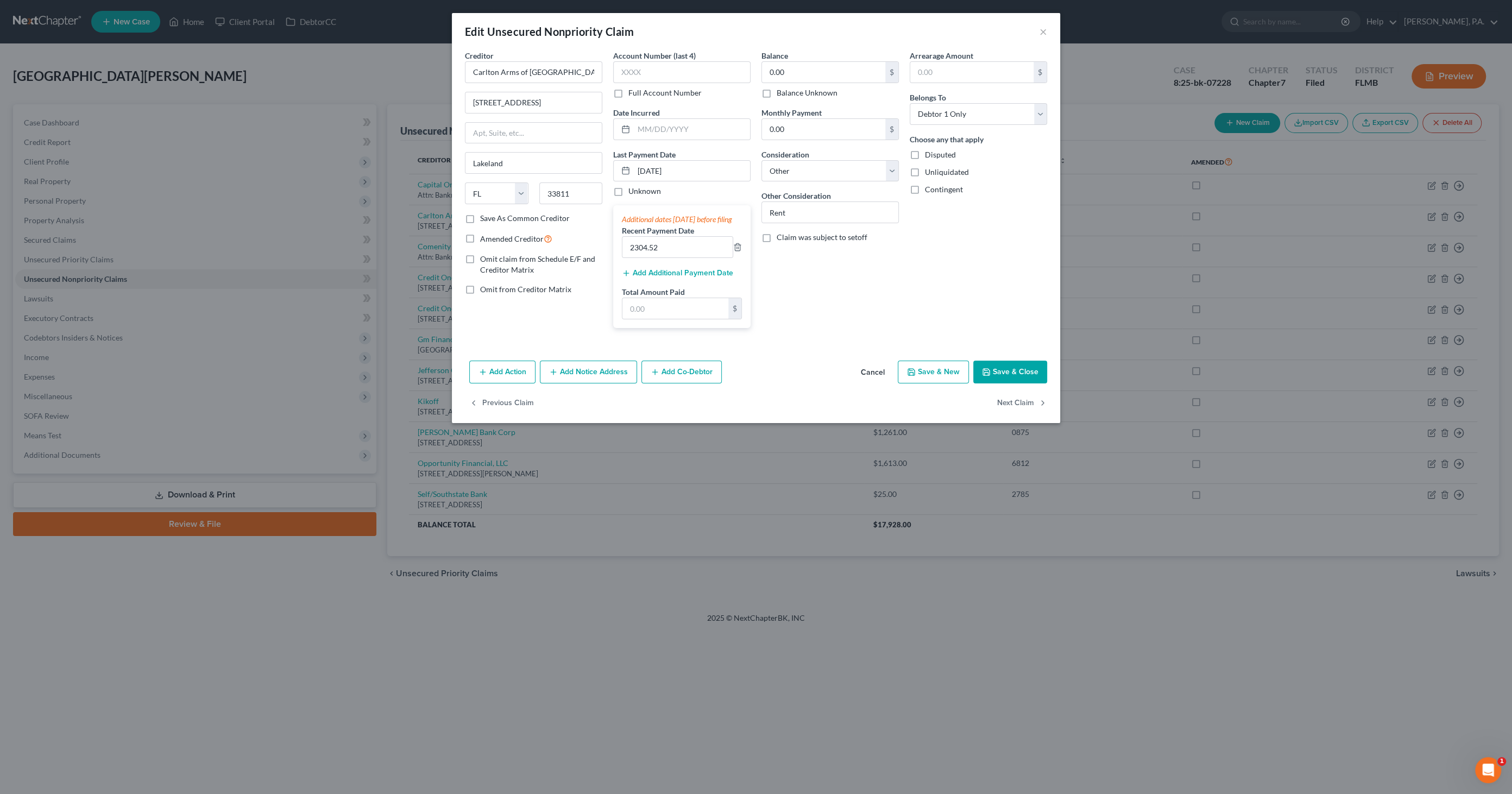
click at [948, 257] on div "Arrearage Amount $ Belongs To * Select Debtor 1 Only Debtor 2 Only Debtor 1 And…" at bounding box center [978, 193] width 148 height 287
click at [1007, 382] on button "Save & Close" at bounding box center [1010, 372] width 74 height 23
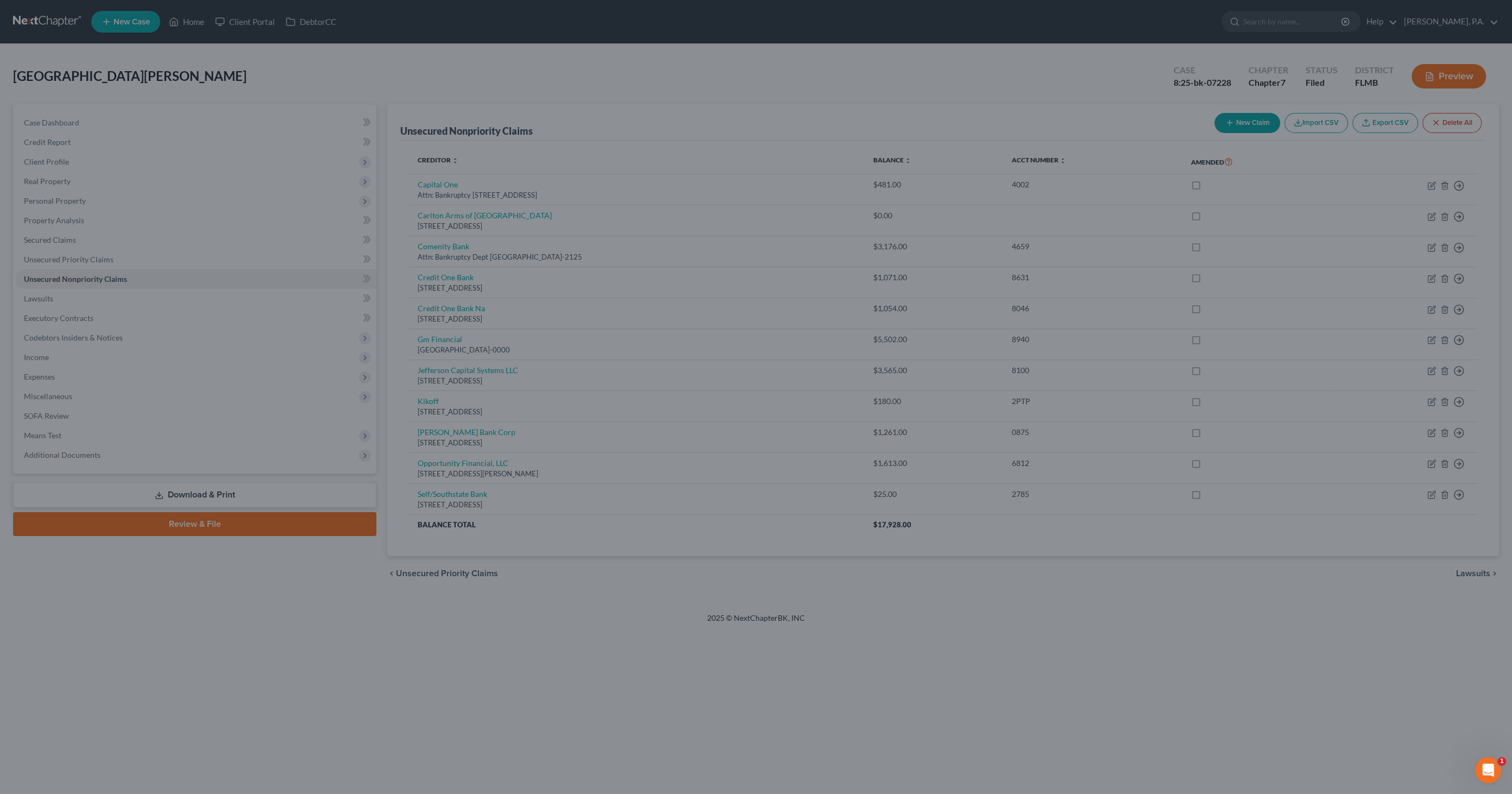
type input "0"
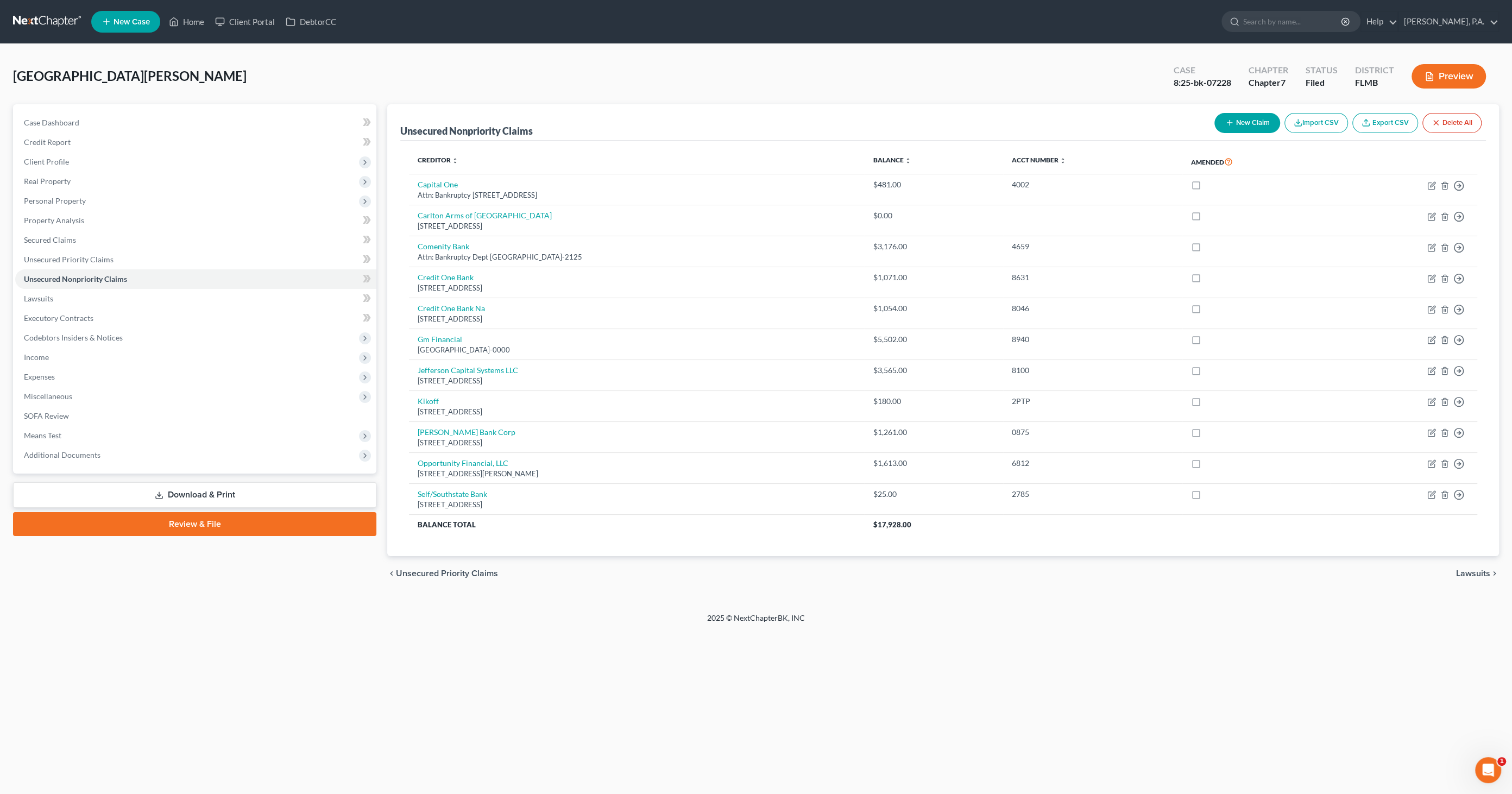
click at [1445, 83] on button "Preview" at bounding box center [1449, 76] width 75 height 25
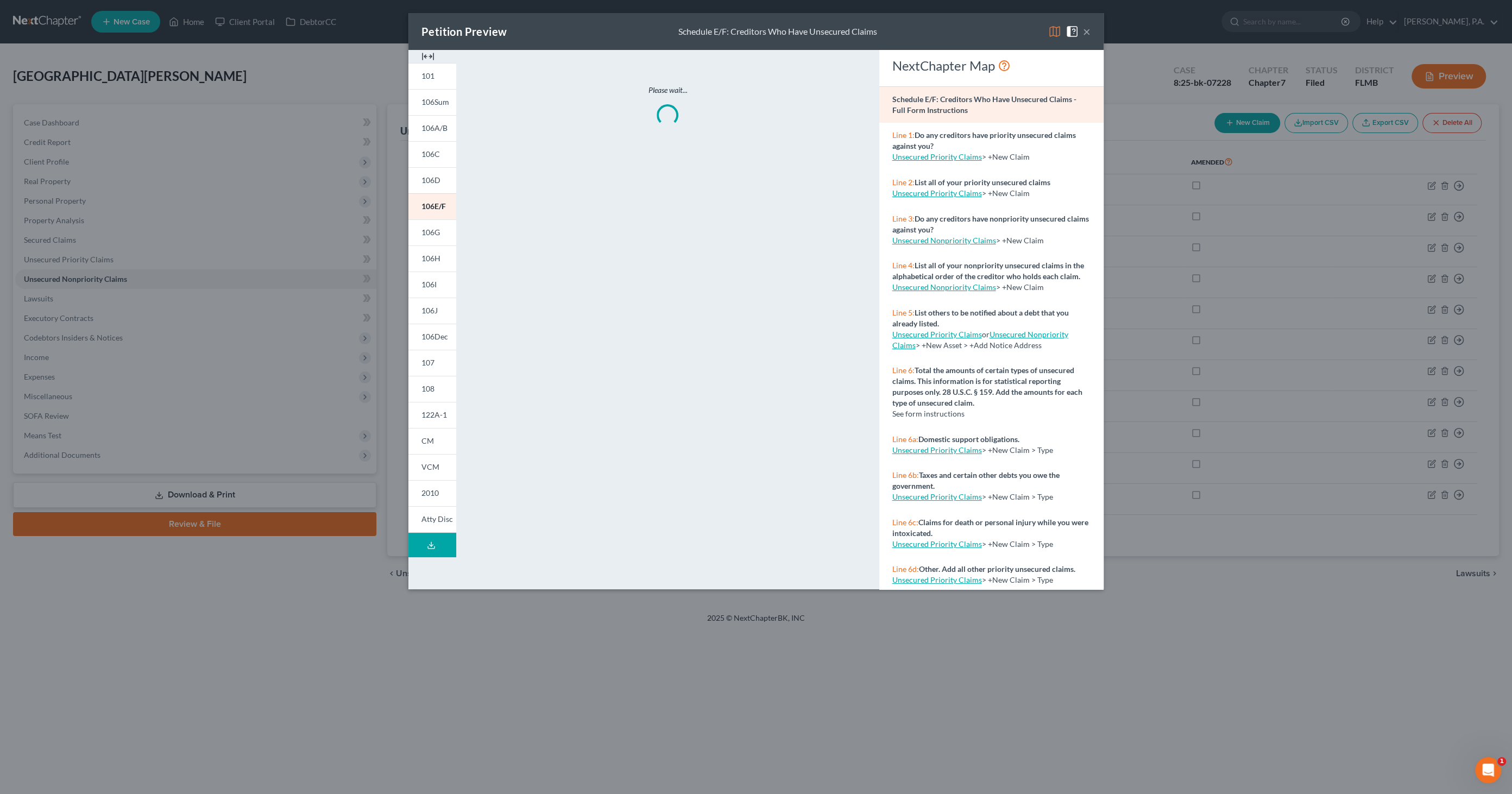
click at [425, 55] on img at bounding box center [427, 56] width 13 height 13
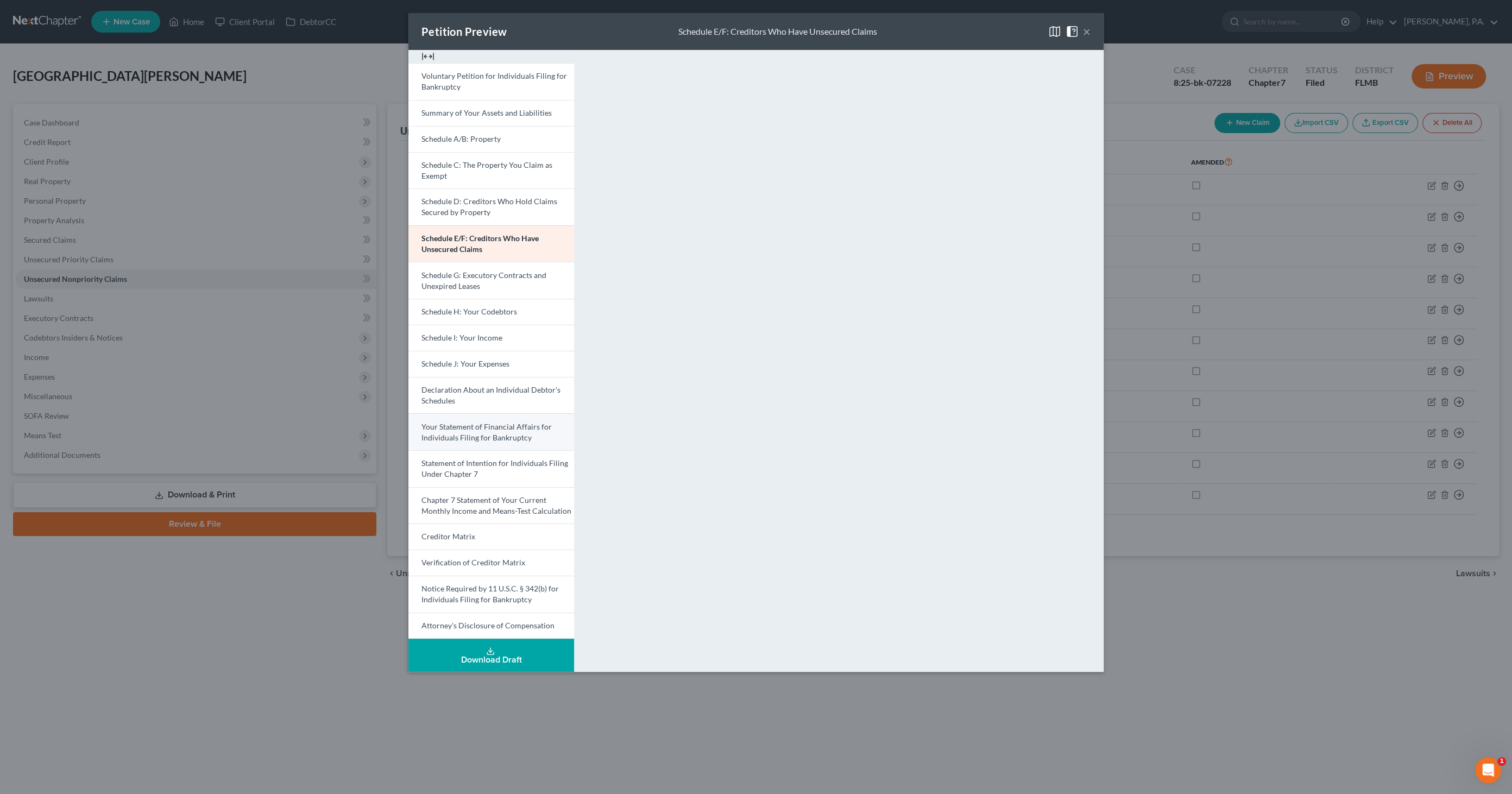
click at [496, 427] on span "Your Statement of Financial Affairs for Individuals Filing for Bankruptcy" at bounding box center [486, 432] width 130 height 20
click at [1088, 28] on button "×" at bounding box center [1086, 31] width 8 height 13
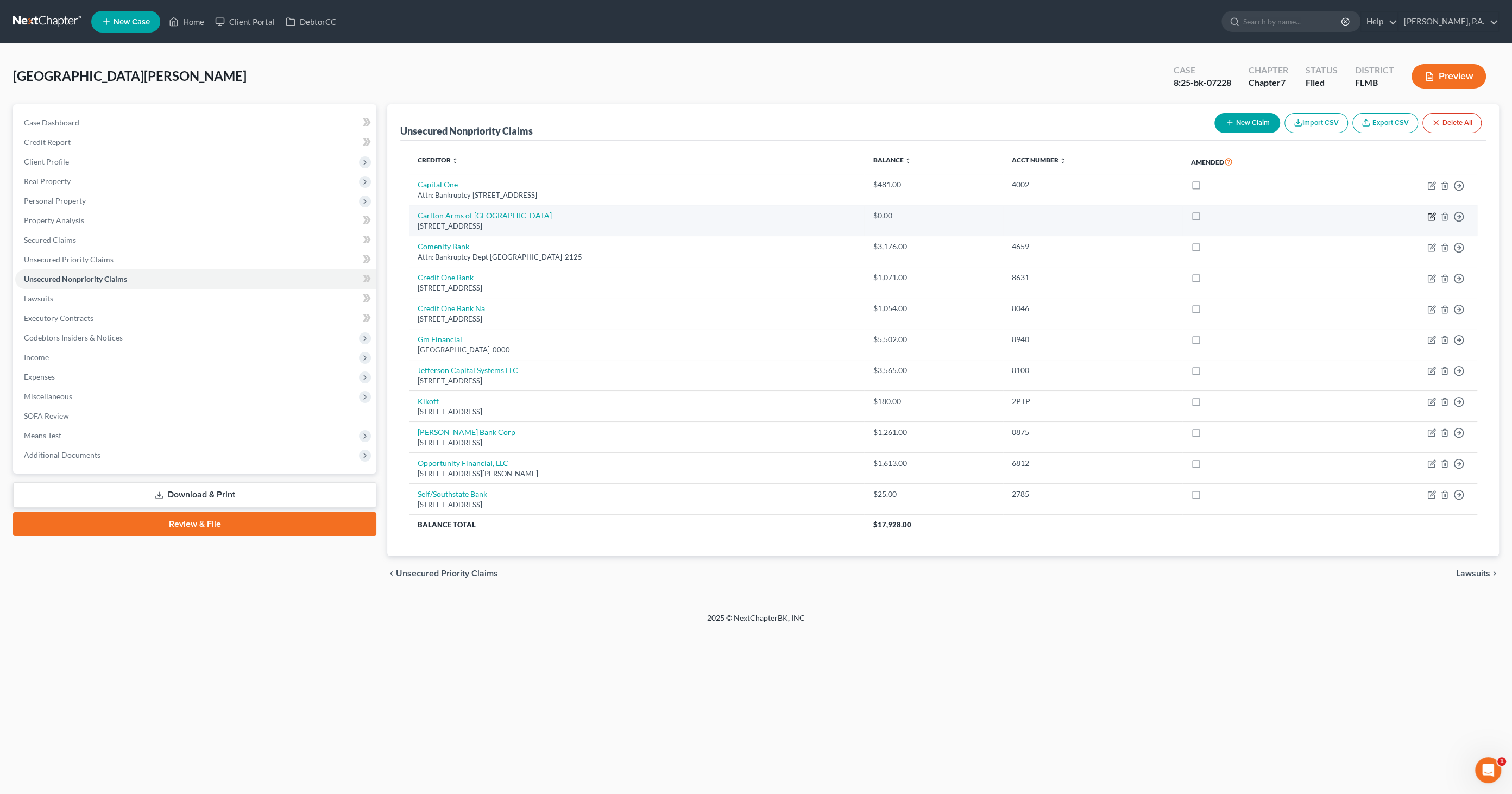
click at [1429, 213] on icon "button" at bounding box center [1431, 216] width 8 height 8
select select "9"
select select "14"
select select "0"
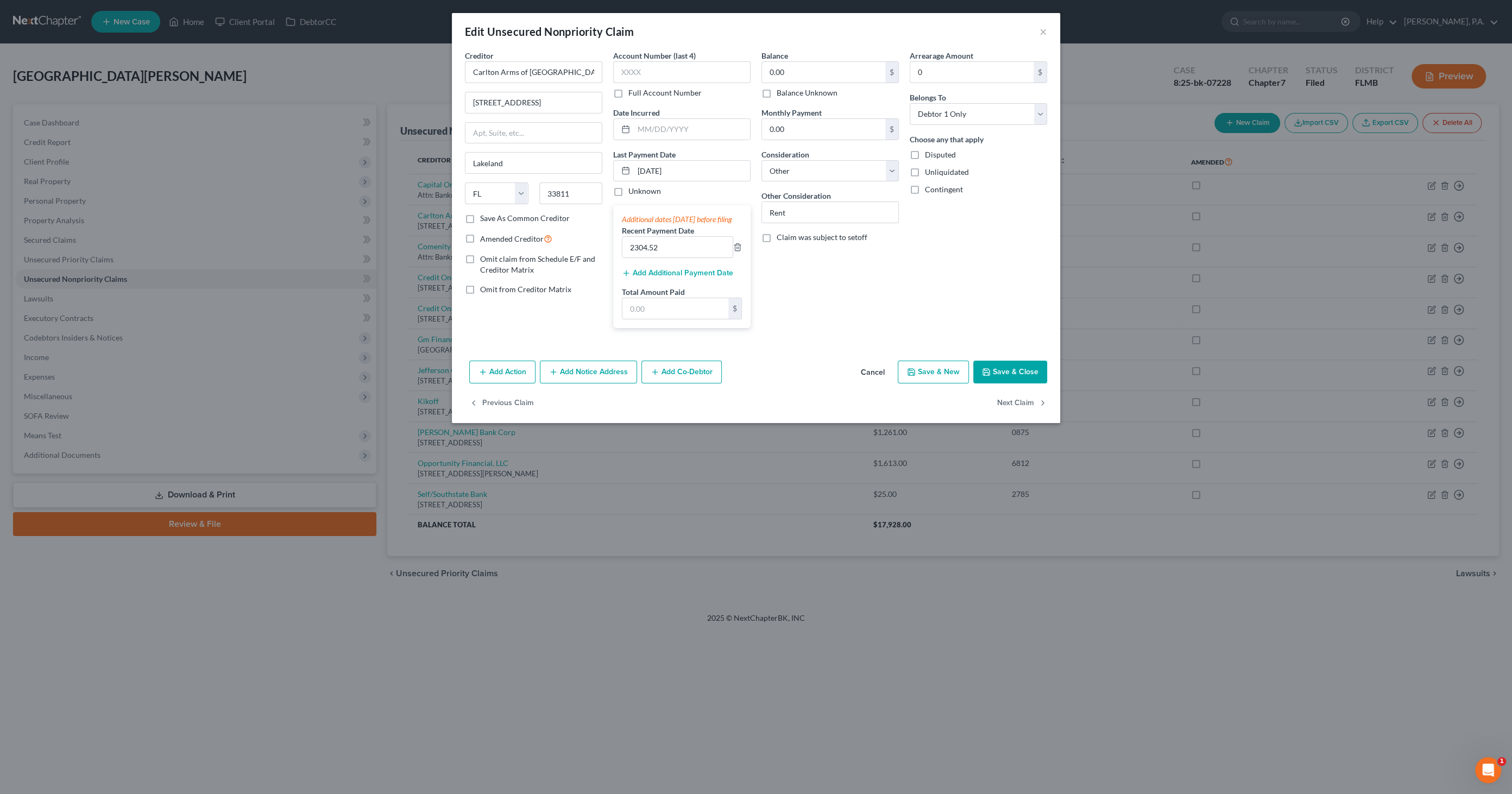
click at [858, 298] on div "Balance 0.00 $ Balance Unknown Balance Undetermined 0.00 $ Balance Unknown Mont…" at bounding box center [830, 193] width 148 height 287
click at [539, 312] on div "Creditor * Carlton Arms of [GEOGRAPHIC_DATA] [GEOGRAPHIC_DATA] [GEOGRAPHIC_DATA…" at bounding box center [533, 193] width 148 height 287
click at [668, 256] on input "2304.52" at bounding box center [677, 247] width 111 height 20
drag, startPoint x: 677, startPoint y: 256, endPoint x: 618, endPoint y: 256, distance: 59.0
click at [604, 255] on div "Creditor * Carlton Arms of [GEOGRAPHIC_DATA] [GEOGRAPHIC_DATA] [GEOGRAPHIC_DATA…" at bounding box center [756, 193] width 593 height 287
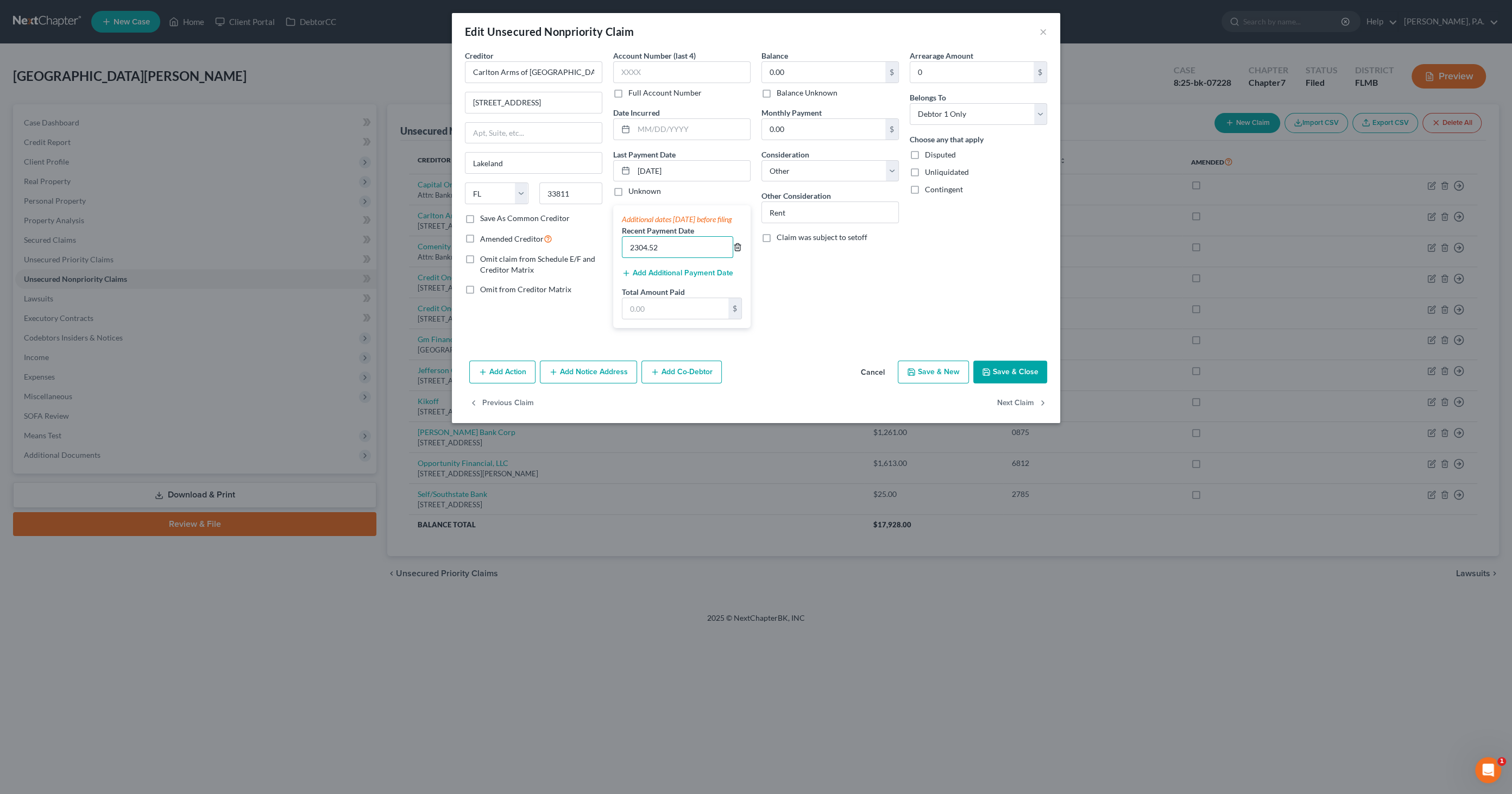
click at [735, 252] on icon "button" at bounding box center [737, 247] width 8 height 8
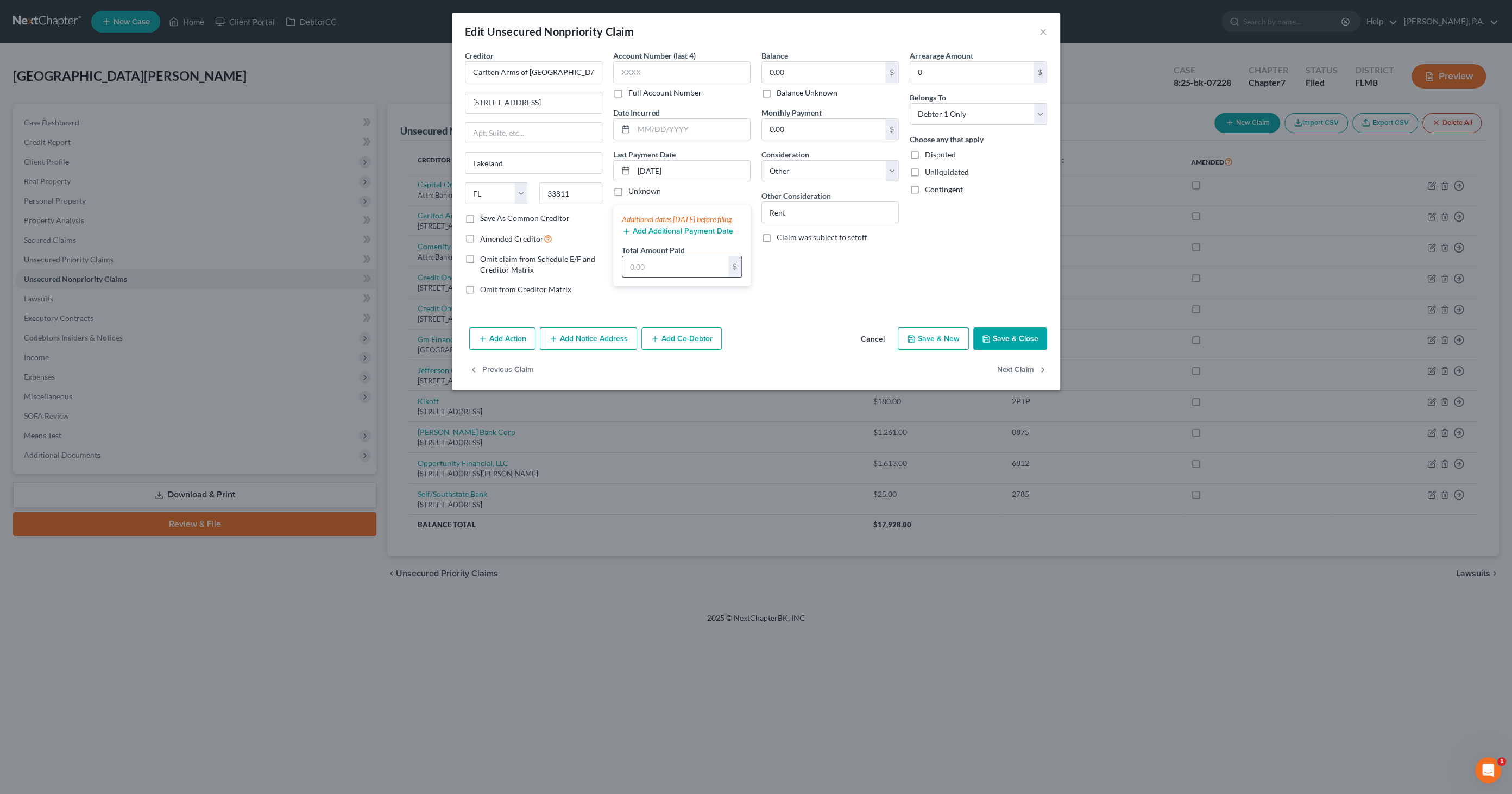
click at [651, 276] on input "text" at bounding box center [675, 266] width 106 height 20
paste input "2304.52"
type input "2304.52"
click at [1001, 332] on button "Save & Close" at bounding box center [1010, 339] width 74 height 23
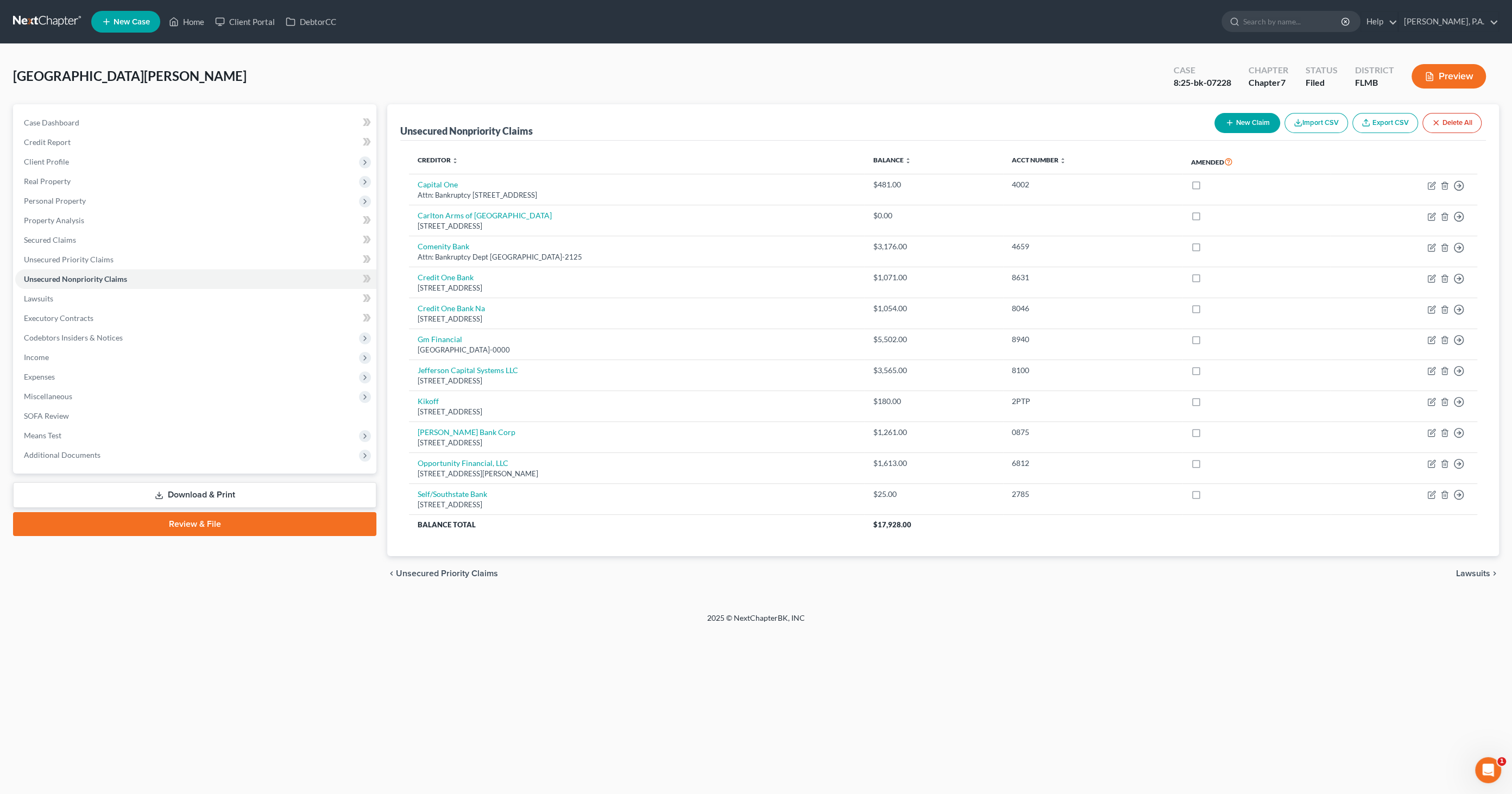
click at [1448, 80] on button "Preview" at bounding box center [1449, 76] width 75 height 25
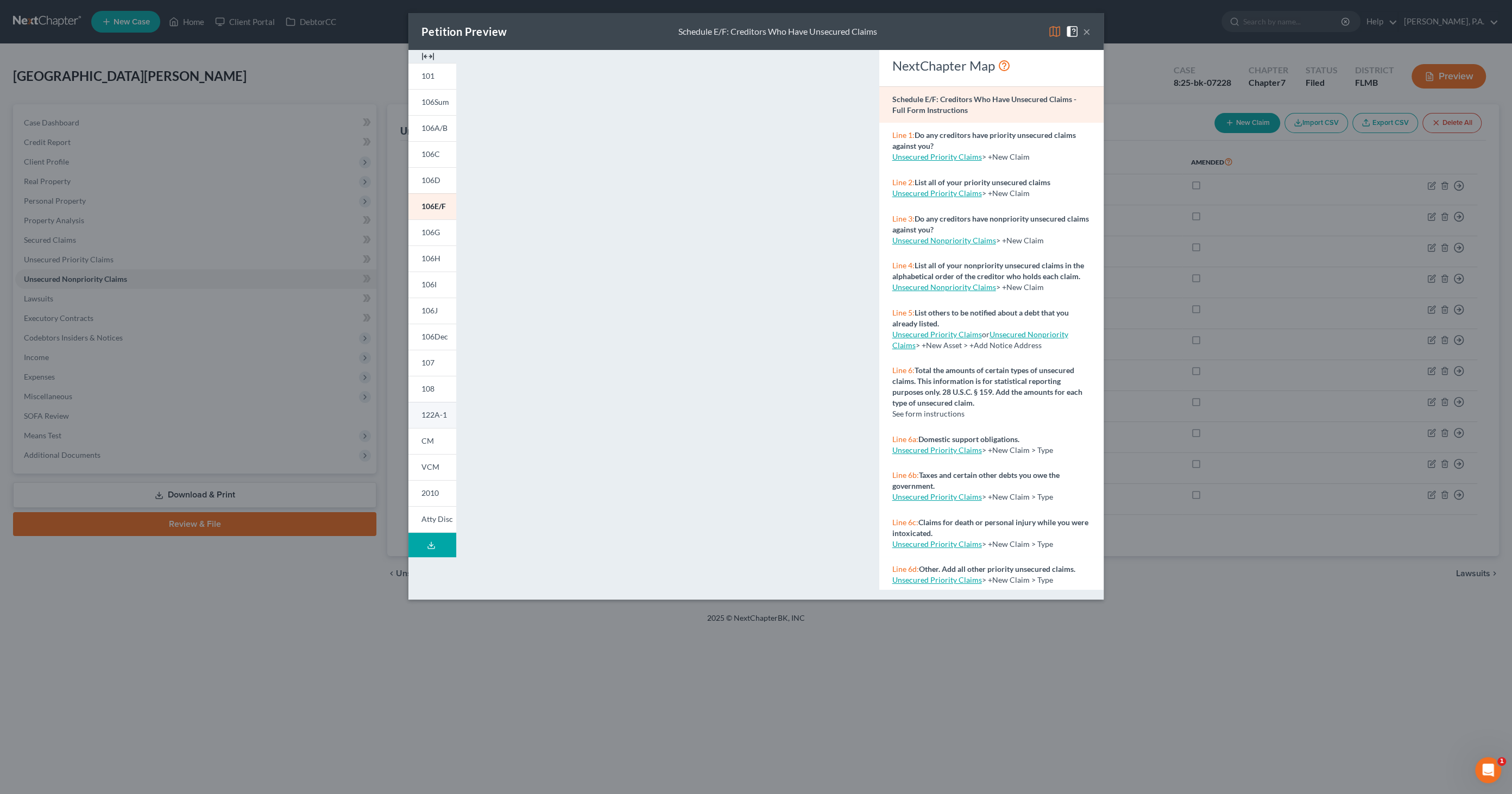
click at [434, 414] on span "122A-1" at bounding box center [434, 414] width 25 height 9
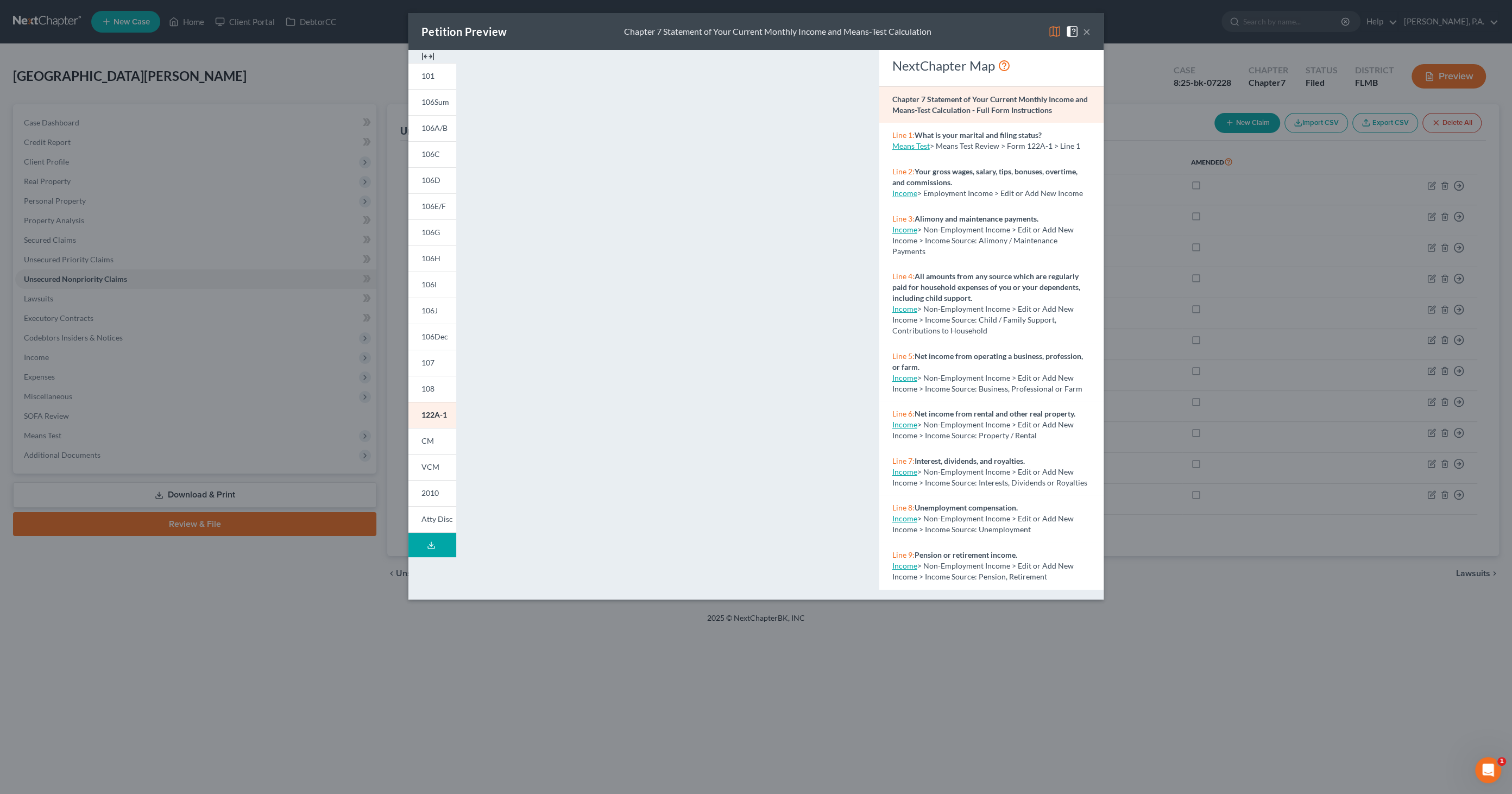
click at [429, 56] on img at bounding box center [427, 56] width 13 height 13
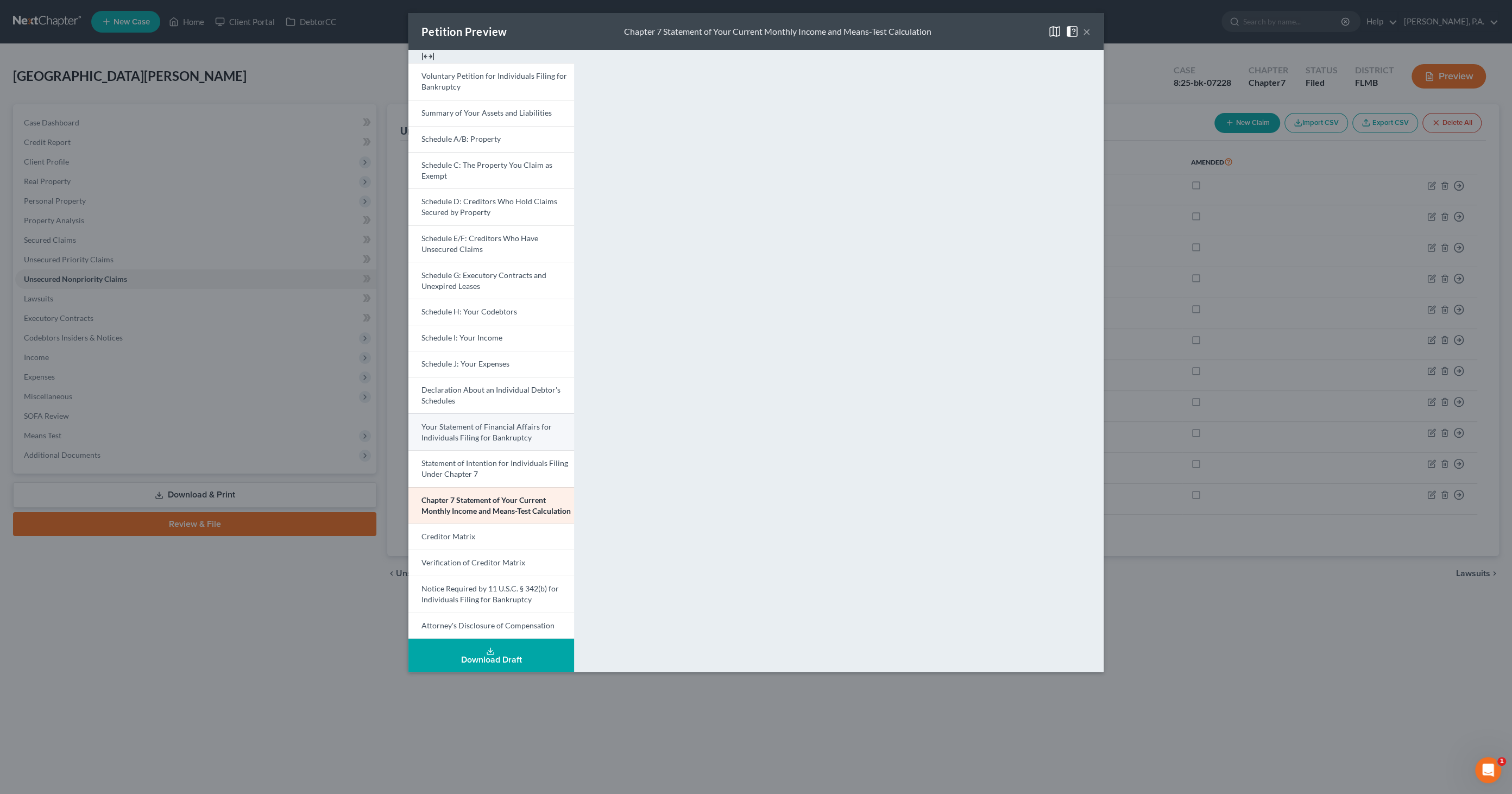
click at [480, 433] on span "Your Statement of Financial Affairs for Individuals Filing for Bankruptcy" at bounding box center [486, 432] width 130 height 20
click at [1086, 30] on button "×" at bounding box center [1086, 31] width 8 height 13
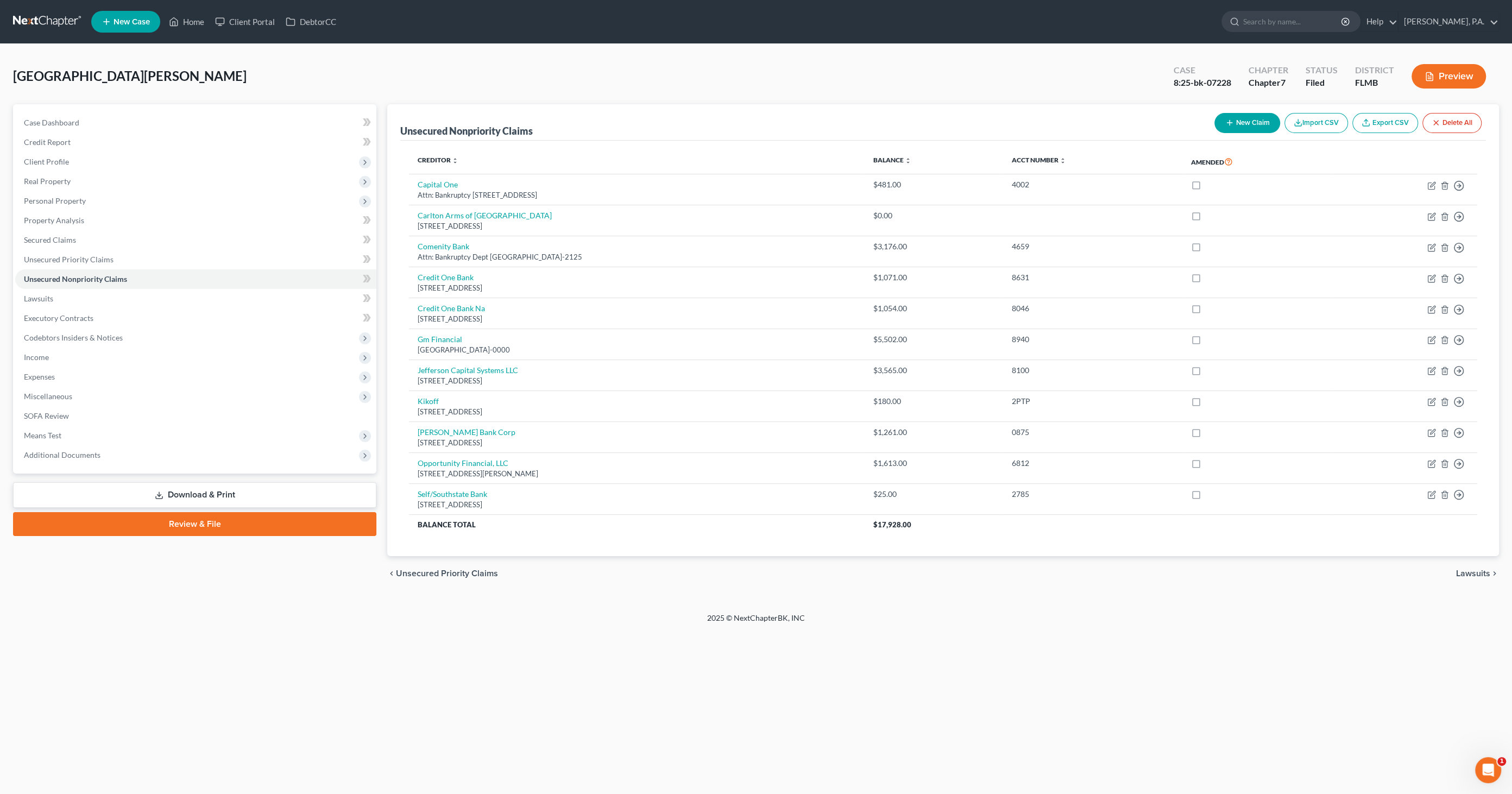
click at [241, 494] on link "Download & Print" at bounding box center [195, 495] width 363 height 25
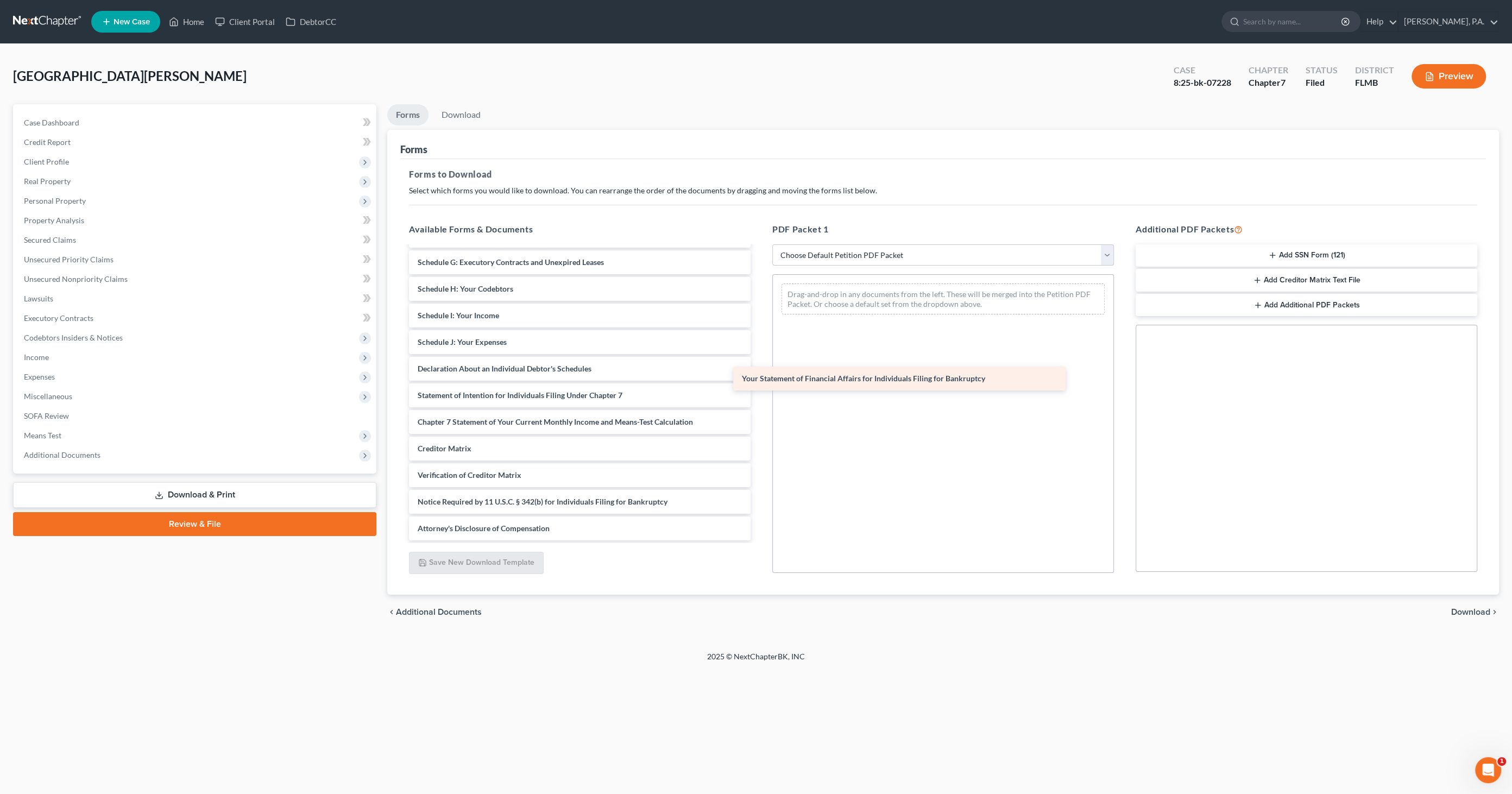
scroll to position [156, 0]
drag, startPoint x: 527, startPoint y: 368, endPoint x: 896, endPoint y: 366, distance: 369.0
click at [759, 366] on div "Your Statement of Financial Affairs for Individuals Filing for Bankruptcy Volun…" at bounding box center [580, 316] width 359 height 449
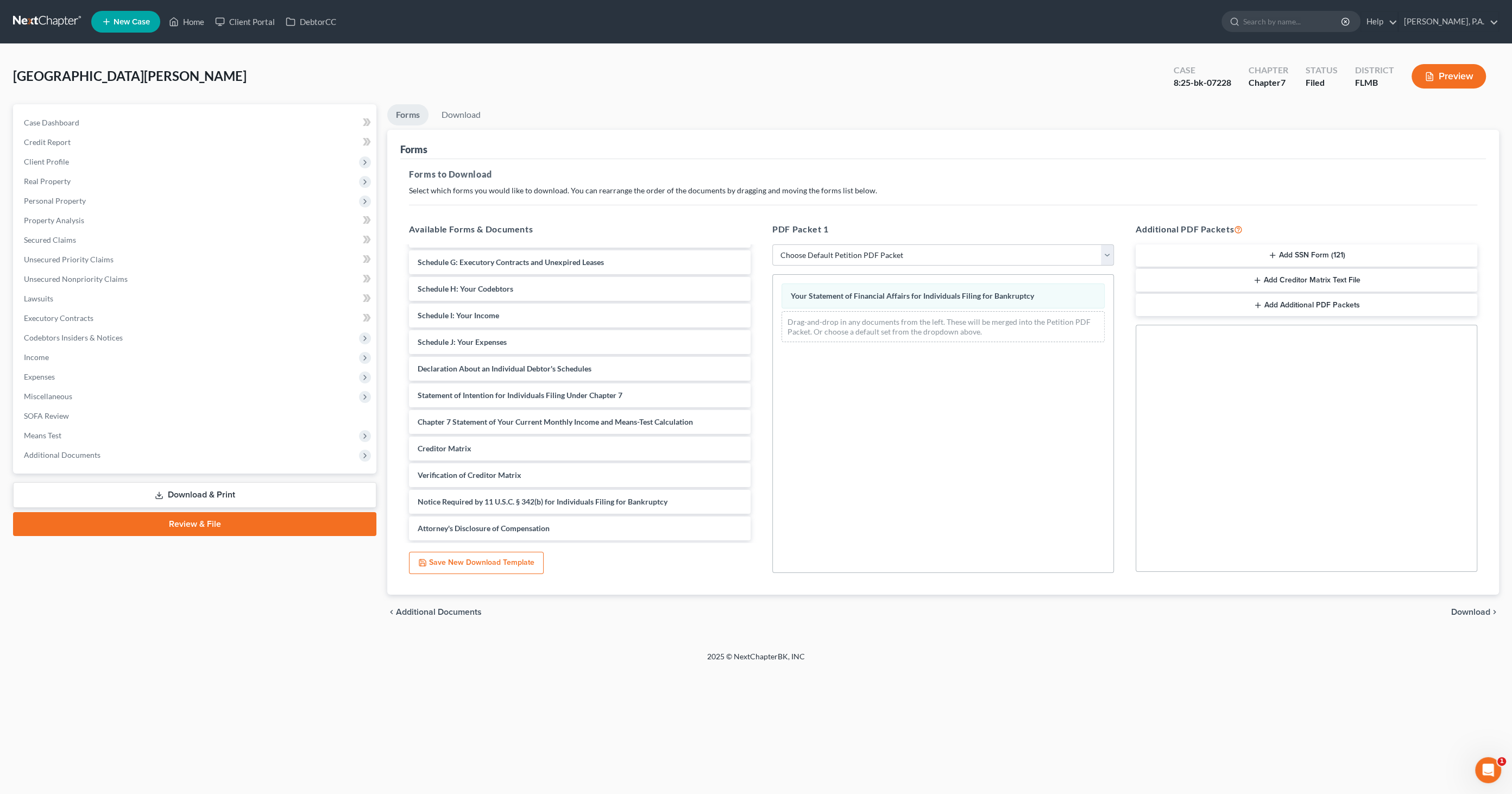
click at [1467, 609] on span "Download" at bounding box center [1470, 612] width 39 height 8
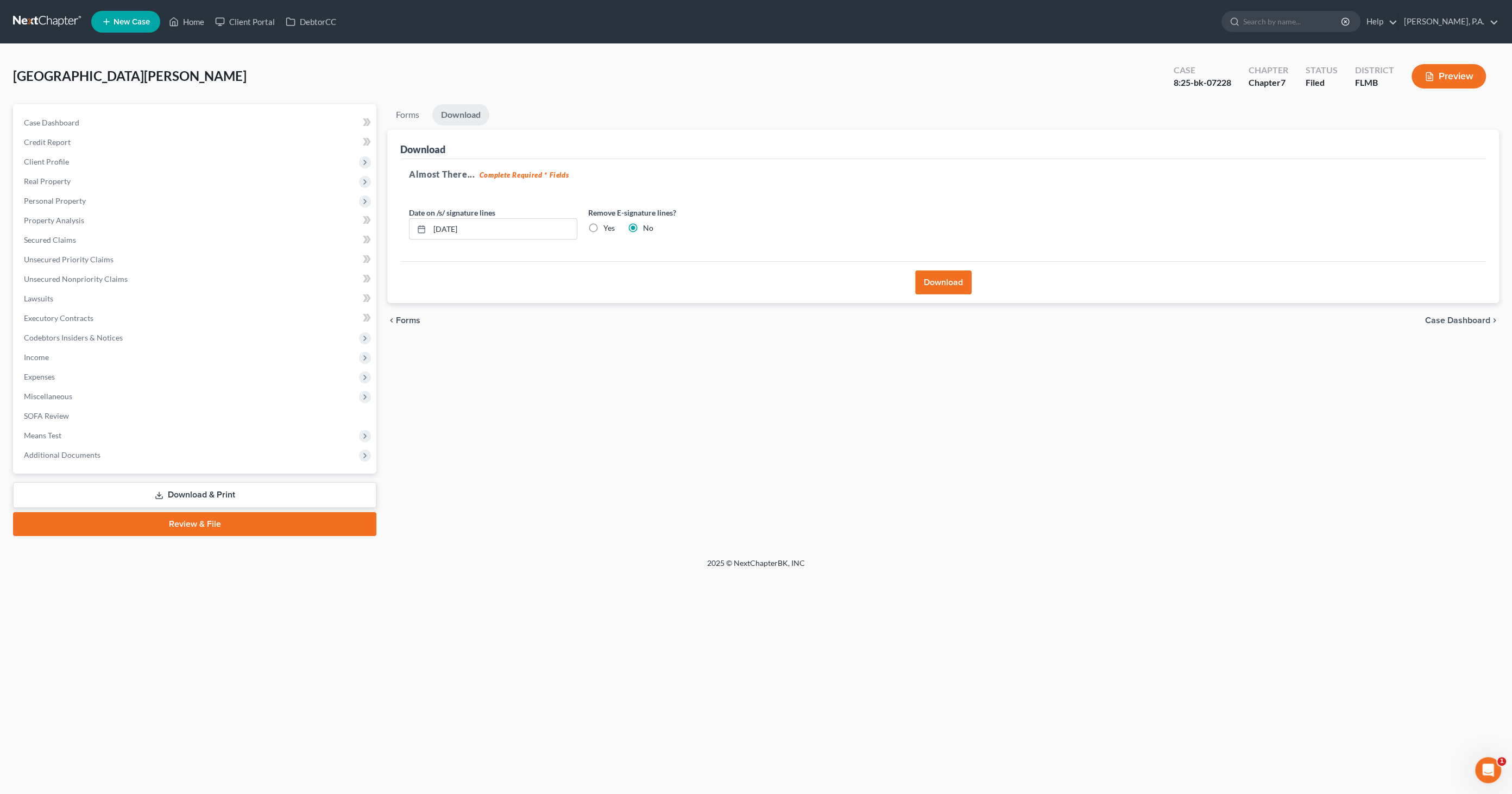
click at [605, 223] on label "Yes" at bounding box center [609, 228] width 11 height 11
click at [608, 223] on input "Yes" at bounding box center [611, 226] width 7 height 7
radio input "true"
radio input "false"
click at [942, 288] on button "Download" at bounding box center [943, 283] width 56 height 24
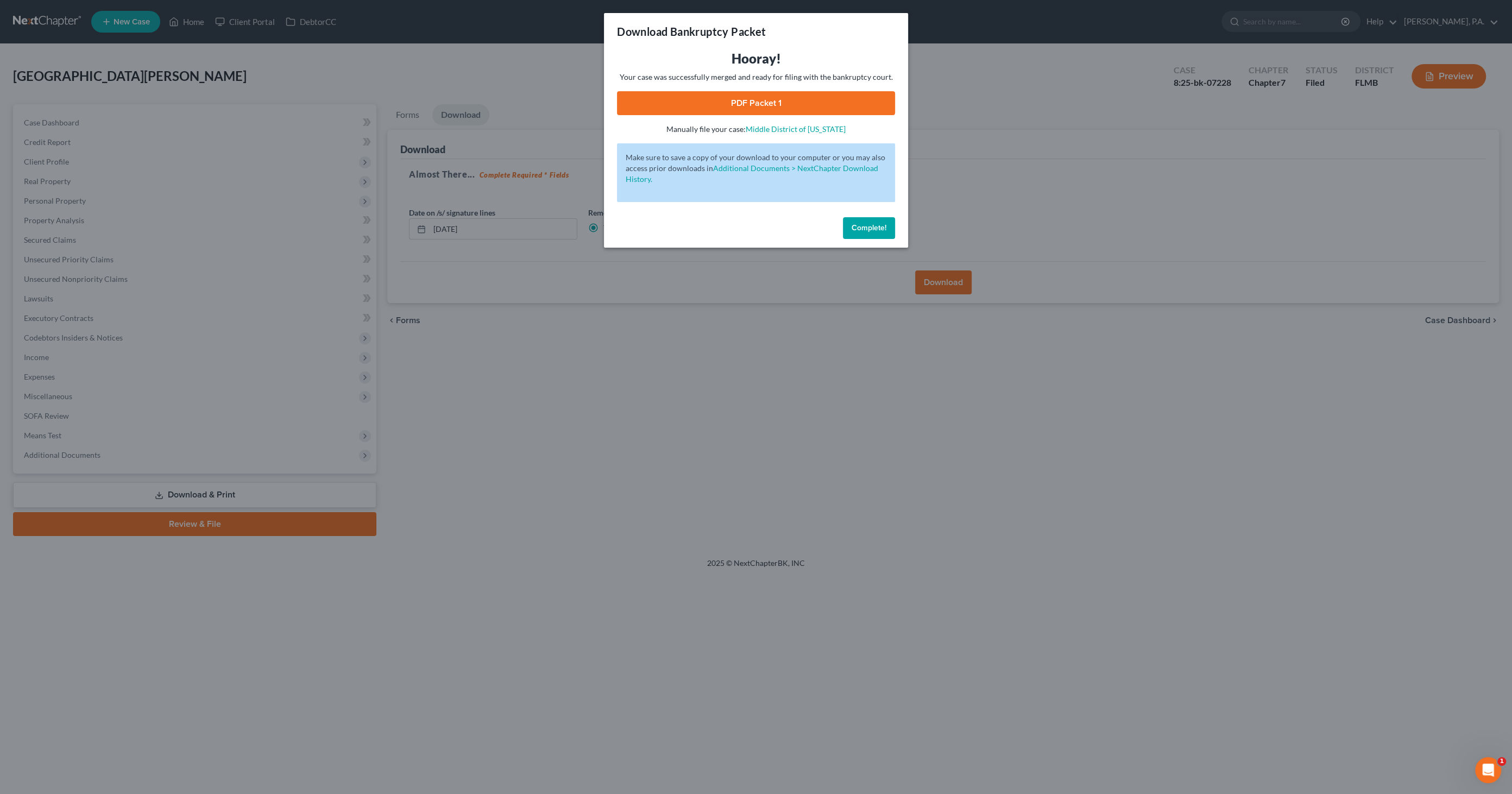
click at [854, 98] on link "PDF Packet 1" at bounding box center [756, 104] width 278 height 24
click at [873, 223] on span "Complete!" at bounding box center [868, 228] width 35 height 9
